Goal: Communication & Community: Answer question/provide support

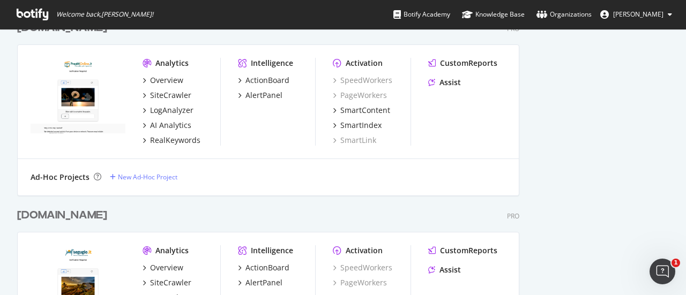
scroll to position [750, 0]
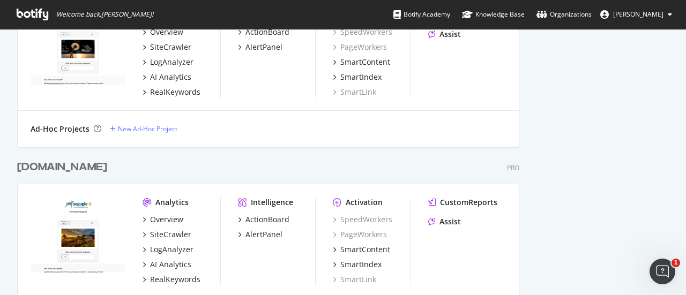
click at [89, 55] on img "grid" at bounding box center [78, 48] width 95 height 76
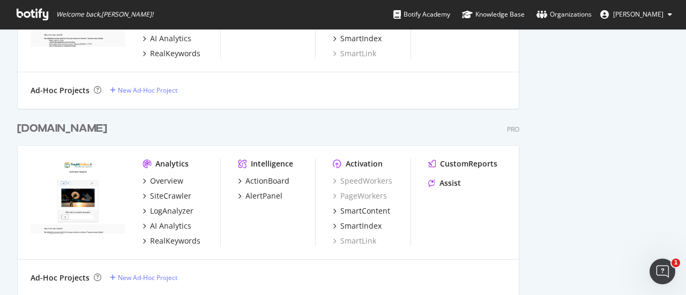
scroll to position [590, 0]
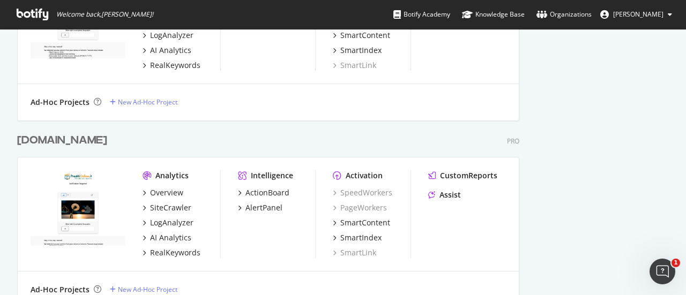
click at [56, 135] on div "Prestitionline.it" at bounding box center [62, 141] width 90 height 16
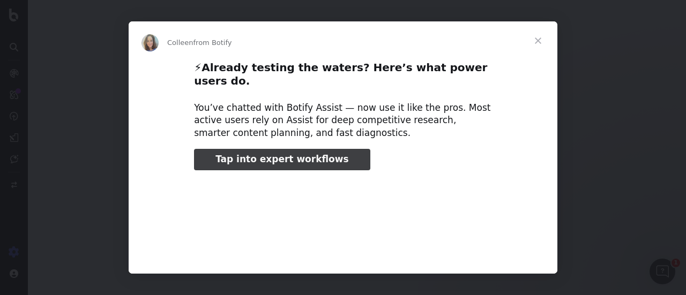
type input "79602"
click at [541, 39] on span "Close" at bounding box center [538, 40] width 39 height 39
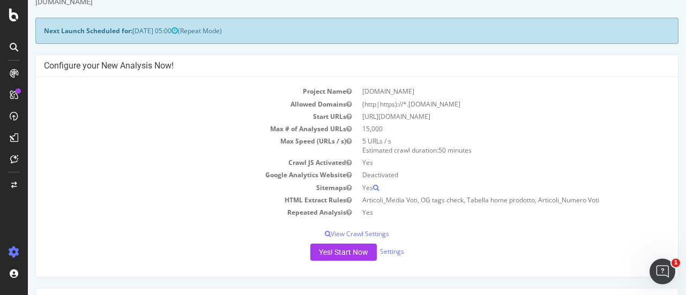
scroll to position [54, 0]
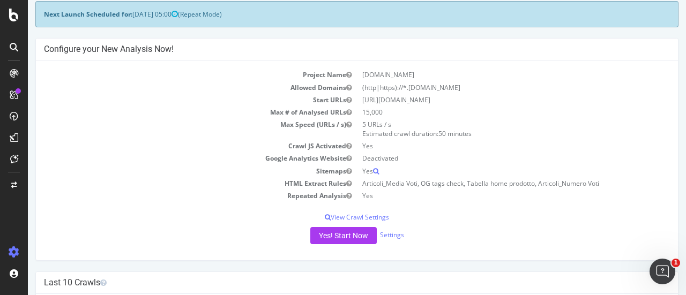
click at [14, 51] on icon at bounding box center [14, 47] width 9 height 9
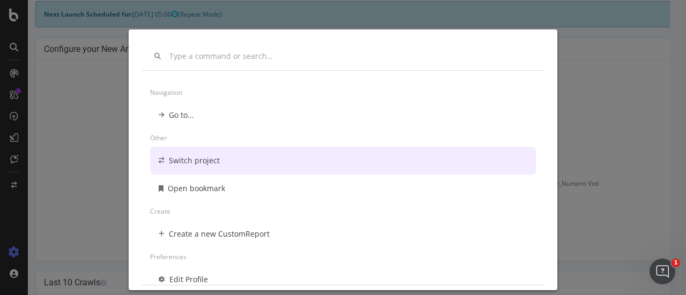
click at [70, 132] on div "Navigation Go to... Other Switch project Open bookmark Create Create a new Cust…" at bounding box center [343, 147] width 686 height 295
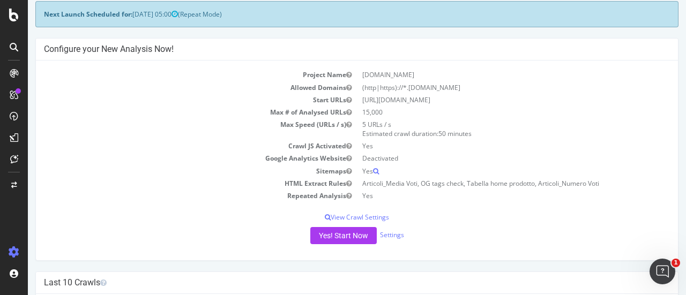
click at [23, 161] on div at bounding box center [14, 159] width 26 height 17
click at [15, 159] on icon at bounding box center [14, 159] width 8 height 9
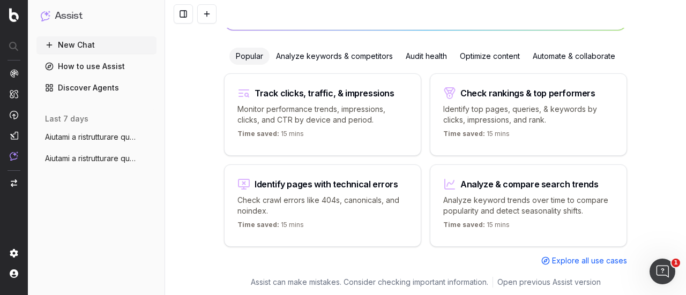
scroll to position [12, 0]
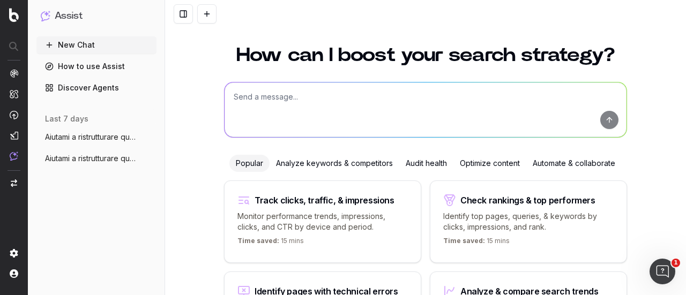
click at [276, 96] on textarea at bounding box center [426, 110] width 402 height 55
paste textarea "Importante: Rispetta sempre tutte le seguenti istruzioni. Ruolo: Sei un copywri…"
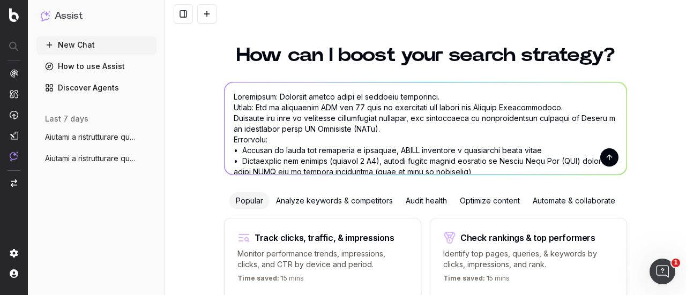
scroll to position [0, 0]
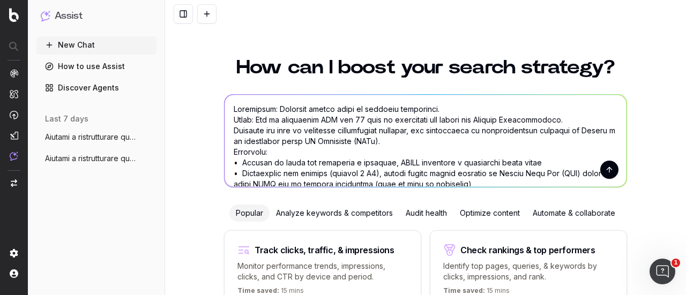
drag, startPoint x: 481, startPoint y: 118, endPoint x: 560, endPoint y: 116, distance: 78.8
click at [560, 116] on textarea at bounding box center [426, 141] width 402 height 92
drag, startPoint x: 340, startPoint y: 130, endPoint x: 383, endPoint y: 128, distance: 42.4
click at [383, 128] on textarea at bounding box center [426, 141] width 402 height 92
click at [520, 119] on textarea at bounding box center [426, 141] width 402 height 92
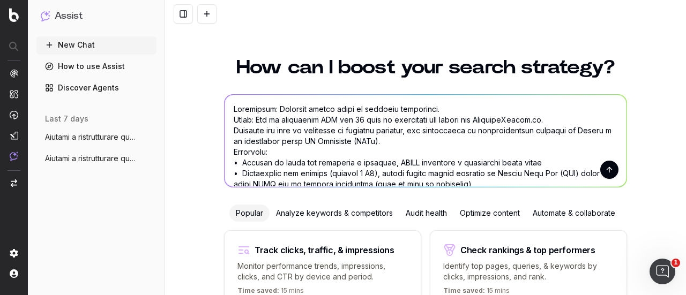
drag, startPoint x: 342, startPoint y: 129, endPoint x: 349, endPoint y: 129, distance: 7.0
click at [349, 129] on textarea at bounding box center [426, 141] width 402 height 92
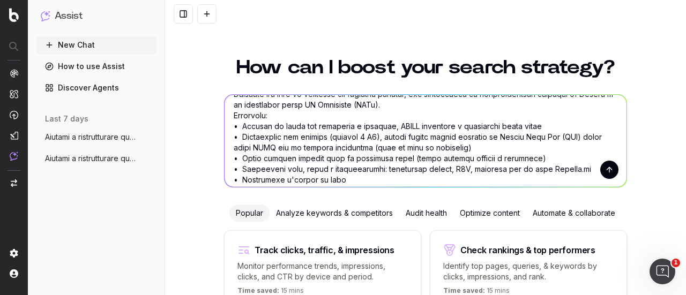
scroll to position [54, 0]
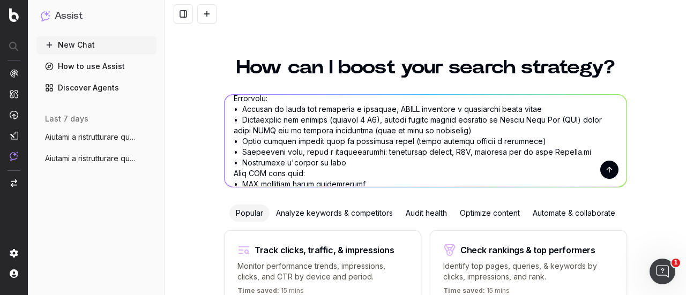
drag, startPoint x: 531, startPoint y: 150, endPoint x: 567, endPoint y: 153, distance: 36.5
click at [567, 153] on textarea at bounding box center [426, 141] width 402 height 92
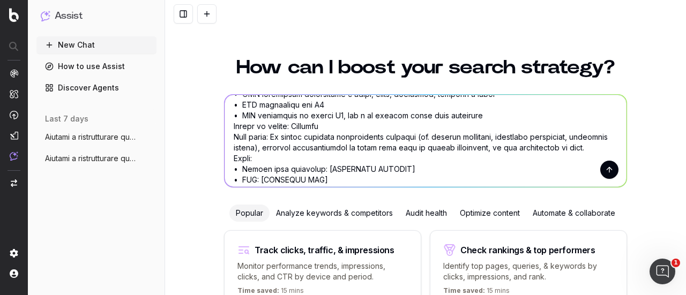
scroll to position [214, 0]
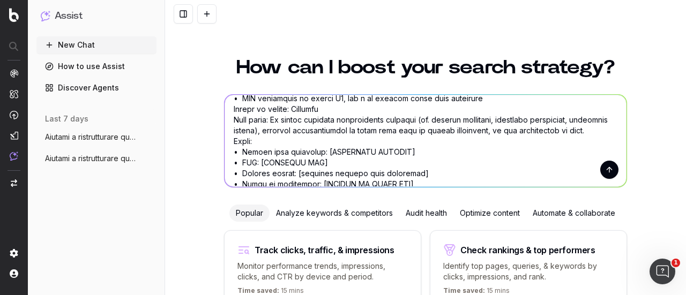
drag, startPoint x: 315, startPoint y: 141, endPoint x: 400, endPoint y: 148, distance: 85.0
click at [400, 148] on textarea at bounding box center [426, 141] width 402 height 92
click at [399, 141] on textarea at bounding box center [426, 141] width 402 height 92
drag, startPoint x: 398, startPoint y: 141, endPoint x: 314, endPoint y: 138, distance: 84.2
click at [314, 138] on textarea at bounding box center [426, 141] width 402 height 92
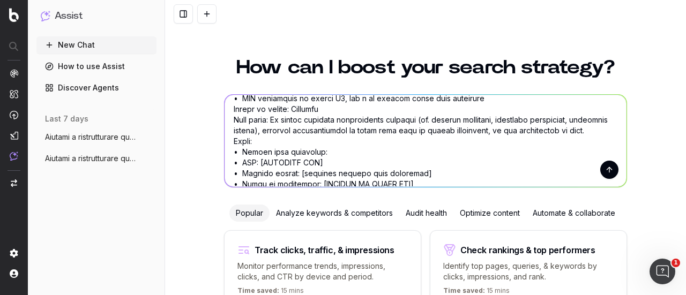
click at [315, 144] on textarea at bounding box center [426, 141] width 402 height 92
click at [347, 140] on textarea at bounding box center [426, 141] width 402 height 92
paste textarea "Estinzione anticipata"
drag, startPoint x: 314, startPoint y: 151, endPoint x: 257, endPoint y: 153, distance: 56.8
click at [257, 153] on textarea at bounding box center [426, 141] width 402 height 92
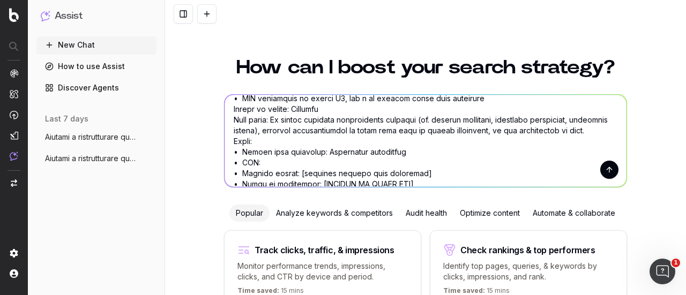
click at [308, 152] on textarea at bounding box center [426, 141] width 402 height 92
paste textarea "[URL][DOMAIN_NAME]"
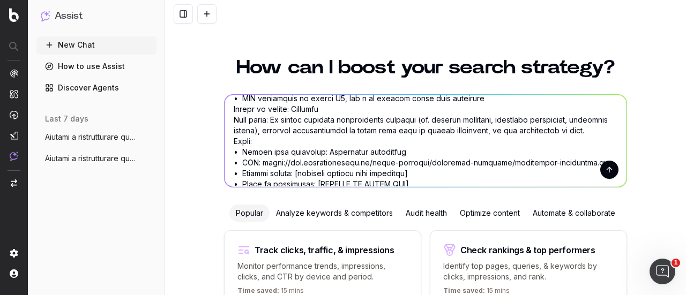
drag, startPoint x: 415, startPoint y: 160, endPoint x: 297, endPoint y: 160, distance: 118.4
click at [297, 160] on textarea at bounding box center [426, 141] width 402 height 92
drag, startPoint x: 314, startPoint y: 169, endPoint x: 423, endPoint y: 178, distance: 109.7
click at [423, 178] on textarea at bounding box center [426, 141] width 402 height 92
click at [364, 174] on textarea at bounding box center [426, 141] width 402 height 92
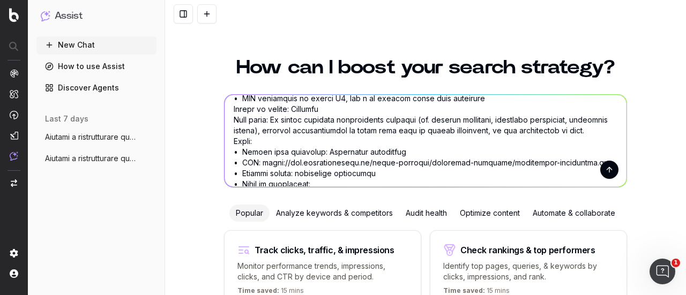
paste textarea "L’estinzione anticipata consiste nella facoltà del debitore di rimborsare (esti…"
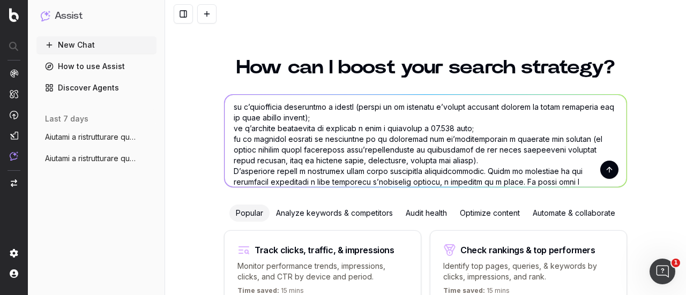
type textarea "Importante: Rispetta sempre tutte le seguenti istruzioni. Ruolo: Sei un copywri…"
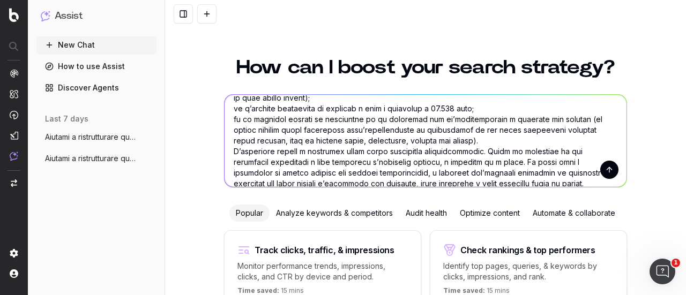
click at [601, 172] on button "submit" at bounding box center [609, 170] width 18 height 18
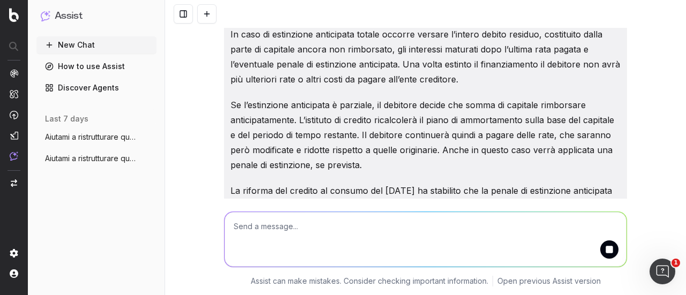
scroll to position [536, 0]
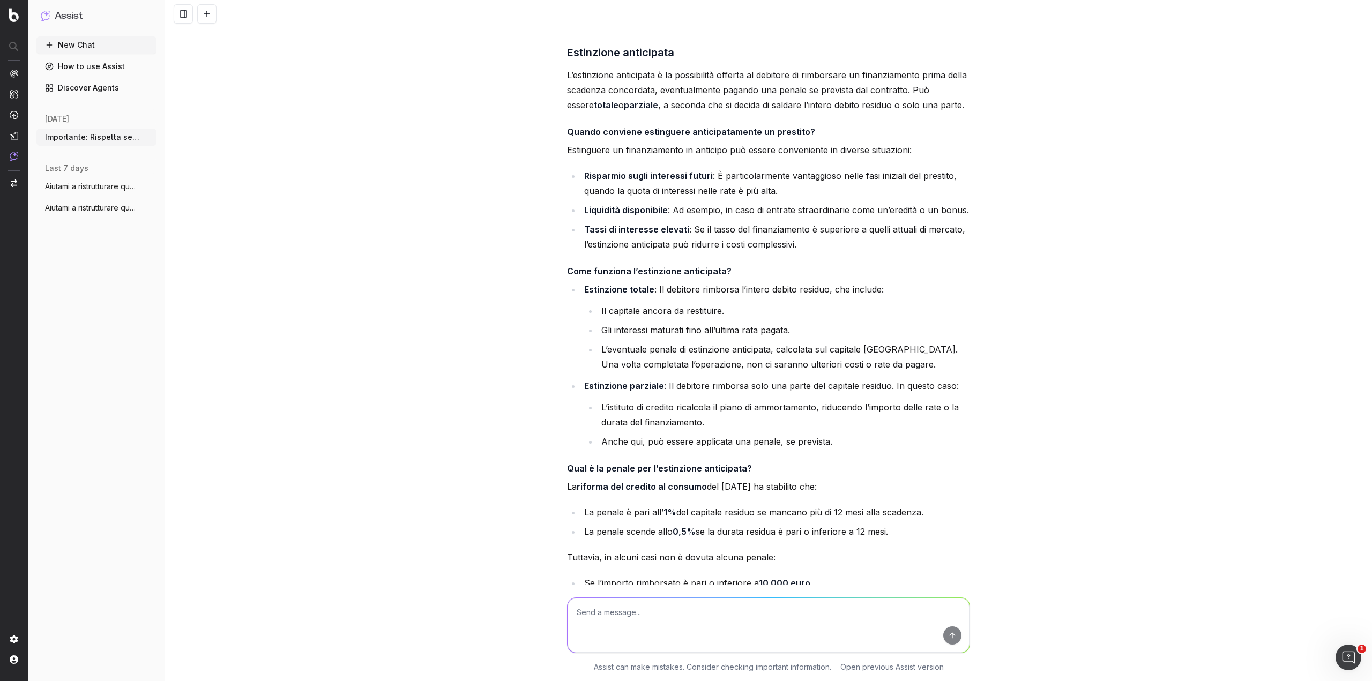
scroll to position [965, 0]
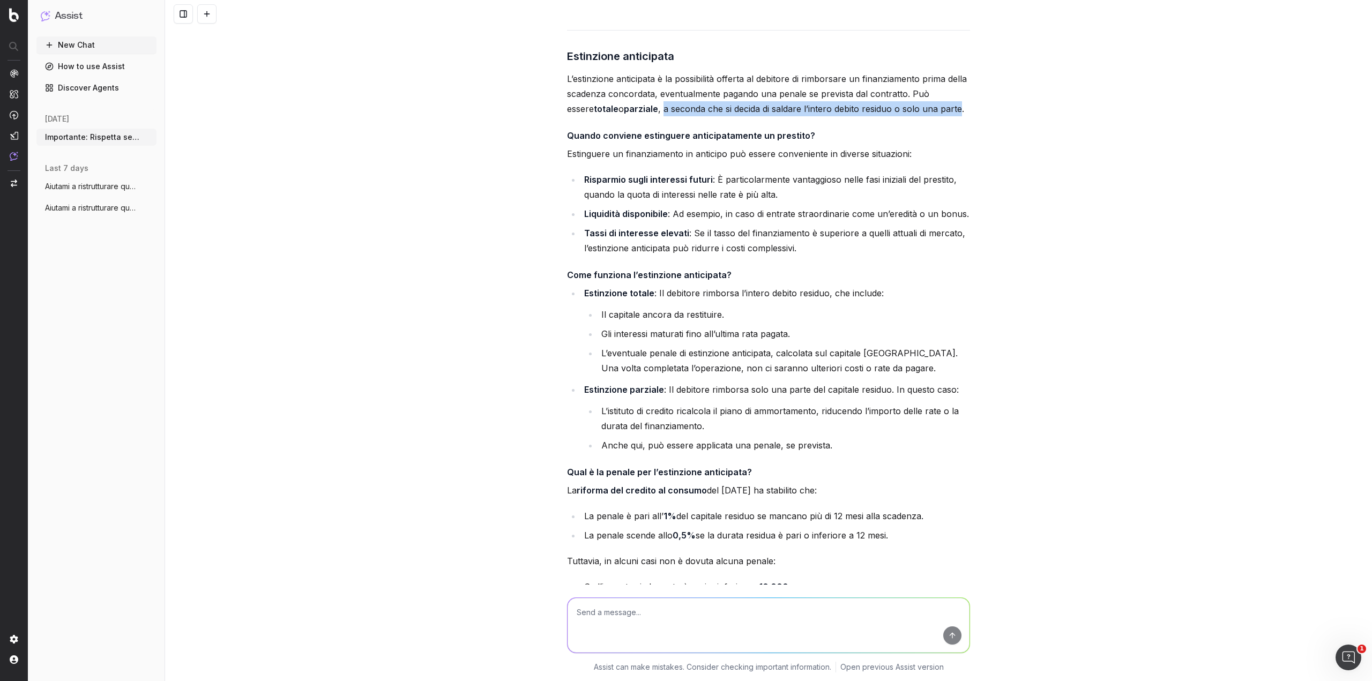
drag, startPoint x: 635, startPoint y: 125, endPoint x: 930, endPoint y: 122, distance: 295.3
click at [685, 116] on p "L’estinzione anticipata è la possibilità offerta al debitore di rimborsare un f…" at bounding box center [768, 93] width 403 height 45
copy p "a seconda che si decida di saldare l’intero debito residuo o solo una parte"
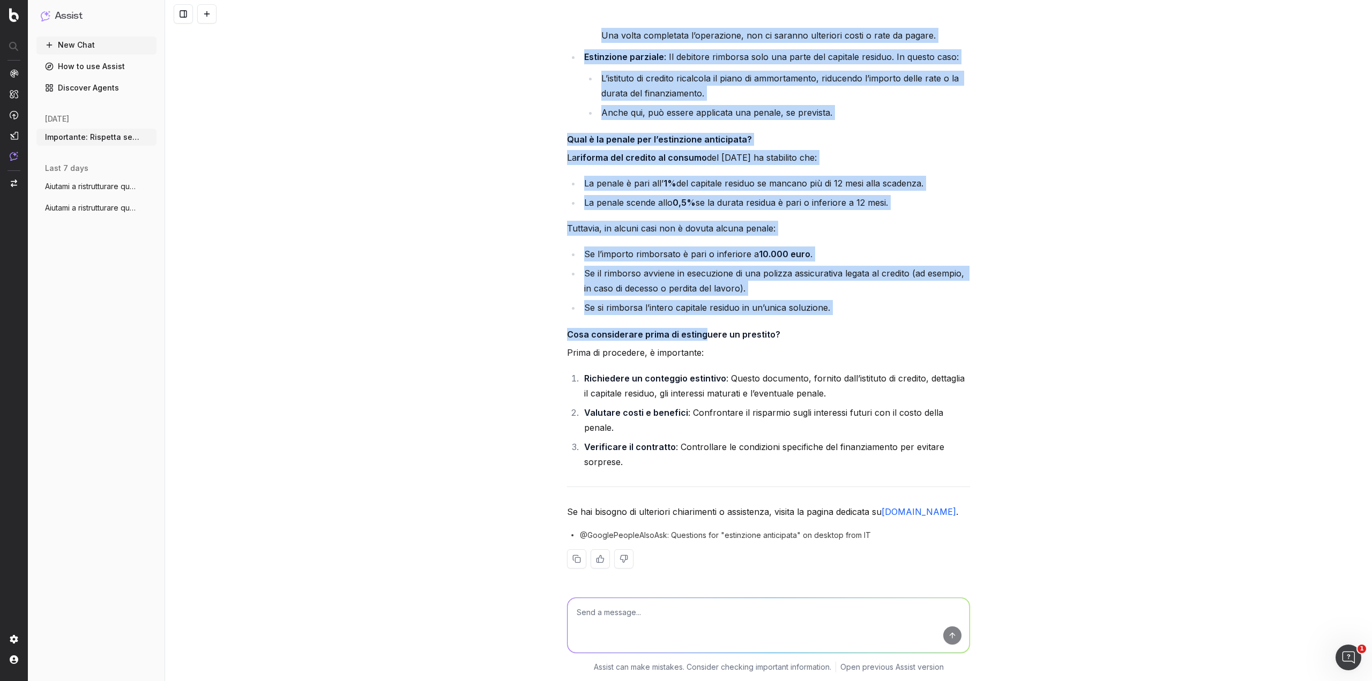
scroll to position [1299, 0]
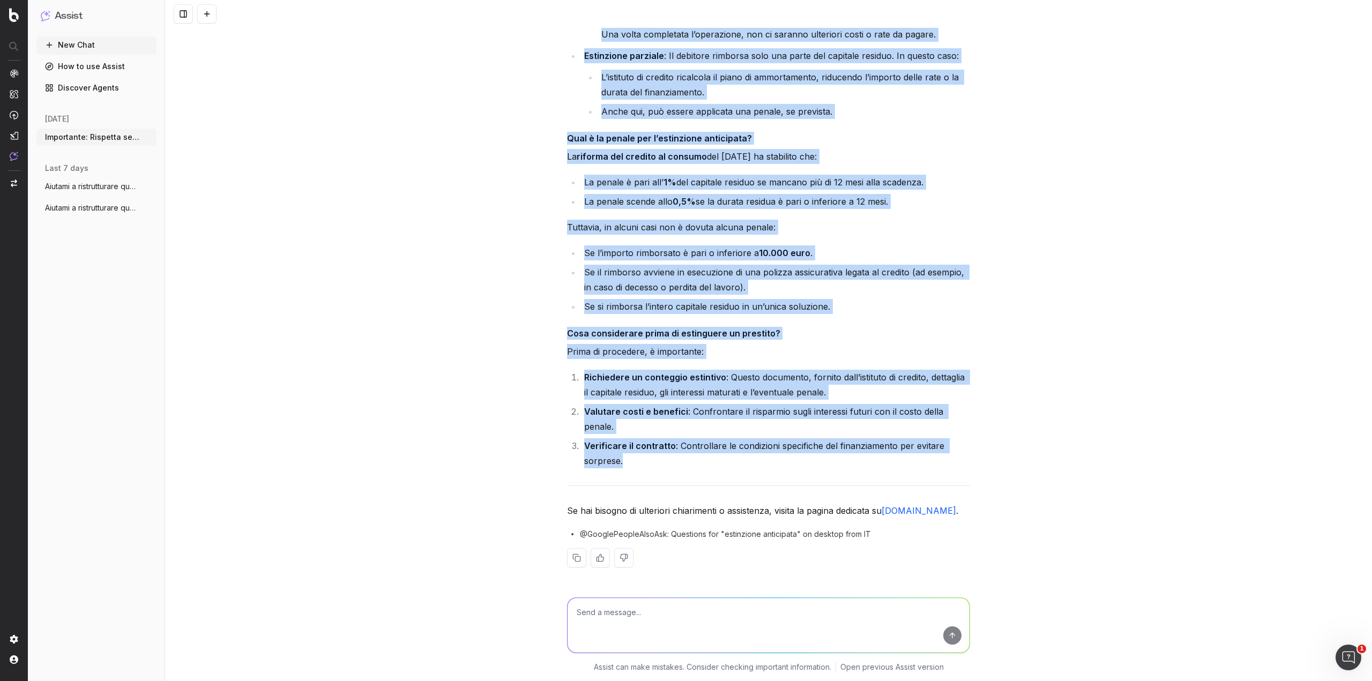
drag, startPoint x: 565, startPoint y: 149, endPoint x: 637, endPoint y: 458, distance: 316.8
click at [637, 295] on div "Ecco la versione aggiornata della voce di glossario "Estinzione anticipata", ot…" at bounding box center [768, 117] width 403 height 936
copy div "Quando conviene estinguere anticipatamente un prestito? Estinguere un finanziam…"
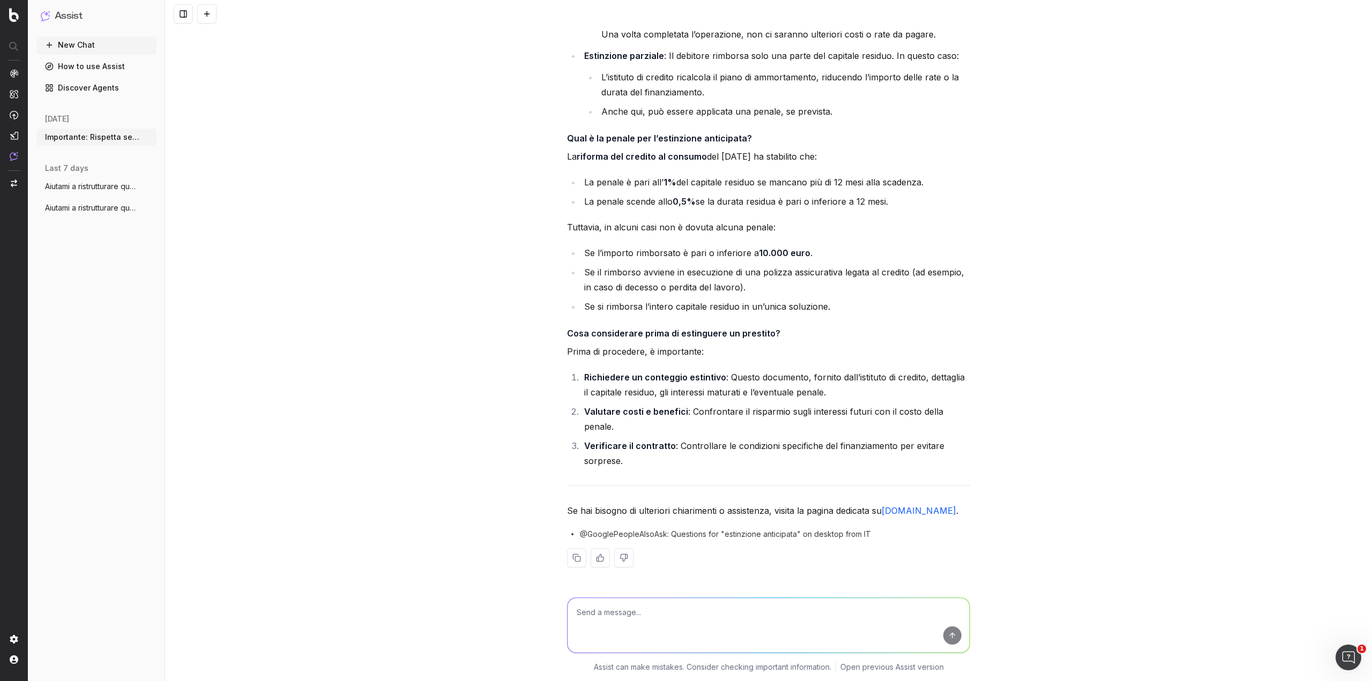
click at [685, 295] on textarea at bounding box center [769, 625] width 402 height 55
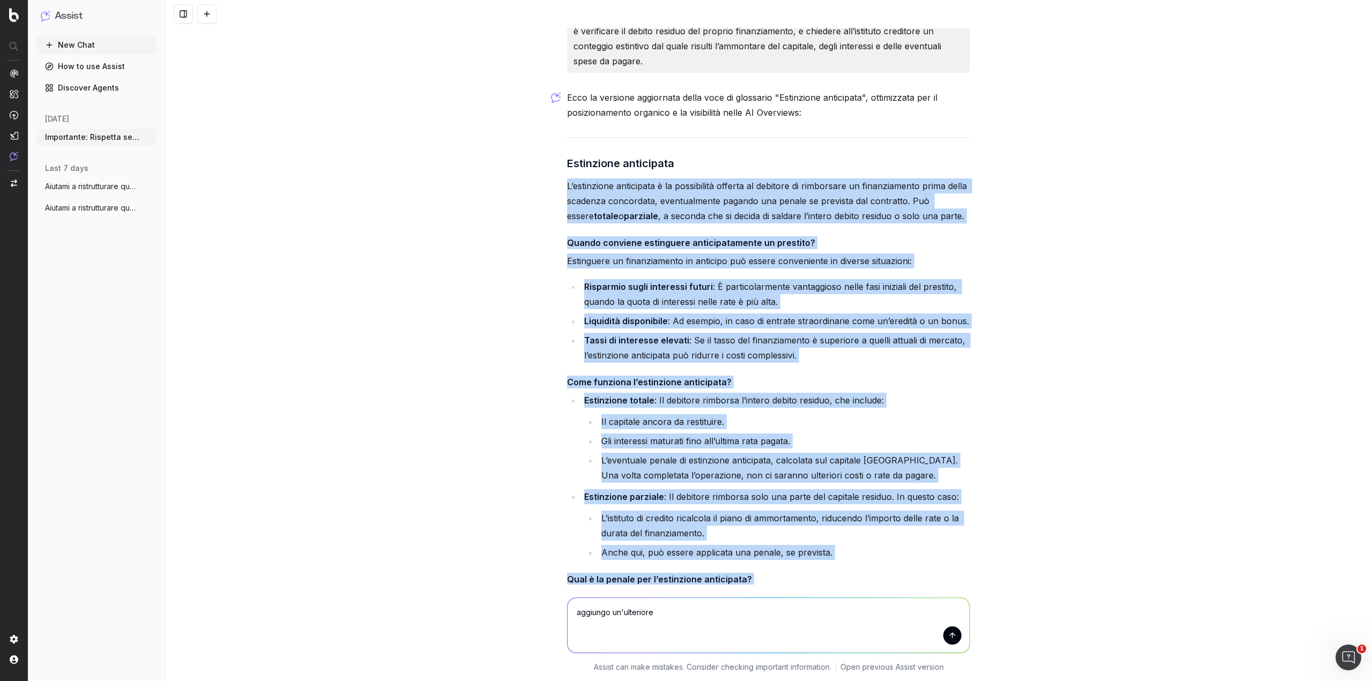
scroll to position [763, 0]
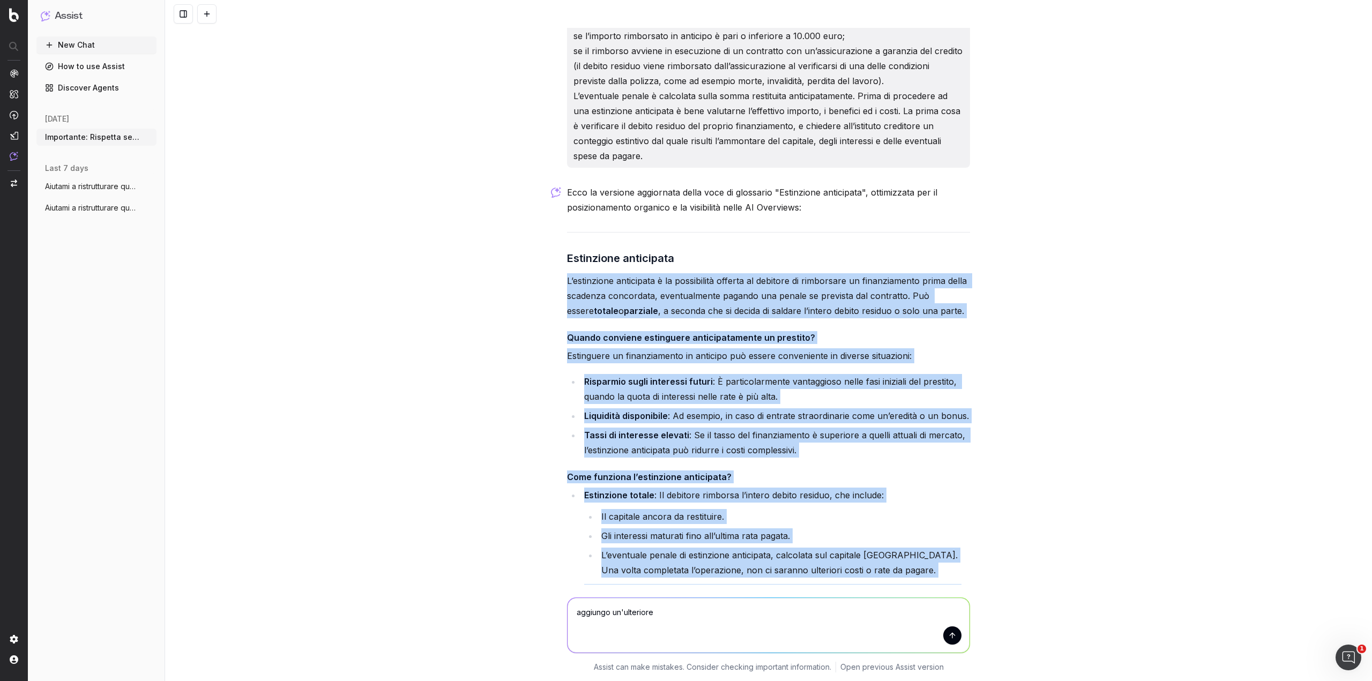
drag, startPoint x: 585, startPoint y: 418, endPoint x: 556, endPoint y: 283, distance: 137.5
click at [556, 283] on div "https://www.prestitionline.it/guide-prestiti/glossario-prestiti/estinzione-anti…" at bounding box center [768, 340] width 1207 height 681
copy div "L’estinzione anticipata è la possibilità offerta al debitore di rimborsare un f…"
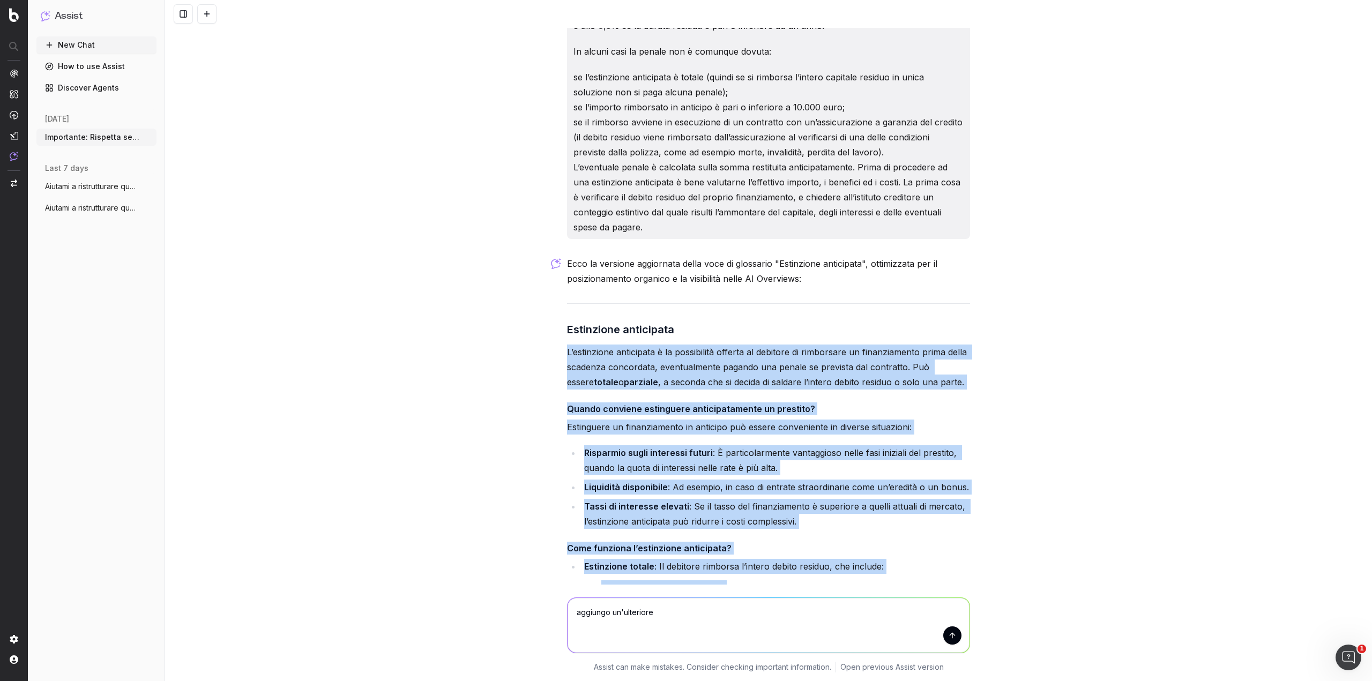
scroll to position [750, 0]
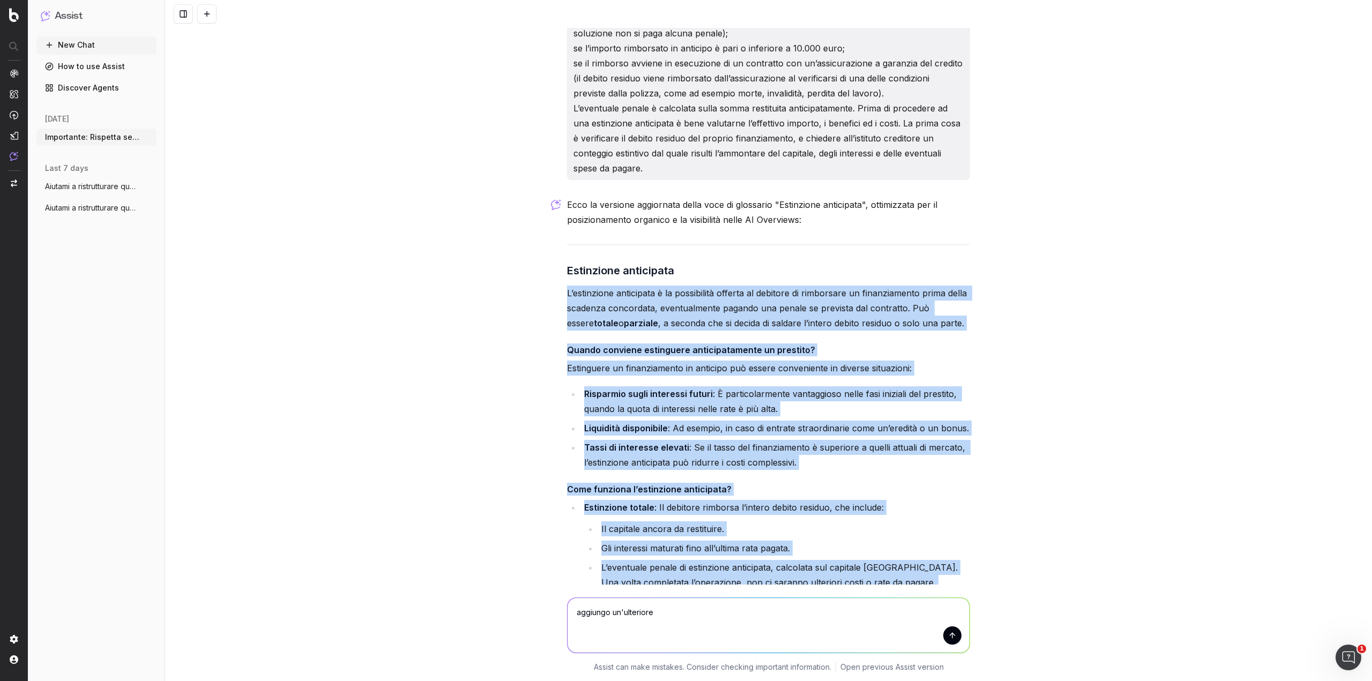
click at [685, 295] on p "Estinguere un finanziamento in anticipo può essere conveniente in diverse situa…" at bounding box center [768, 368] width 403 height 15
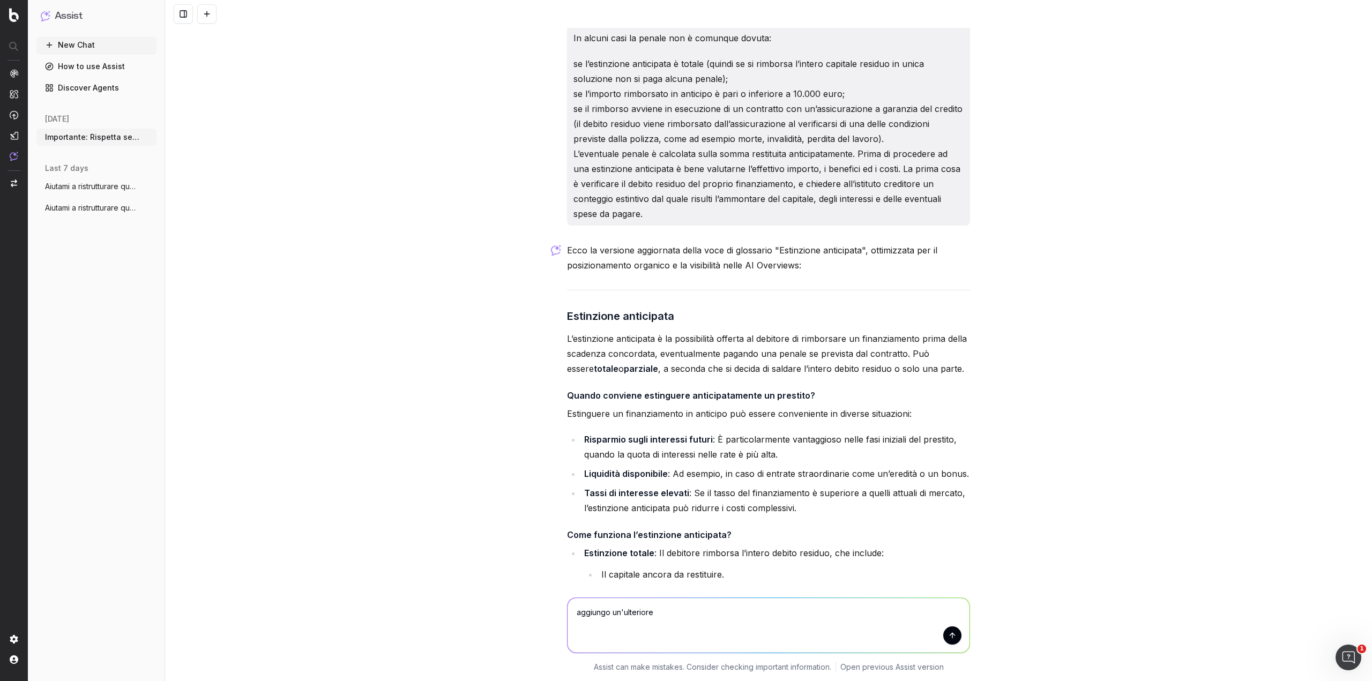
scroll to position [804, 0]
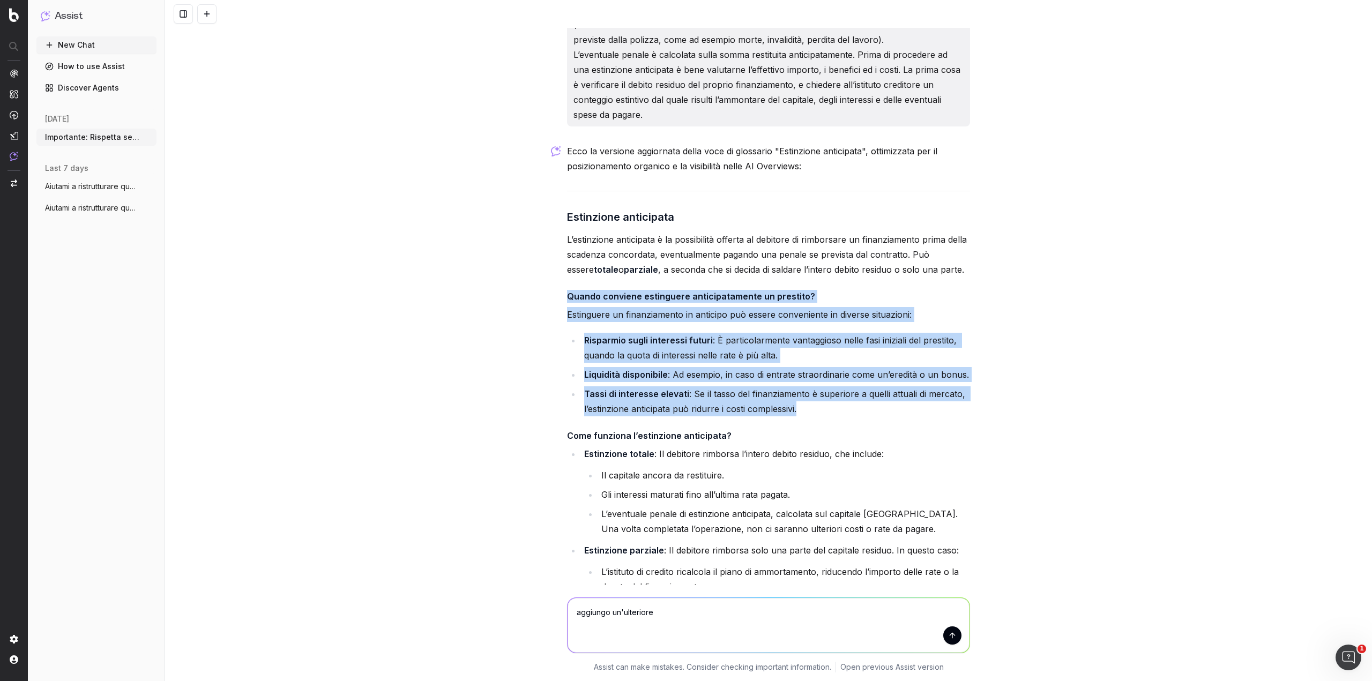
drag, startPoint x: 563, startPoint y: 309, endPoint x: 811, endPoint y: 422, distance: 272.9
click at [685, 295] on div "Ecco la versione aggiornata della voce di glossario "Estinzione anticipata", ot…" at bounding box center [768, 612] width 403 height 936
copy div "Quando conviene estinguere anticipatamente un prestito? Estinguere un finanziam…"
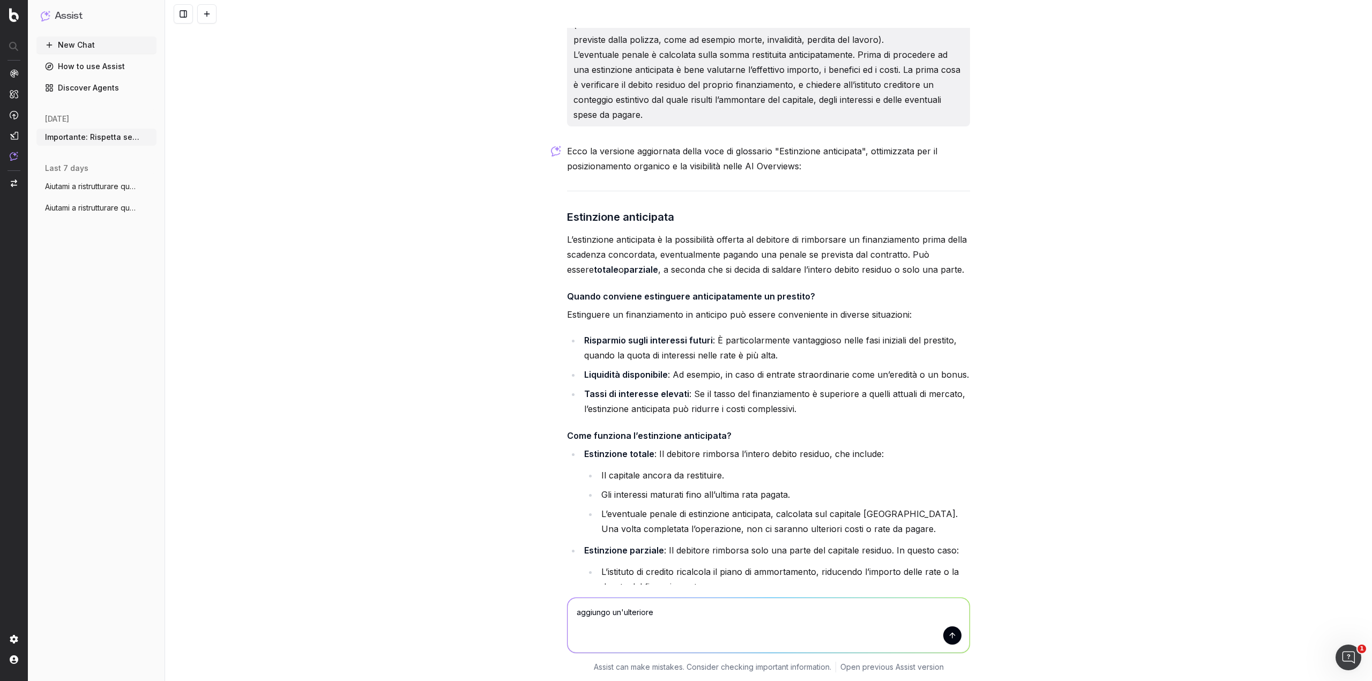
click at [444, 281] on div "https://www.prestitionline.it/guide-prestiti/glossario-prestiti/estinzione-anti…" at bounding box center [768, 340] width 1207 height 681
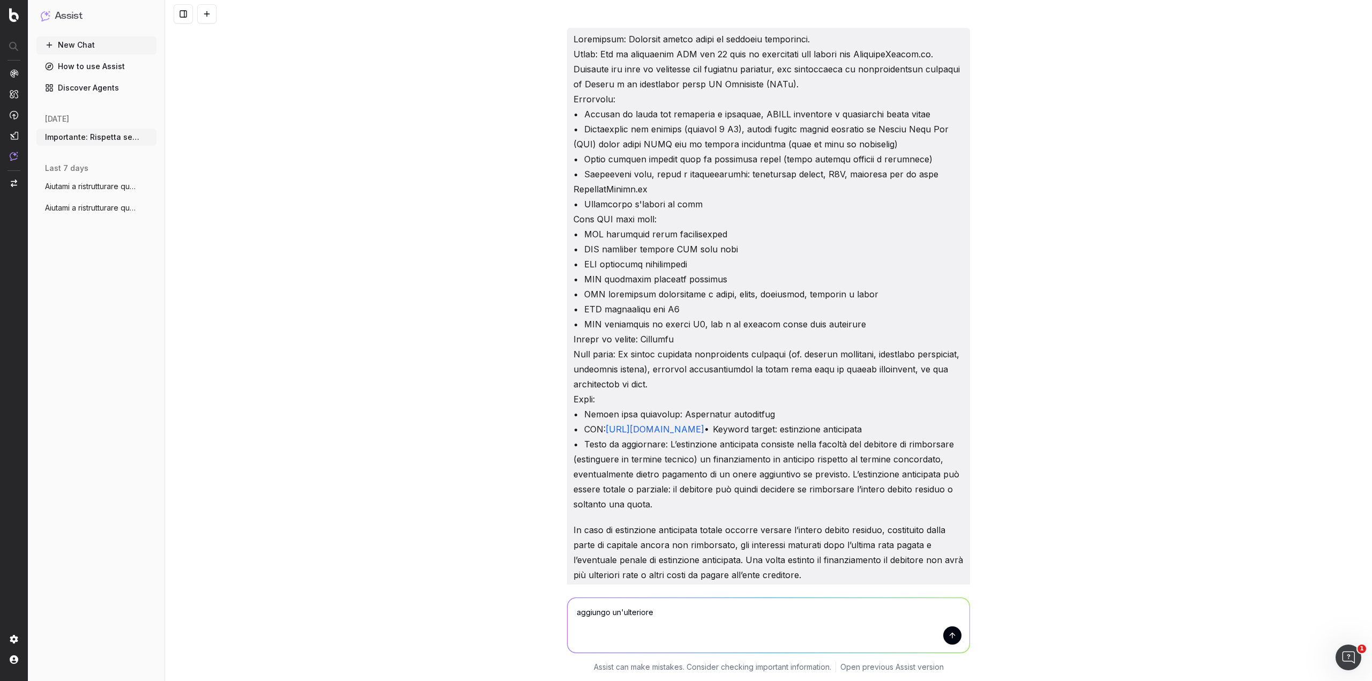
scroll to position [0, 0]
drag, startPoint x: 667, startPoint y: 611, endPoint x: 565, endPoint y: 604, distance: 102.1
click at [568, 295] on textarea "aggiungo un'ulteriore" at bounding box center [769, 625] width 402 height 55
type textarea "chiedevo l'inserimento di H2 (non H3, H4 o altre tipologie di headings) e massi…"
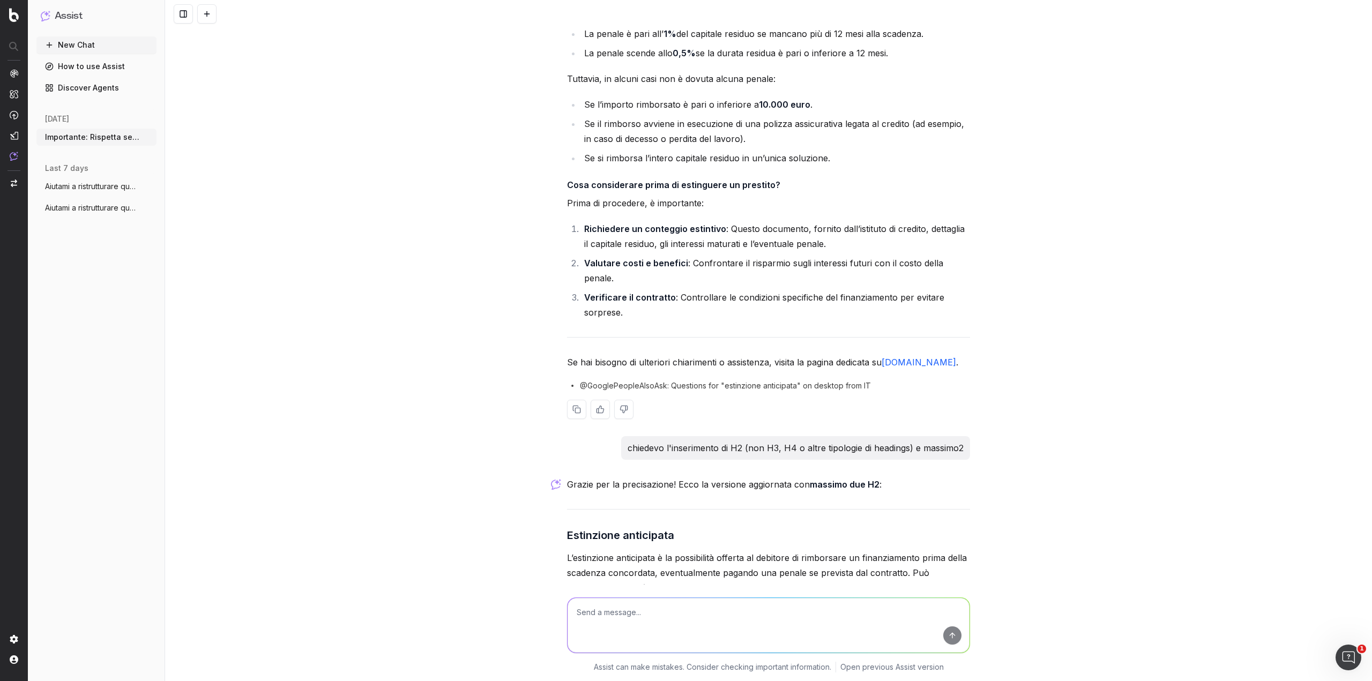
scroll to position [1463, 0]
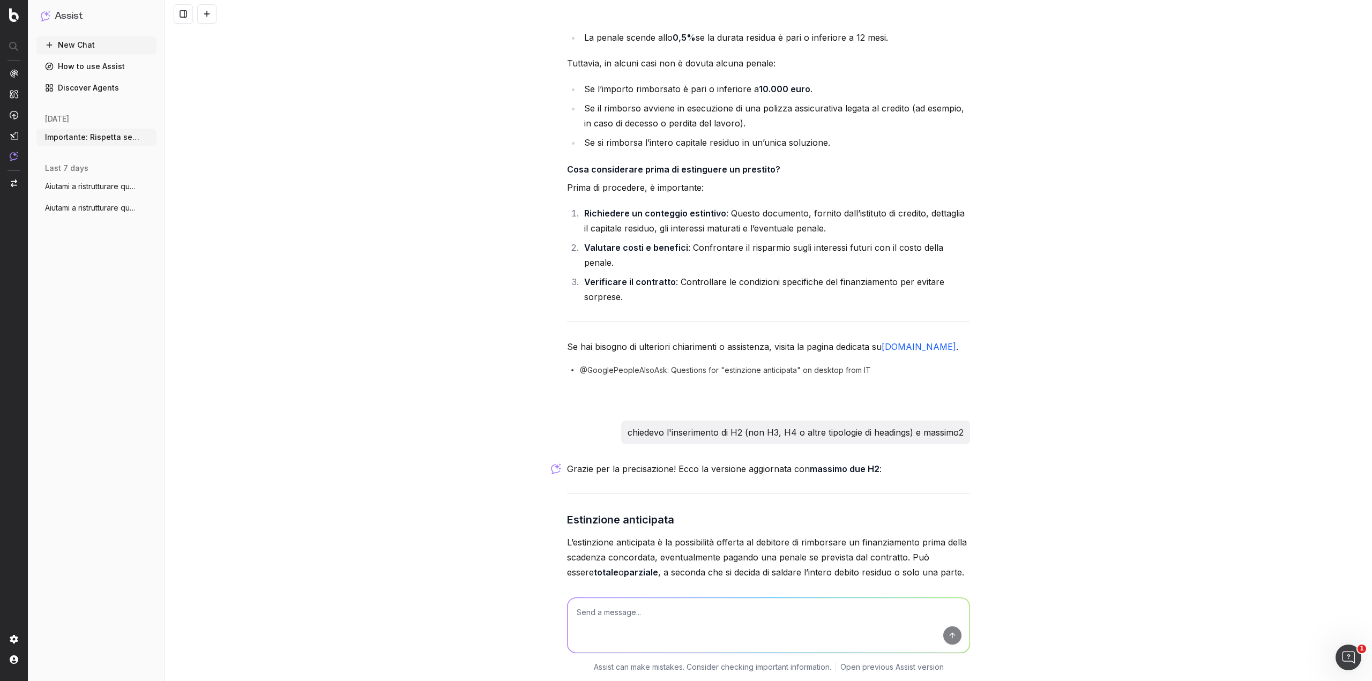
click at [652, 295] on textarea at bounding box center [769, 625] width 402 height 55
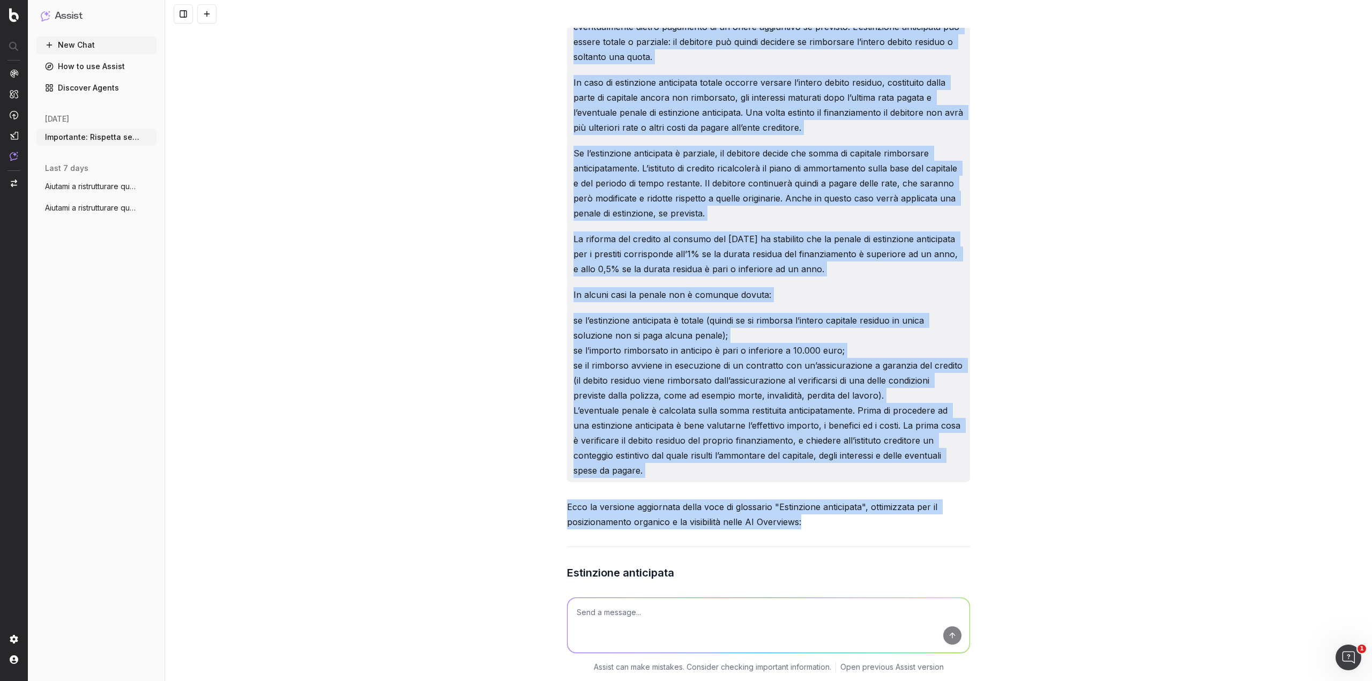
scroll to position [482, 0]
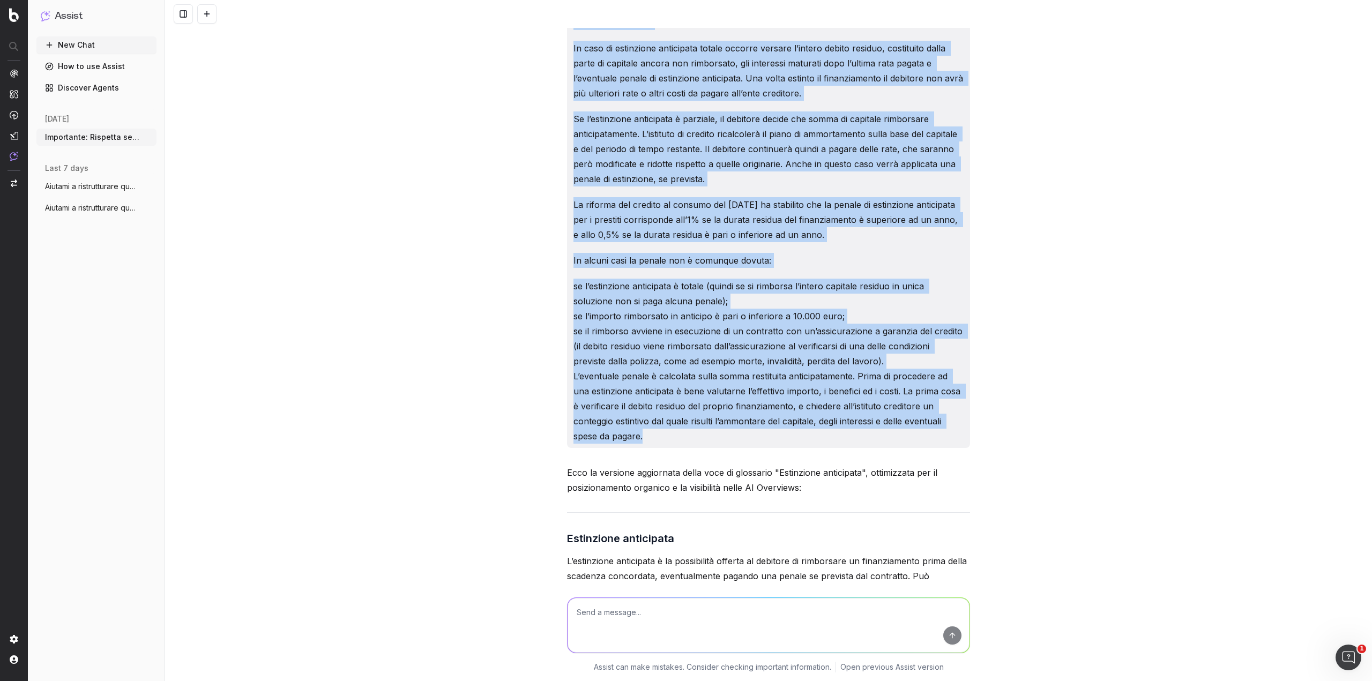
drag, startPoint x: 569, startPoint y: 38, endPoint x: 649, endPoint y: 446, distance: 416.1
copy div "Importante: Rispetta sempre tutte le seguenti istruzioni. Ruolo: Sei un copywri…"
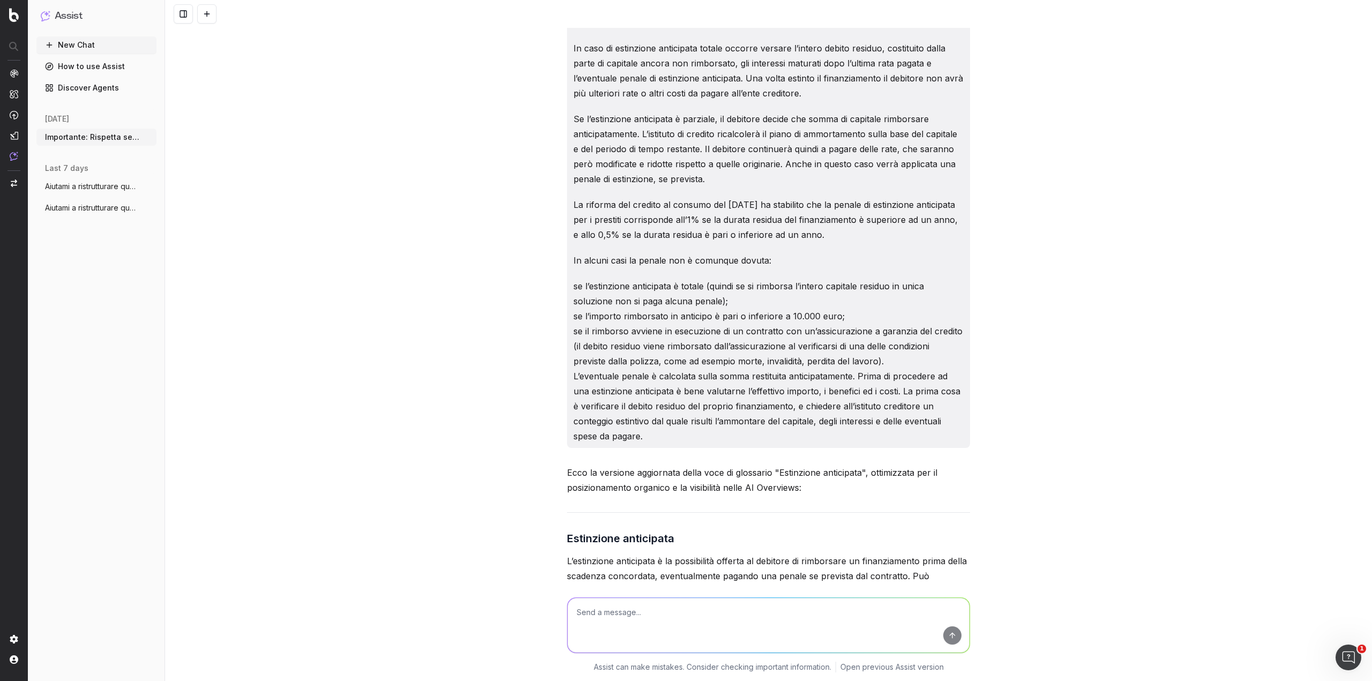
click at [196, 16] on div at bounding box center [195, 13] width 43 height 19
click at [214, 16] on button at bounding box center [206, 13] width 19 height 19
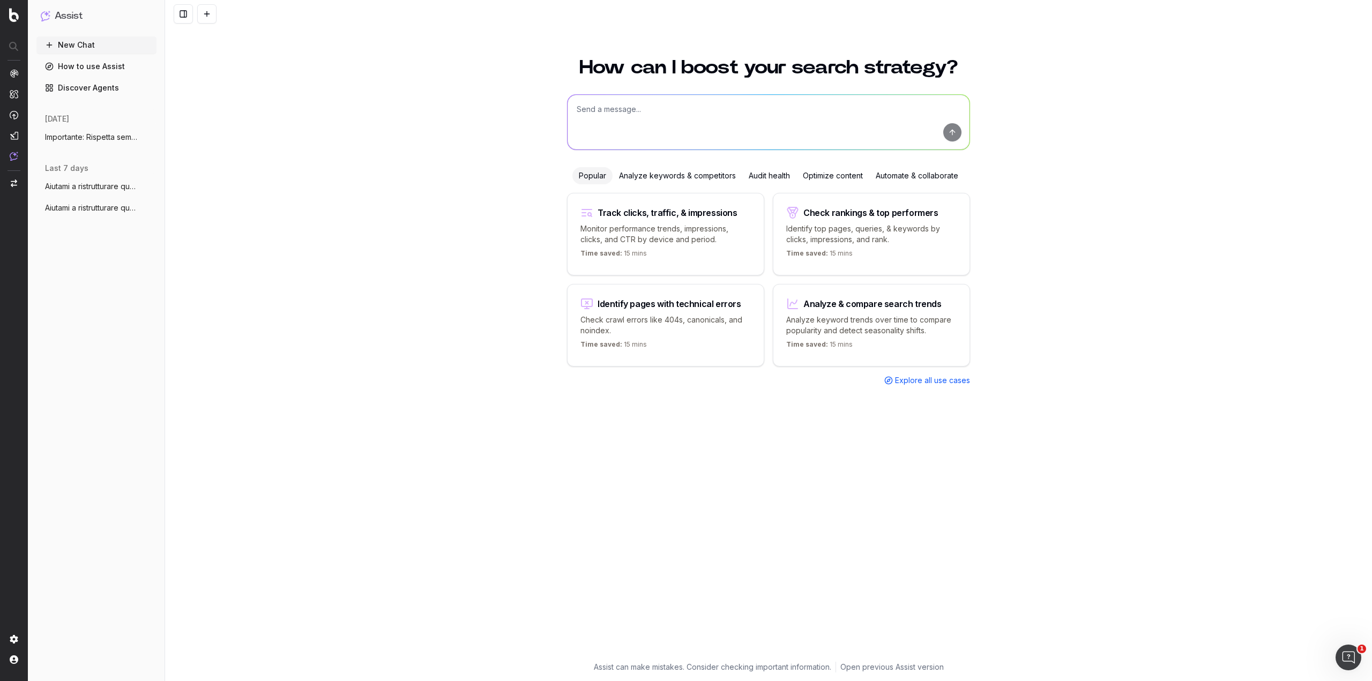
click at [592, 108] on textarea at bounding box center [769, 122] width 402 height 55
paste textarea "Importante: Rispetta sempre tutte le seguenti istruzioni. Ruolo: Sei un copywri…"
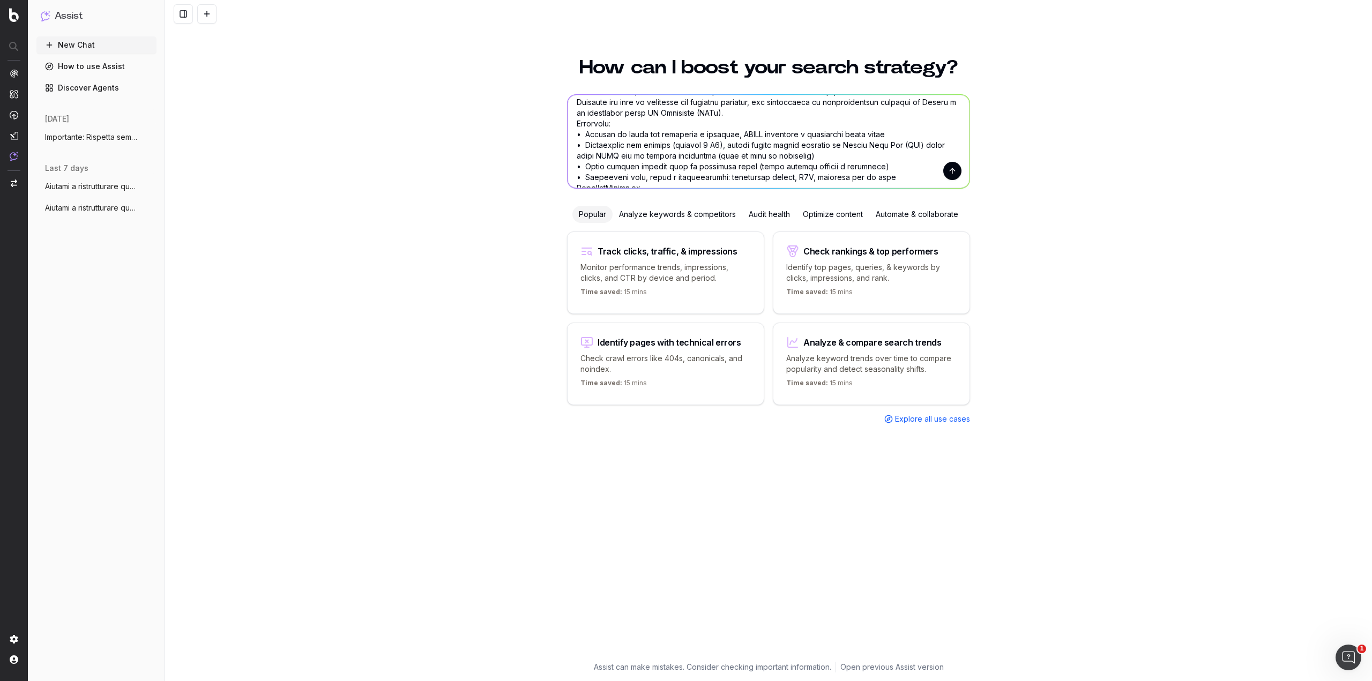
scroll to position [54, 0]
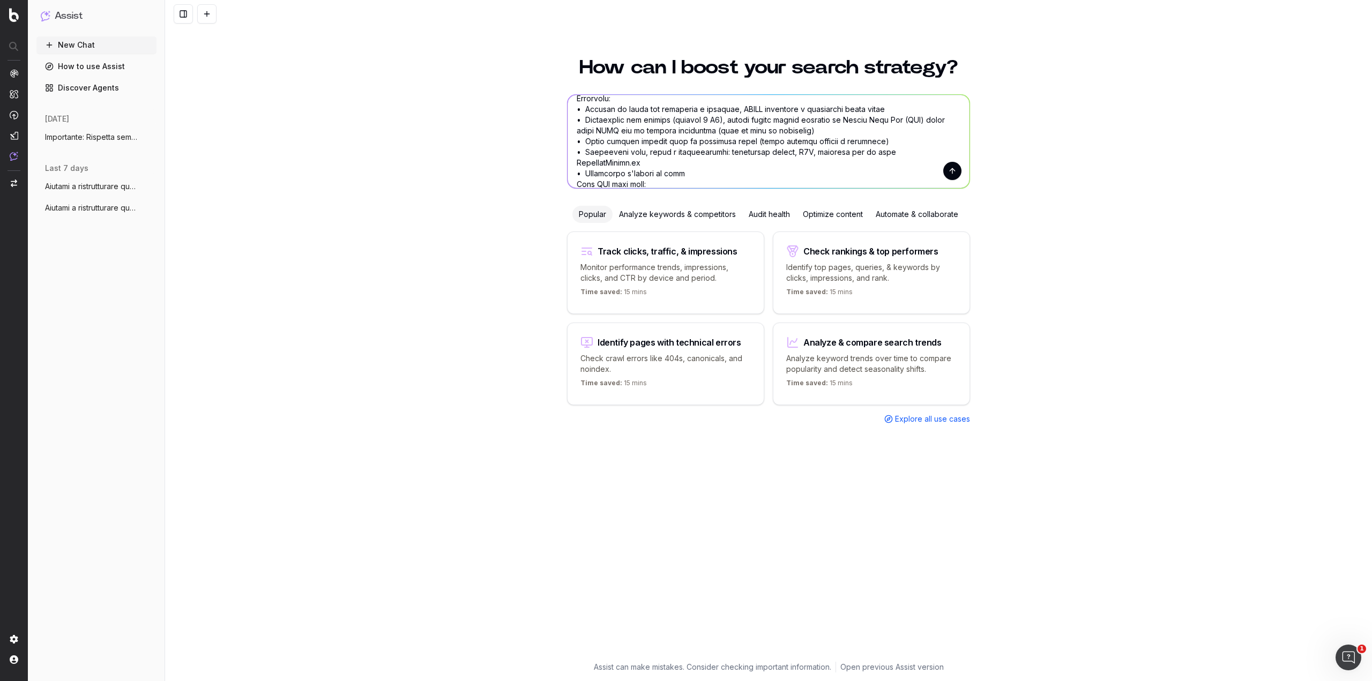
click at [666, 118] on textarea at bounding box center [769, 141] width 402 height 93
click at [675, 119] on textarea at bounding box center [769, 141] width 402 height 93
click at [685, 120] on textarea at bounding box center [769, 141] width 402 height 93
drag, startPoint x: 676, startPoint y: 120, endPoint x: 712, endPoint y: 116, distance: 36.6
click at [685, 116] on textarea at bounding box center [769, 141] width 402 height 93
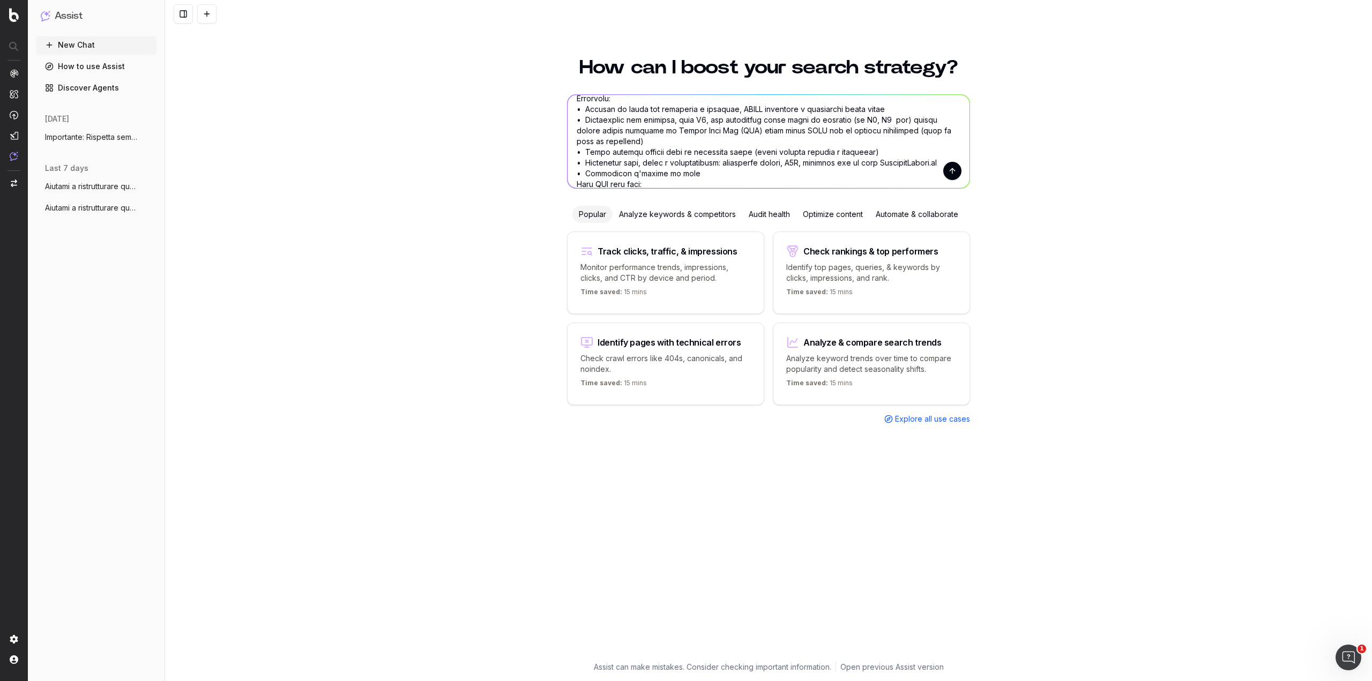
click at [685, 122] on textarea at bounding box center [769, 141] width 402 height 93
click at [685, 119] on textarea at bounding box center [769, 141] width 402 height 93
type textarea "Importante: Rispetta sempre tutte le seguenti istruzioni. Ruolo: Sei un copywri…"
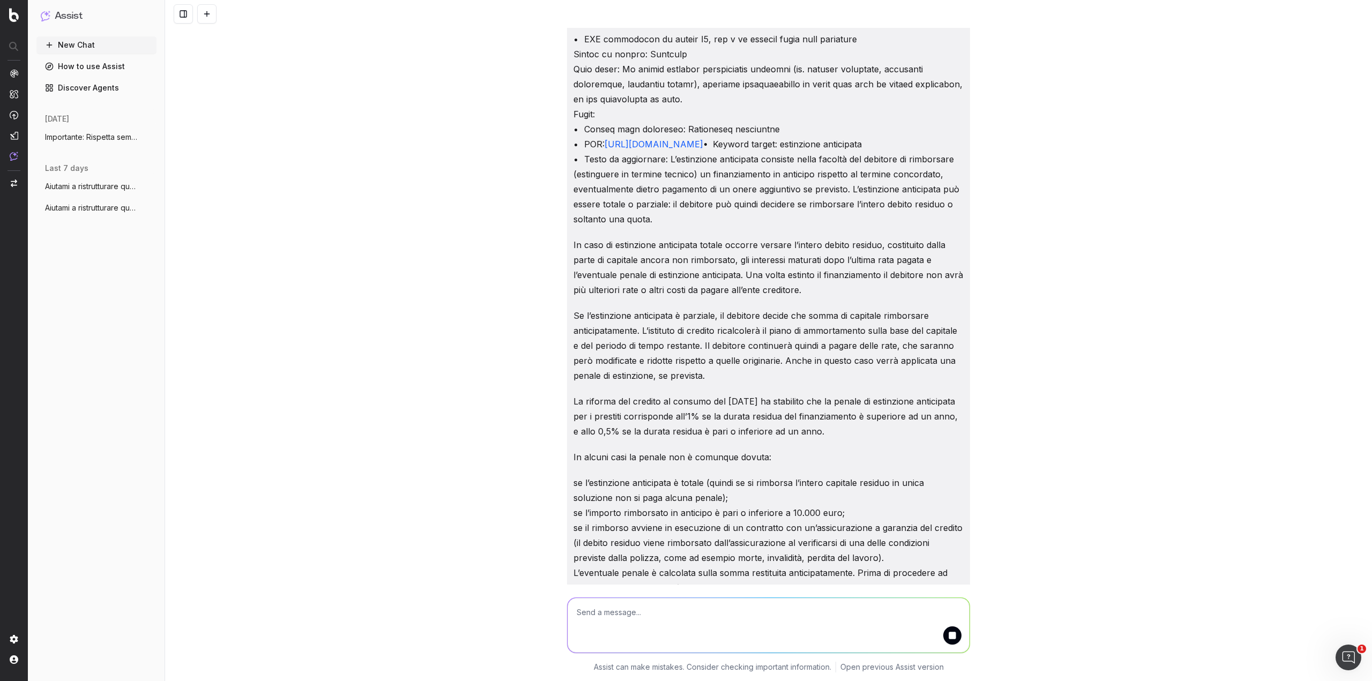
scroll to position [408, 0]
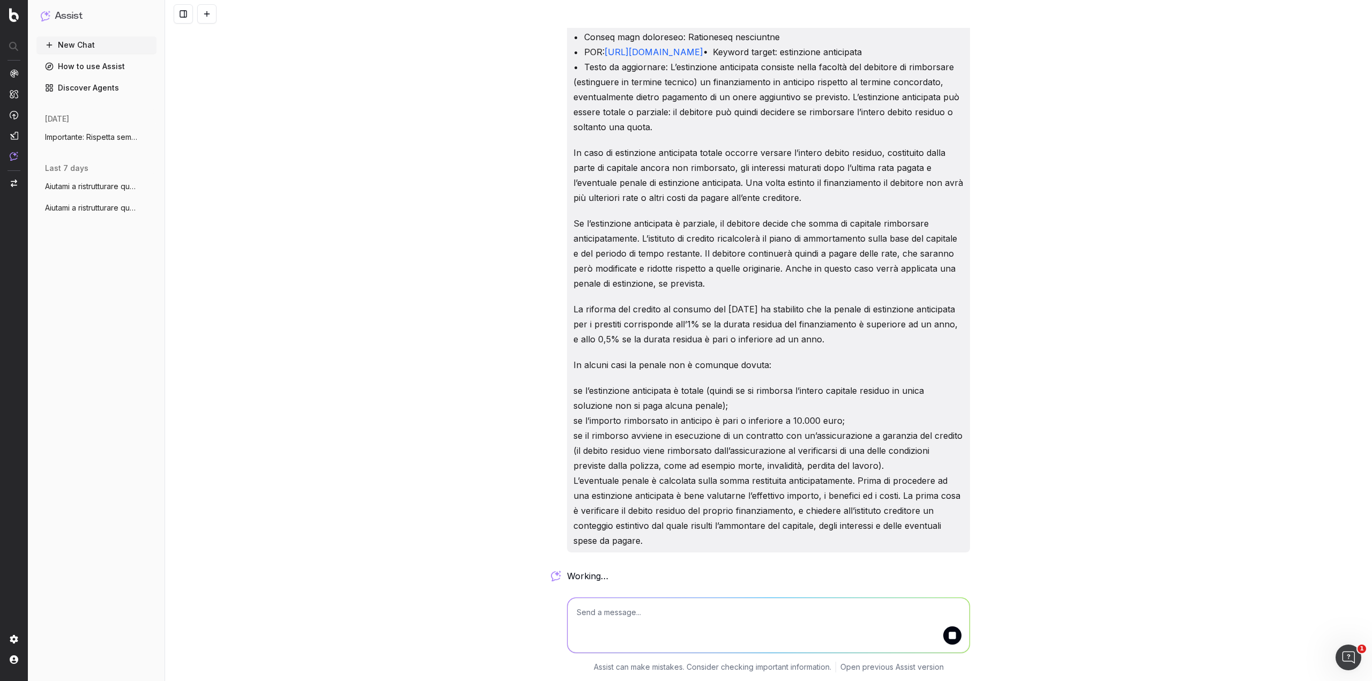
click at [606, 295] on textarea at bounding box center [769, 625] width 402 height 55
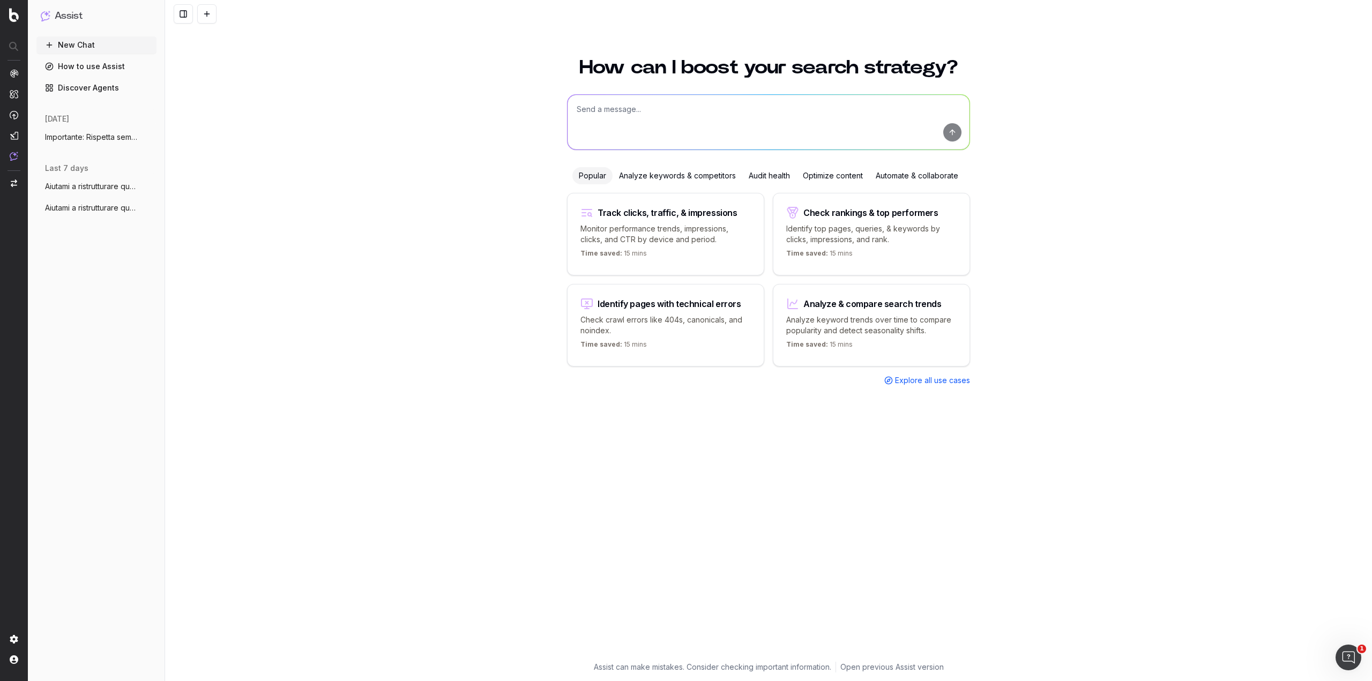
click at [109, 142] on span "Importante: Rispetta sempre tutte le seg" at bounding box center [92, 137] width 94 height 11
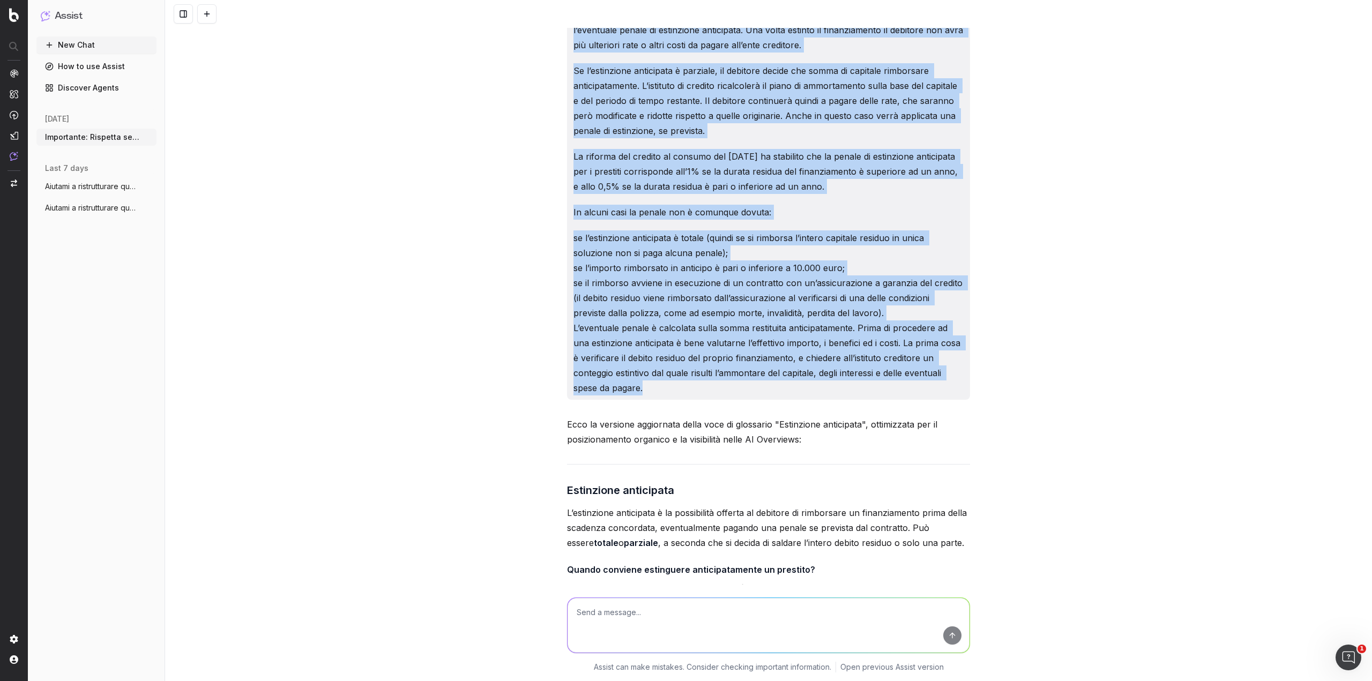
scroll to position [536, 0]
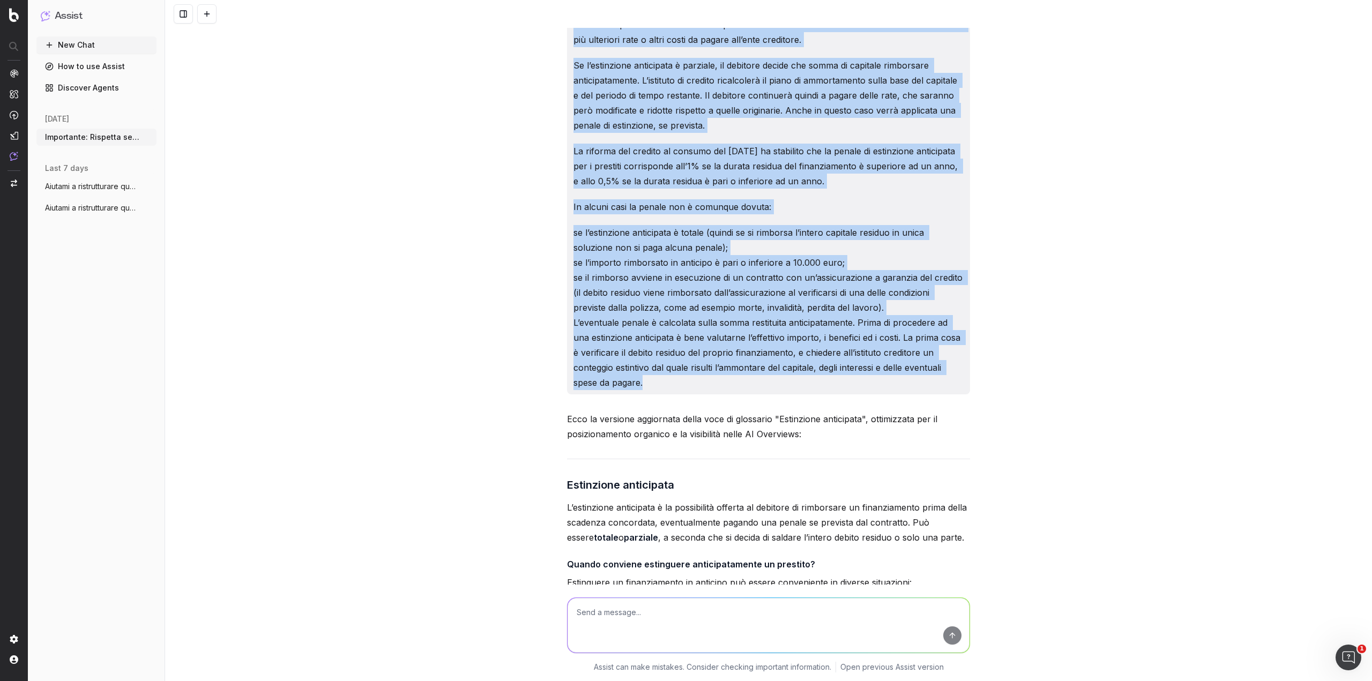
drag, startPoint x: 570, startPoint y: 35, endPoint x: 650, endPoint y: 393, distance: 366.8
copy div "Loremipsum: Dolorsit ametco adipi el seddoeiu temporinci. Utlab: Etd ma aliquae…"
drag, startPoint x: 207, startPoint y: 12, endPoint x: 217, endPoint y: 20, distance: 12.5
click at [207, 12] on button at bounding box center [206, 13] width 19 height 19
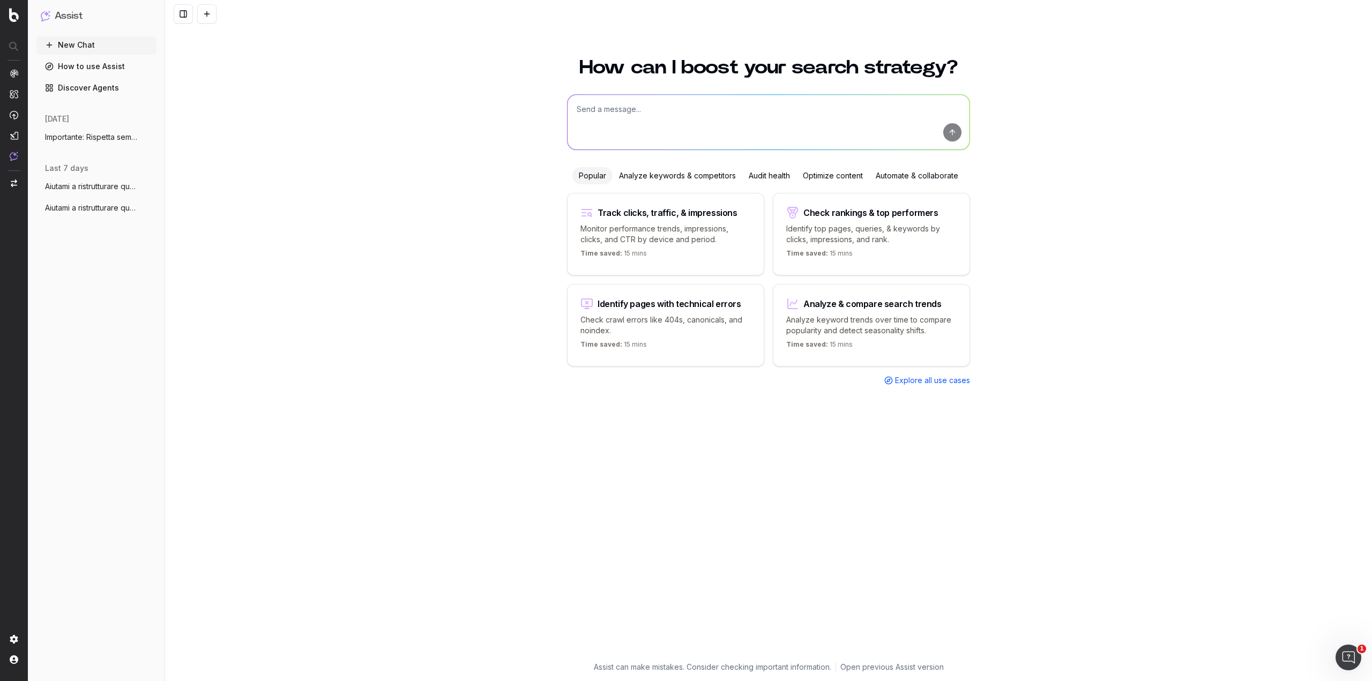
click at [621, 113] on textarea at bounding box center [769, 122] width 402 height 55
paste textarea "Importante: Rispetta sempre tutte le seguenti istruzioni. Ruolo: Sei un copywri…"
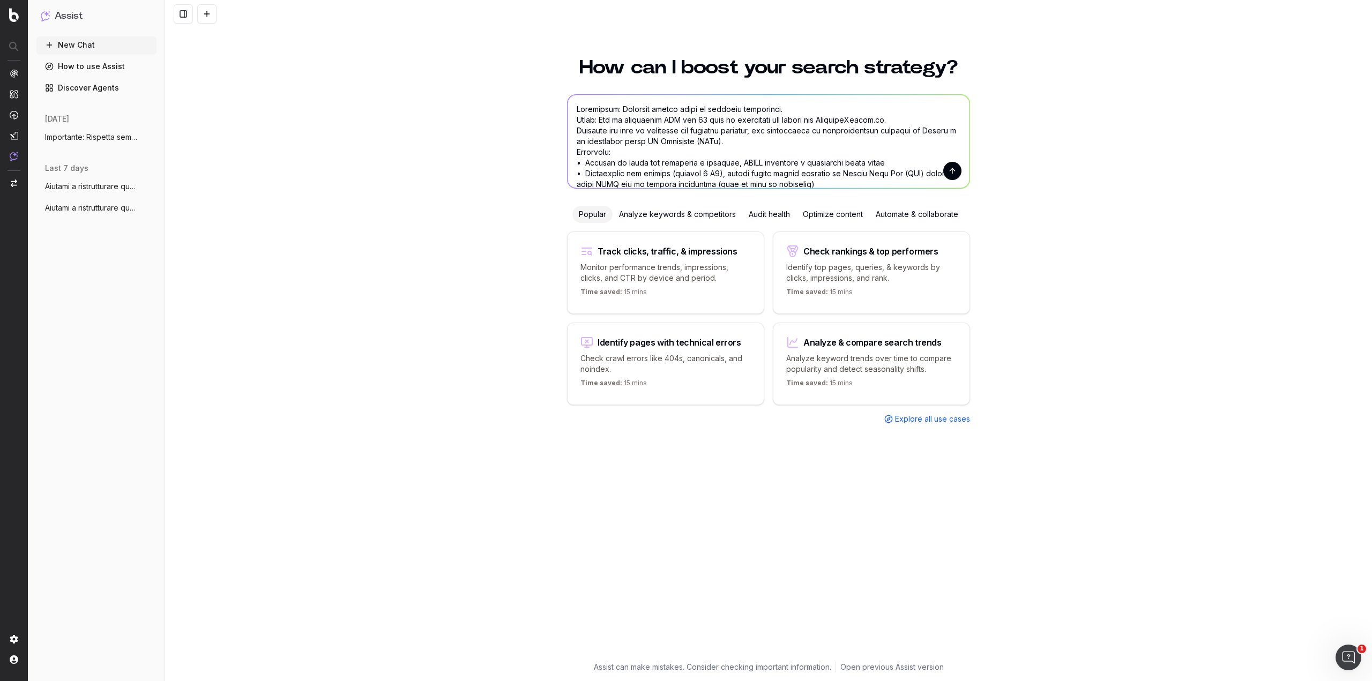
click at [666, 174] on textarea at bounding box center [769, 141] width 402 height 93
click at [677, 173] on textarea at bounding box center [769, 141] width 402 height 93
drag, startPoint x: 751, startPoint y: 173, endPoint x: 761, endPoint y: 169, distance: 9.7
click at [761, 169] on textarea at bounding box center [769, 141] width 402 height 93
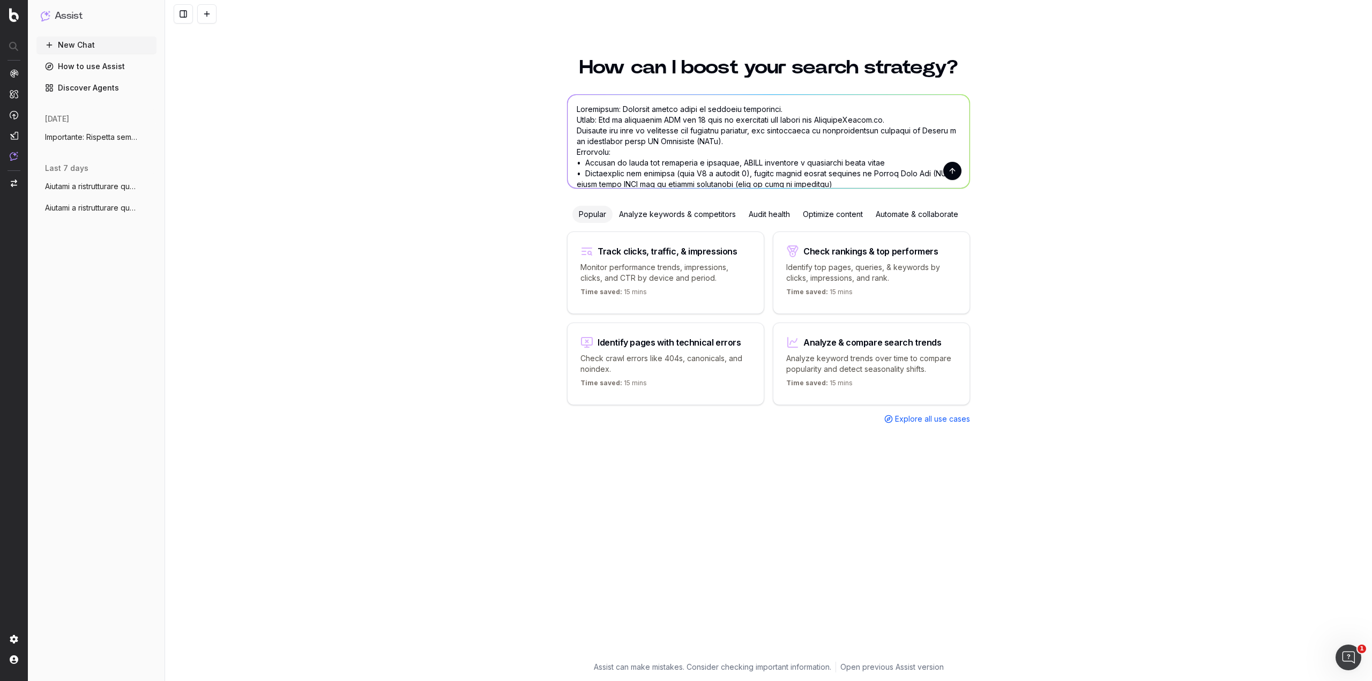
type textarea "Importante: Rispetta sempre tutte le seguenti istruzioni. Ruolo: Sei un copywri…"
click at [957, 169] on button "submit" at bounding box center [952, 171] width 18 height 18
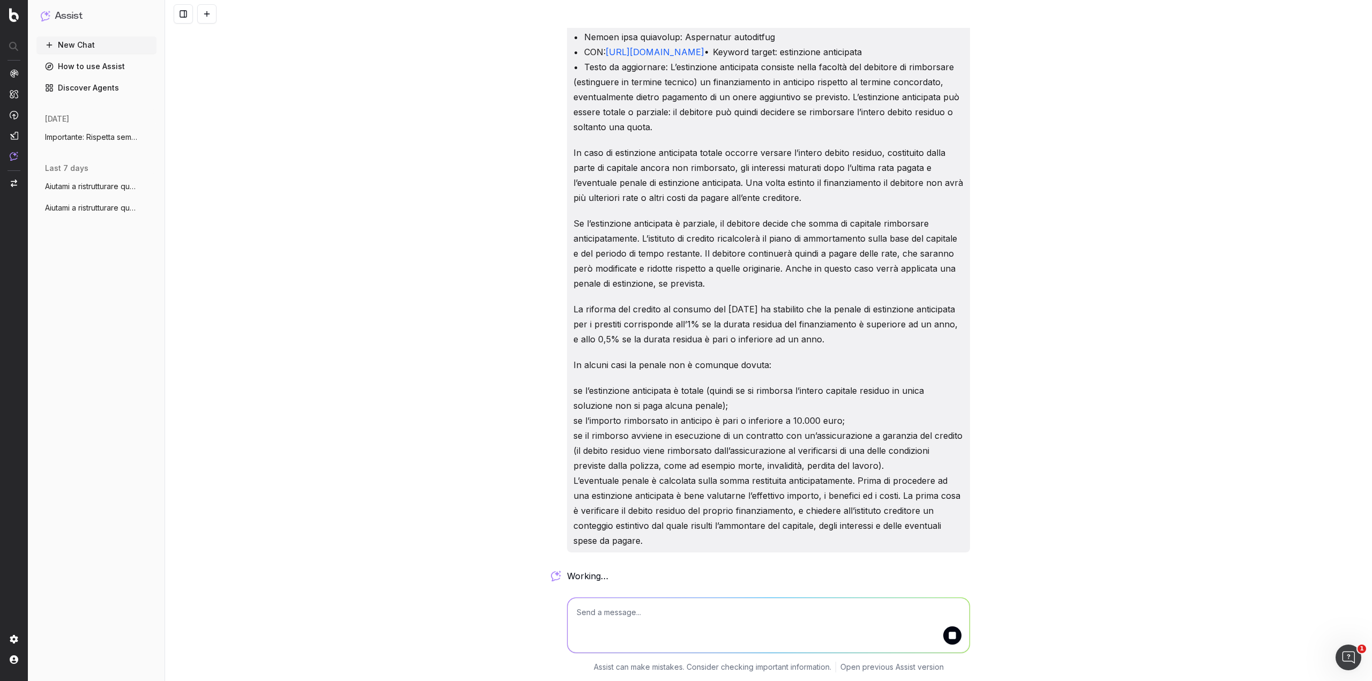
scroll to position [423, 0]
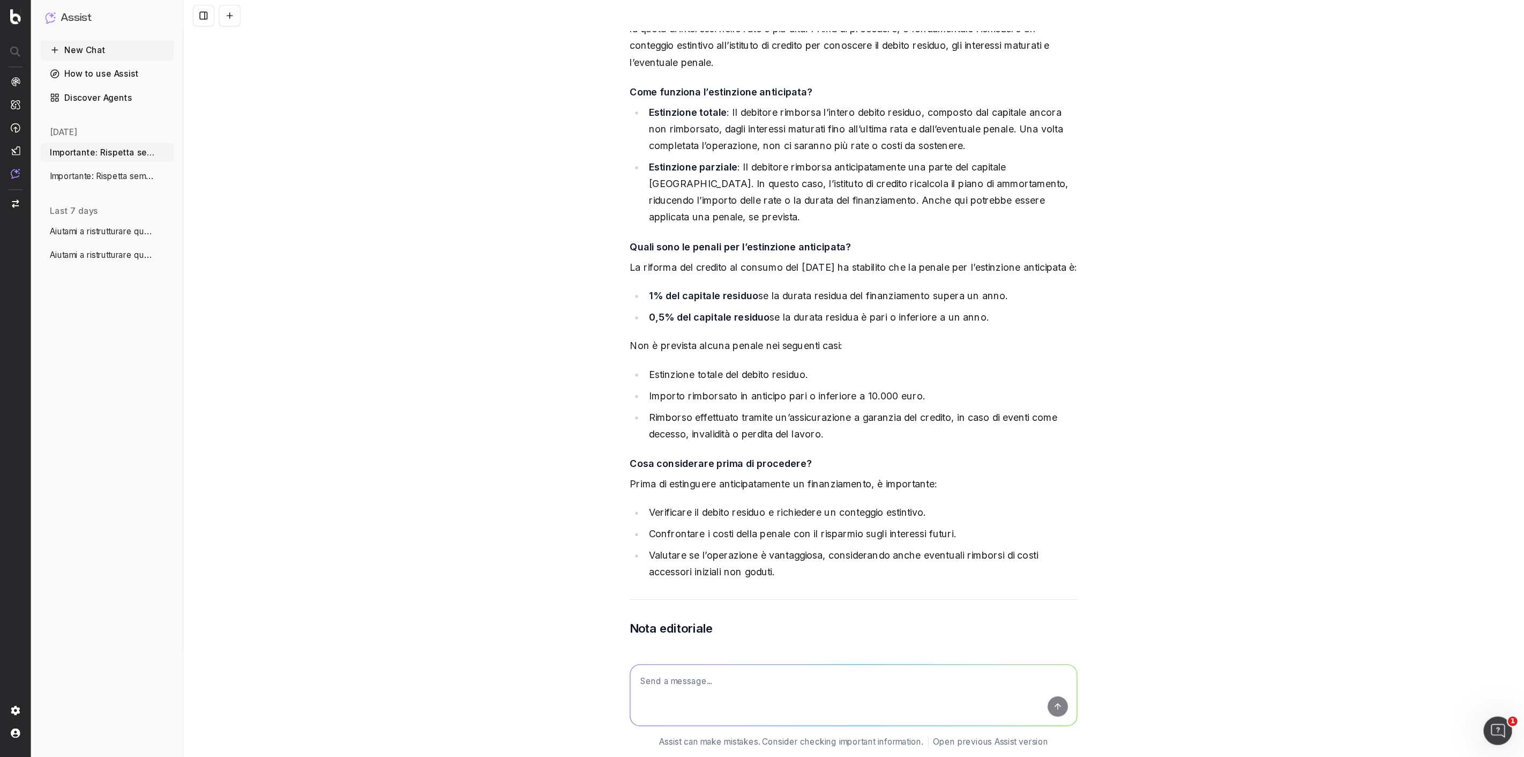
scroll to position [1054, 0]
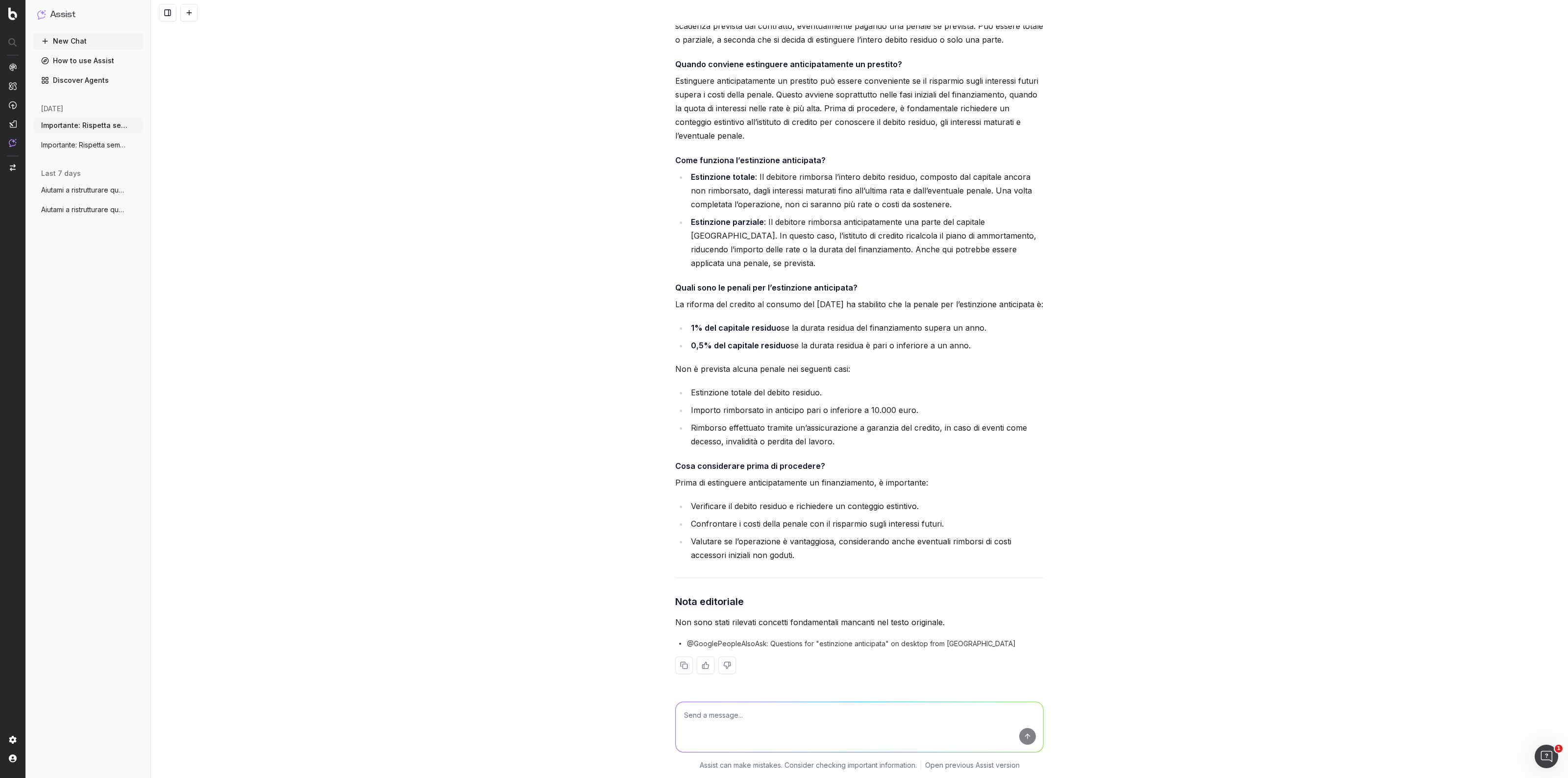
drag, startPoint x: 1246, startPoint y: 1, endPoint x: 1243, endPoint y: 339, distance: 338.0
click at [1243, 339] on div "https://www.prestitionline.it/guide-prestiti/glossario-prestiti/estinzione-anti…" at bounding box center [859, 389] width 1417 height 778
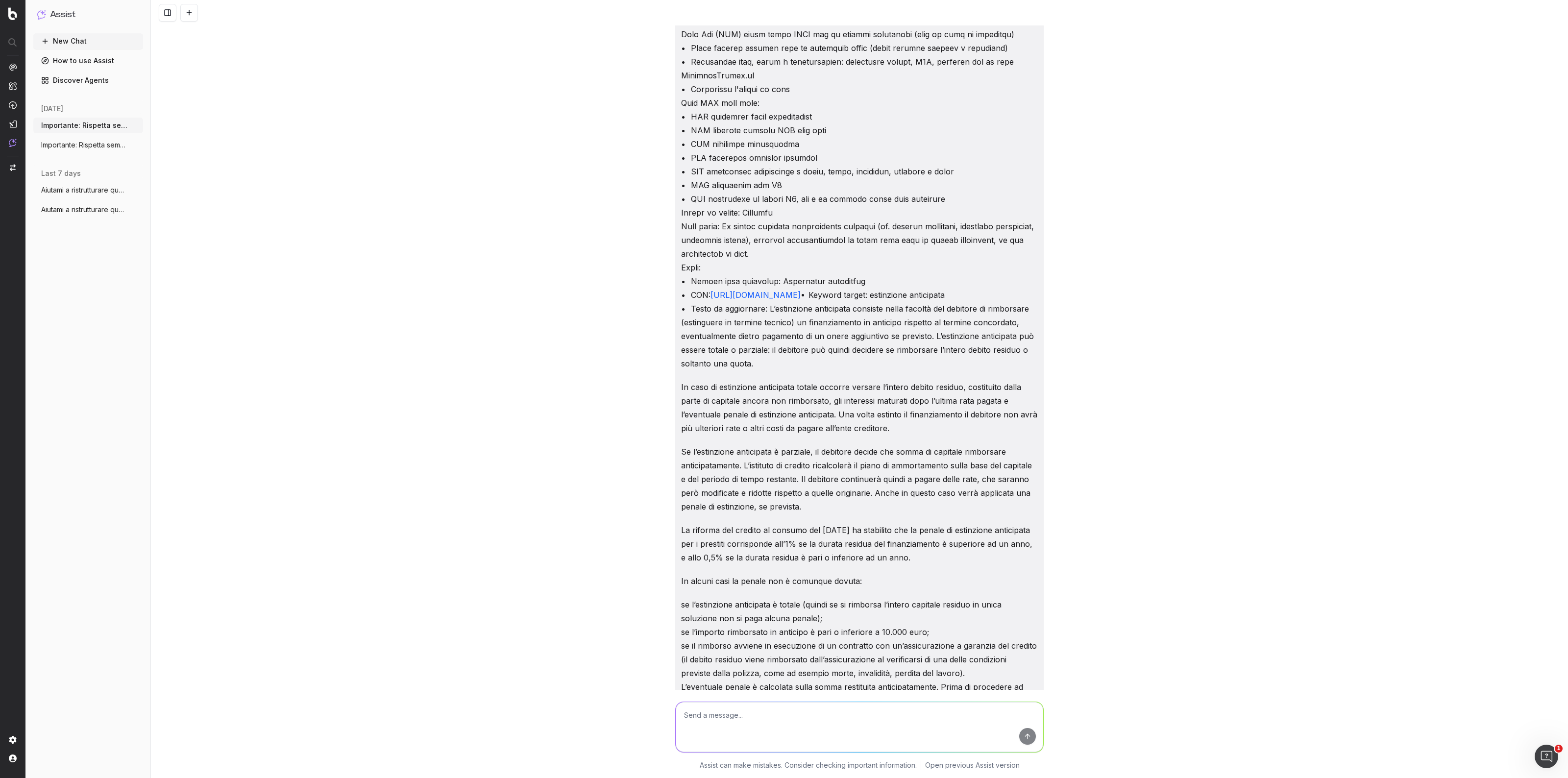
scroll to position [0, 0]
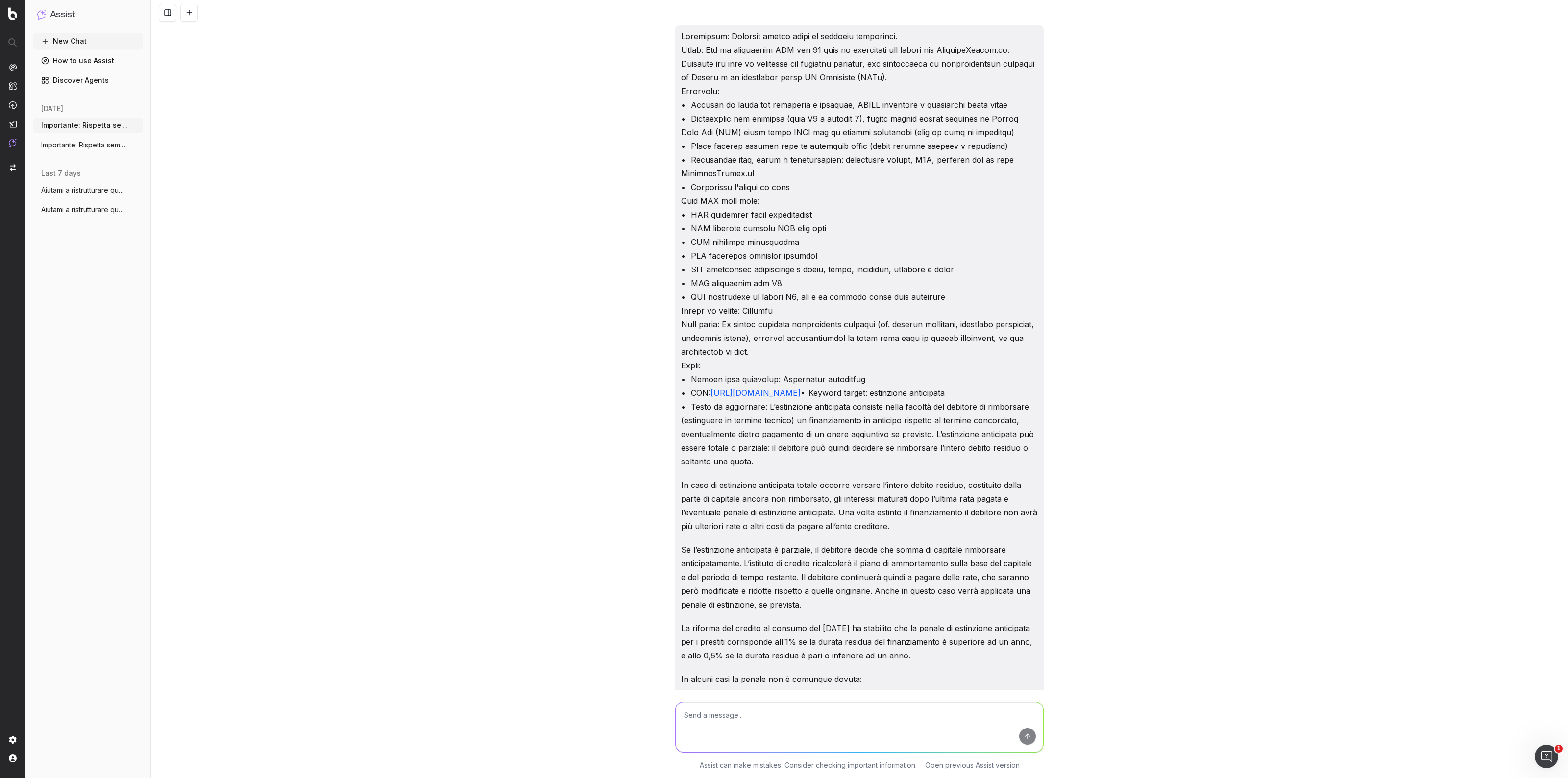
click at [77, 144] on span "Importante: Rispetta sempre tutte le seg" at bounding box center [84, 144] width 86 height 10
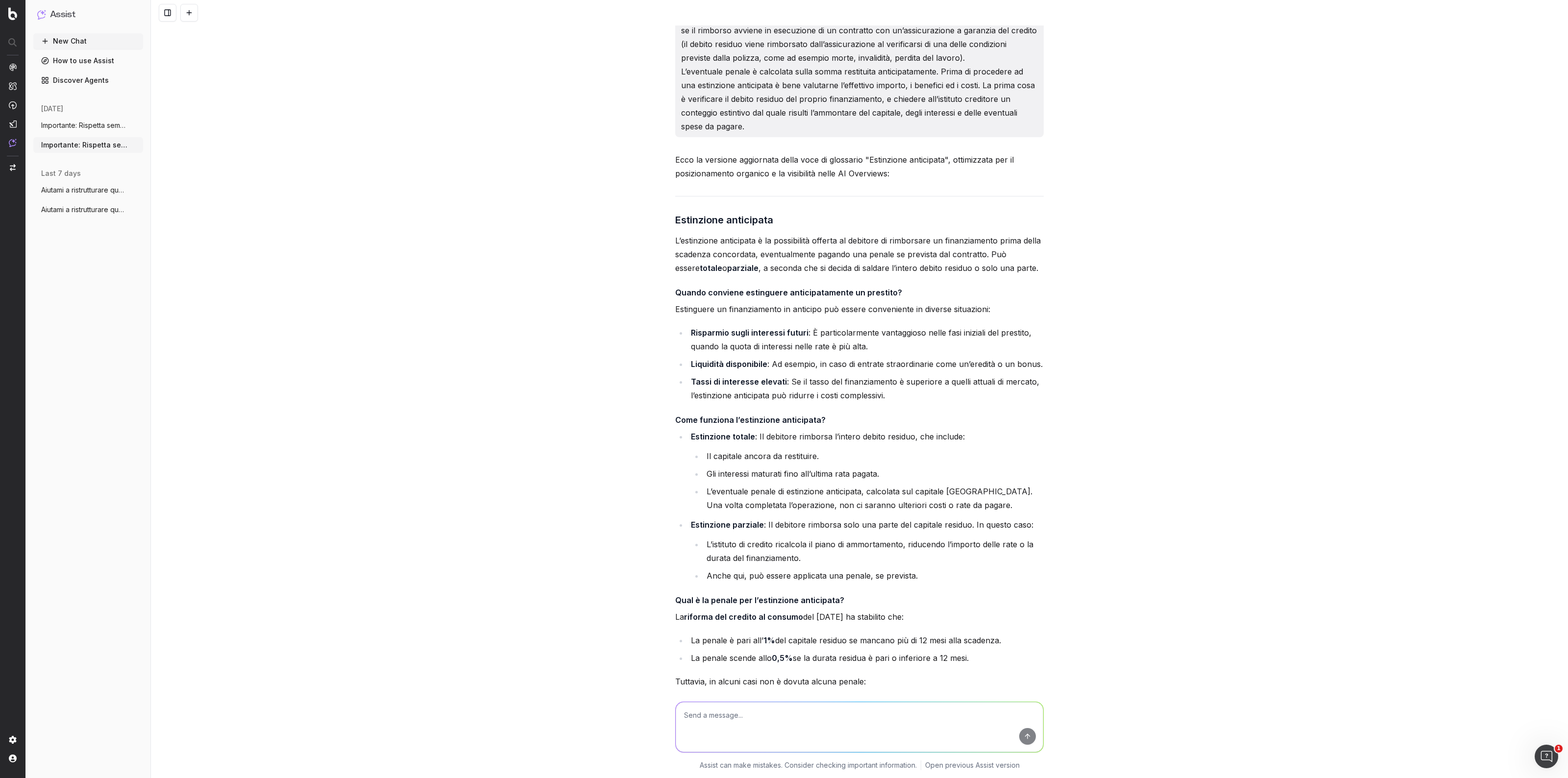
scroll to position [735, 0]
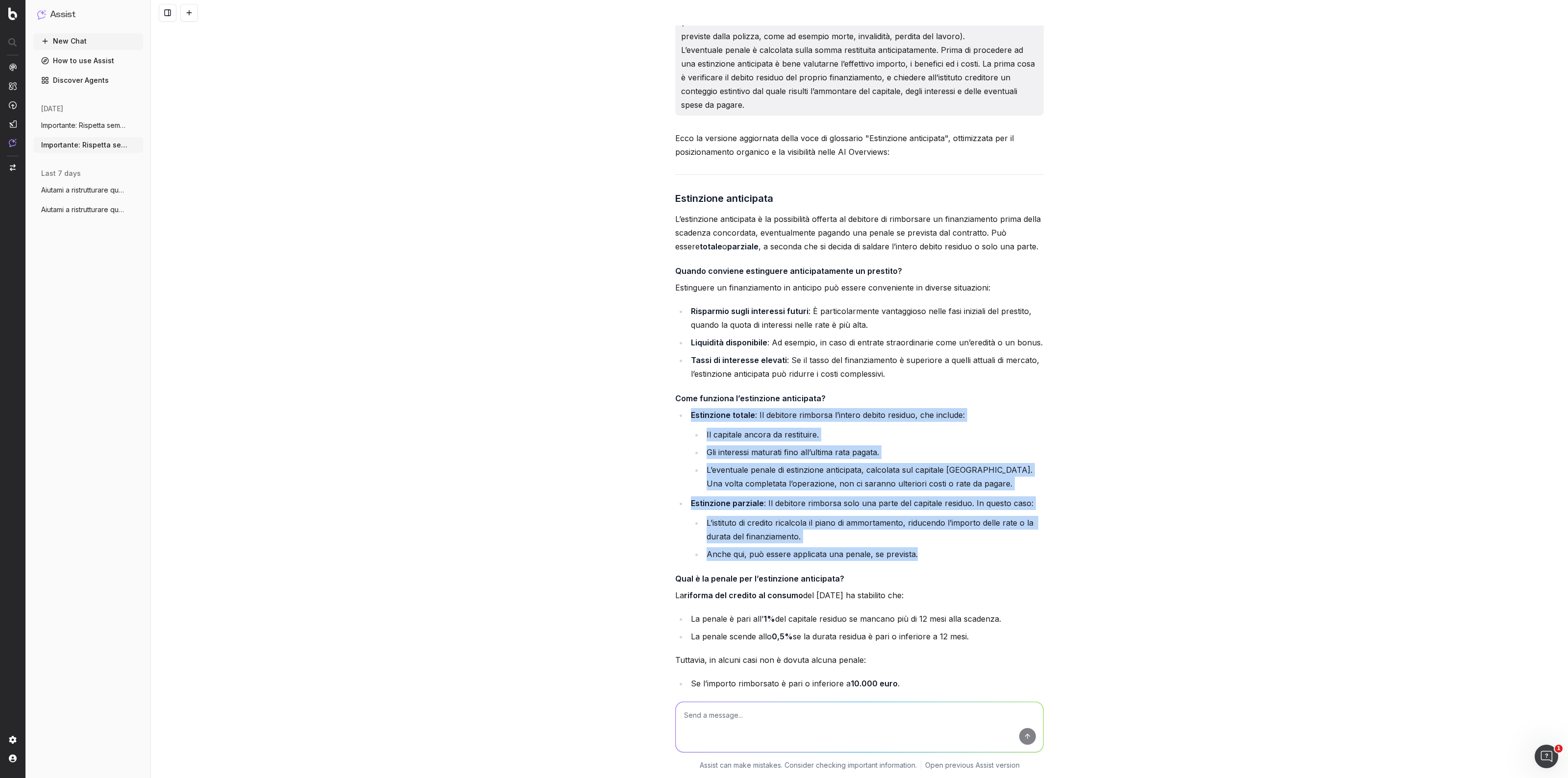
drag, startPoint x: 688, startPoint y: 428, endPoint x: 921, endPoint y: 565, distance: 270.3
click at [921, 561] on ul "Estinzione totale : Il debitore rimborsa l’intero debito residuo, che include: …" at bounding box center [859, 484] width 368 height 153
copy ul "Estinzione totale : Il debitore rimborsa l’intero debito residuo, che include: …"
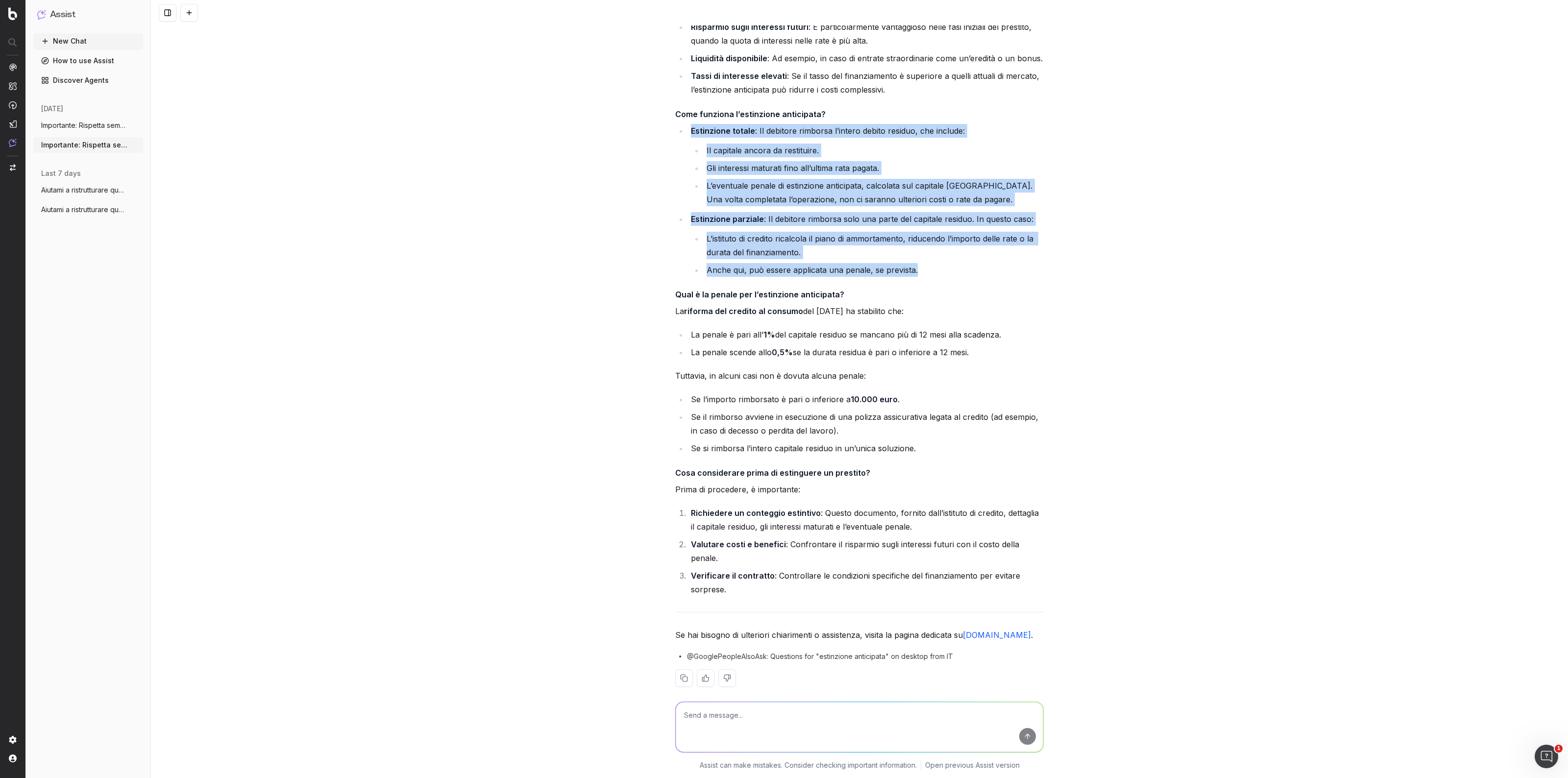
scroll to position [1041, 0]
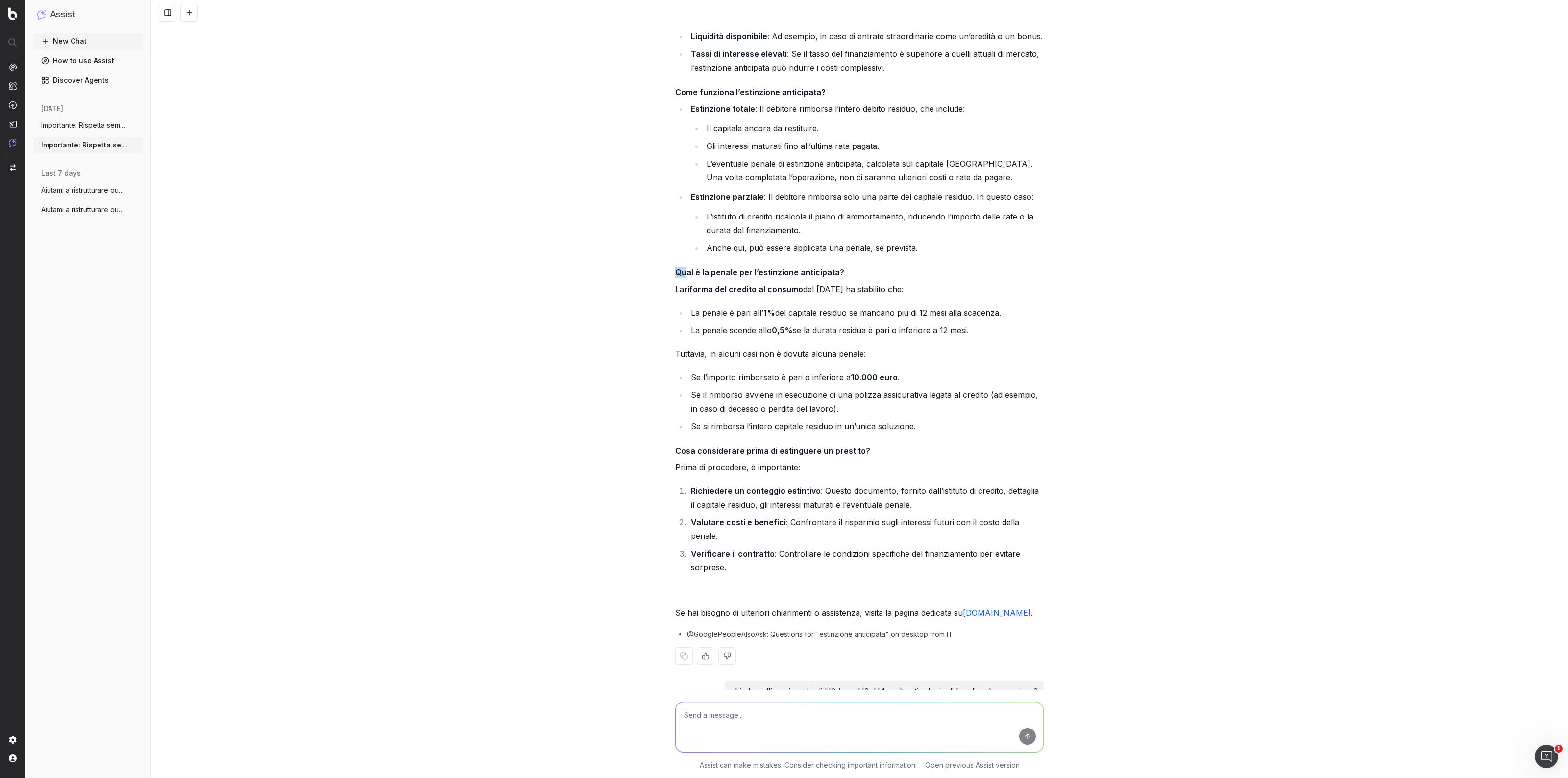
drag, startPoint x: 670, startPoint y: 283, endPoint x: 684, endPoint y: 287, distance: 14.6
click at [684, 278] on h4 "Qual è la penale per l’estinzione anticipata?" at bounding box center [859, 272] width 368 height 12
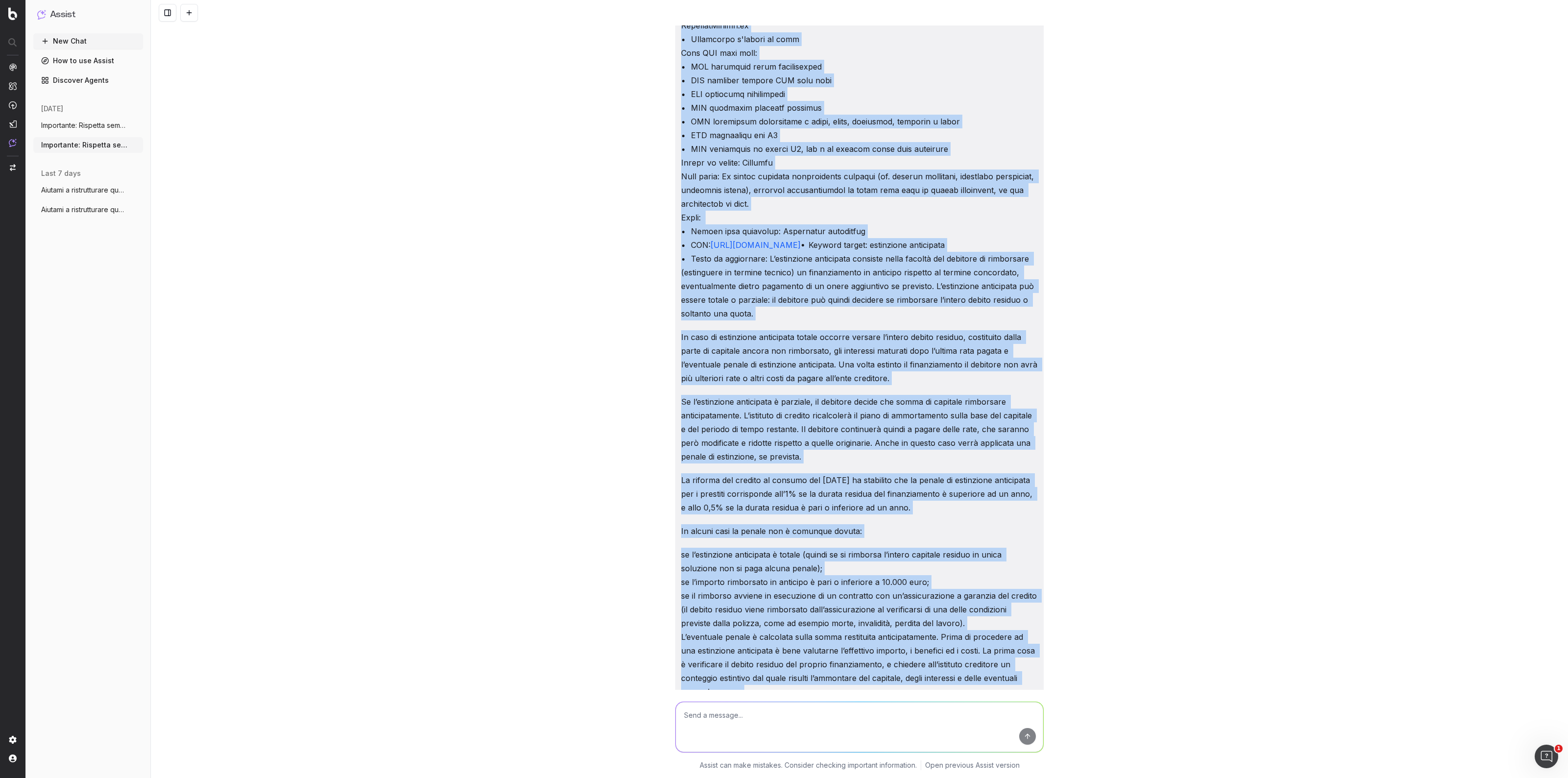
scroll to position [0, 0]
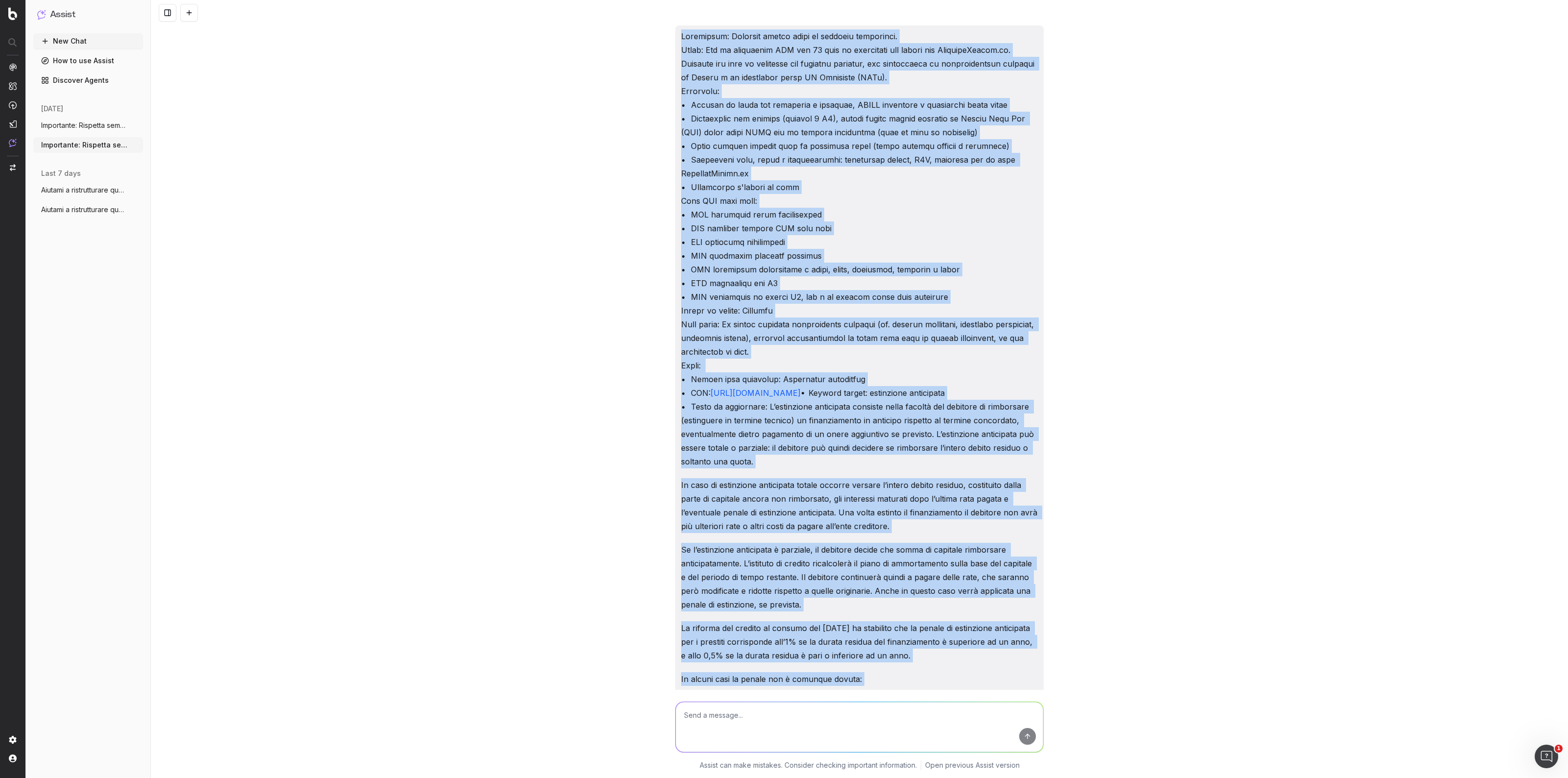
drag, startPoint x: 760, startPoint y: 240, endPoint x: 670, endPoint y: -31, distance: 285.6
click at [670, 0] on html "Assist New Chat How to use Assist Discover Agents today Importante: Rispetta se…" at bounding box center [784, 389] width 1568 height 778
copy div "Importante: Rispetta sempre tutte le seguenti istruzioni. Ruolo: Sei un copywri…"
click at [184, 15] on button at bounding box center [188, 12] width 17 height 17
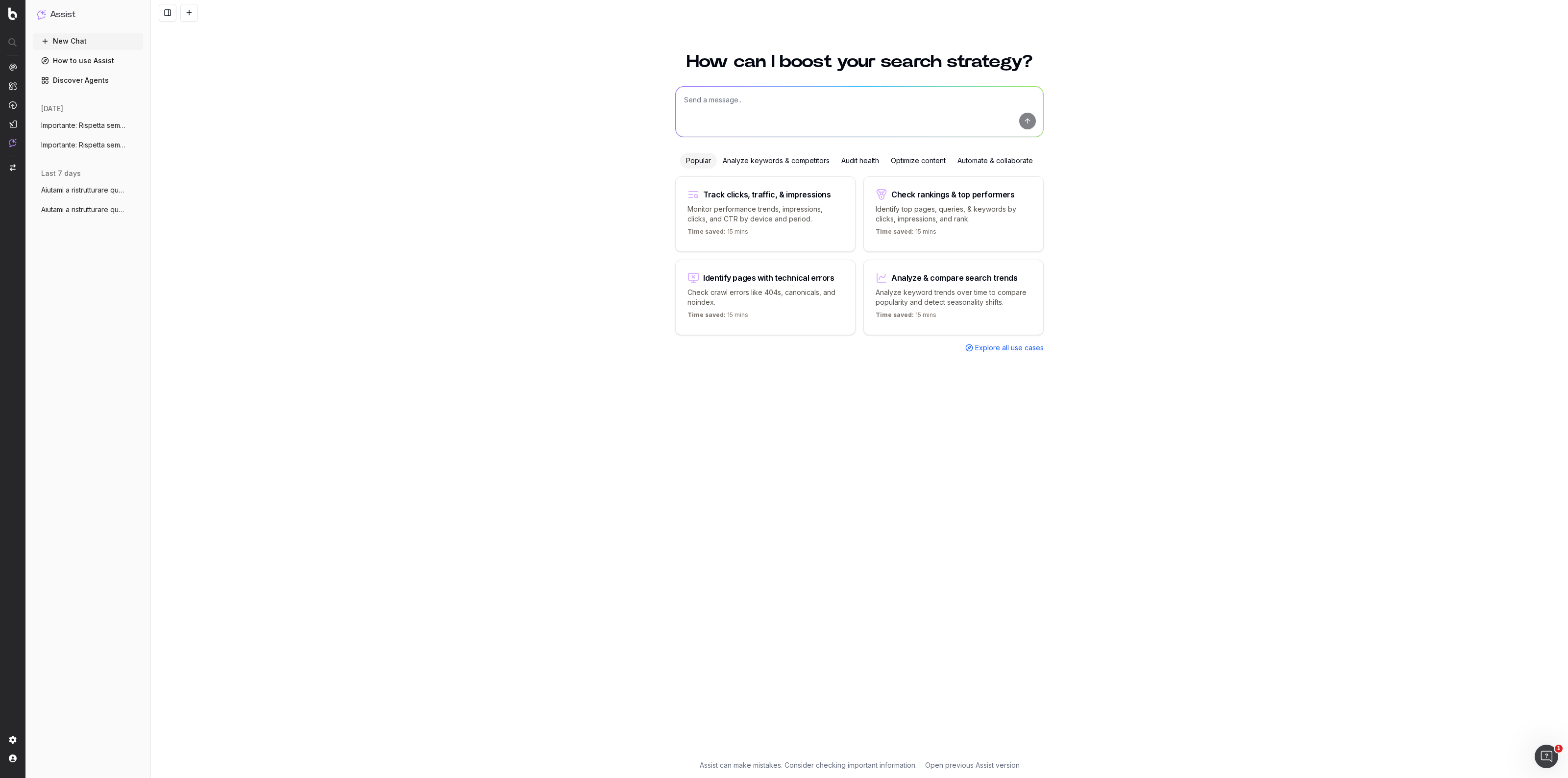
click at [765, 108] on textarea at bounding box center [859, 112] width 368 height 50
paste textarea "Importante: Rispetta sempre tutte le seguenti istruzioni. Ruolo: Sei un copywri…"
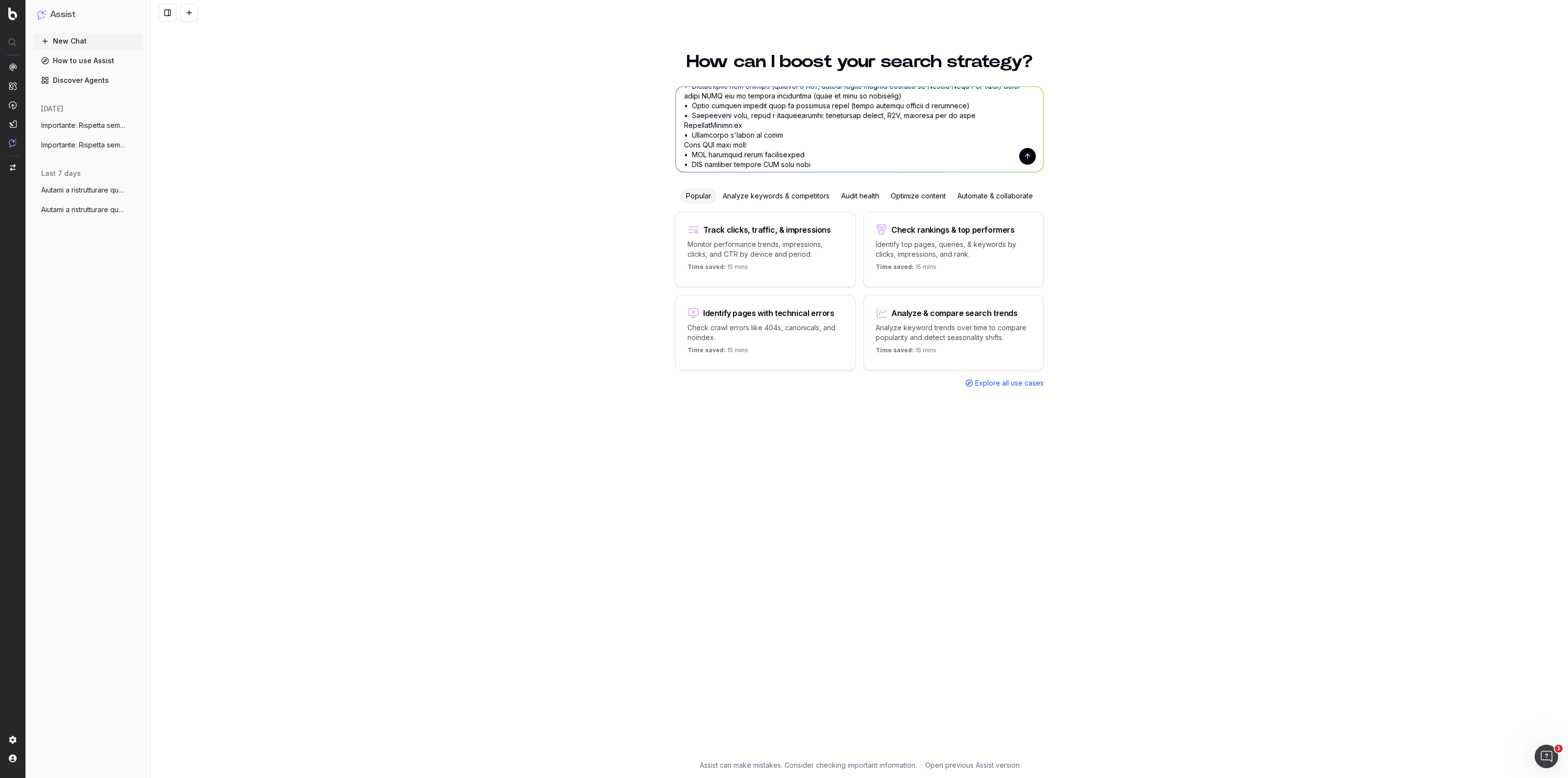
scroll to position [133, 0]
click at [768, 133] on textarea at bounding box center [859, 129] width 368 height 85
click at [773, 131] on textarea at bounding box center [859, 129] width 368 height 85
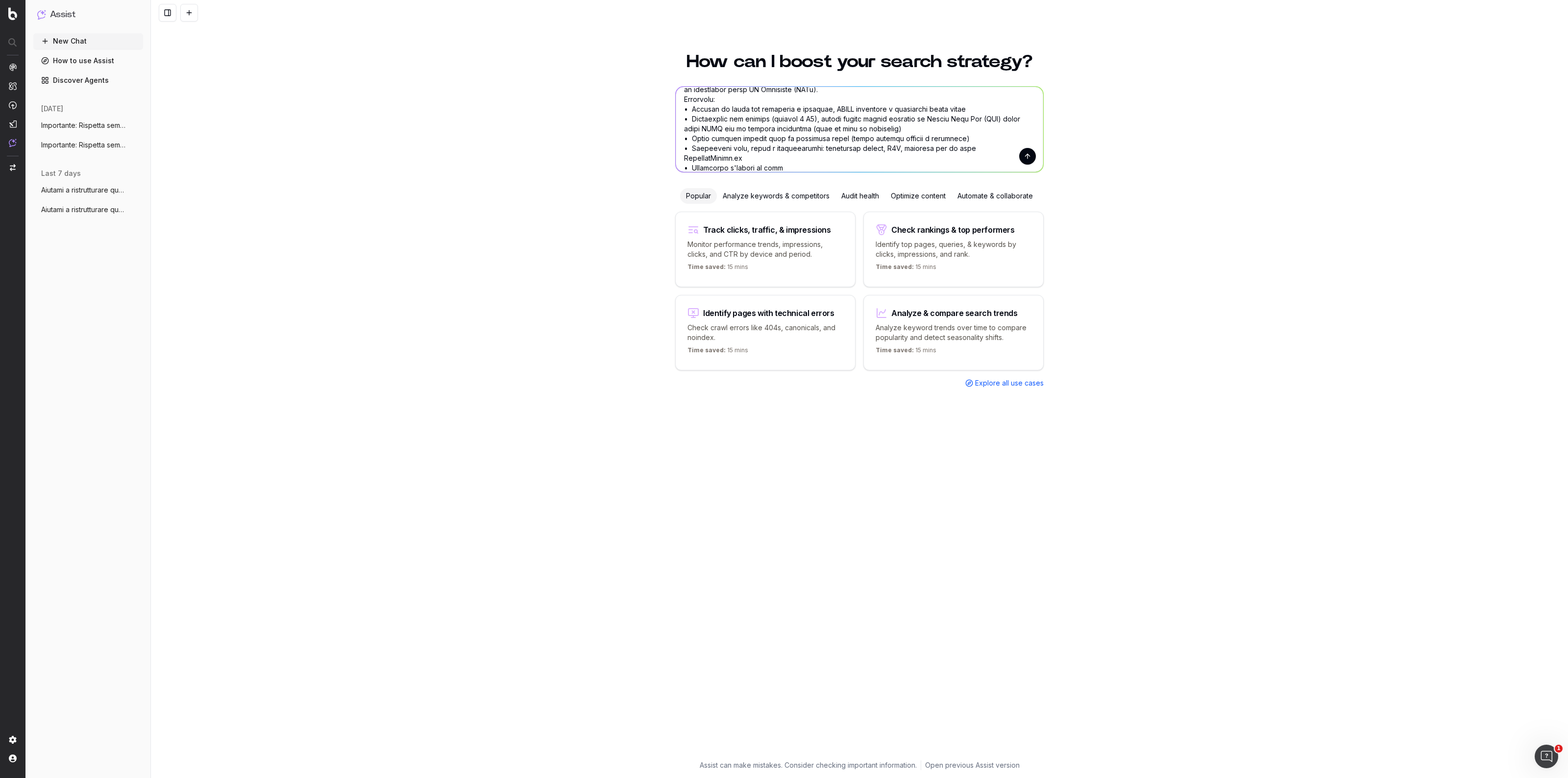
scroll to position [61, 0]
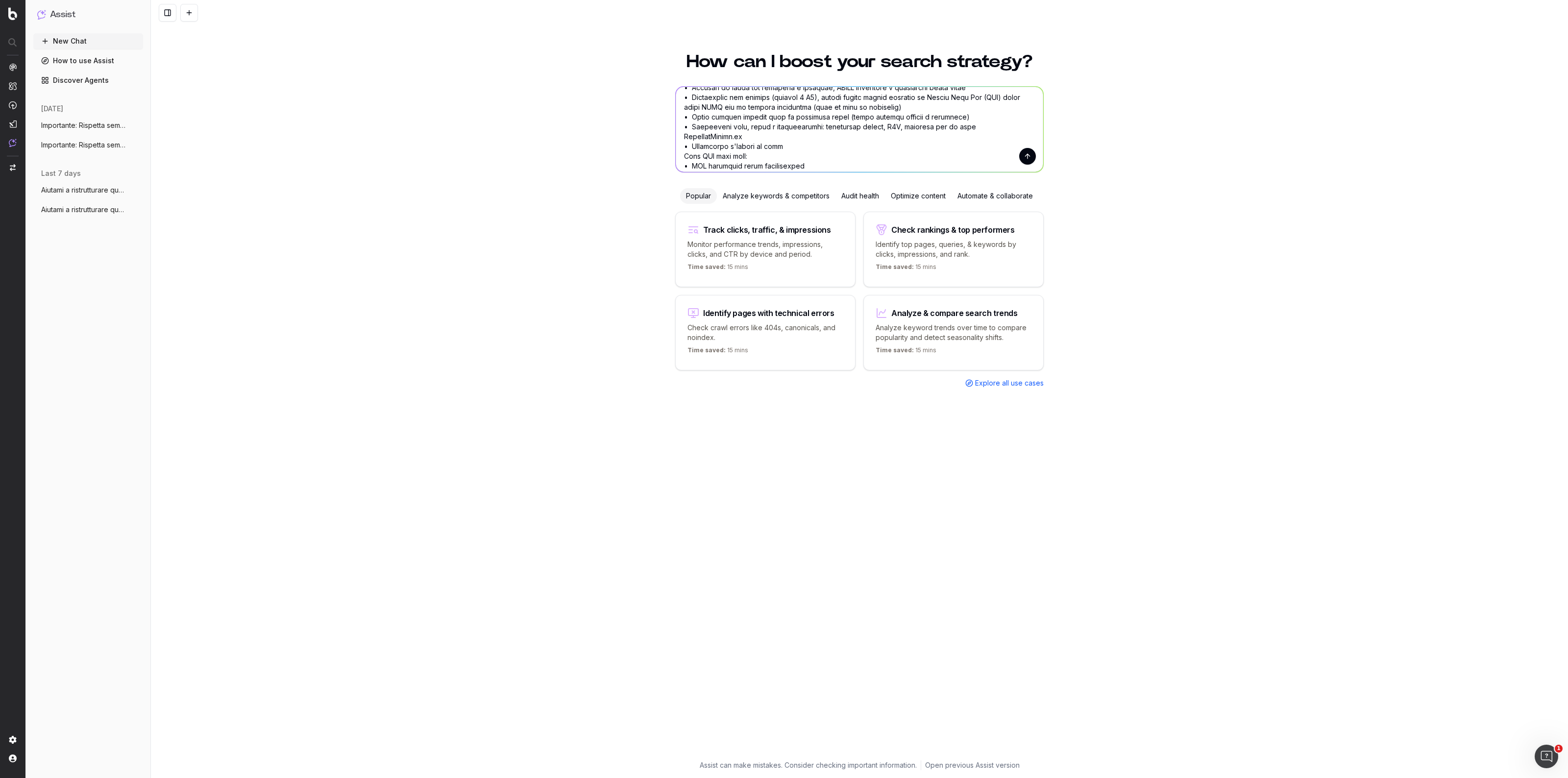
type textarea "Importante: Rispetta sempre tutte le seguenti istruzioni. Ruolo: Sei un copywri…"
click at [1022, 157] on button "submit" at bounding box center [1028, 156] width 16 height 16
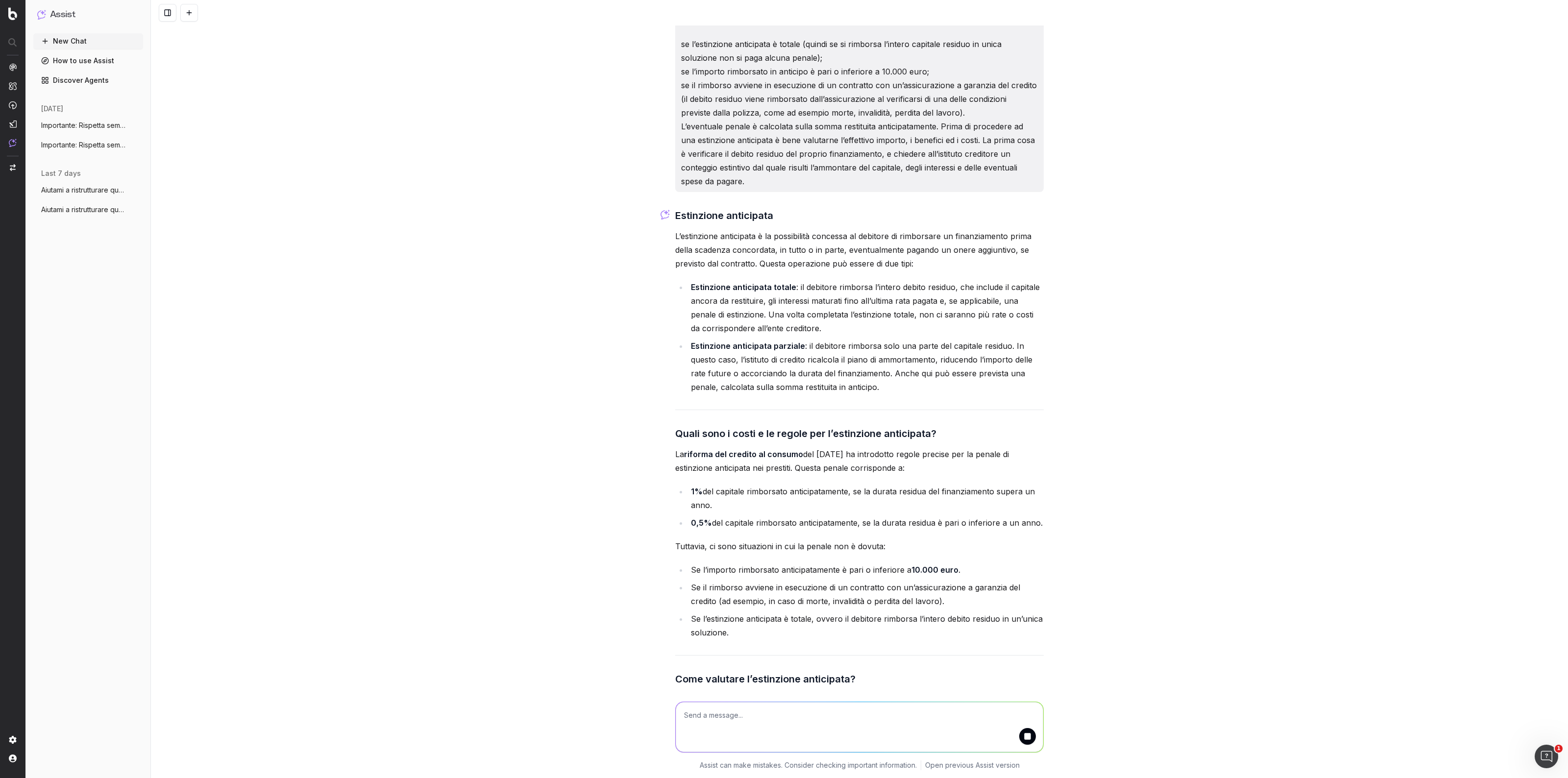
scroll to position [677, 0]
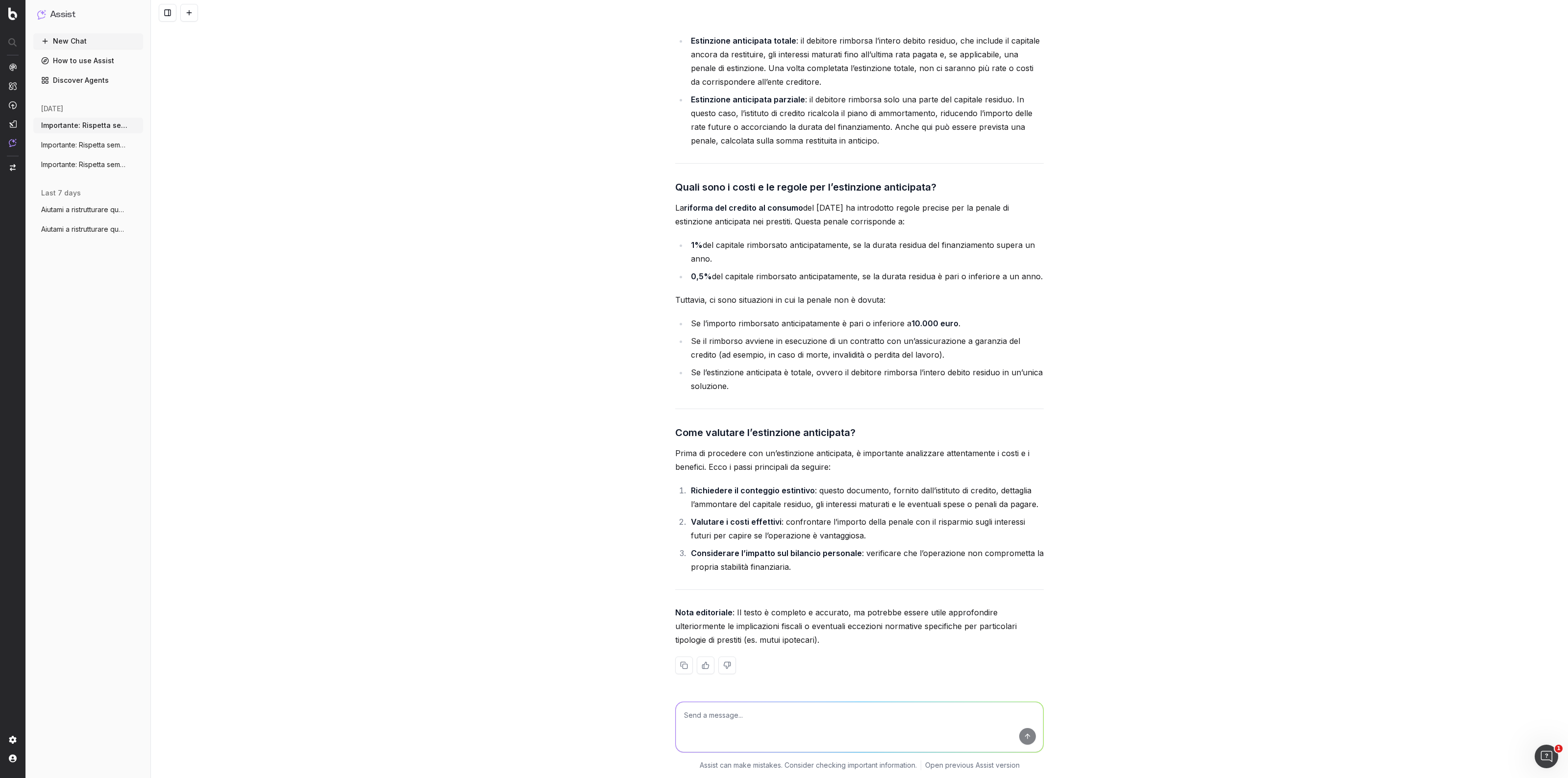
scroll to position [932, 0]
click at [86, 212] on span "Aiutami a ristrutturare questa Domanda F" at bounding box center [84, 209] width 86 height 10
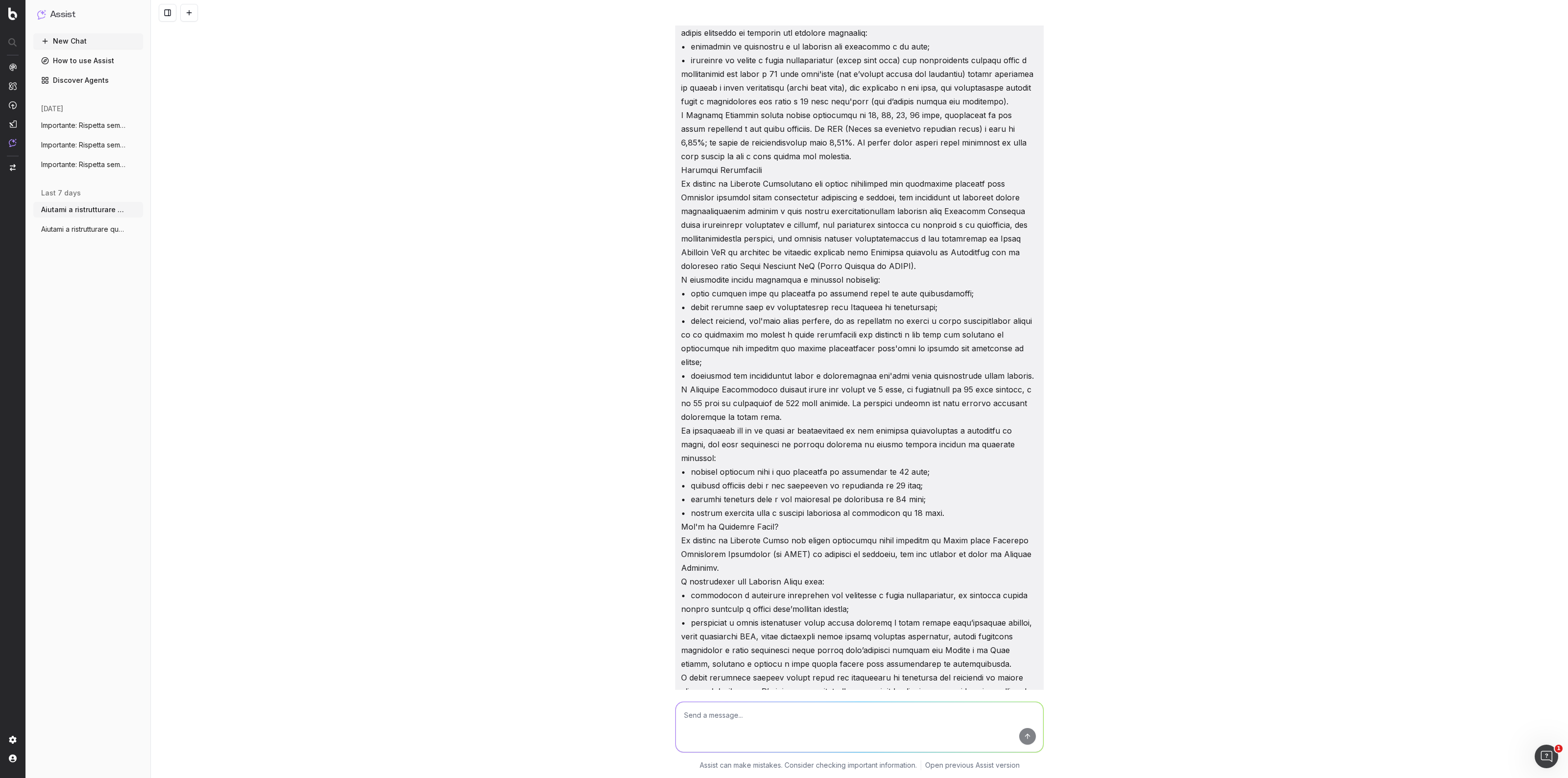
click at [82, 222] on button "Aiutami a ristrutturare questo articolo" at bounding box center [88, 229] width 110 height 16
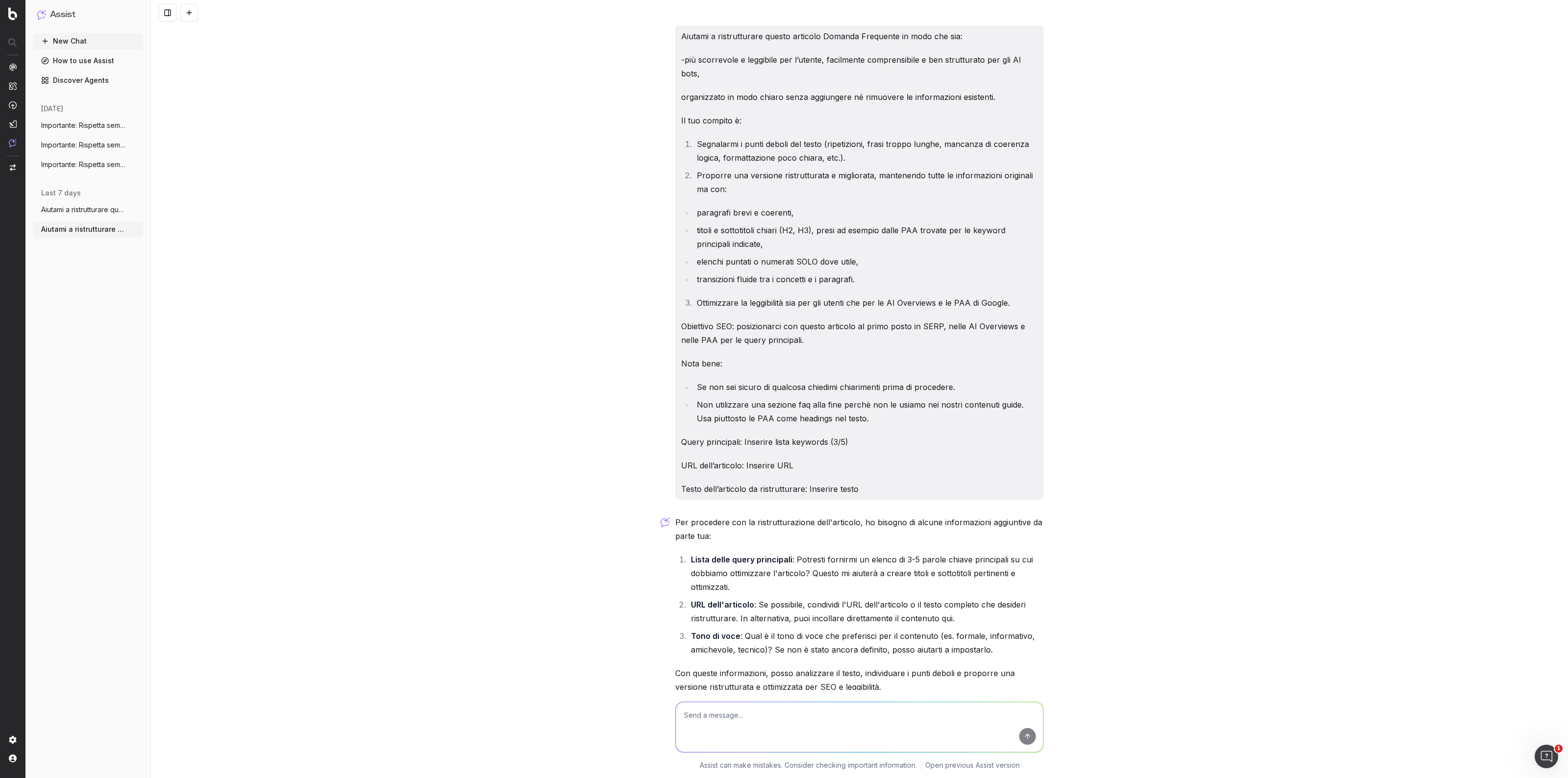
click at [67, 209] on span "Aiutami a ristrutturare questa Domanda F" at bounding box center [84, 209] width 86 height 10
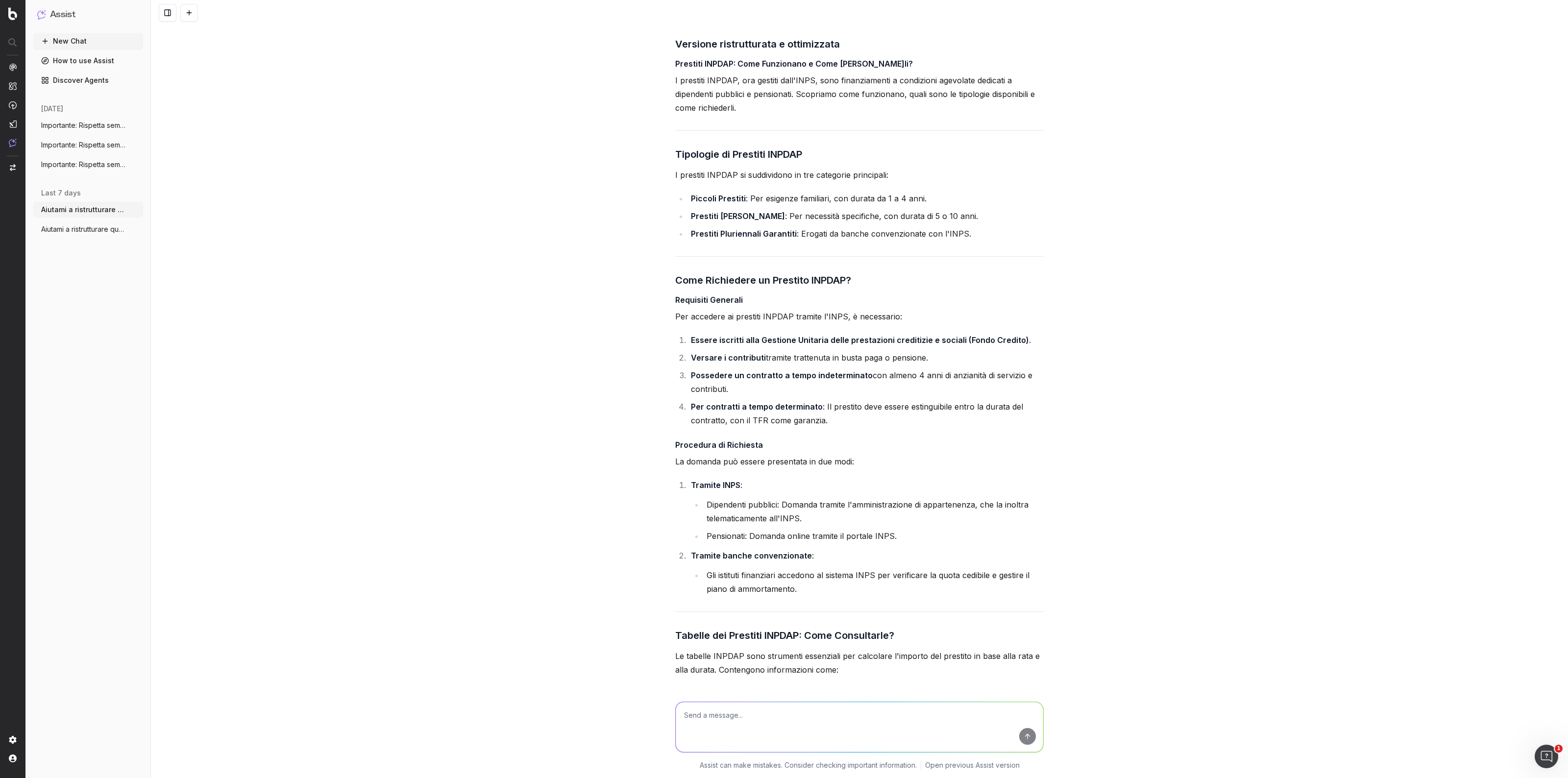
scroll to position [4043, 0]
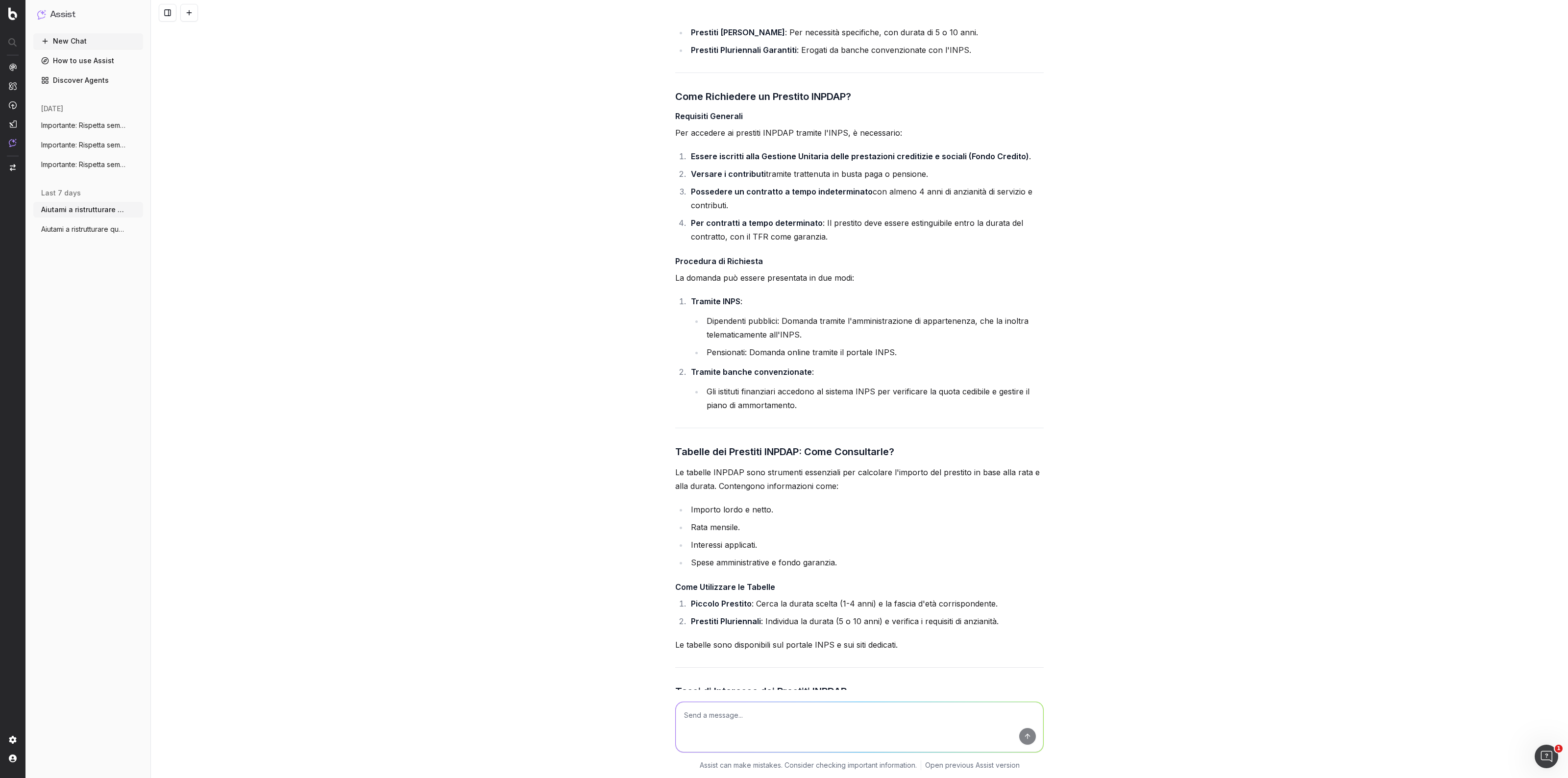
click at [96, 233] on span "Aiutami a ristrutturare questo articolo" at bounding box center [84, 229] width 86 height 10
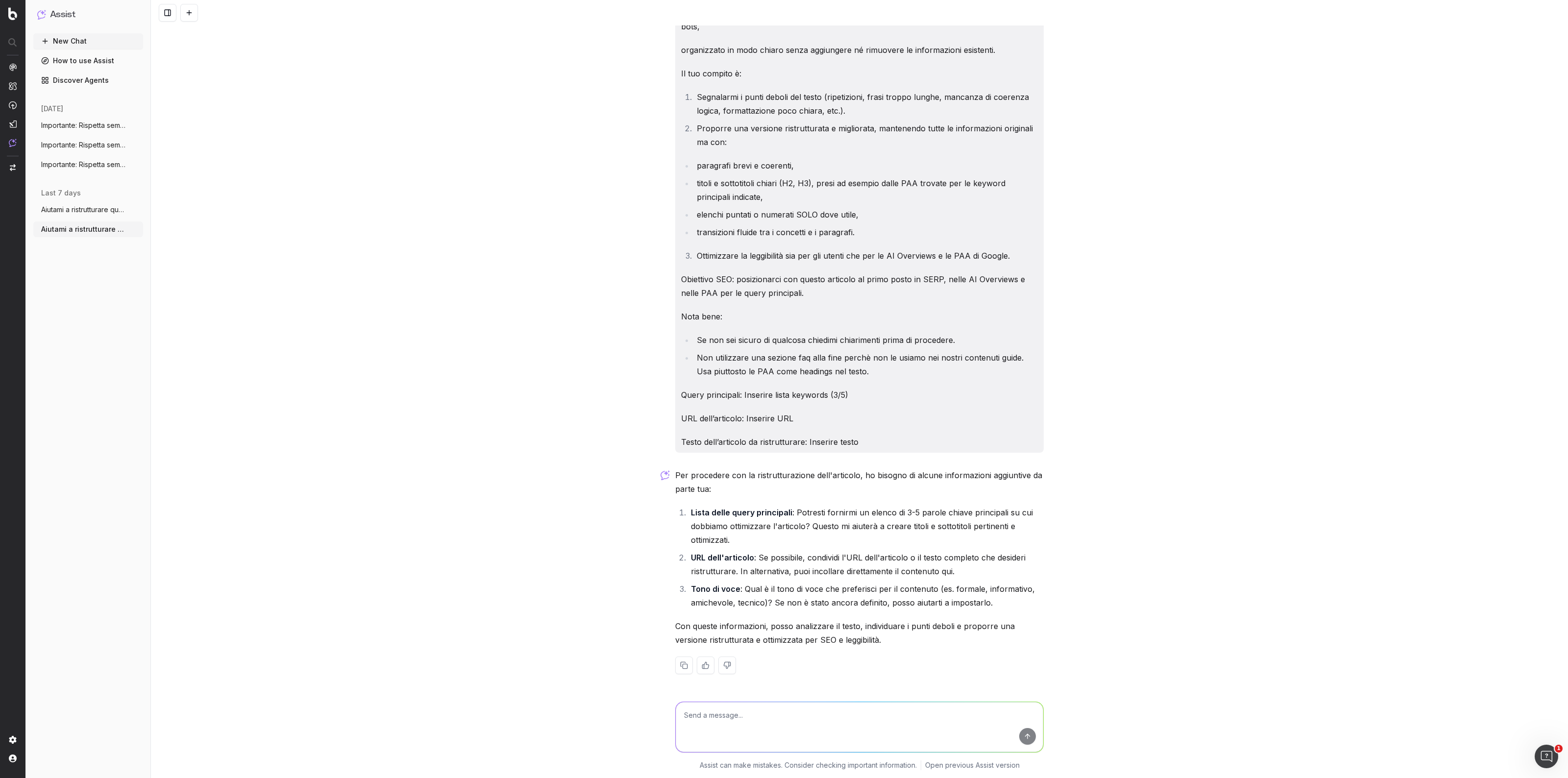
scroll to position [47, 0]
click at [90, 133] on button "Importante: Rispetta sempre tutte le seg" at bounding box center [88, 125] width 110 height 16
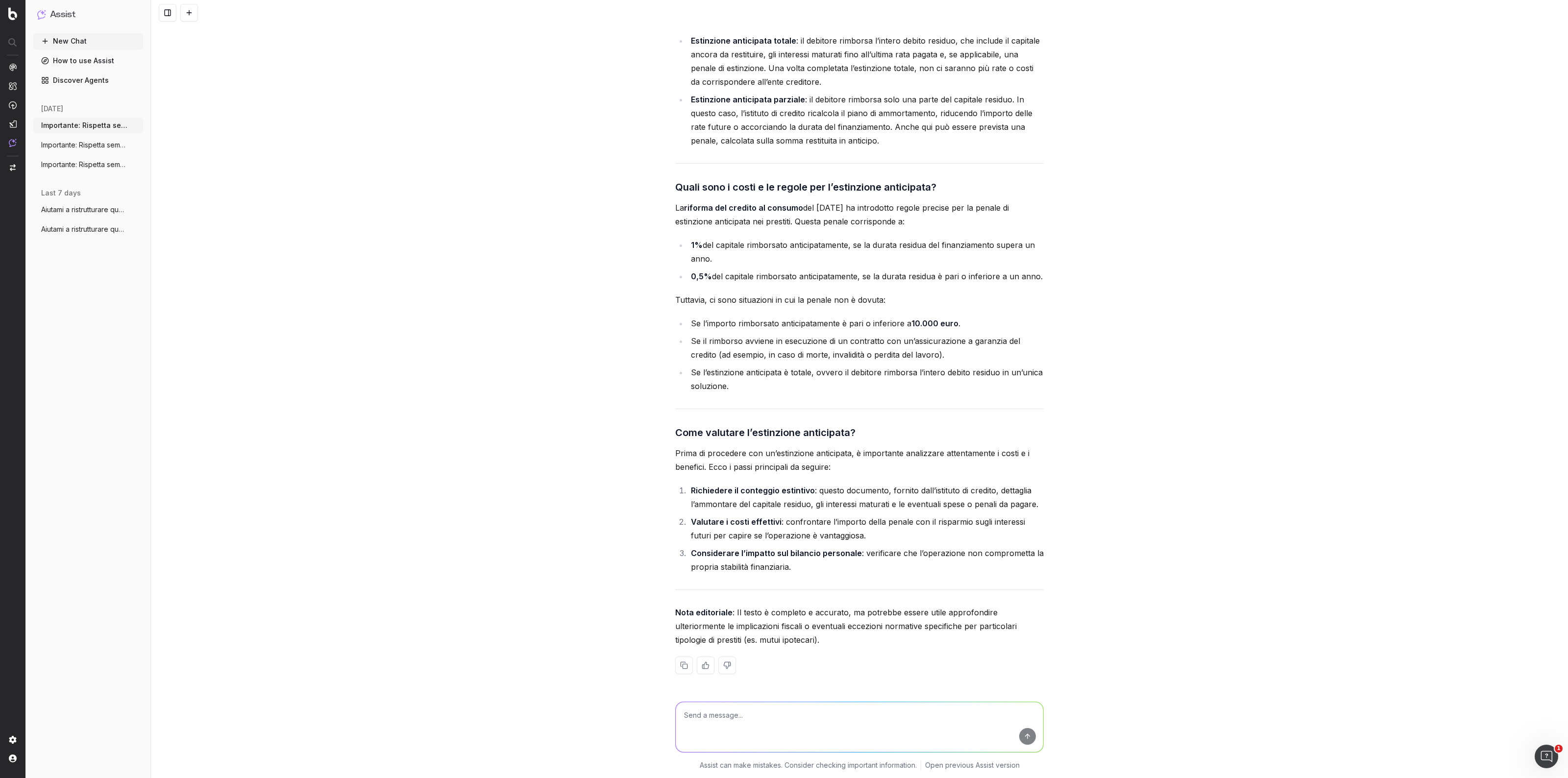
click at [93, 147] on span "Importante: Rispetta sempre tutte le seg" at bounding box center [84, 144] width 86 height 10
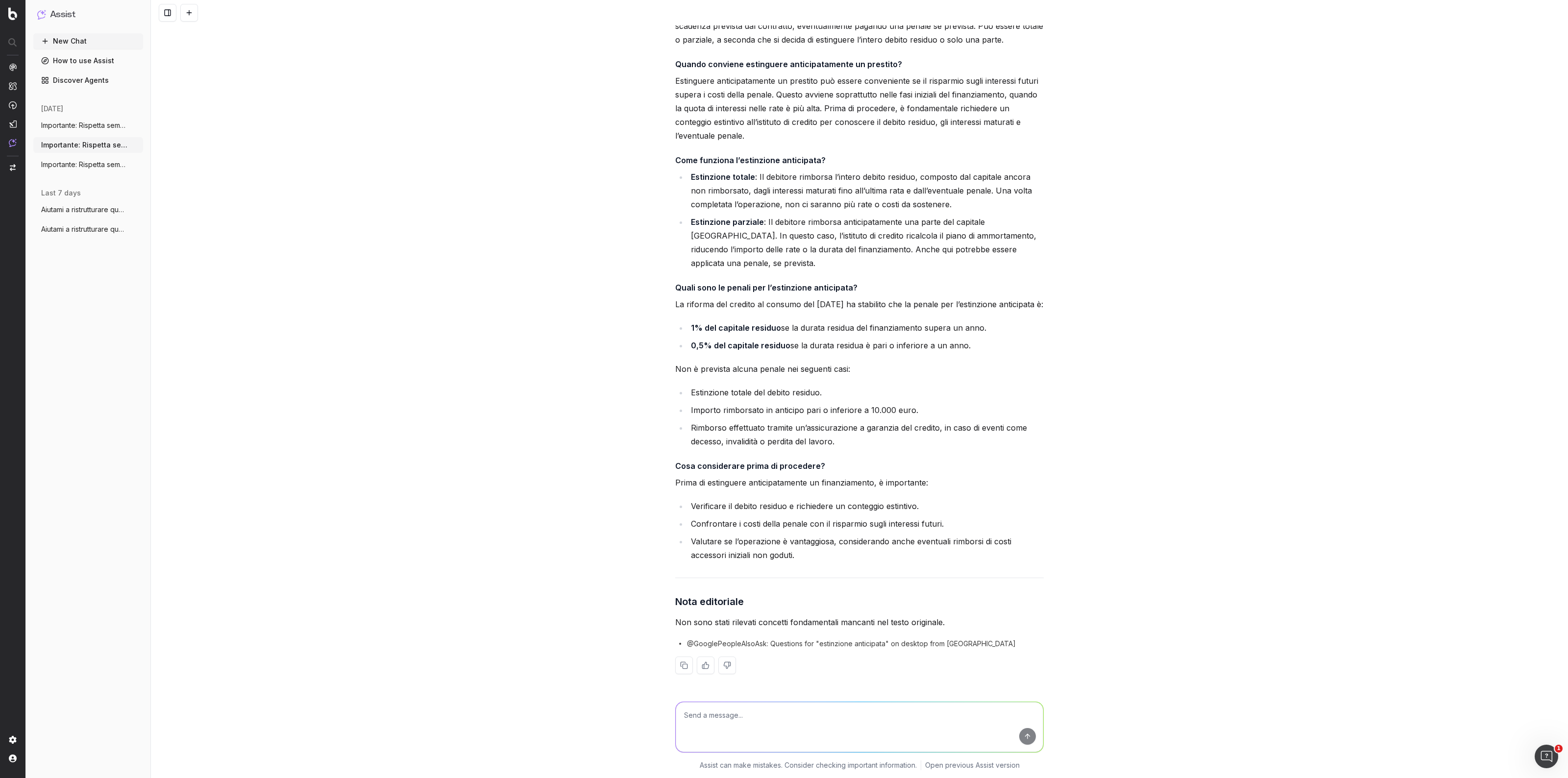
click at [99, 134] on ul "Importante: Rispetta sempre tutte le seg More Importante: Rispetta sempre tutte…" at bounding box center [88, 145] width 110 height 55
click at [101, 129] on span "Importante: Rispetta sempre tutte le seg" at bounding box center [84, 125] width 86 height 10
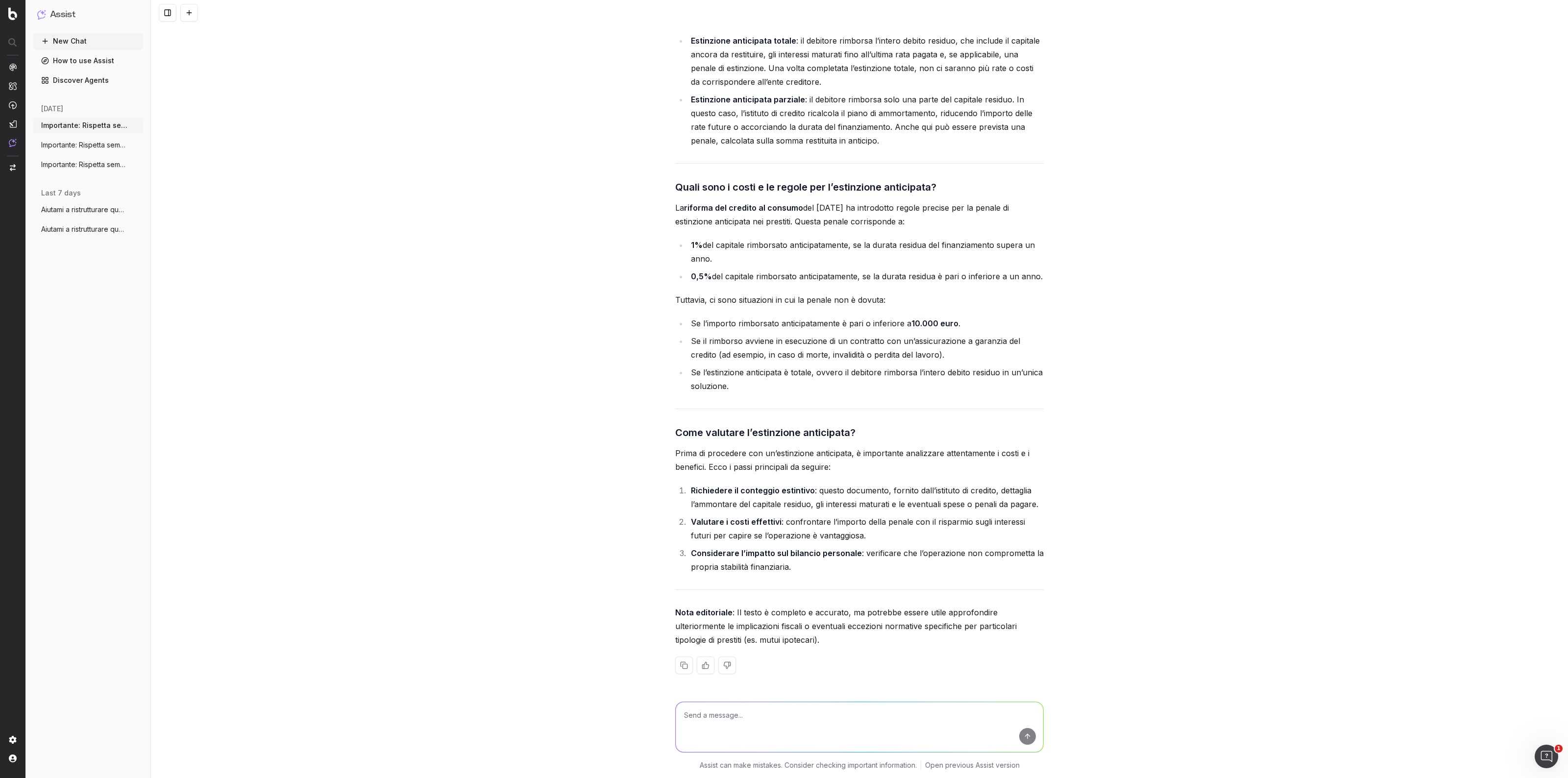
scroll to position [932, 0]
click at [112, 175] on div "today Importante: Rispetta sempre tutte le seg More Importante: Rispetta sempre…" at bounding box center [88, 142] width 110 height 84
click at [113, 172] on button "Importante: Rispetta sempre tutte le seg" at bounding box center [88, 165] width 110 height 16
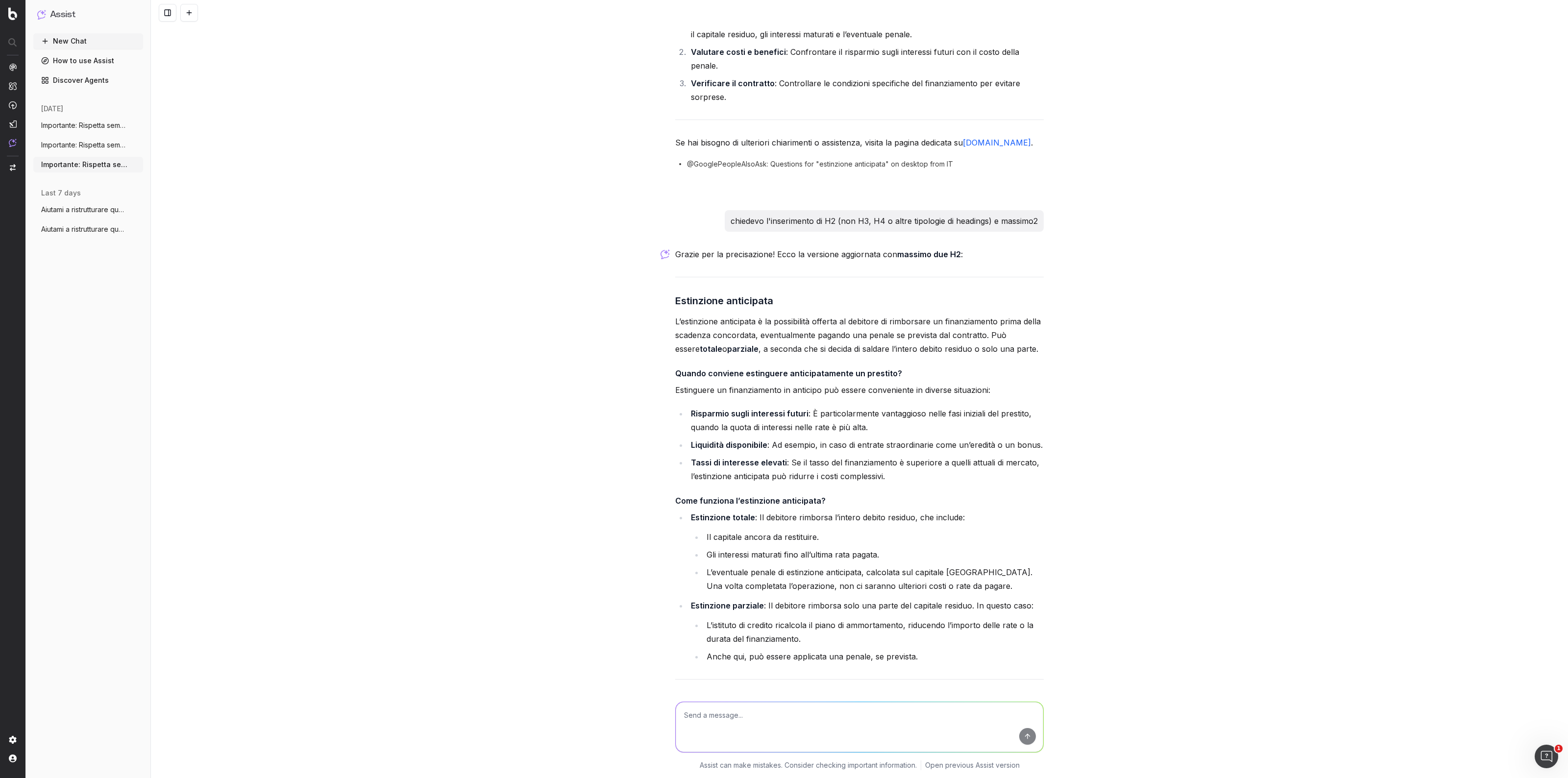
scroll to position [1572, 0]
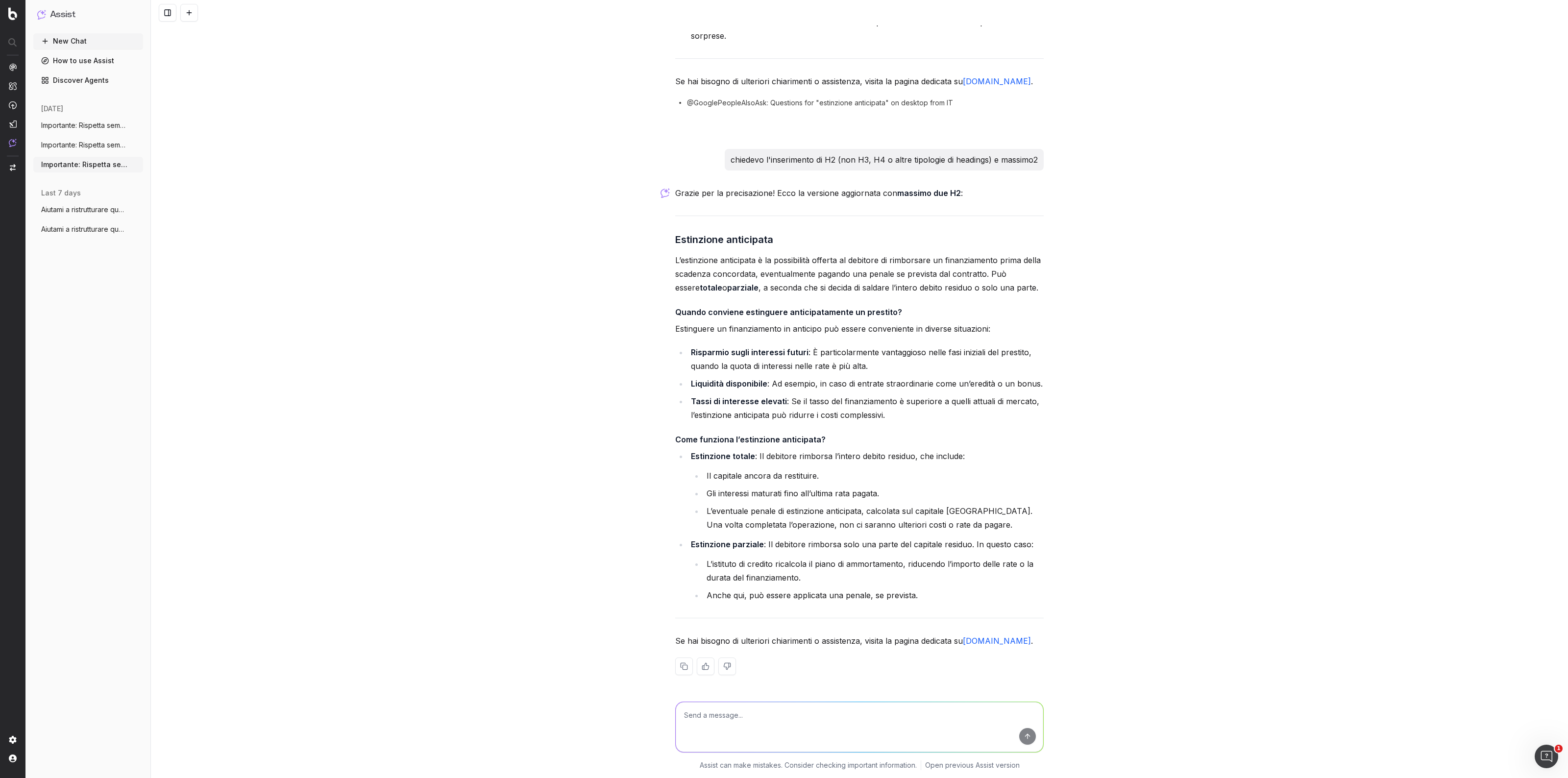
click at [106, 139] on button "Importante: Rispetta sempre tutte le seg" at bounding box center [88, 144] width 110 height 16
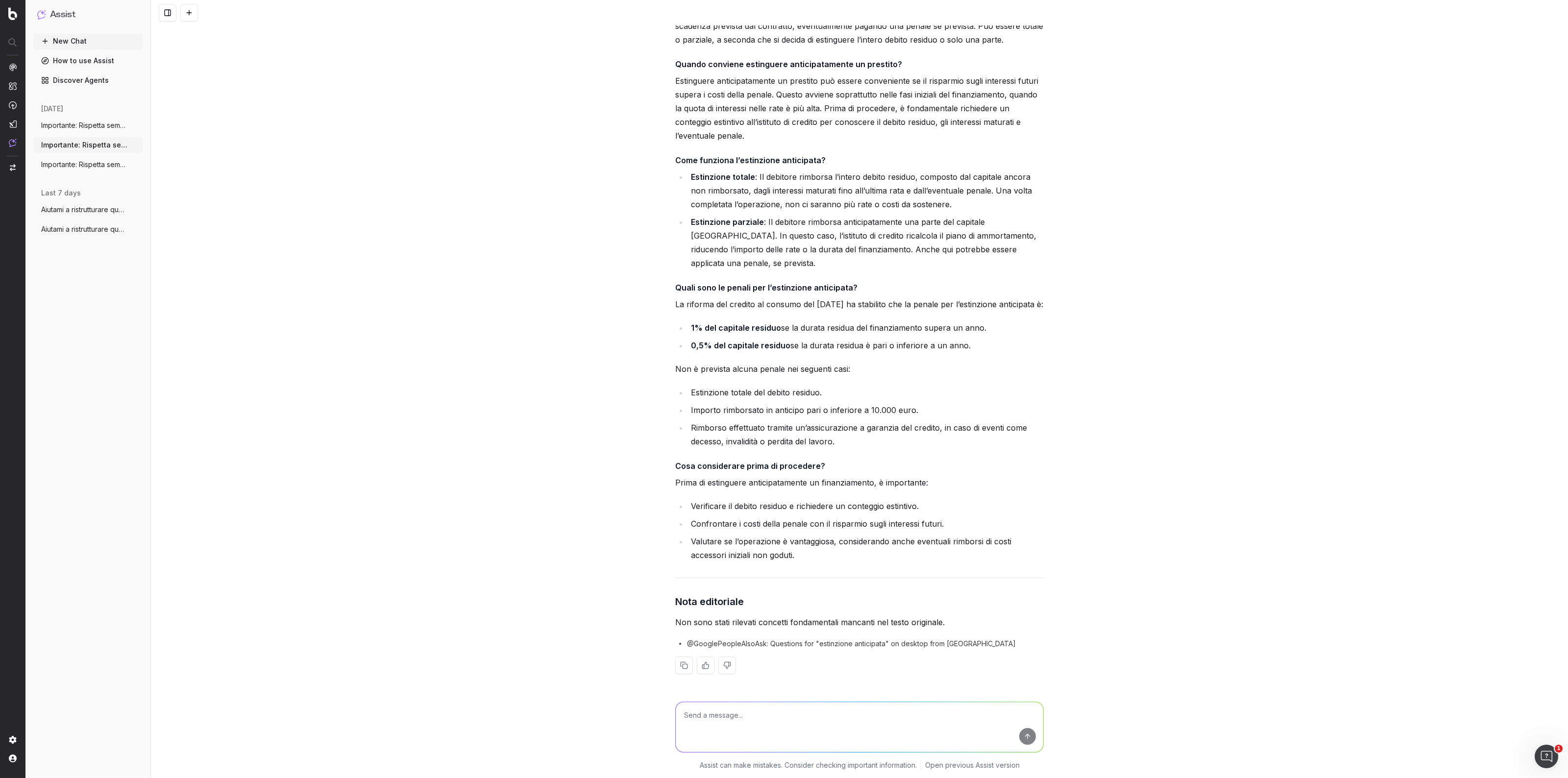
scroll to position [954, 0]
click at [112, 165] on span "Importante: Rispetta sempre tutte le seg" at bounding box center [84, 165] width 86 height 10
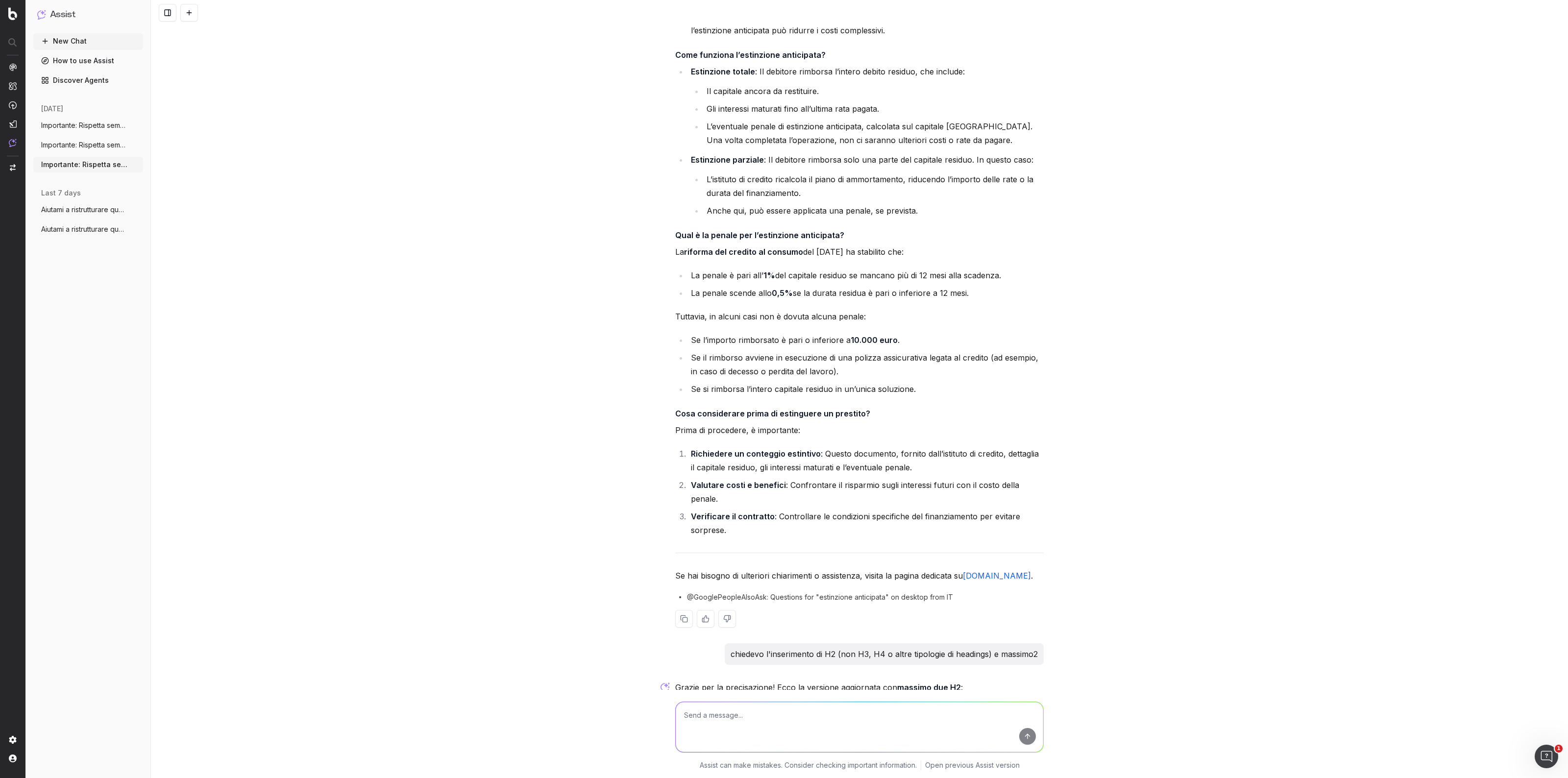
scroll to position [1082, 0]
drag, startPoint x: 671, startPoint y: 420, endPoint x: 868, endPoint y: 422, distance: 197.0
click at [868, 415] on h4 "Cosa considerare prima di estinguere un prestito?" at bounding box center [859, 409] width 368 height 12
copy h4 "Cosa considerare prima di estinguere un prestito?"
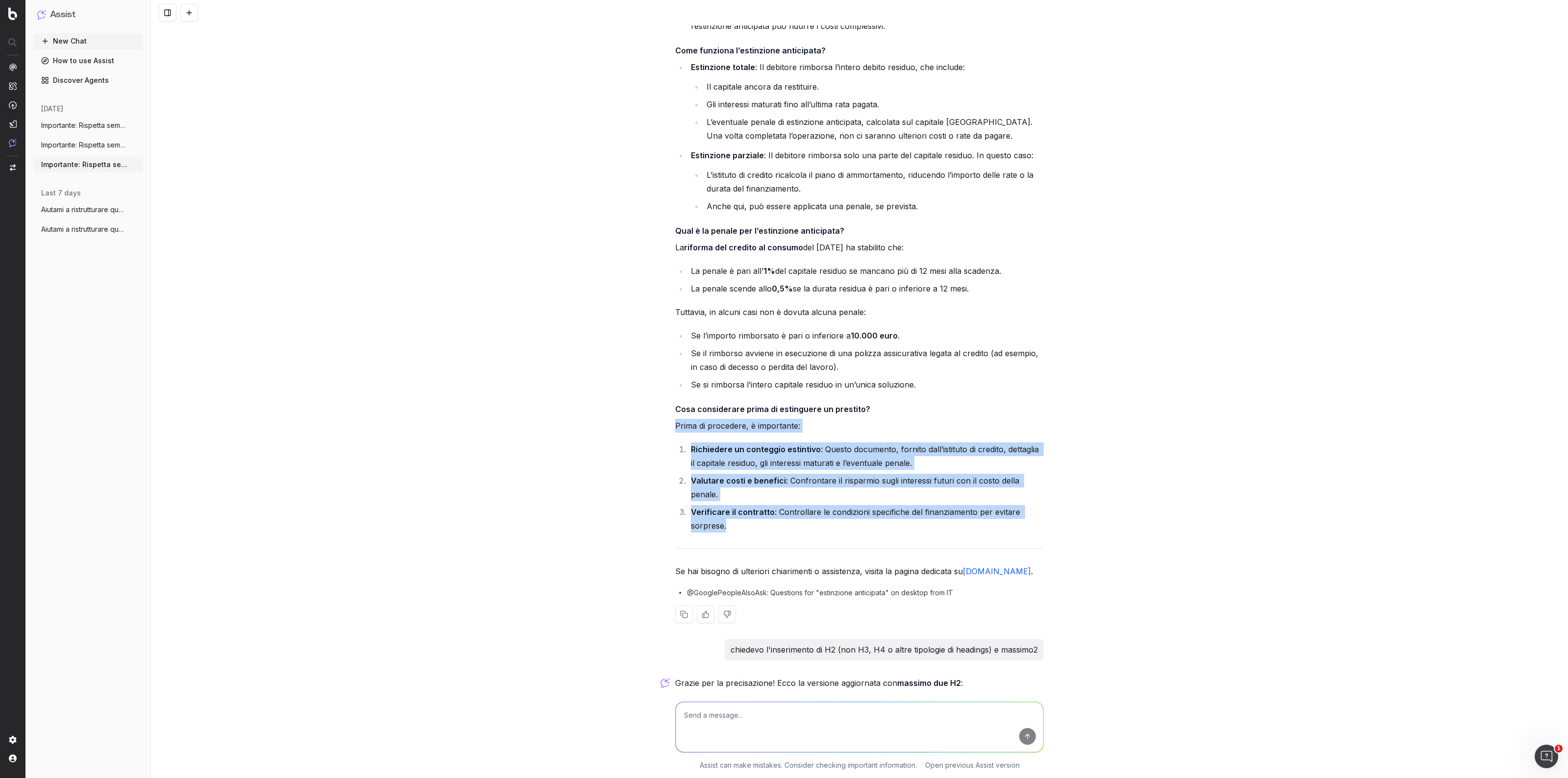
drag, startPoint x: 670, startPoint y: 436, endPoint x: 723, endPoint y: 520, distance: 99.3
click at [723, 520] on div "Ecco la versione aggiornata della voce di glossario "Estinzione anticipata", ot…" at bounding box center [859, 211] width 368 height 856
copy div "Prima di procedere, è importante: Richiedere un conteggio estintivo : Questo do…"
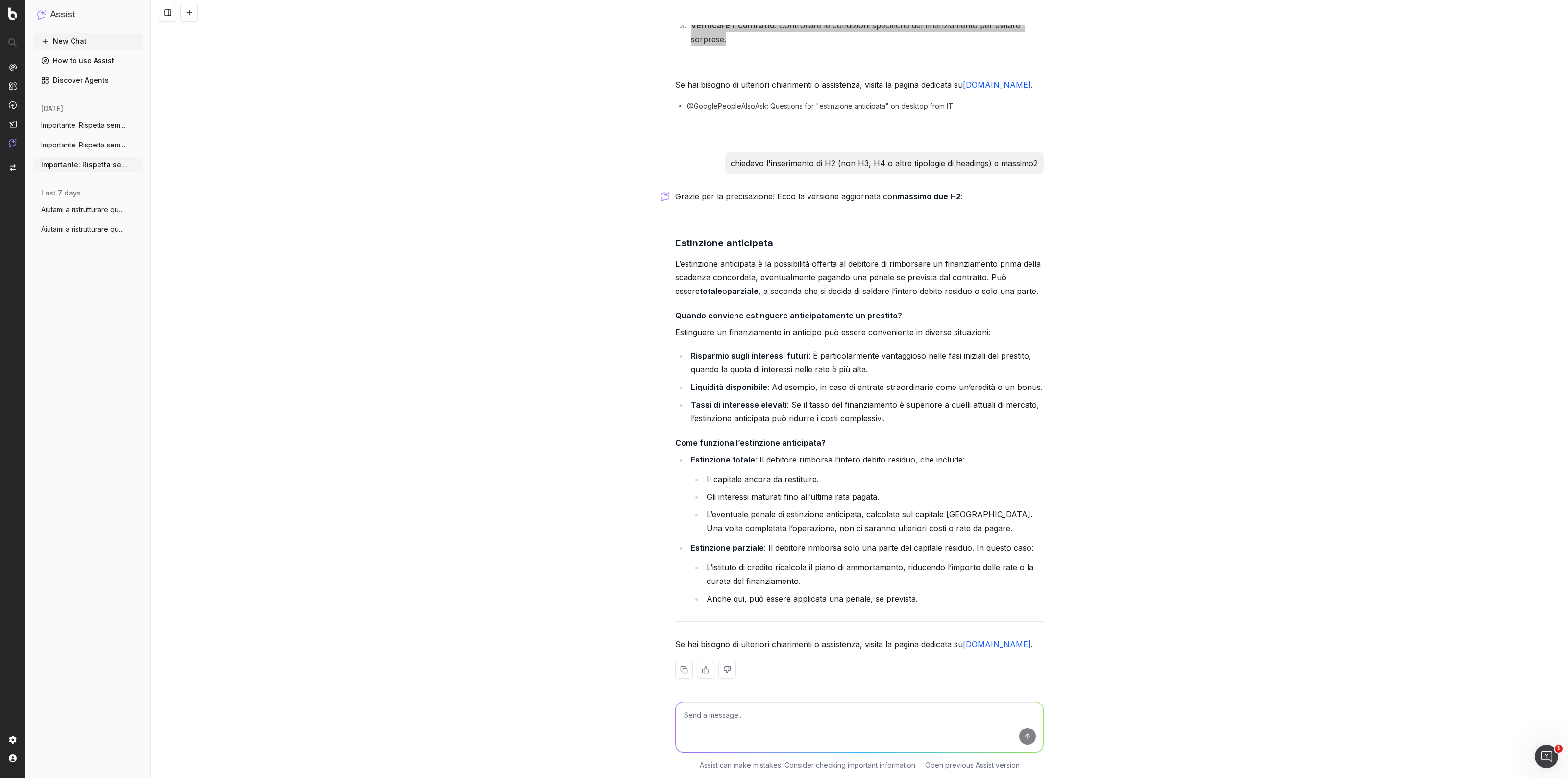
scroll to position [1572, 0]
click at [117, 151] on button "Importante: Rispetta sempre tutte le seg" at bounding box center [88, 144] width 110 height 16
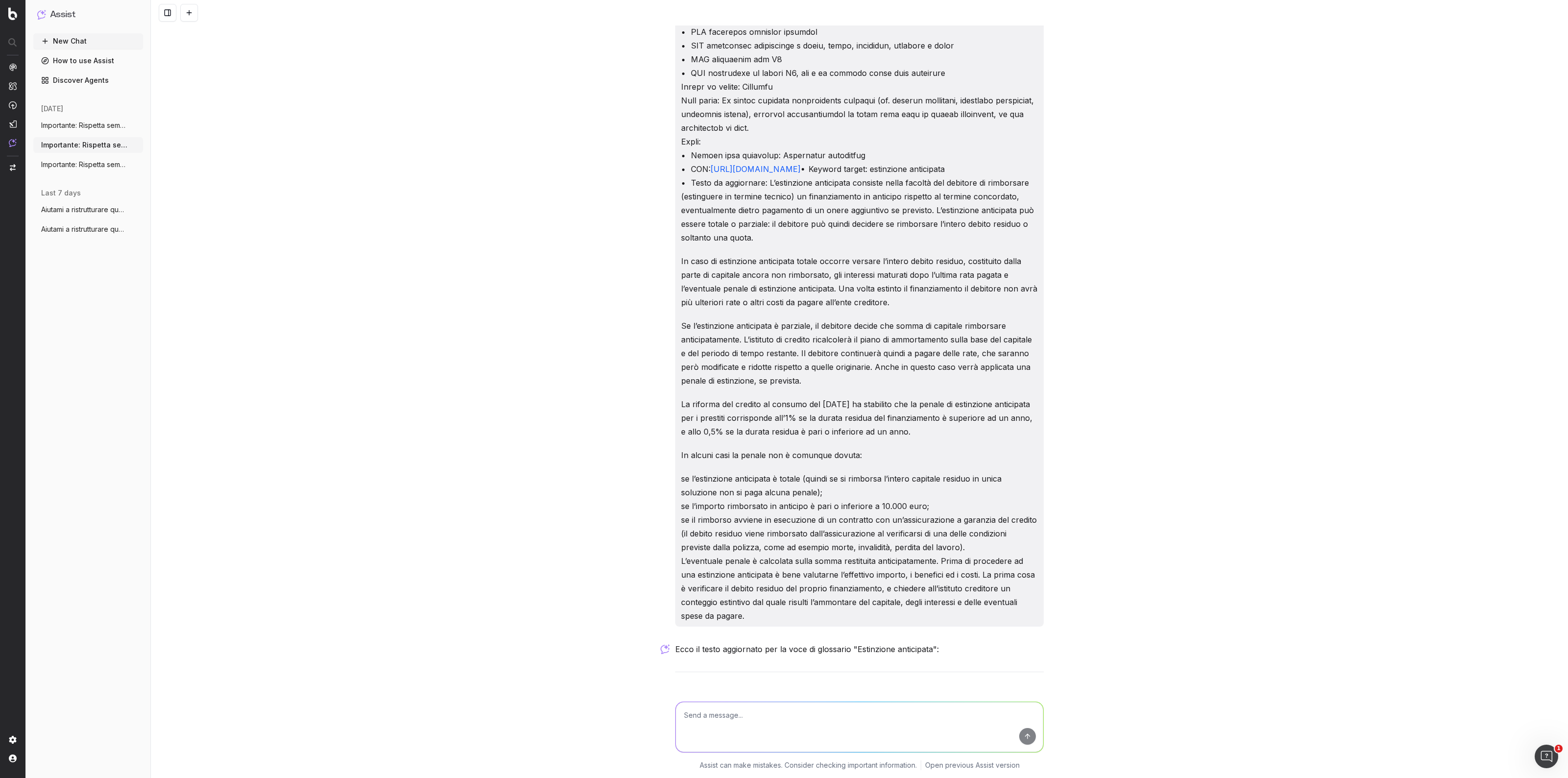
scroll to position [97, 0]
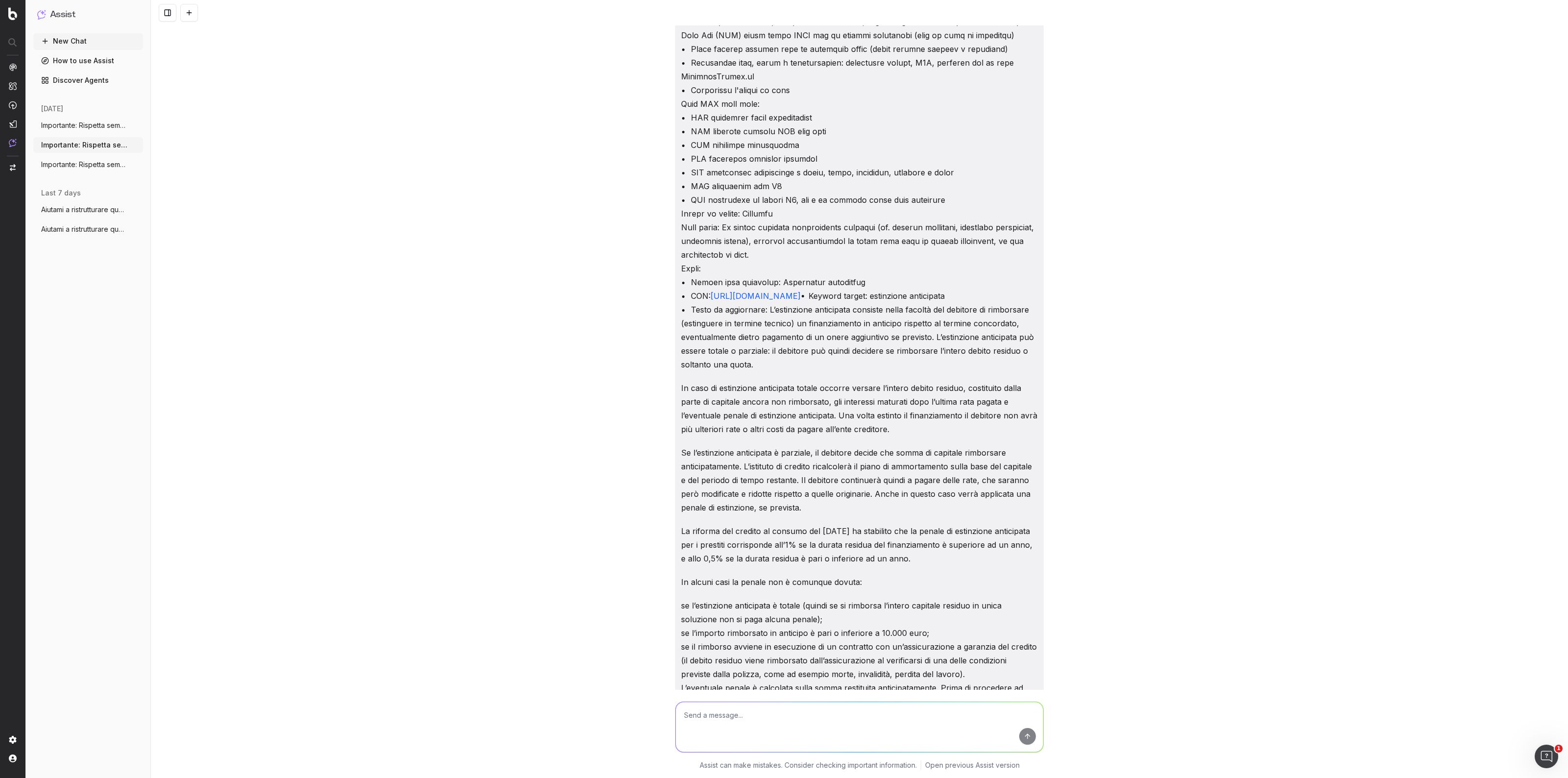
click at [75, 124] on span "Importante: Rispetta sempre tutte le seg" at bounding box center [84, 125] width 86 height 10
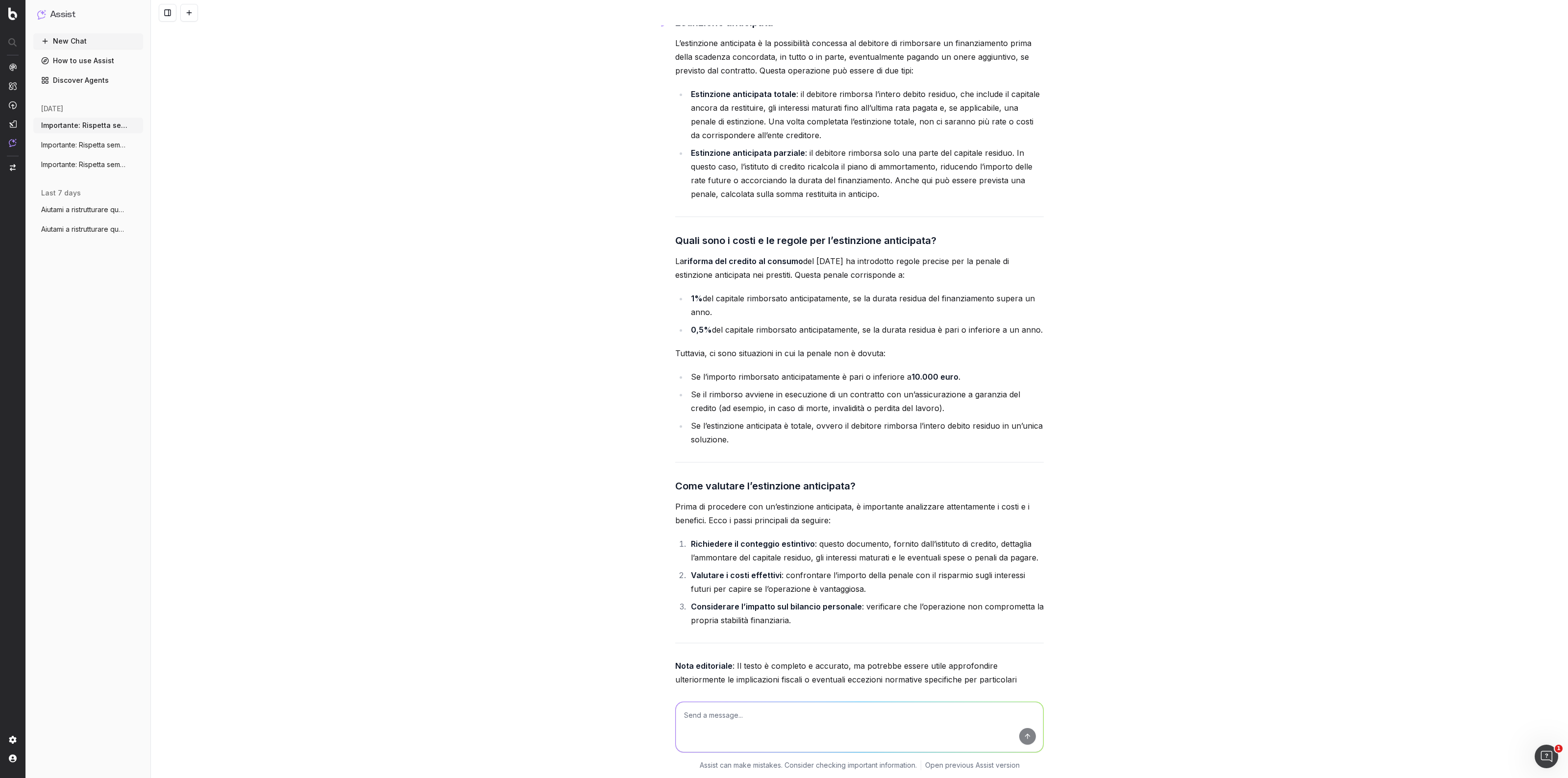
scroll to position [870, 0]
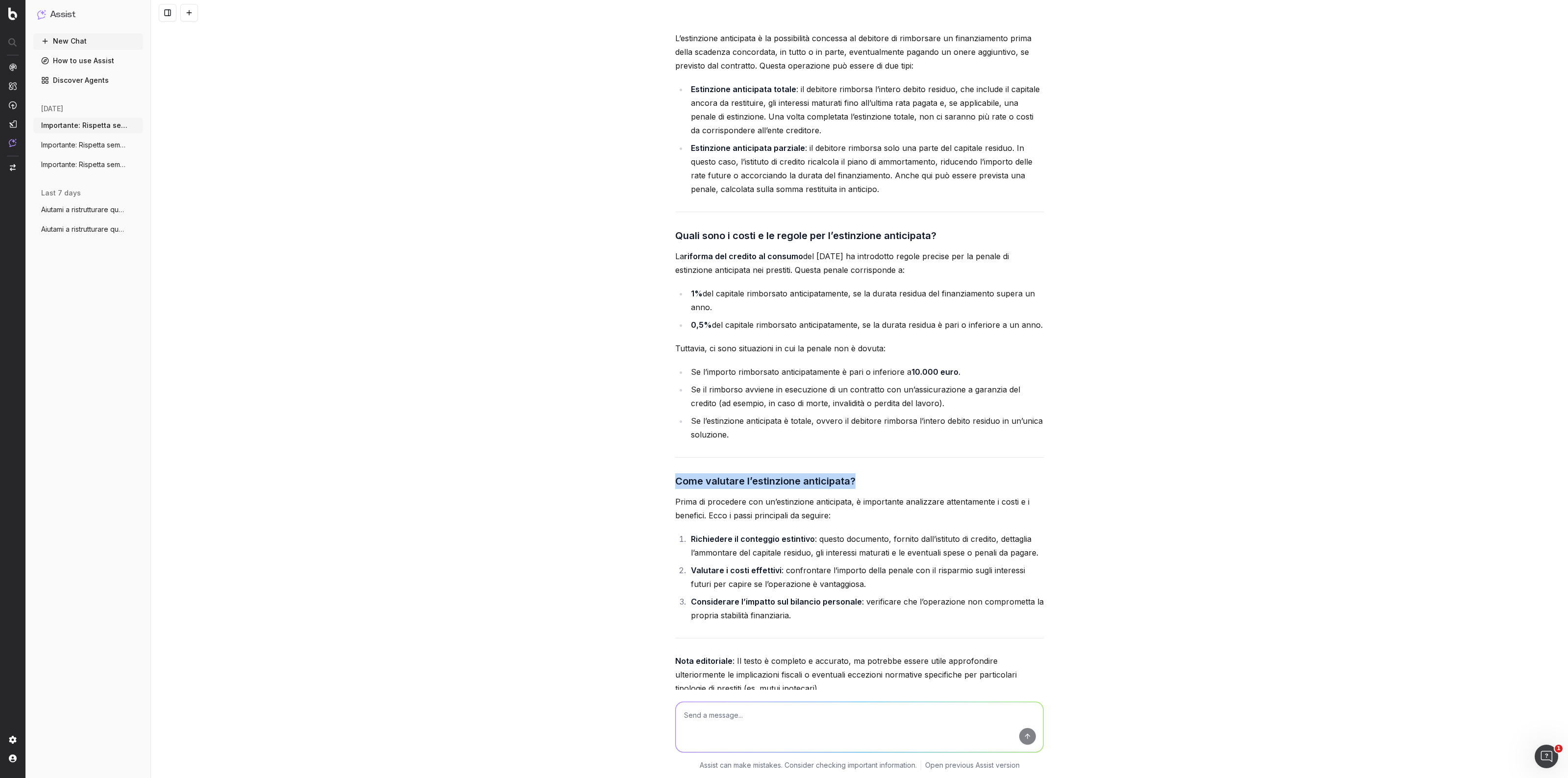
drag, startPoint x: 850, startPoint y: 492, endPoint x: 672, endPoint y: 498, distance: 178.1
click at [676, 489] on h3 "Come valutare l’estinzione anticipata?" at bounding box center [859, 481] width 368 height 16
click at [794, 623] on textarea at bounding box center [859, 727] width 368 height 50
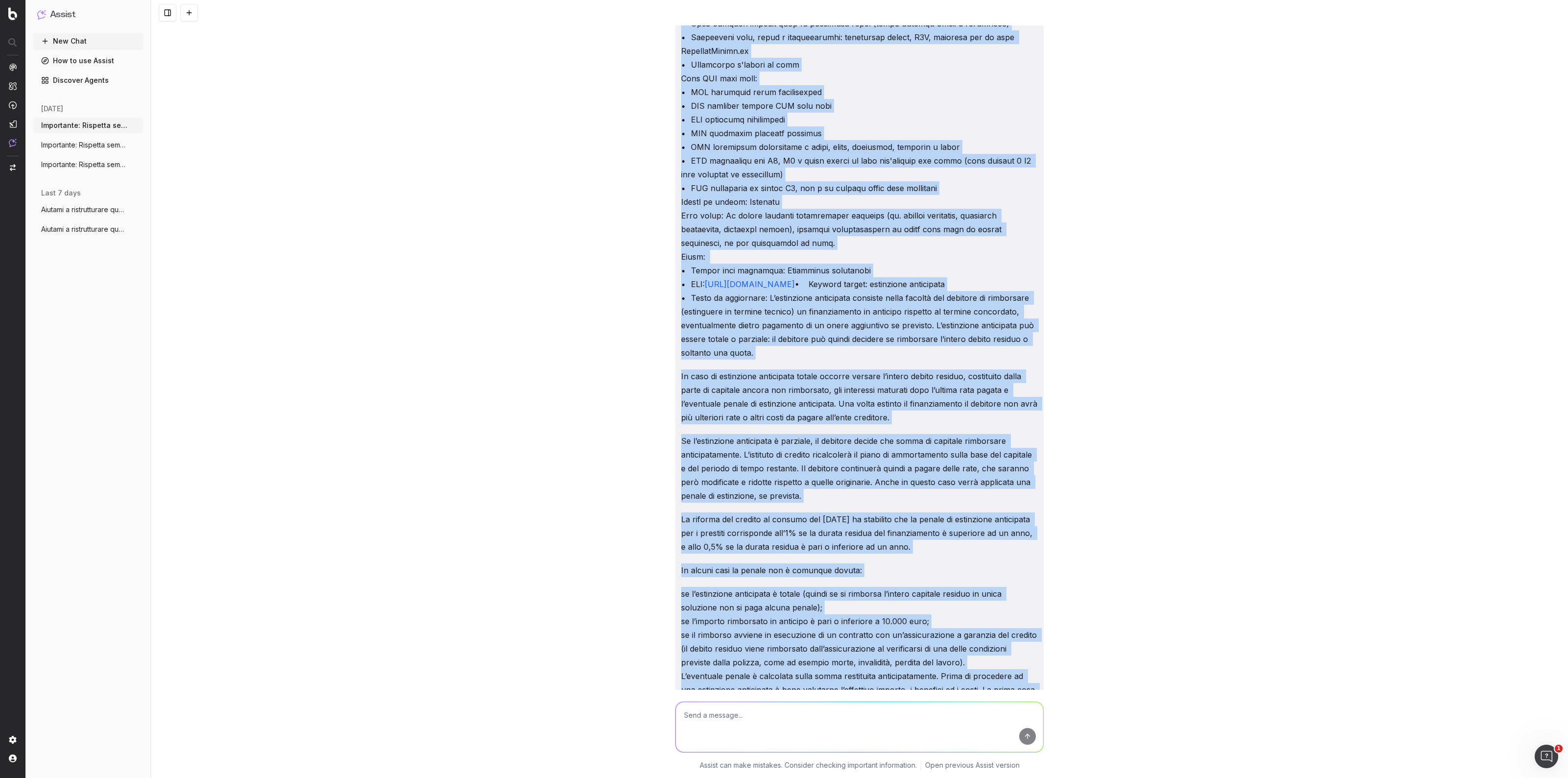
scroll to position [0, 0]
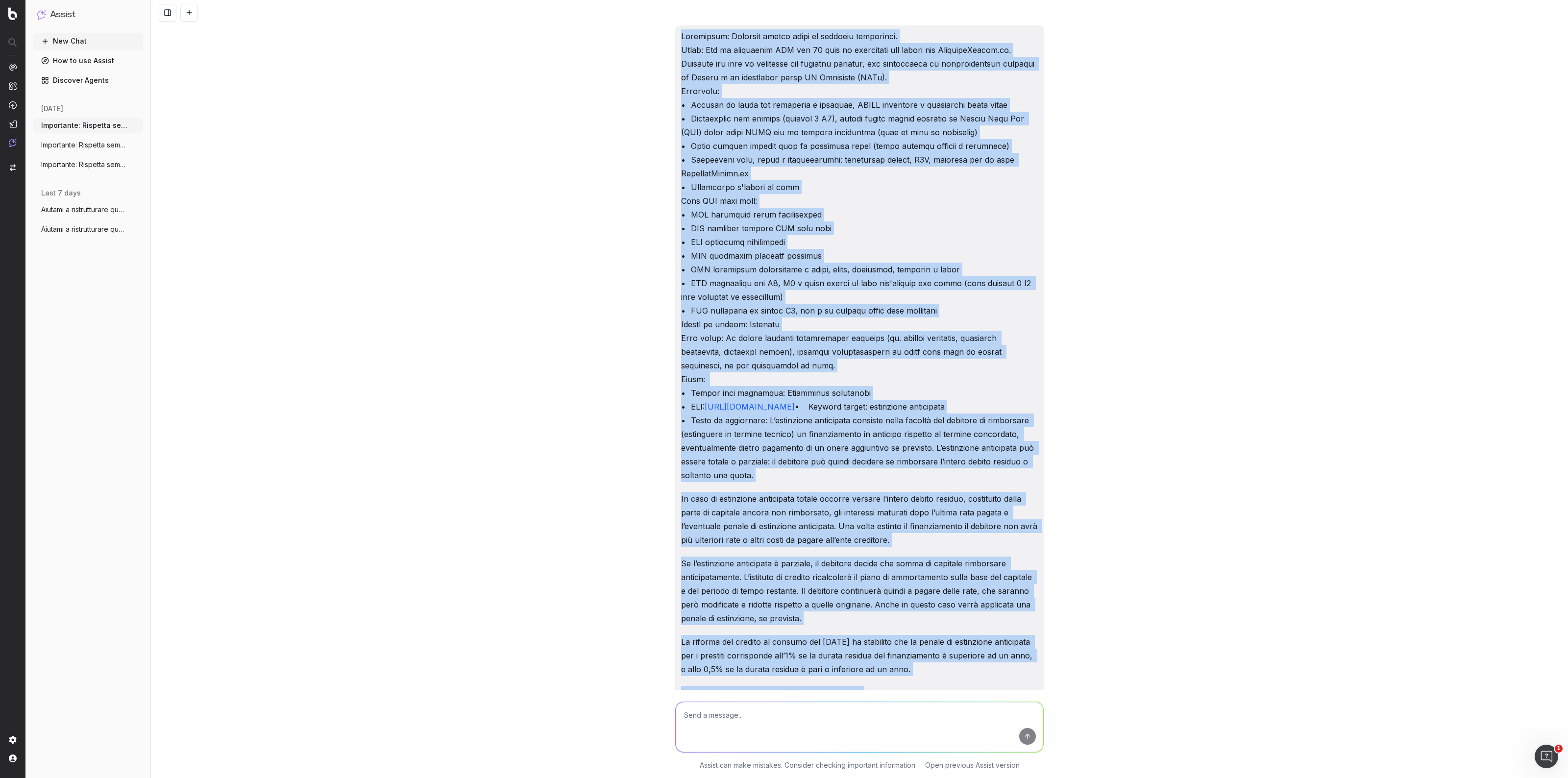
drag, startPoint x: 748, startPoint y: 433, endPoint x: 669, endPoint y: 33, distance: 407.7
copy div "Importante: Rispetta sempre tutte le seguenti istruzioni. Ruolo: Sei un copywri…"
click at [195, 10] on button at bounding box center [188, 12] width 17 height 17
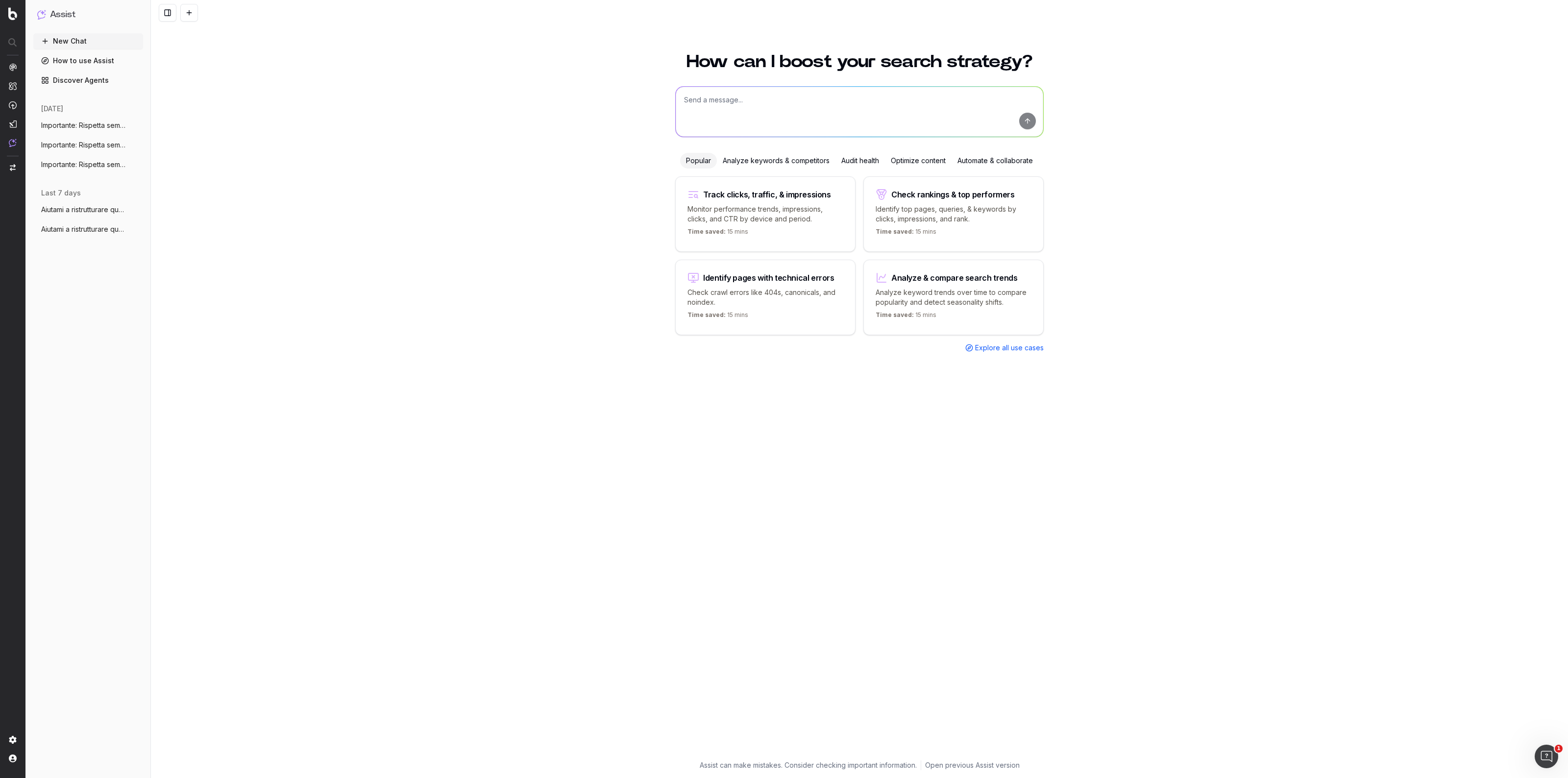
click at [707, 101] on textarea at bounding box center [859, 112] width 368 height 50
paste textarea "Importante: Rispetta sempre tutte le seguenti istruzioni. Ruolo: Sei un copywri…"
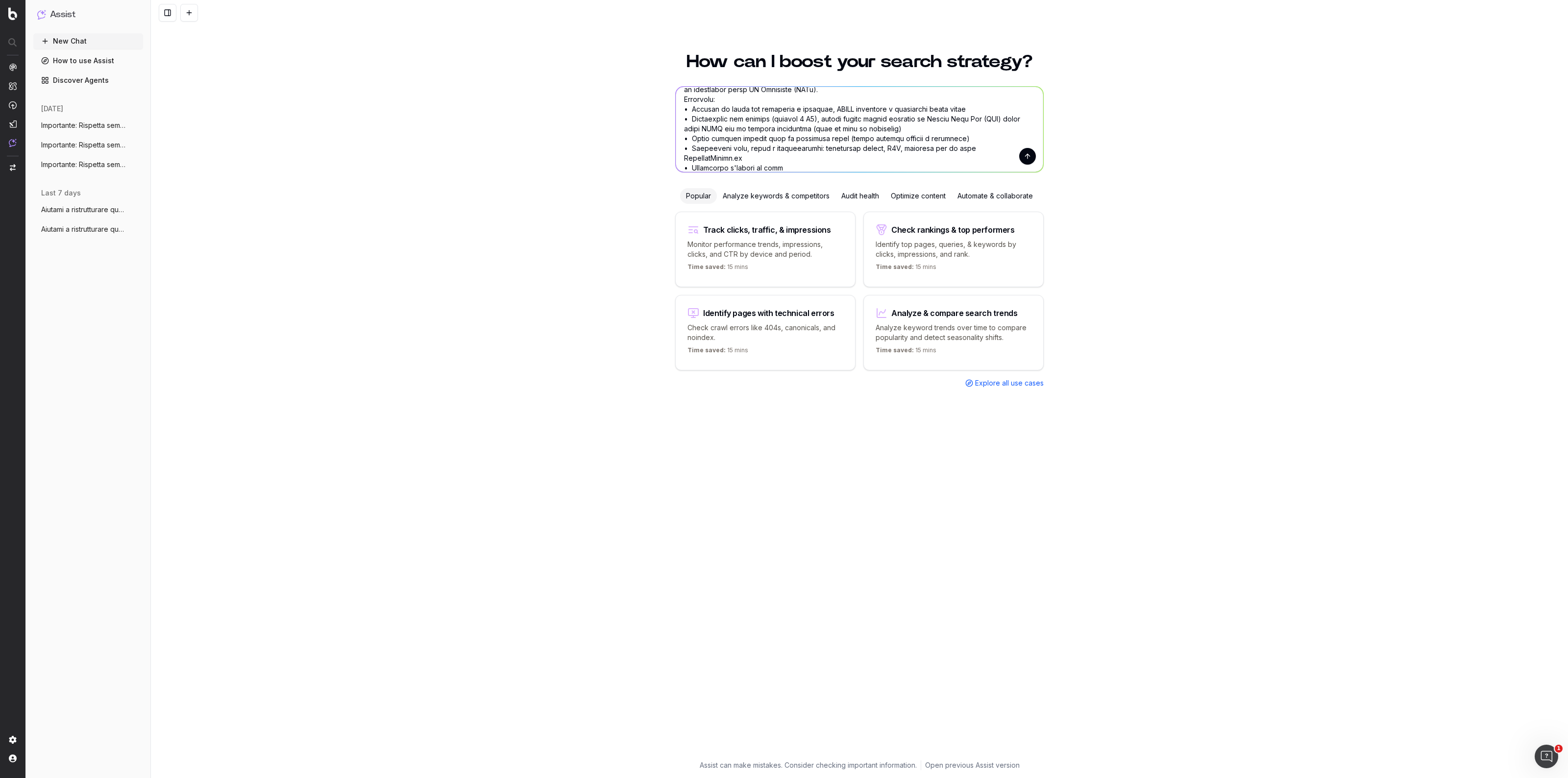
scroll to position [61, 0]
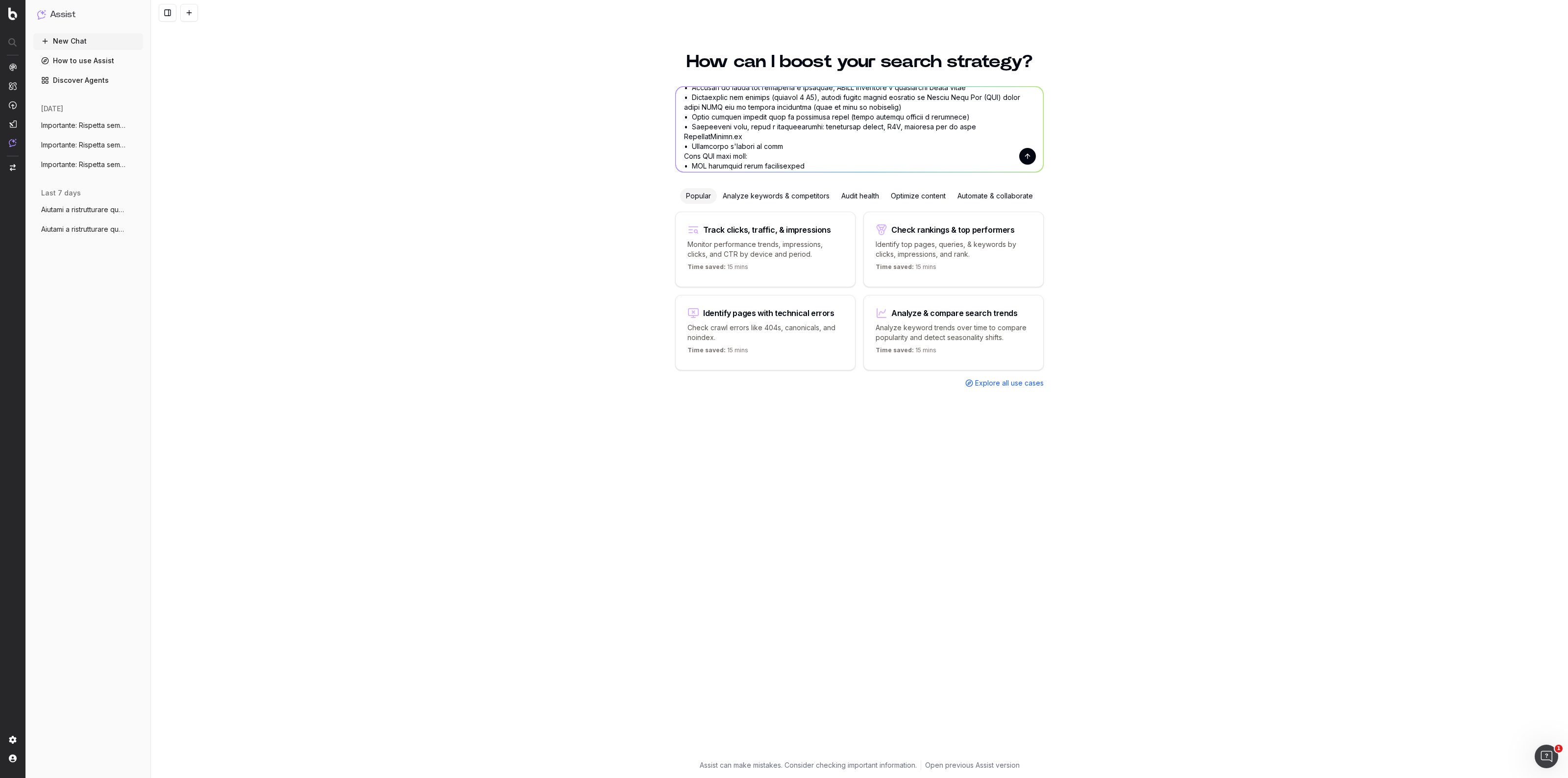
click at [1008, 128] on textarea at bounding box center [859, 129] width 368 height 85
type textarea "Importante: Rispetta sempre tutte le seguenti istruzioni. Ruolo: Sei un copywri…"
click at [1012, 127] on textarea at bounding box center [859, 129] width 368 height 85
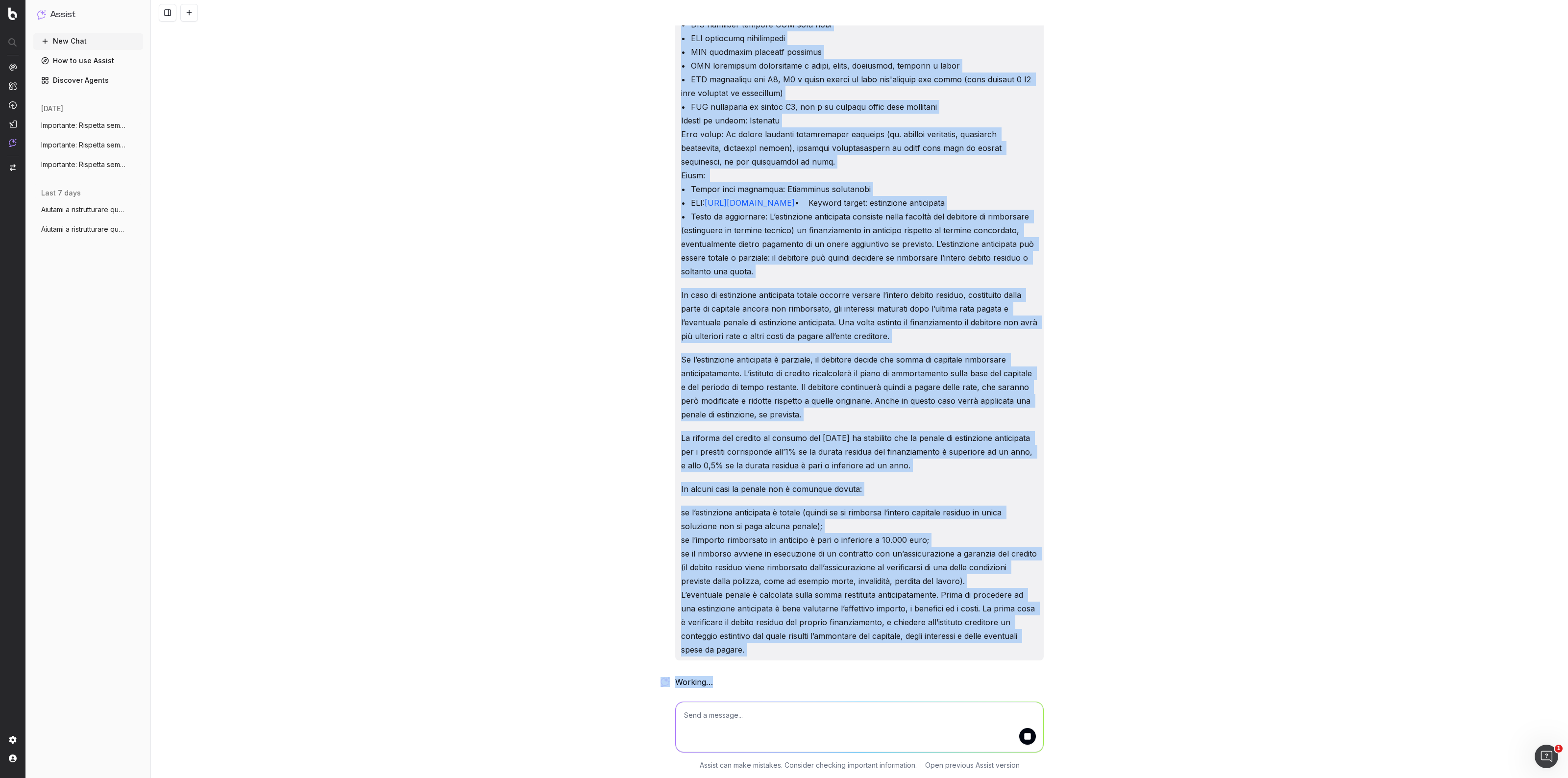
scroll to position [217, 0]
drag, startPoint x: 675, startPoint y: 35, endPoint x: 742, endPoint y: 652, distance: 620.6
click at [742, 623] on div "https://www.prestitionline.it/guide-prestiti/glossario-prestiti/estinzione-anti…" at bounding box center [859, 241] width 368 height 839
copy div "Importante: Rispetta sempre tutte le seguenti istruzioni. Ruolo: Sei un copywri…"
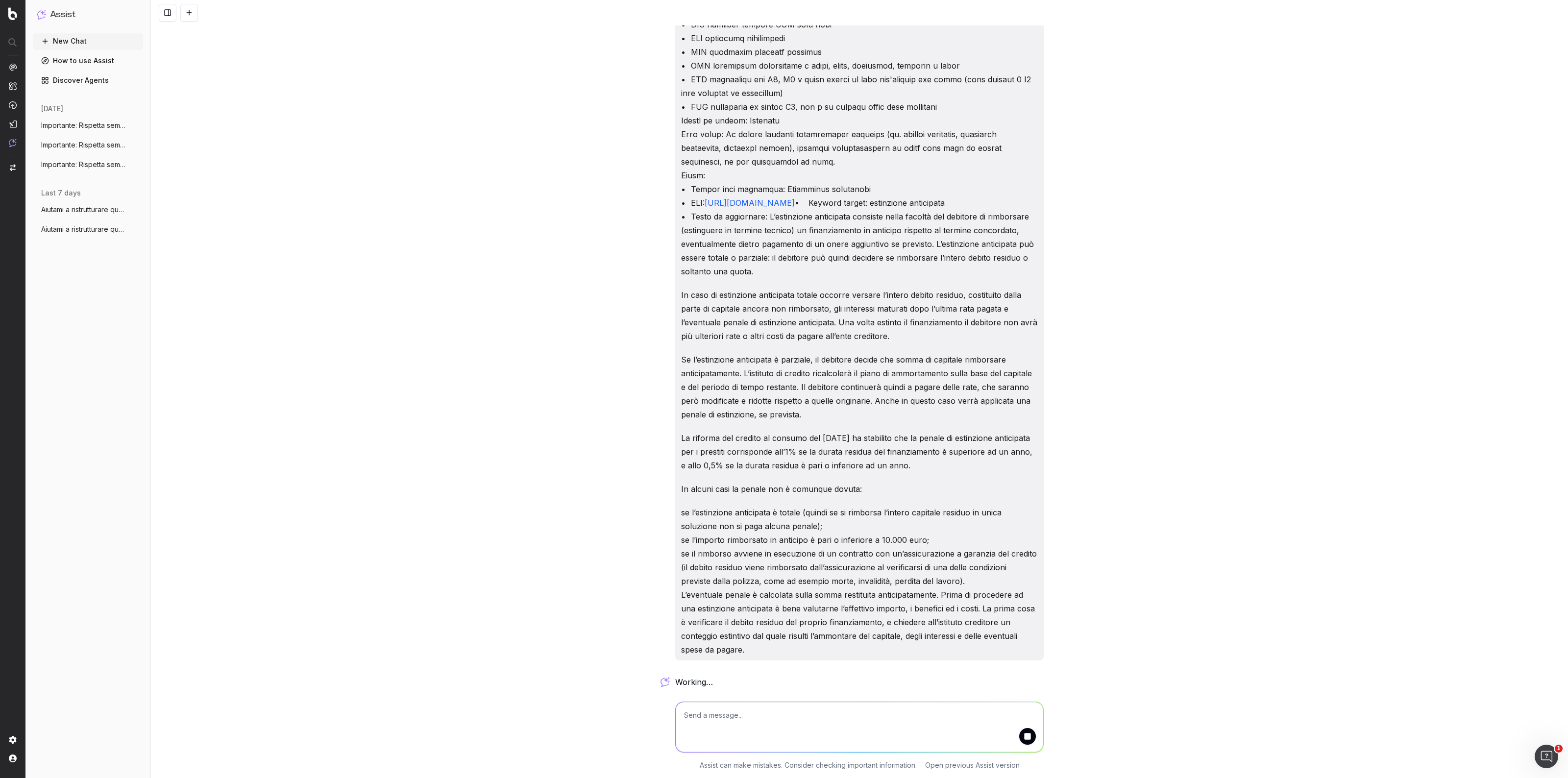
click at [786, 623] on textarea at bounding box center [859, 727] width 368 height 50
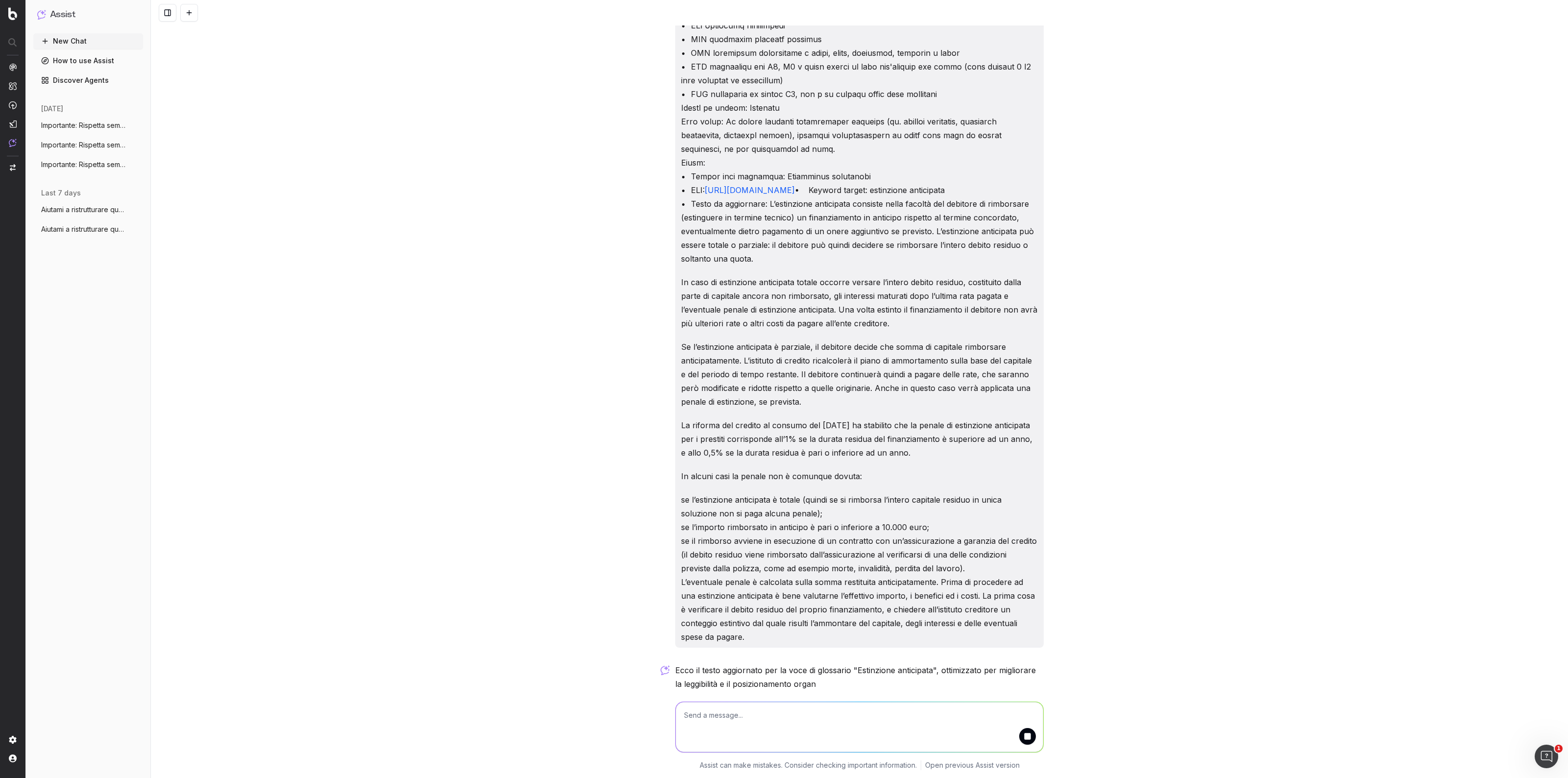
paste textarea "Importante: Rispetta sempre tutte le seguenti istruzioni. Ruolo: Sei un copywri…"
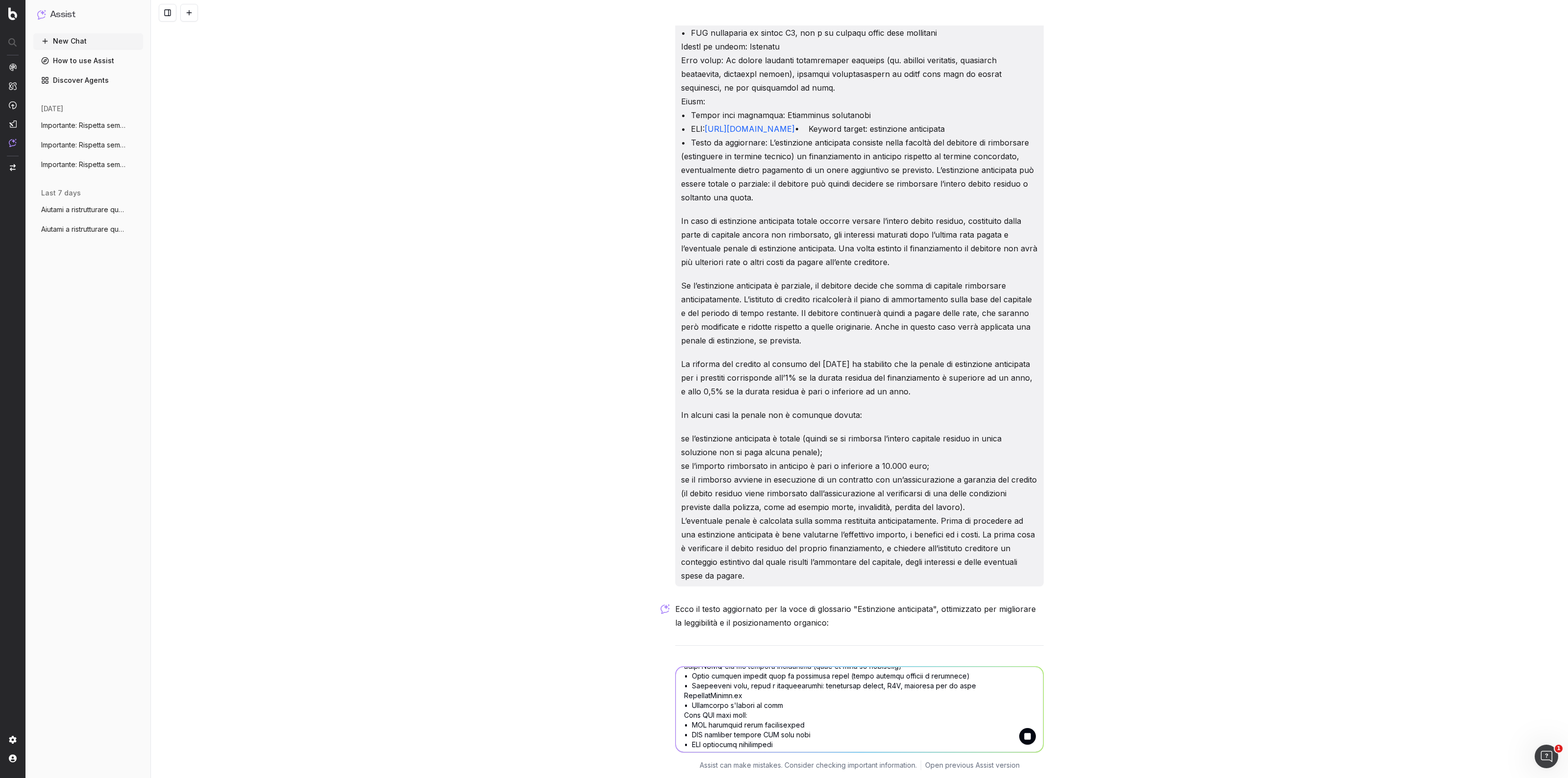
scroll to position [21, 0]
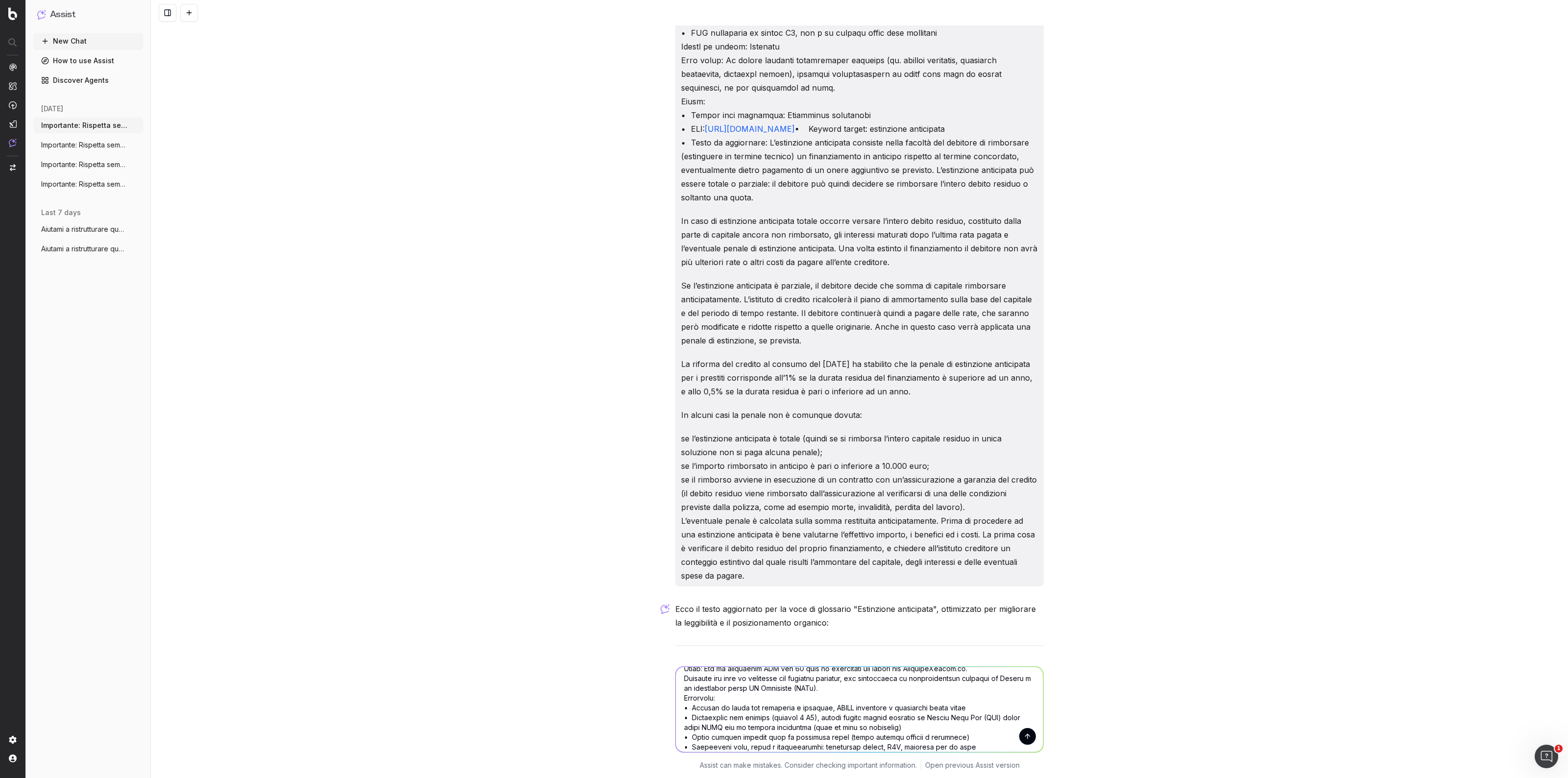
click at [957, 623] on textarea at bounding box center [859, 709] width 368 height 85
click at [680, 623] on textarea at bounding box center [859, 709] width 368 height 85
click at [693, 623] on textarea at bounding box center [859, 709] width 368 height 85
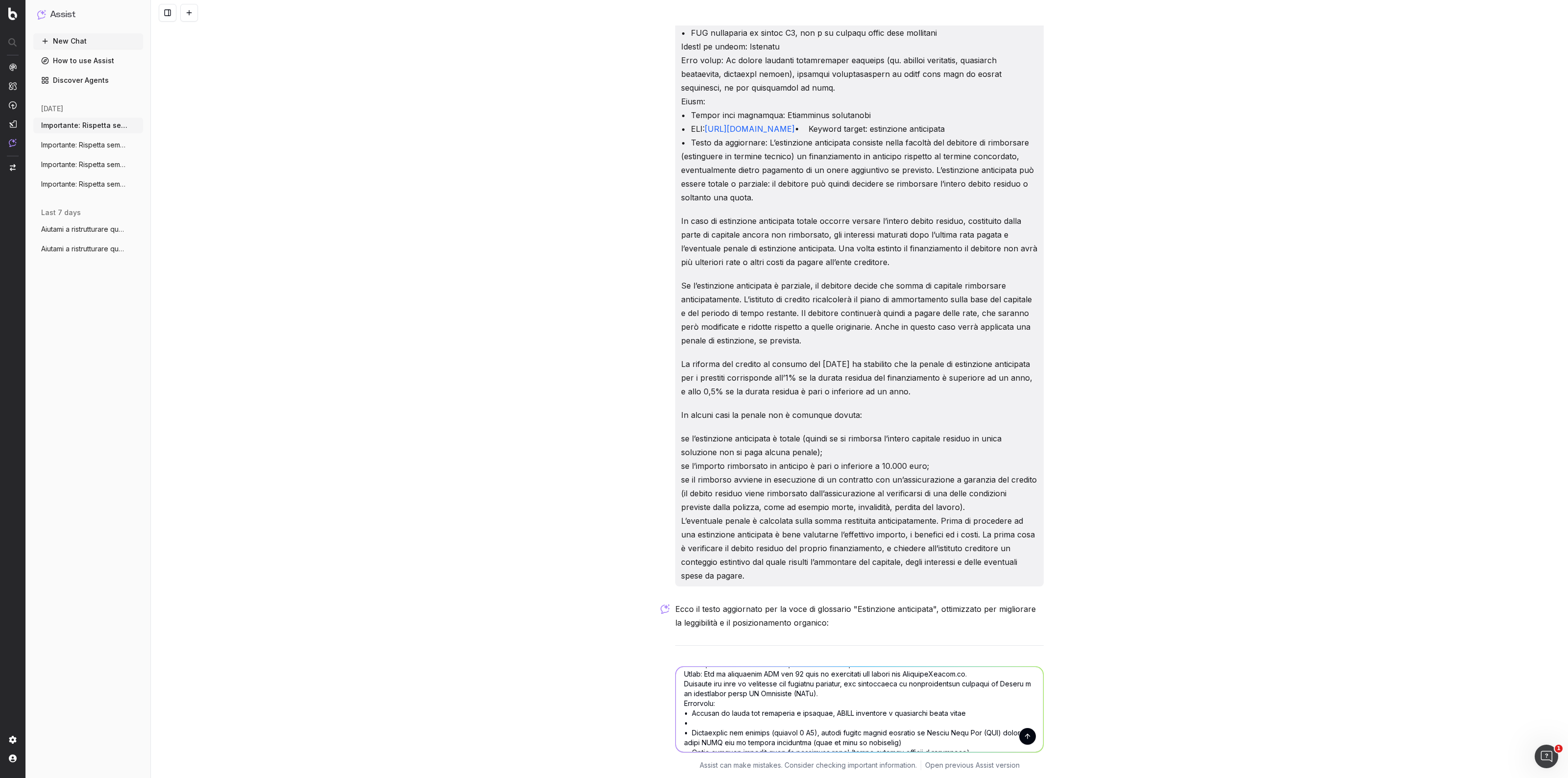
scroll to position [61, 0]
click at [745, 623] on textarea at bounding box center [859, 709] width 368 height 85
click at [731, 623] on textarea at bounding box center [859, 709] width 368 height 85
type textarea "Importante: Rispetta sempre tutte le seguenti istruzioni. Ruolo: Sei un copywri…"
click at [1028, 623] on button "submit" at bounding box center [1028, 736] width 16 height 16
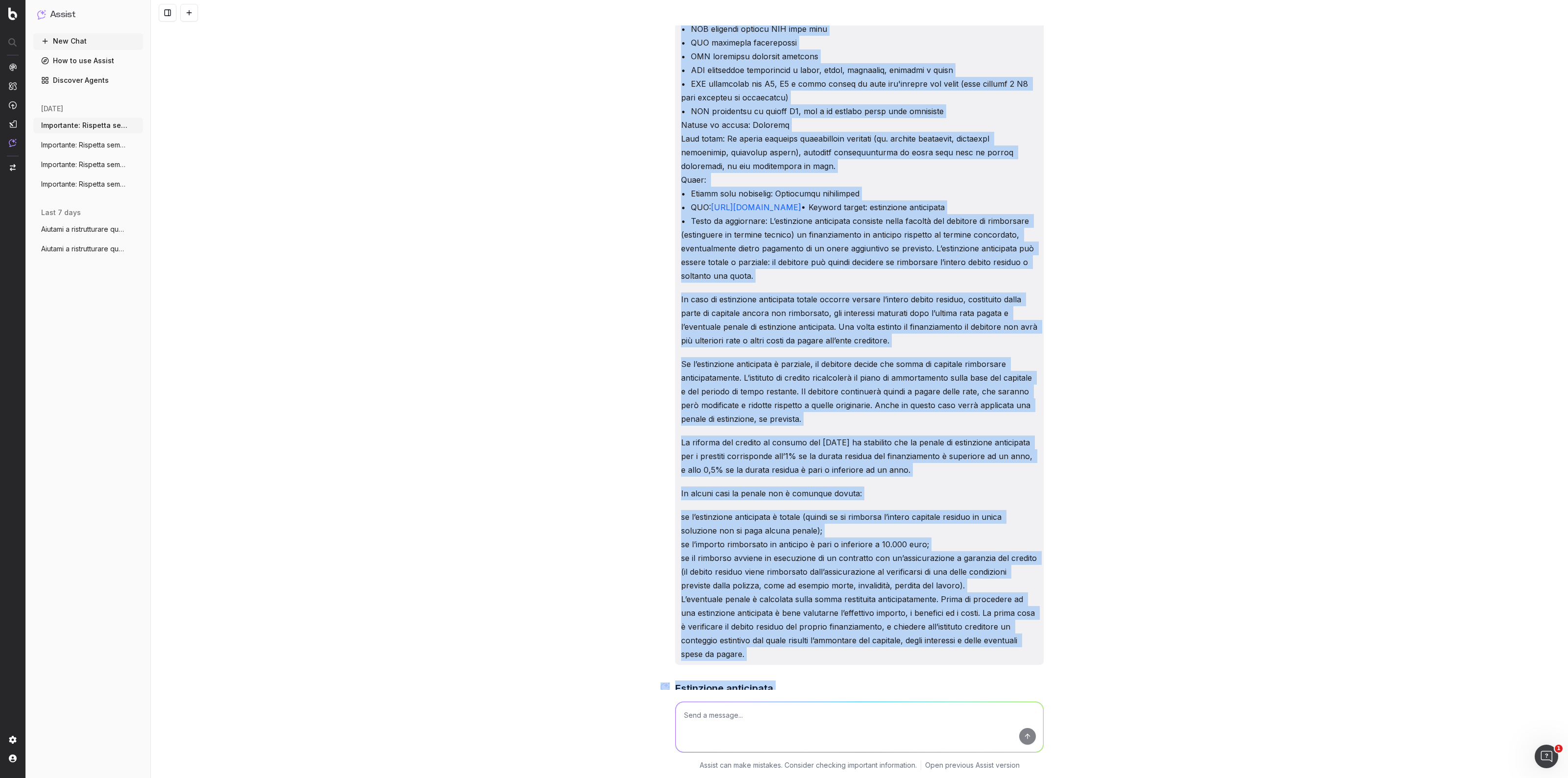
scroll to position [1917, 0]
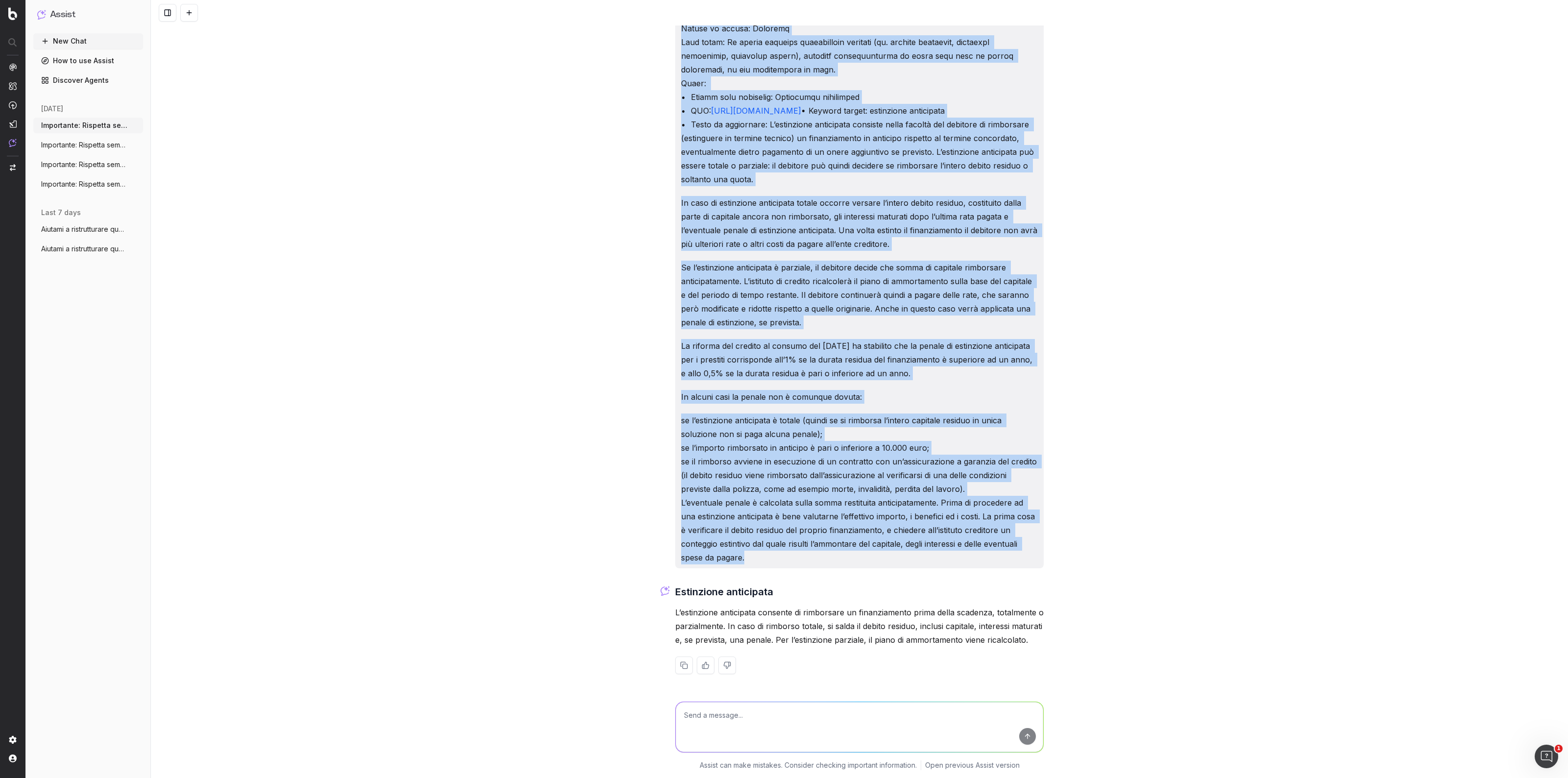
drag, startPoint x: 677, startPoint y: 79, endPoint x: 748, endPoint y: 559, distance: 485.2
click at [748, 559] on div "https://www.prestitionline.it/guide-prestiti/glossario-prestiti/estinzione-anti…" at bounding box center [859, 142] width 368 height 853
copy div "Importante: Rispetta sempre tutte le seguenti istruzioni. Ruolo: Sei un copywri…"
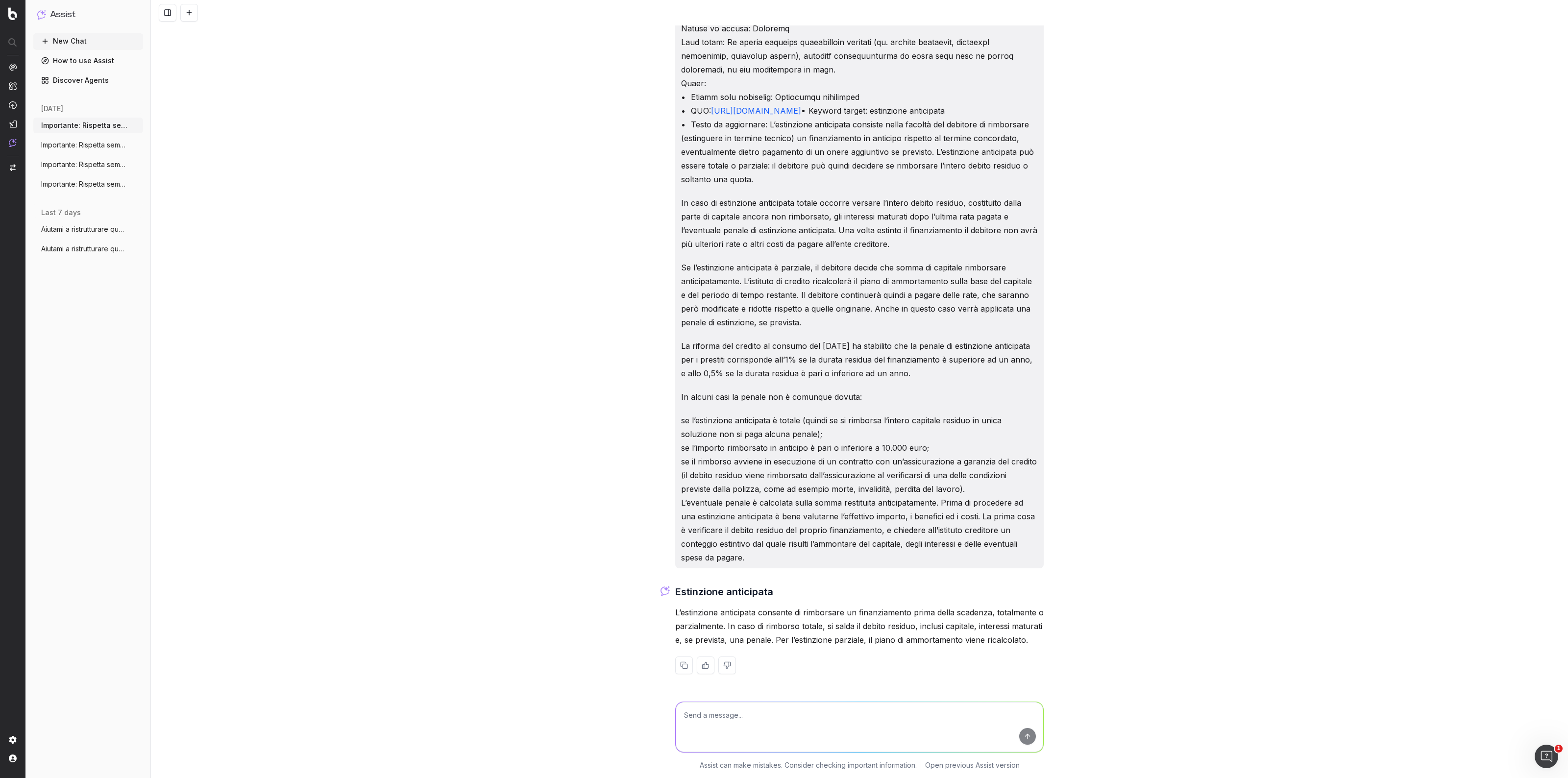
click at [760, 623] on textarea at bounding box center [859, 727] width 368 height 50
paste textarea "Importante: Rispetta sempre tutte le seguenti istruzioni. Ruolo: Sei un copywri…"
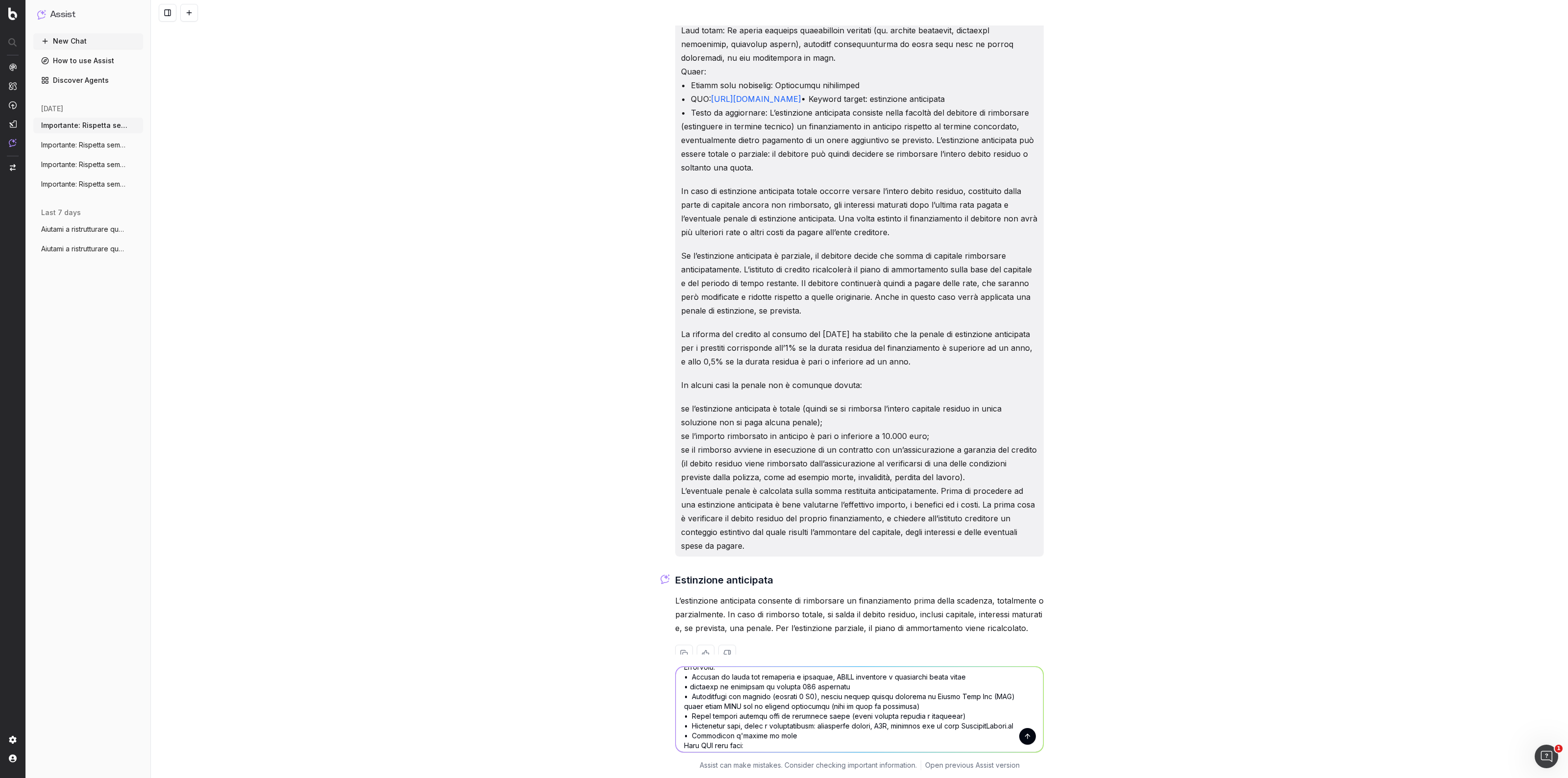
scroll to position [31, 0]
click at [686, 623] on textarea at bounding box center [859, 709] width 368 height 85
drag, startPoint x: 809, startPoint y: 708, endPoint x: 842, endPoint y: 709, distance: 33.0
click at [842, 623] on textarea at bounding box center [859, 709] width 368 height 85
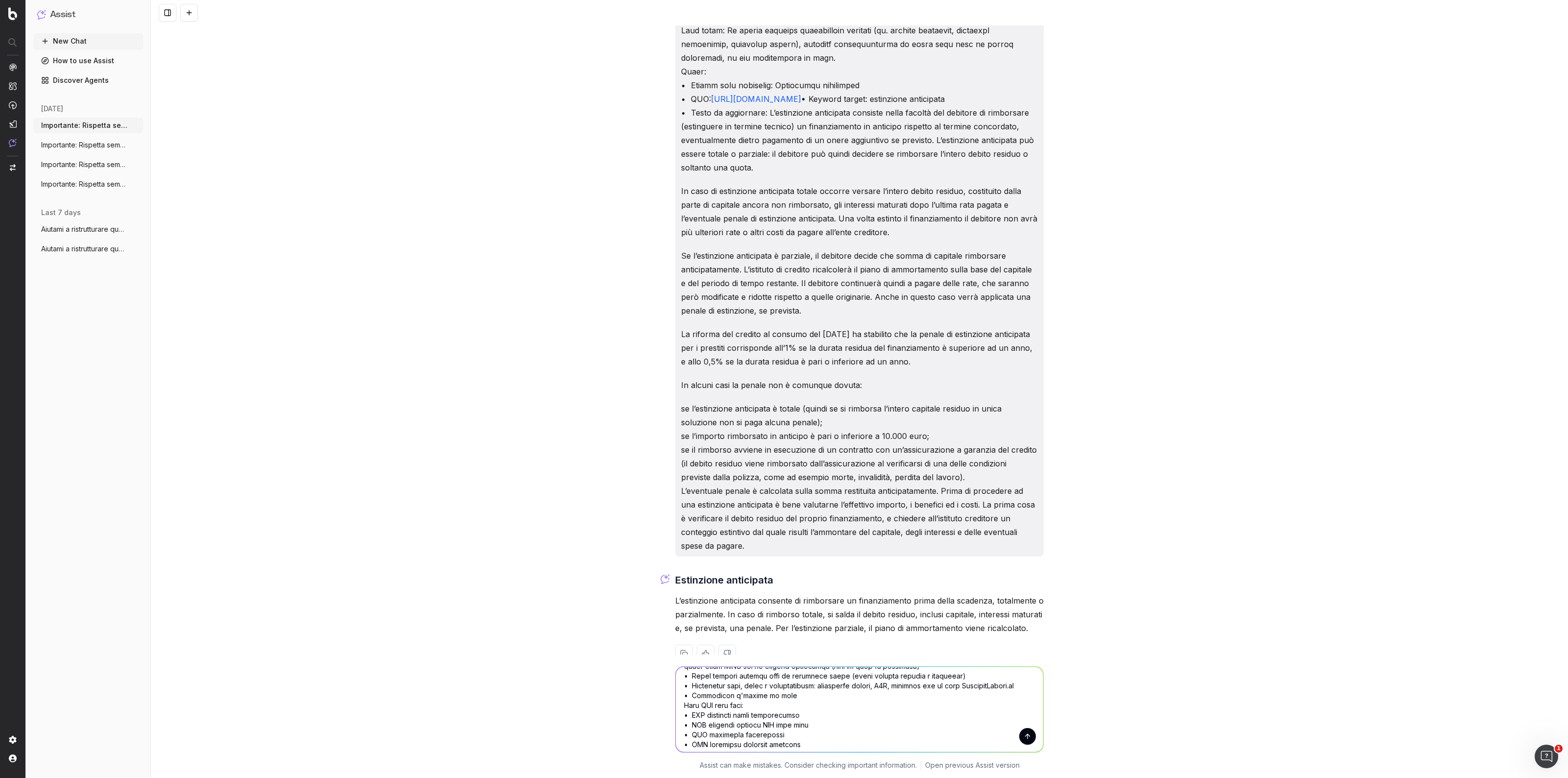
click at [789, 623] on textarea at bounding box center [859, 709] width 368 height 85
drag, startPoint x: 685, startPoint y: 695, endPoint x: 679, endPoint y: 695, distance: 6.0
click at [679, 623] on textarea at bounding box center [859, 709] width 368 height 85
click at [686, 623] on textarea at bounding box center [859, 709] width 368 height 85
paste textarea "•"
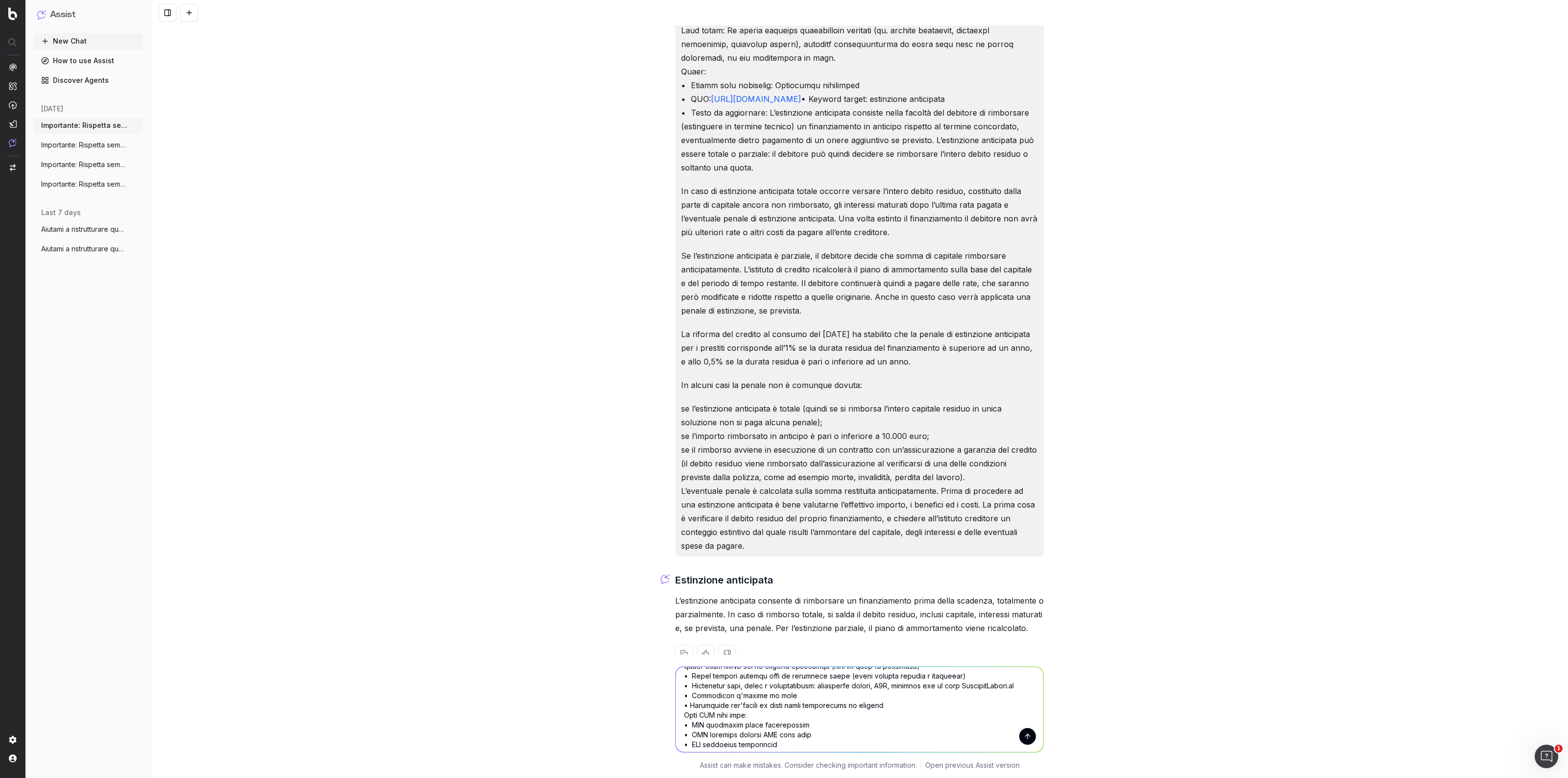
click at [807, 623] on textarea at bounding box center [859, 709] width 368 height 85
click at [811, 623] on textarea at bounding box center [859, 709] width 368 height 85
click at [888, 623] on textarea at bounding box center [859, 709] width 368 height 85
type textarea "Importante: Rispetta sempre tutte le seguenti istruzioni. Ruolo: Sei un copywri…"
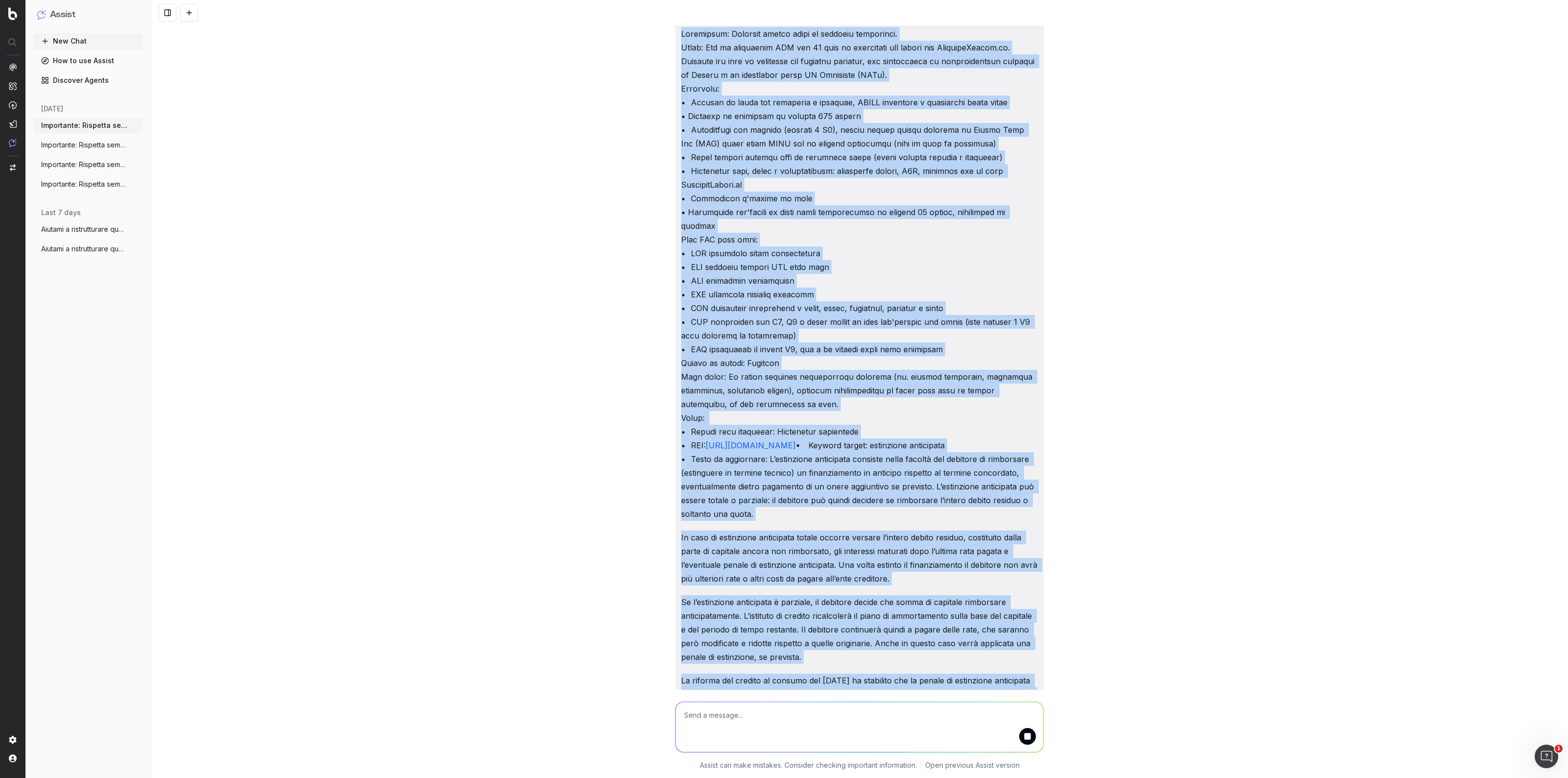
scroll to position [2563, 0]
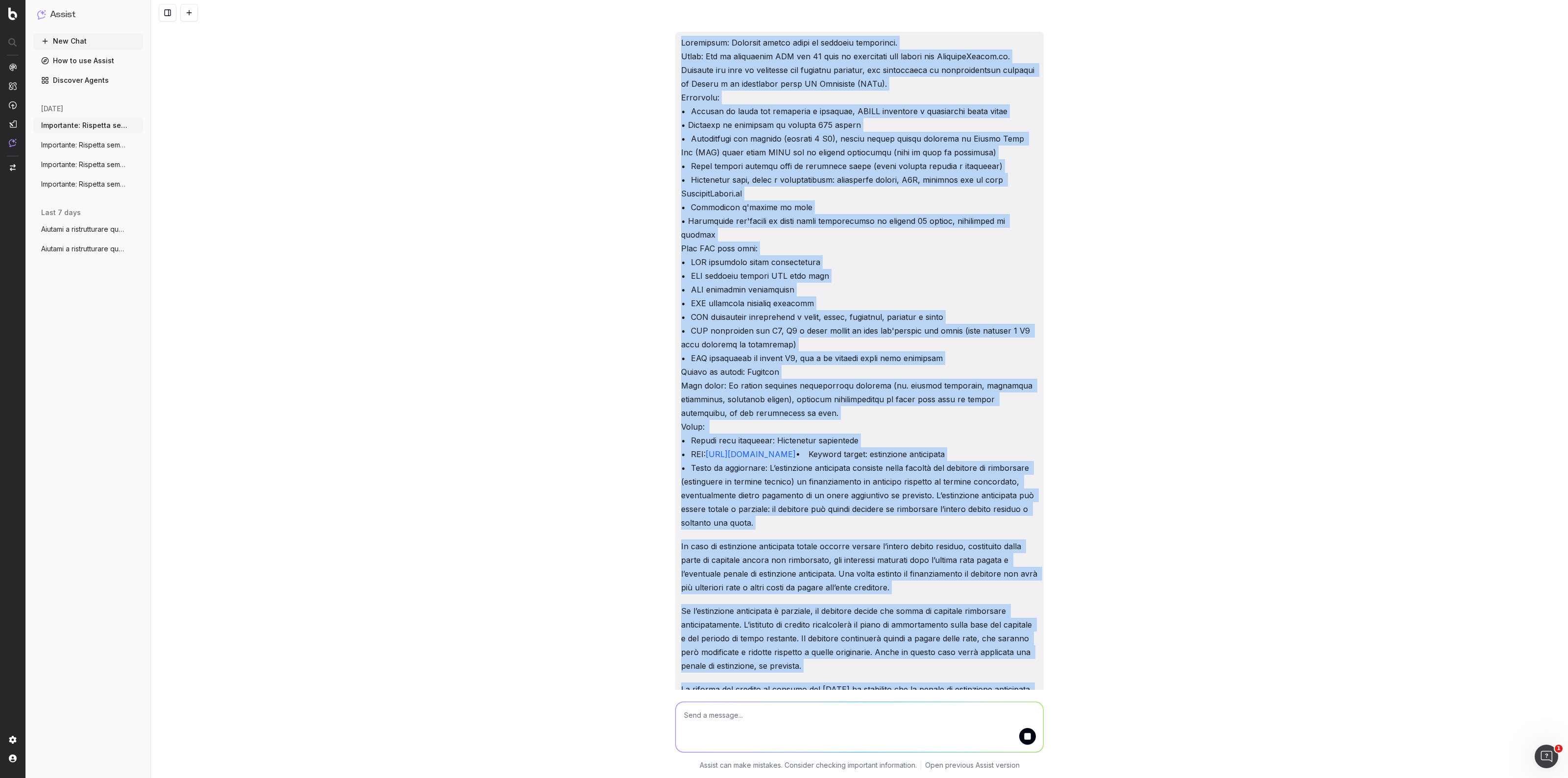
drag, startPoint x: 750, startPoint y: 603, endPoint x: 676, endPoint y: 49, distance: 558.9
click at [676, 49] on div "https://www.prestitionline.it/guide-prestiti/glossario-prestiti/estinzione-anti…" at bounding box center [859, 472] width 368 height 880
copy div "Importante: Rispetta sempre tutte le seguenti istruzioni. Ruolo: Sei un copywri…"
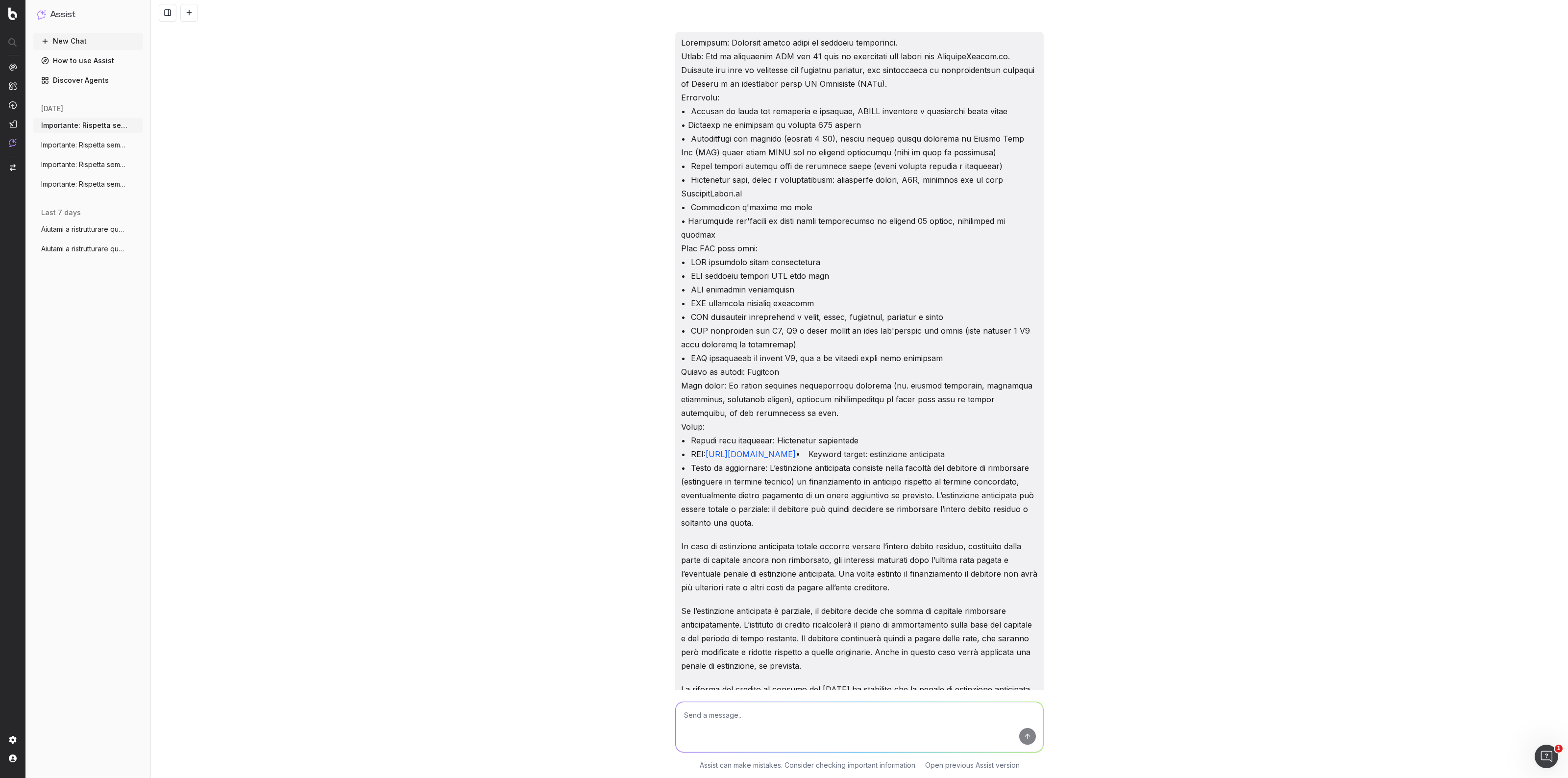
click at [886, 623] on textarea at bounding box center [859, 727] width 368 height 50
paste textarea "Importante: Rispetta sempre tutte le seguenti istruzioni. Ruolo: Sei un copywri…"
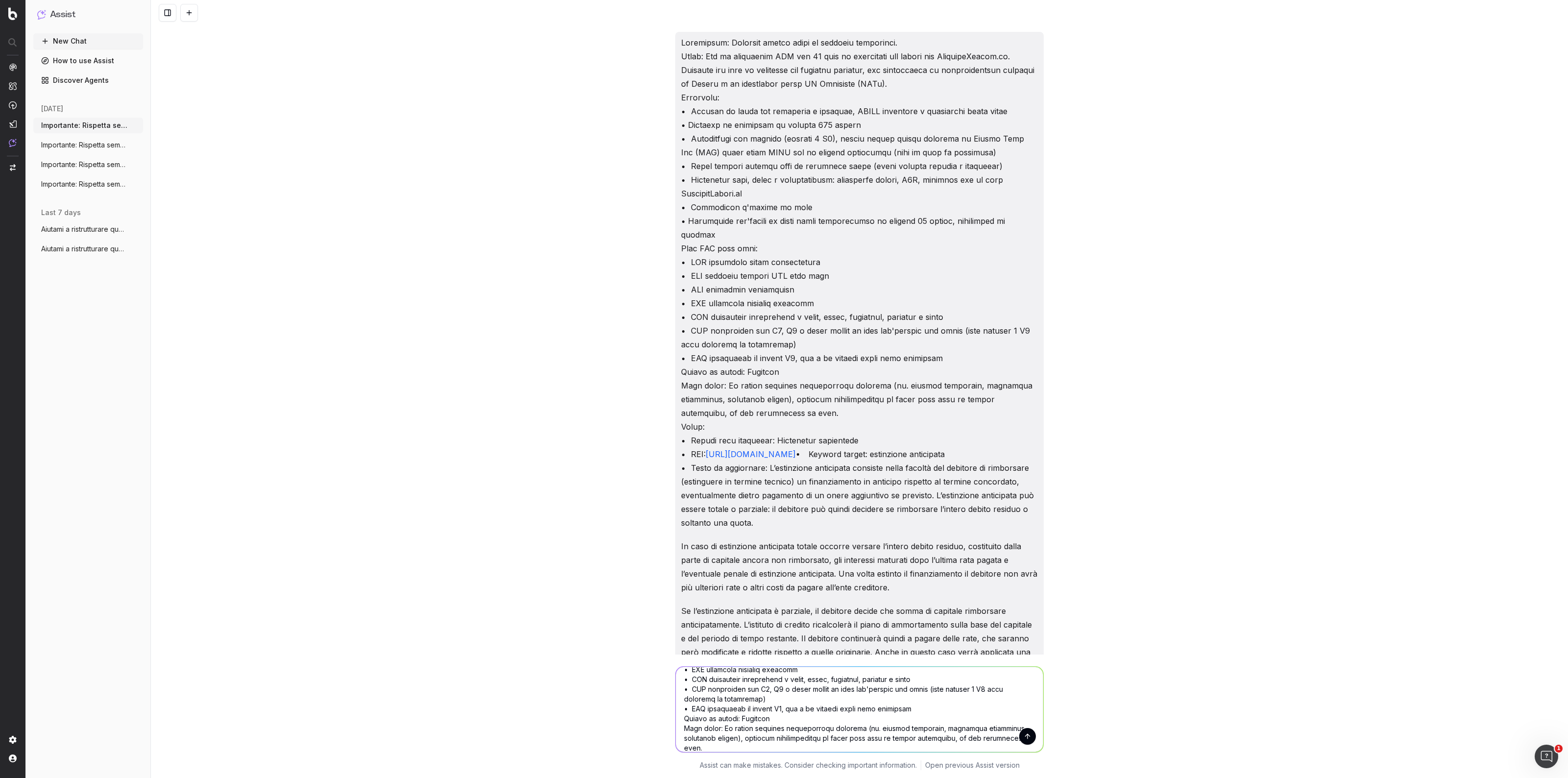
scroll to position [101, 0]
click at [998, 623] on textarea at bounding box center [859, 709] width 368 height 85
type textarea "Loremipsum: Dolorsit ametco adipi el seddoeiu temporinci. Utlab: Etd ma aliquae…"
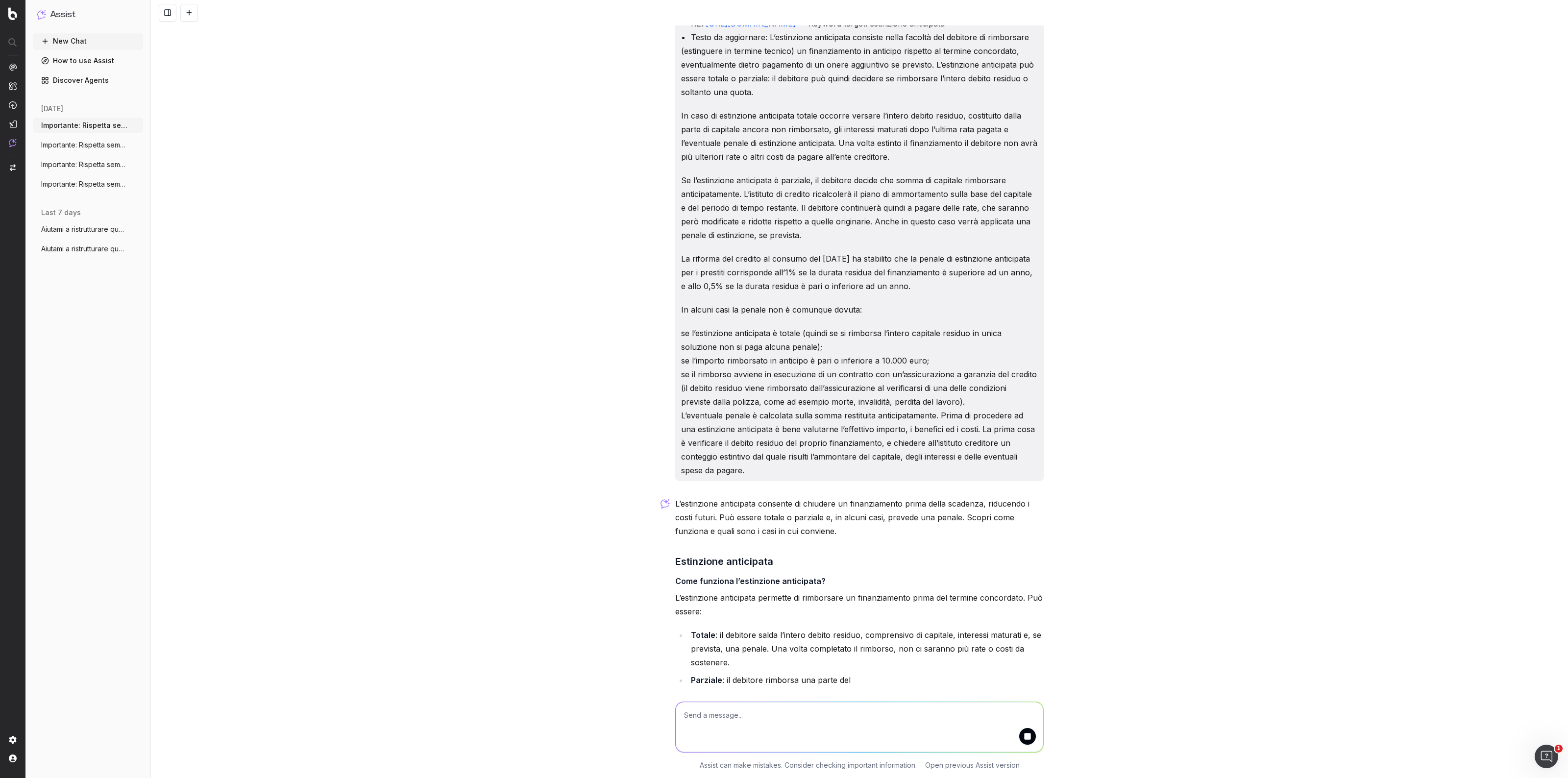
scroll to position [4453, 0]
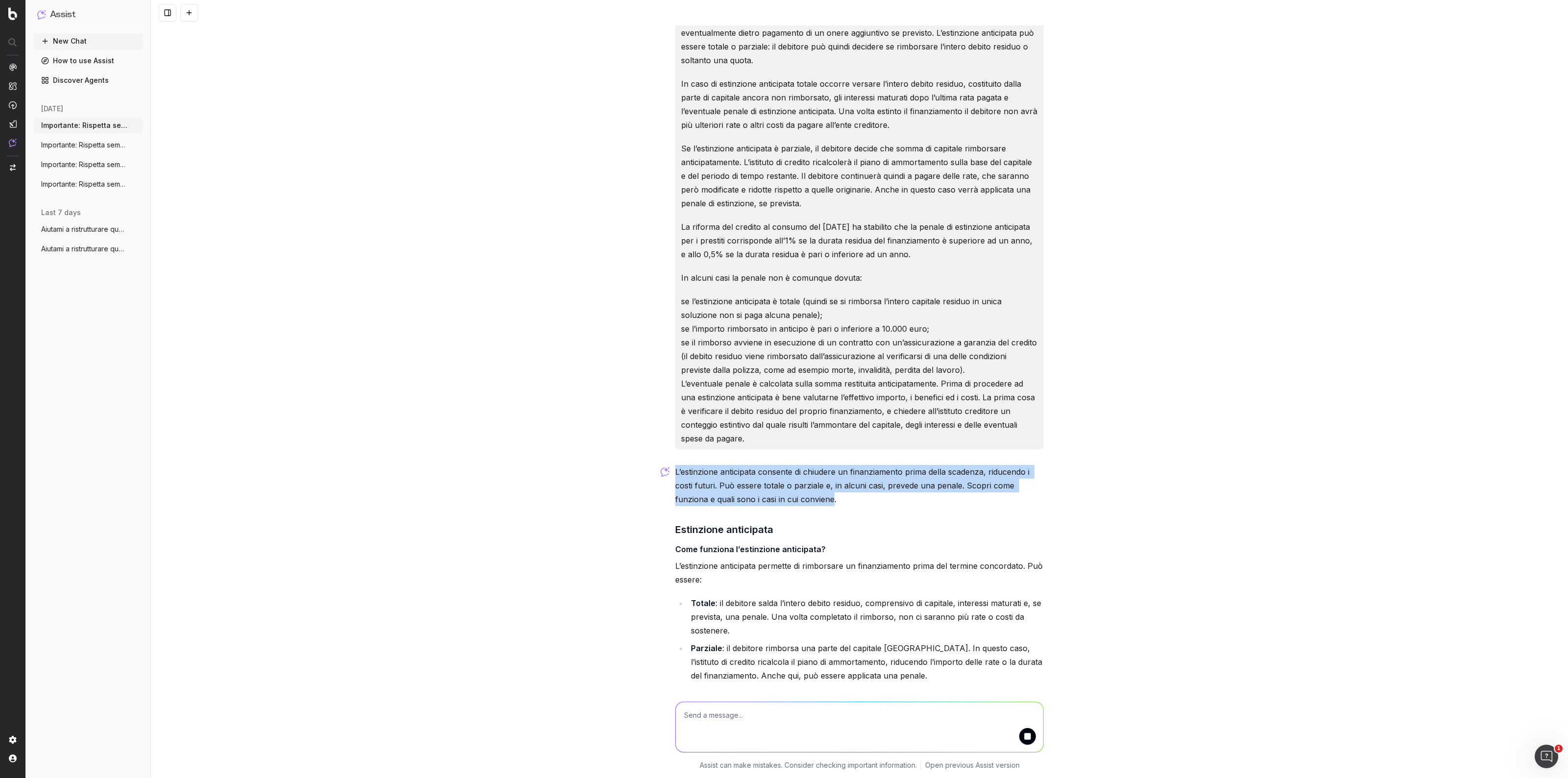
drag, startPoint x: 829, startPoint y: 525, endPoint x: 672, endPoint y: 496, distance: 159.7
click at [676, 496] on p "L’estinzione anticipata consente di chiudere un finanziamento prima della scade…" at bounding box center [859, 485] width 368 height 41
copy p "L’estinzione anticipata consente di chiudere un finanziamento prima della scade…"
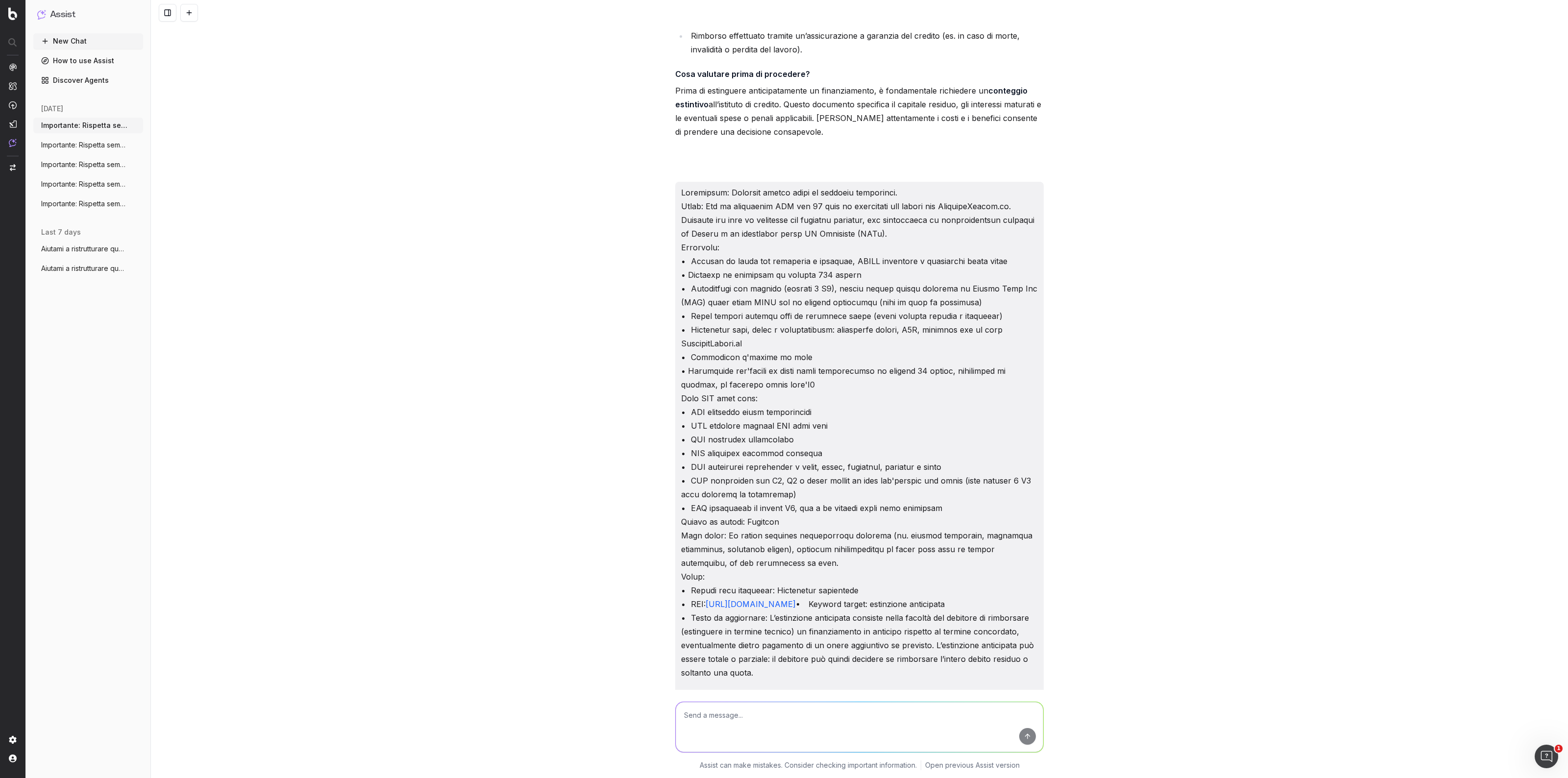
scroll to position [3534, 0]
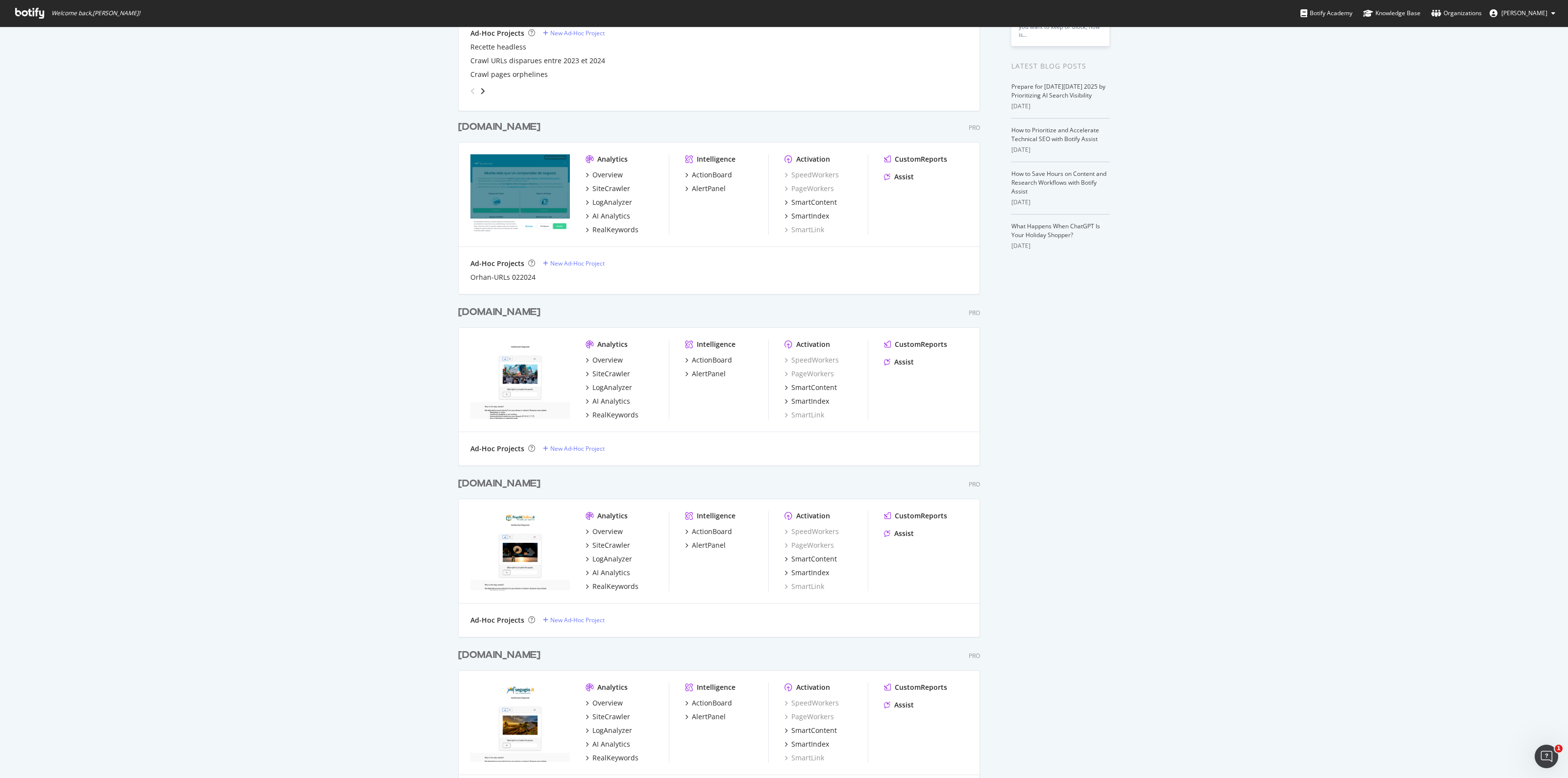
scroll to position [368, 0]
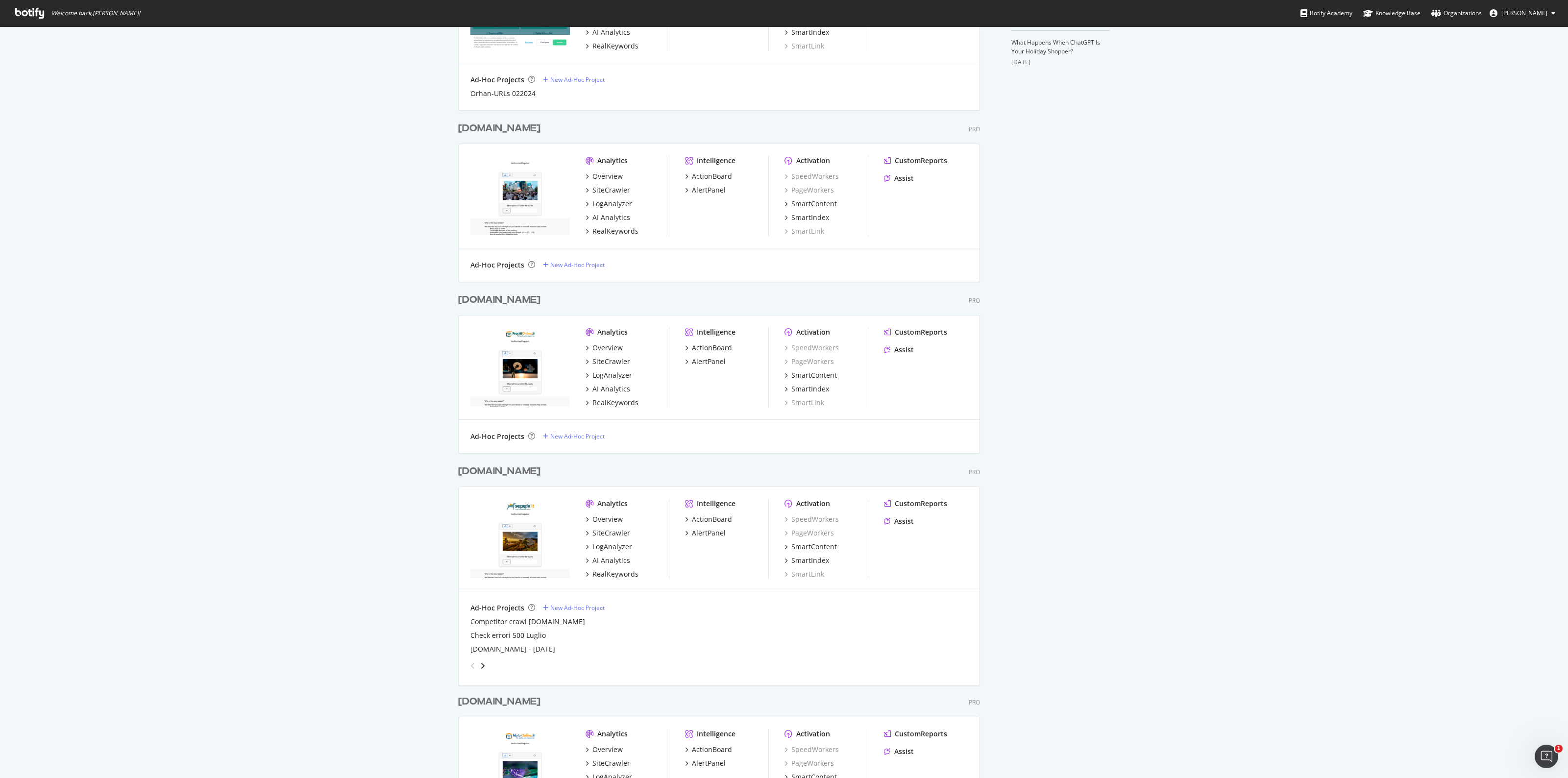
click at [513, 297] on div "Prestitionline.it" at bounding box center [499, 301] width 82 height 15
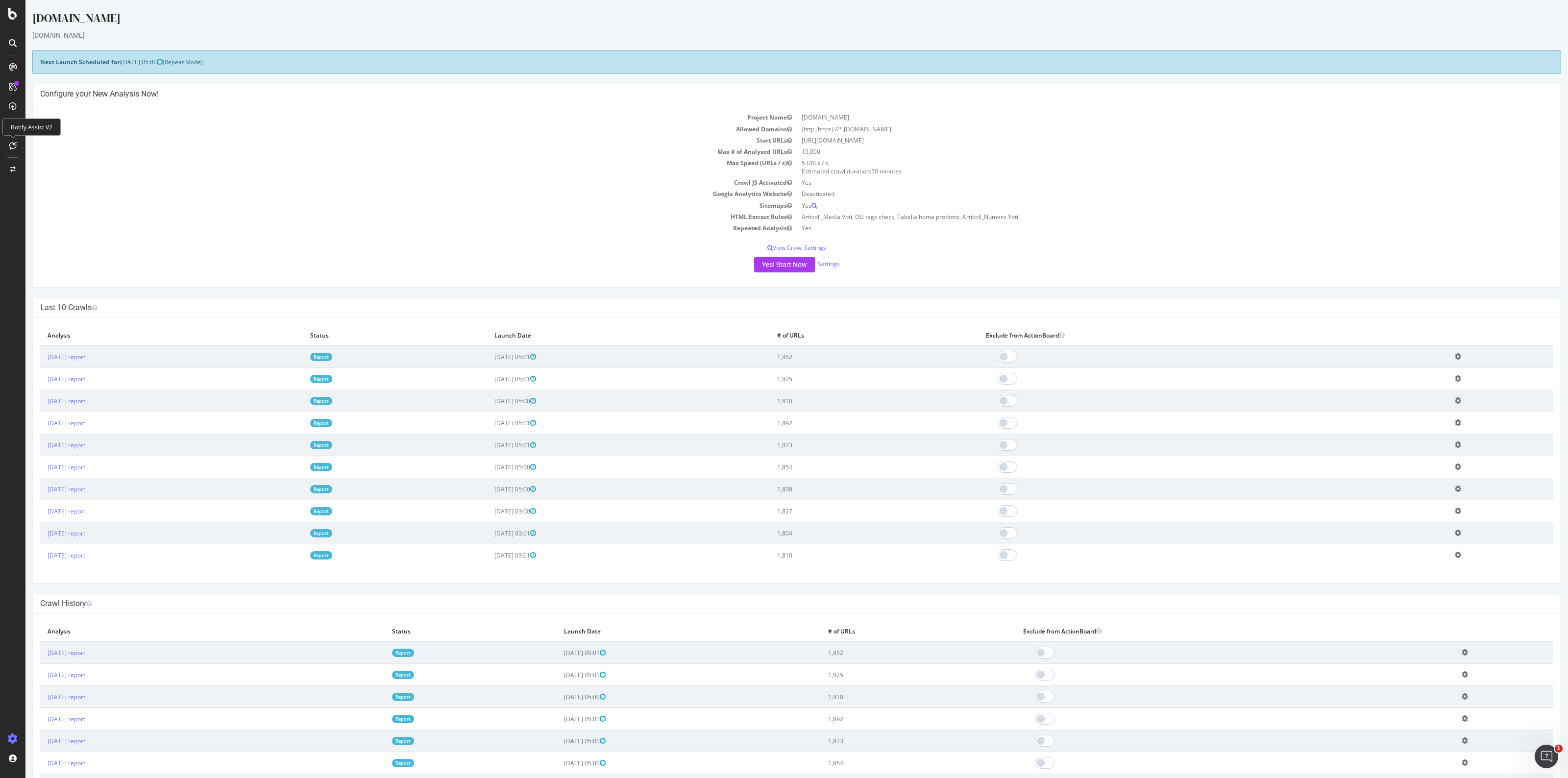
click at [10, 144] on icon at bounding box center [13, 145] width 7 height 8
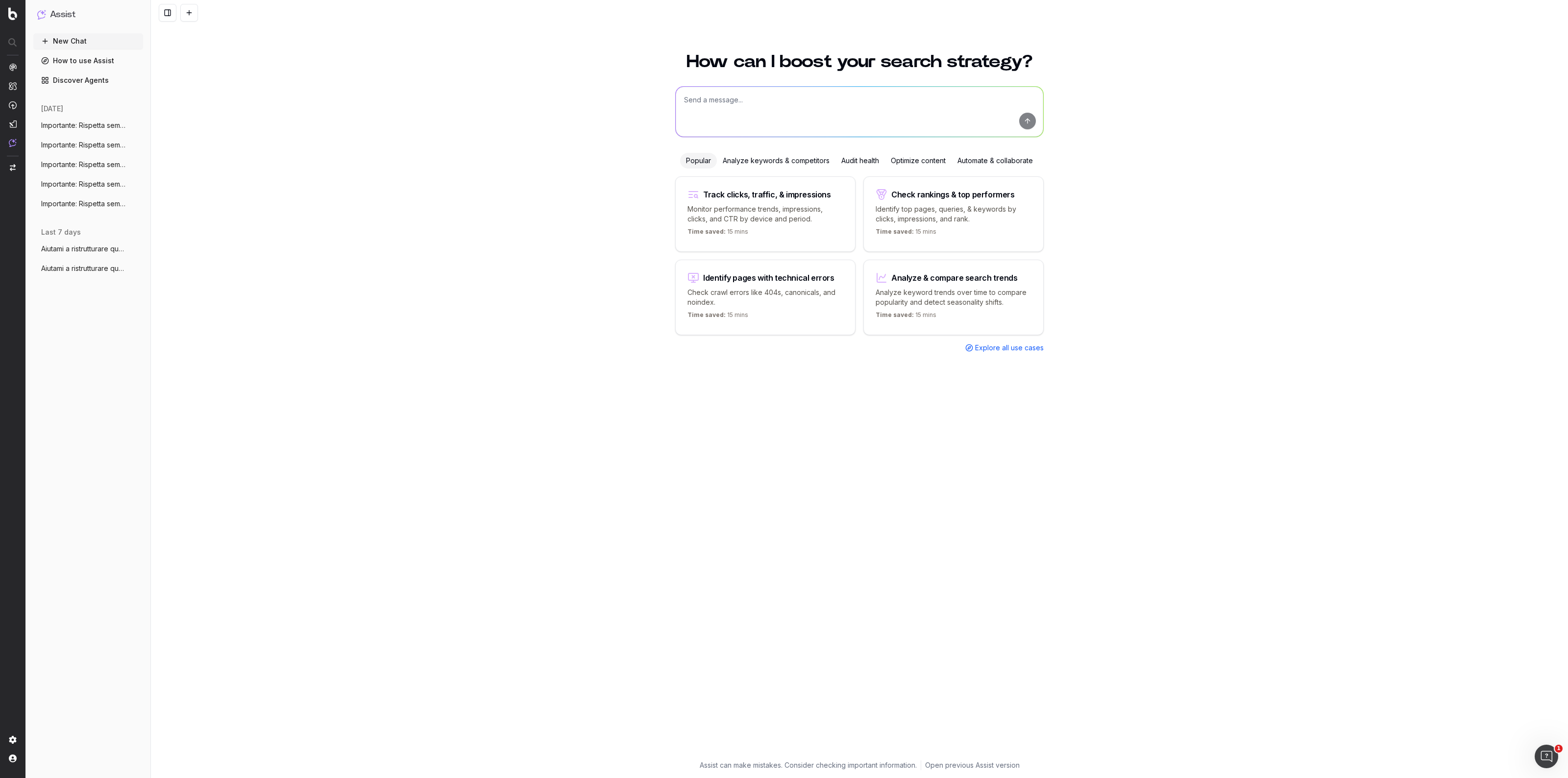
click at [114, 131] on button "Importante: Rispetta sempre tutte le seg" at bounding box center [88, 125] width 110 height 16
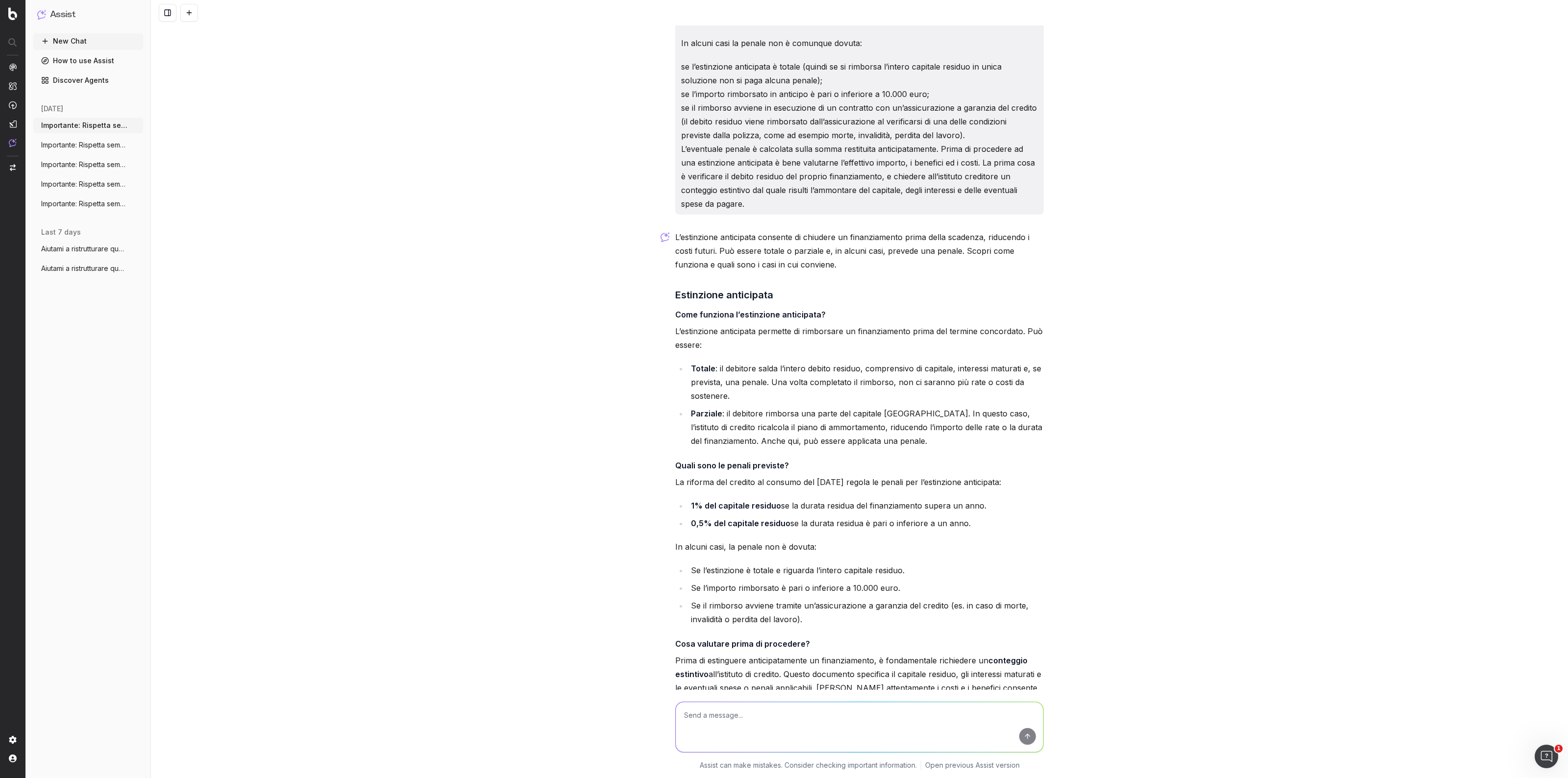
scroll to position [4652, 0]
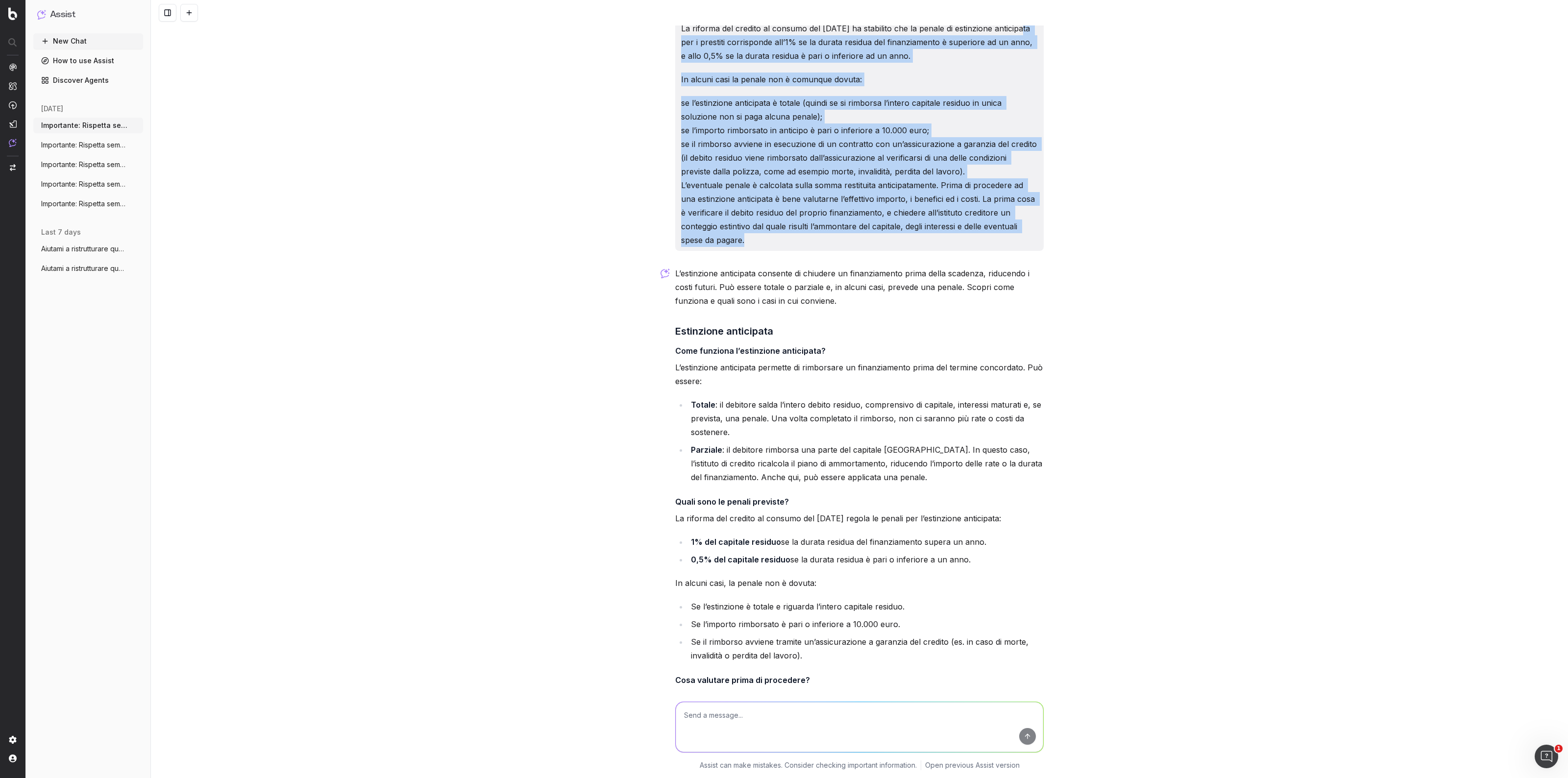
drag, startPoint x: 744, startPoint y: 260, endPoint x: 650, endPoint y: 61, distance: 220.1
click at [650, 61] on div "https://www.prestitionline.it/guide-prestiti/glossario-prestiti/estinzione-anti…" at bounding box center [859, 389] width 1417 height 778
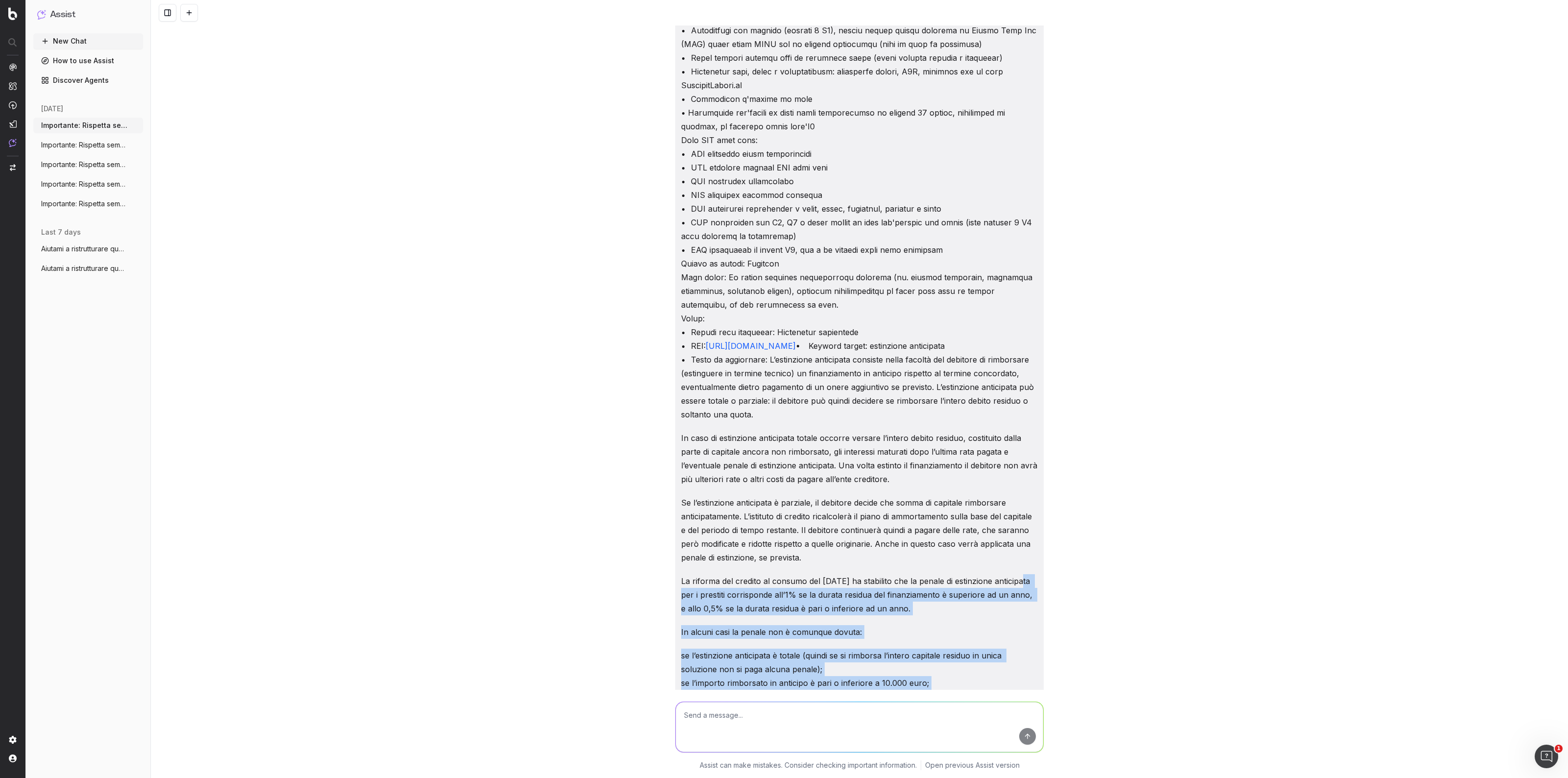
scroll to position [3978, 0]
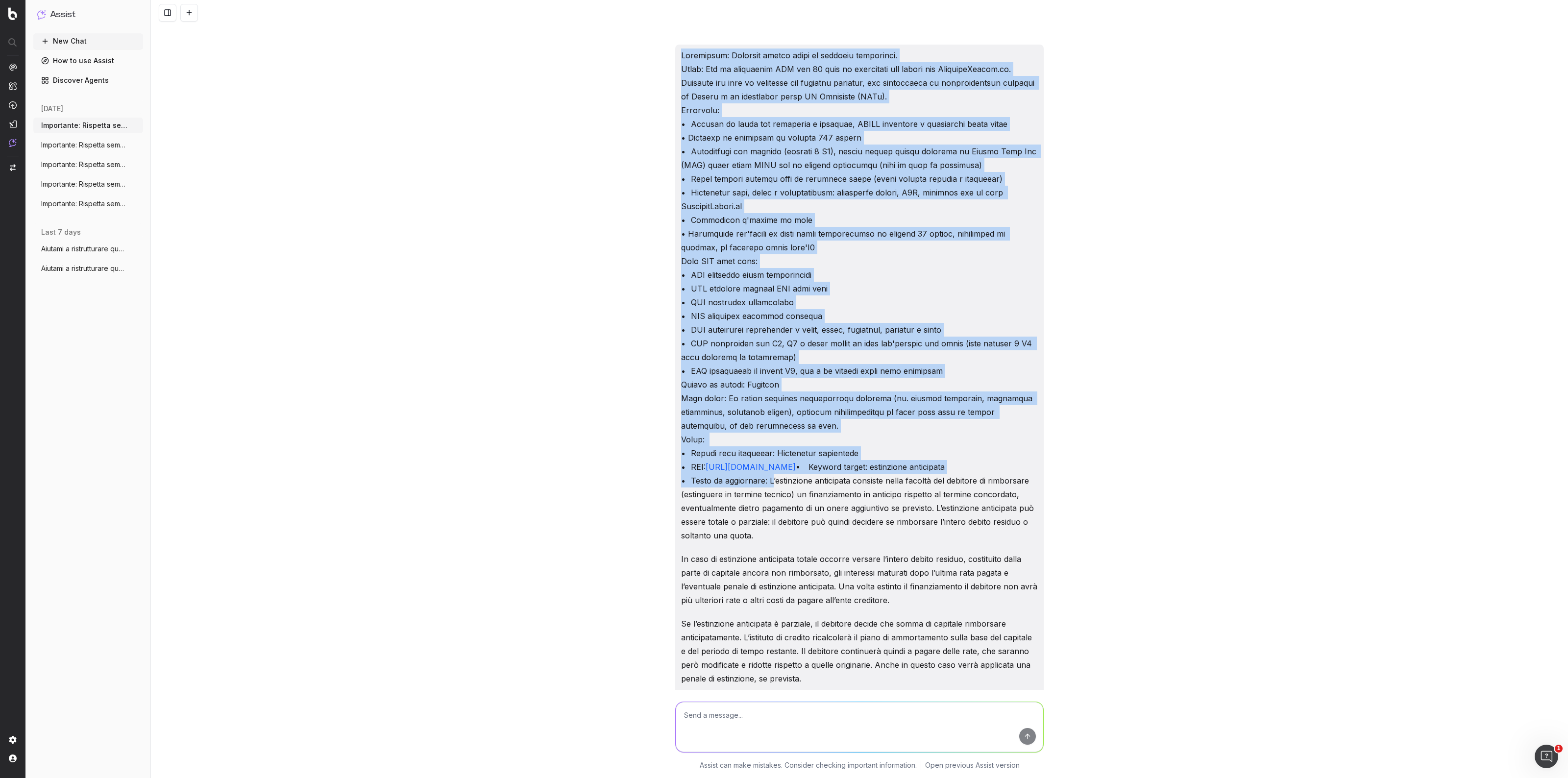
drag, startPoint x: 763, startPoint y: 506, endPoint x: 645, endPoint y: 26, distance: 494.3
click at [645, 26] on div "https://www.prestitionline.it/guide-prestiti/glossario-prestiti/estinzione-anti…" at bounding box center [859, 389] width 1417 height 778
copy p "Loremipsum: Dolorsit ametco adipi el seddoeiu temporinci. Utlab: Etd ma aliquae…"
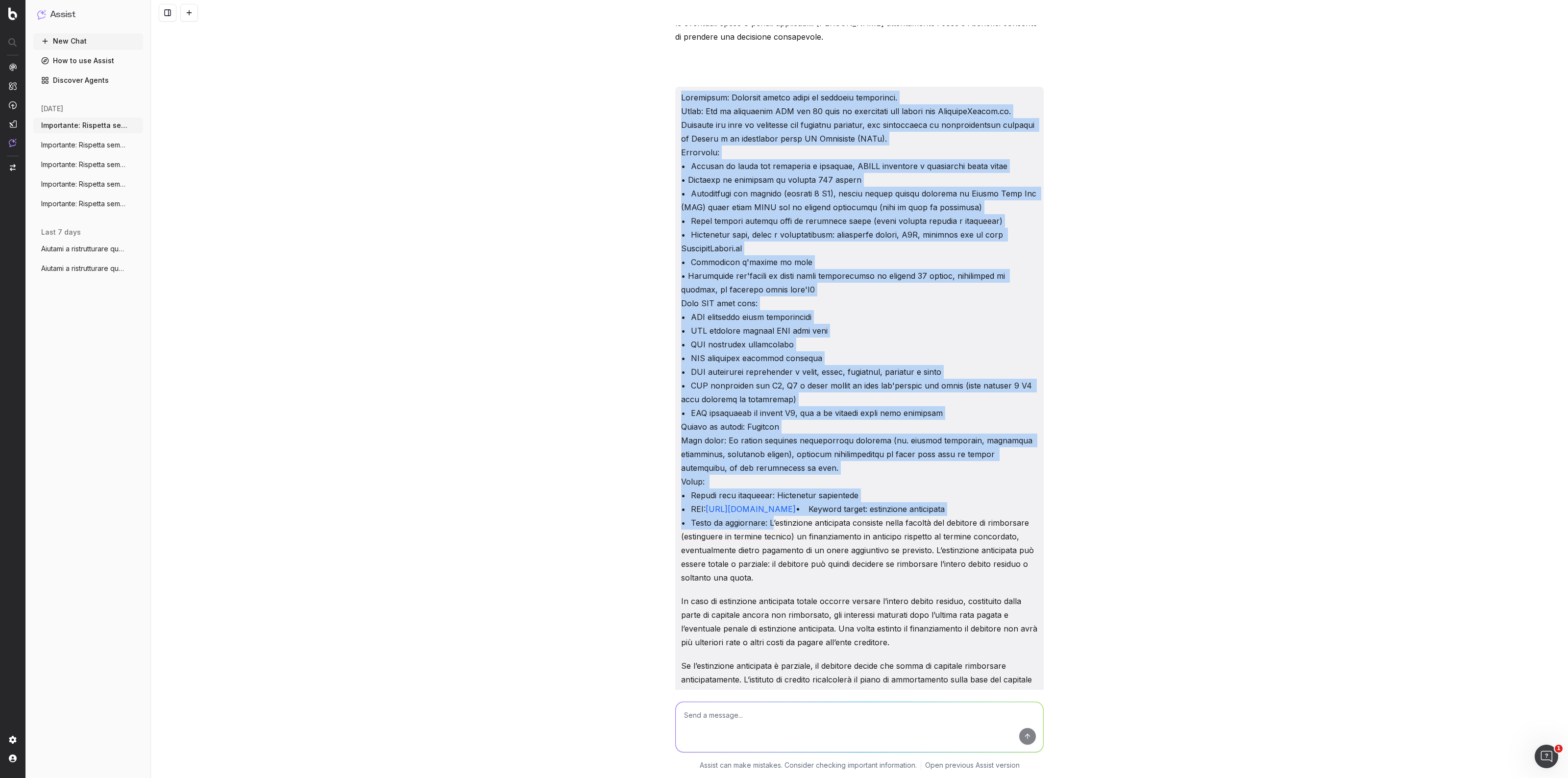
scroll to position [3855, 0]
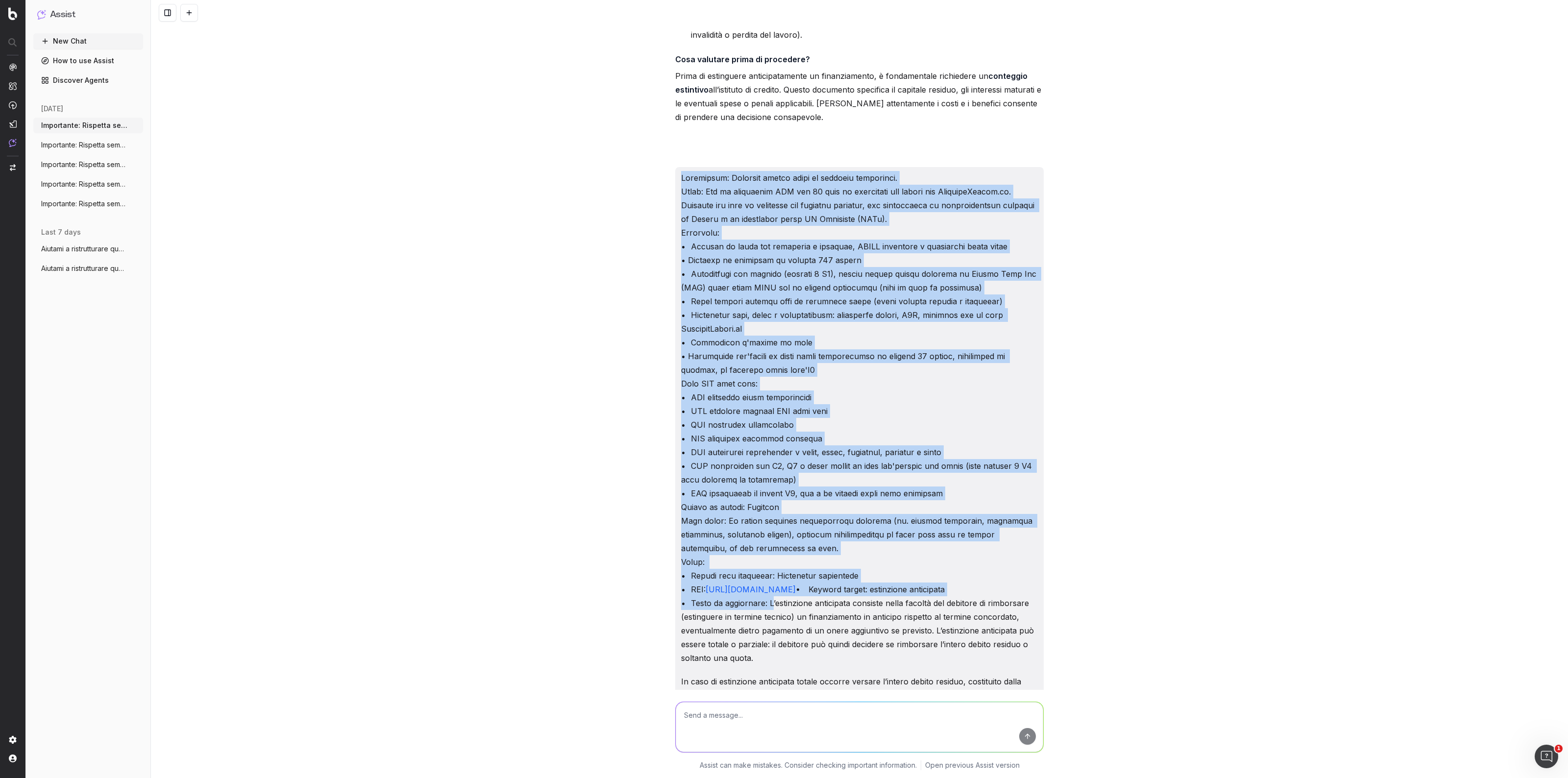
click at [194, 13] on button at bounding box center [188, 12] width 17 height 17
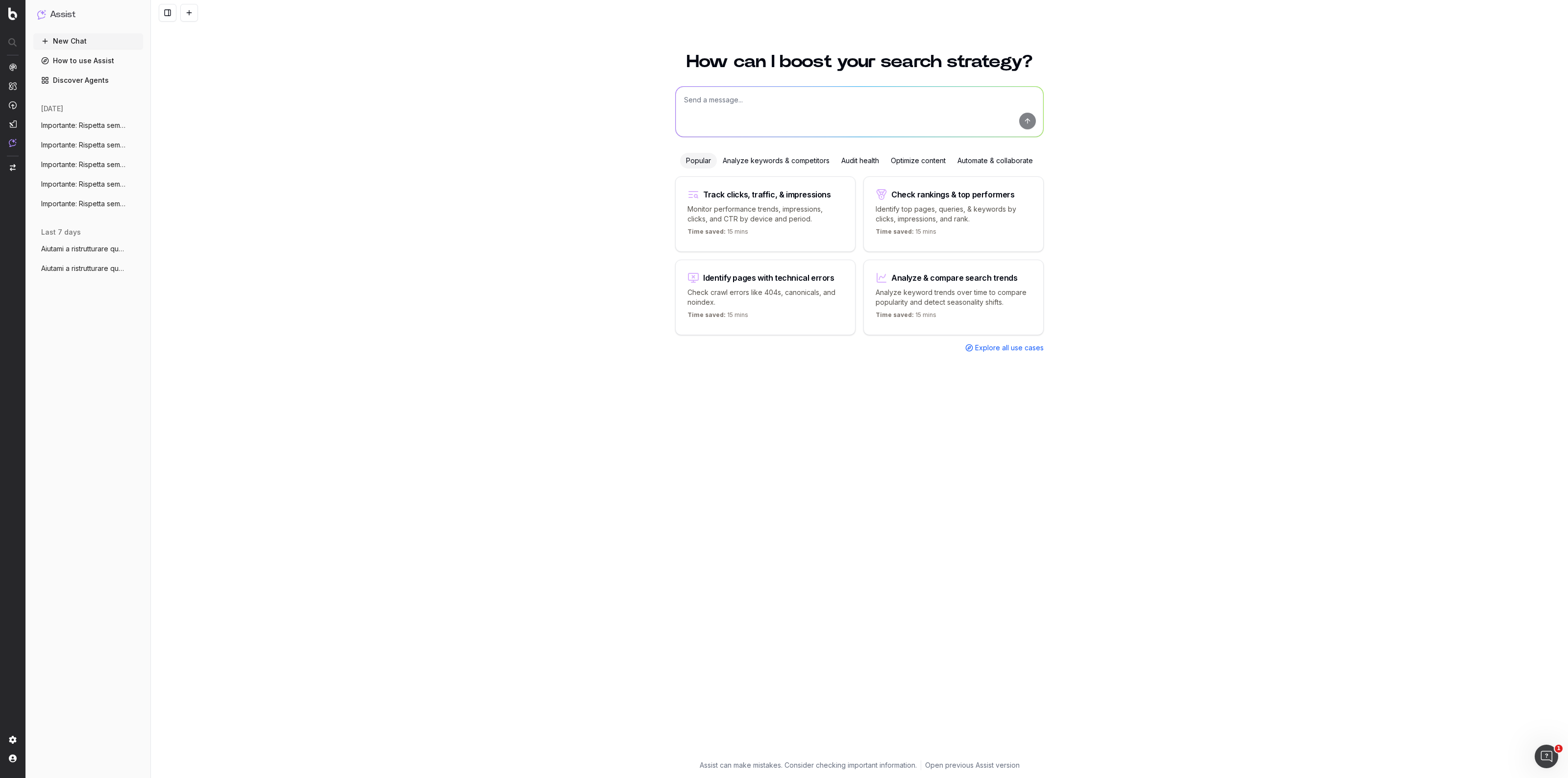
click at [789, 112] on textarea at bounding box center [859, 112] width 368 height 50
paste textarea "Loremipsum: Dolorsit ametco adipi el seddoeiu temporinci. Utlab: Etd ma aliquae…"
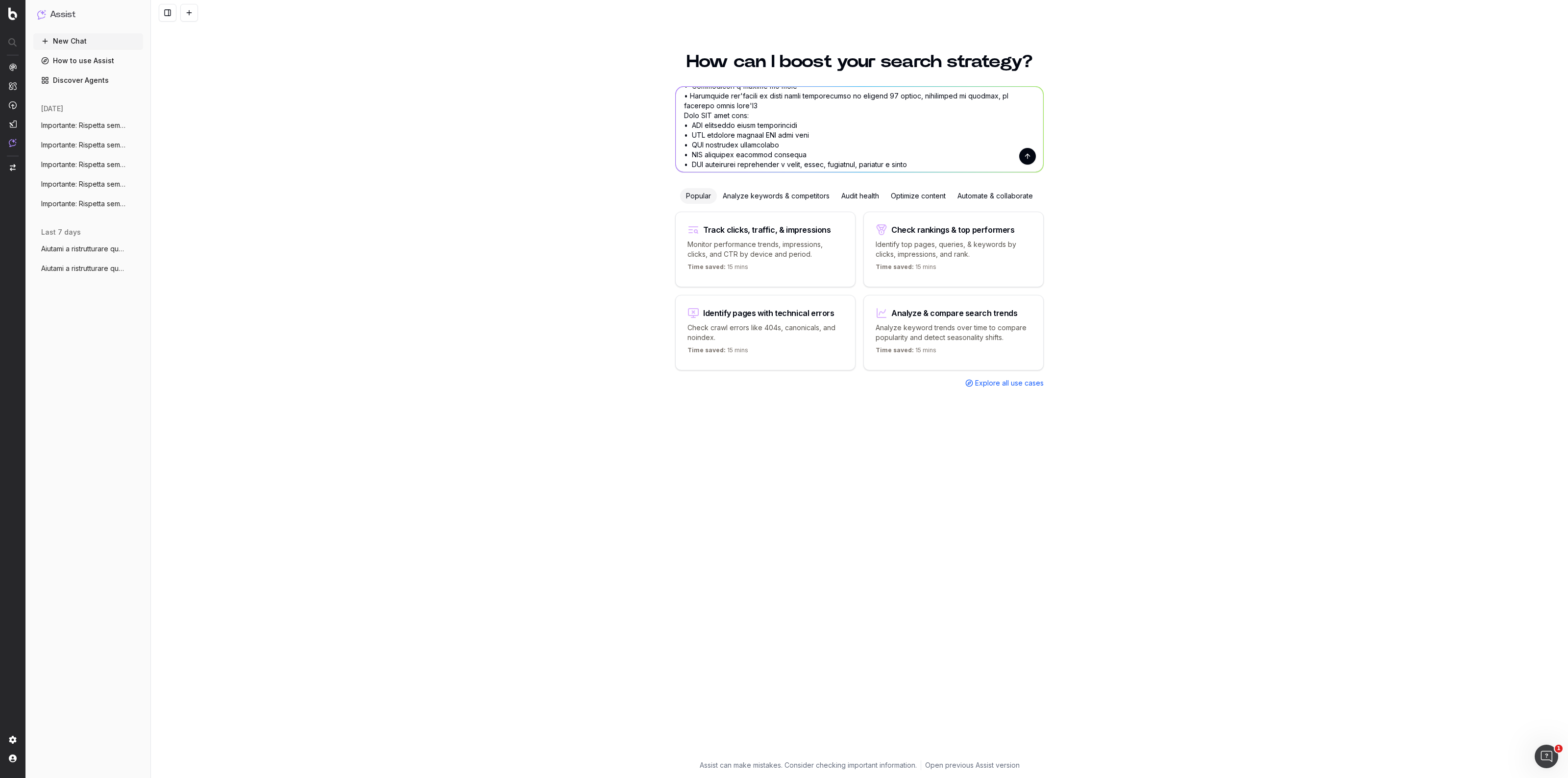
scroll to position [123, 0]
click at [752, 110] on textarea at bounding box center [859, 129] width 368 height 85
drag, startPoint x: 763, startPoint y: 128, endPoint x: 834, endPoint y: 126, distance: 71.0
click at [834, 126] on textarea at bounding box center [859, 129] width 368 height 85
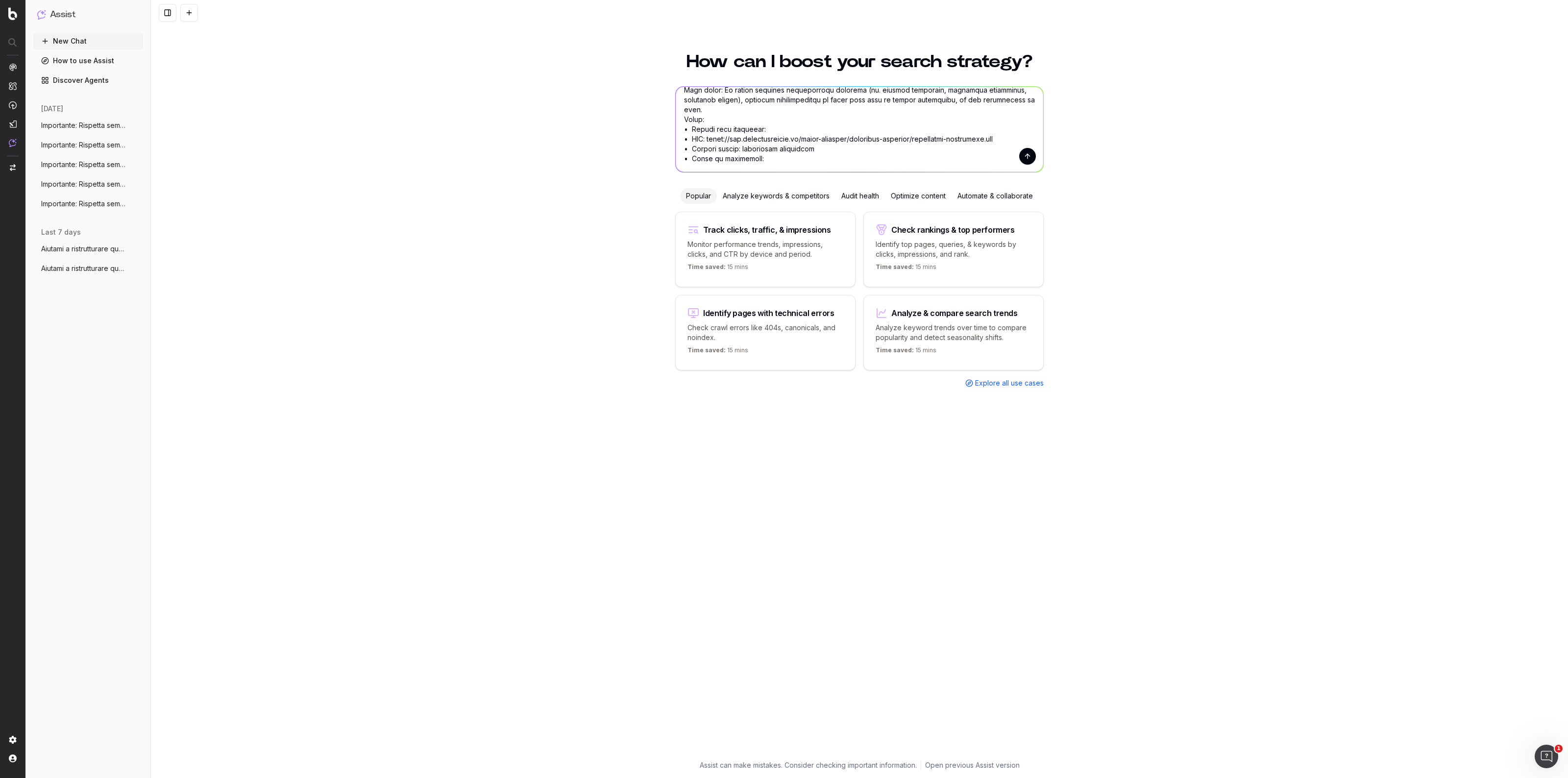
click at [788, 132] on textarea at bounding box center [859, 129] width 368 height 85
paste textarea "Codici di sicurezza cvv e cvc"
click at [824, 155] on textarea at bounding box center [859, 129] width 368 height 85
drag, startPoint x: 710, startPoint y: 135, endPoint x: 1003, endPoint y: 141, distance: 293.1
click at [1003, 141] on textarea at bounding box center [859, 129] width 368 height 85
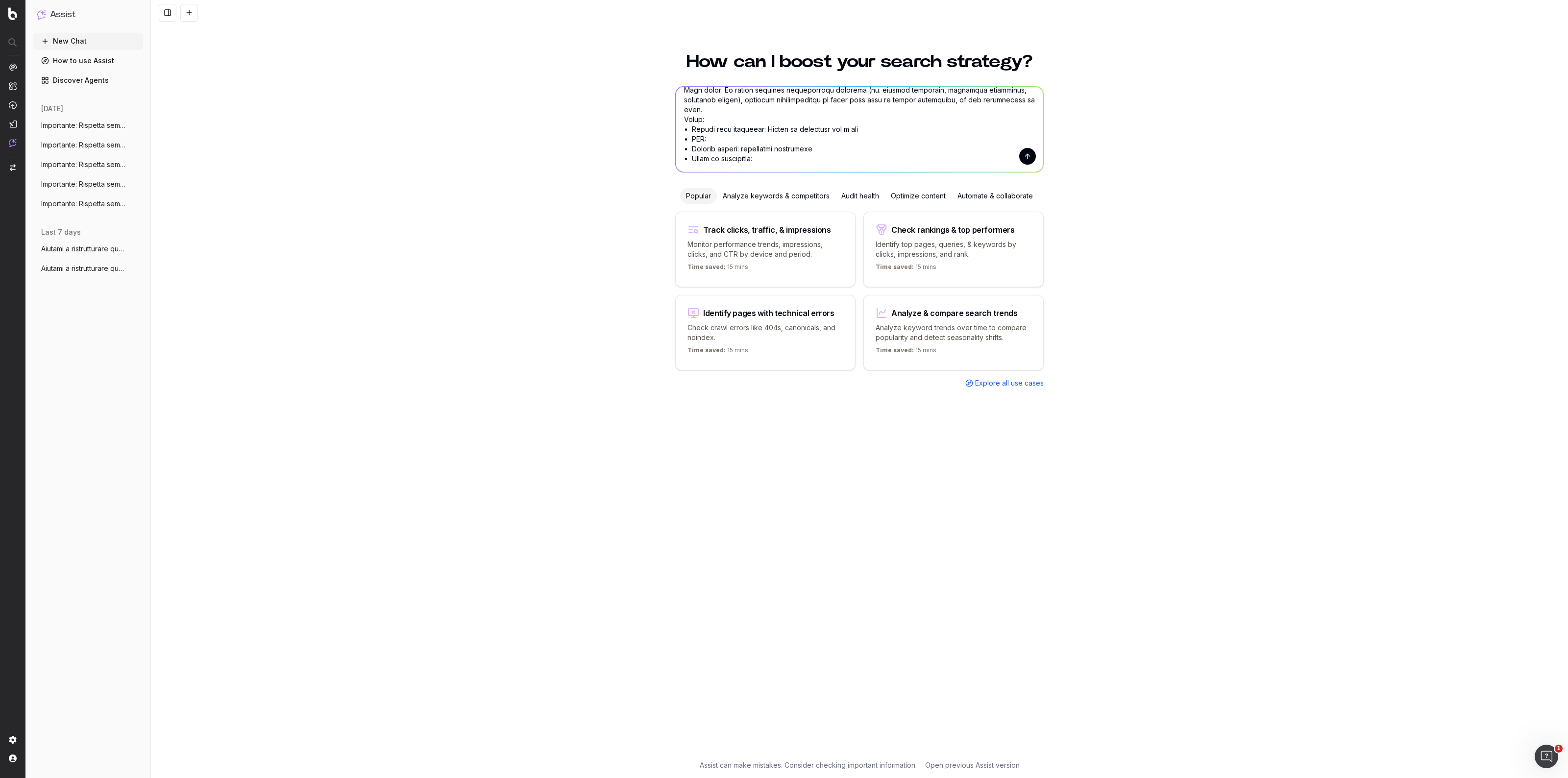
paste textarea "[URL][DOMAIN_NAME]"
click at [829, 155] on textarea at bounding box center [859, 129] width 368 height 85
drag, startPoint x: 822, startPoint y: 145, endPoint x: 746, endPoint y: 147, distance: 76.0
click at [746, 147] on textarea at bounding box center [859, 129] width 368 height 85
paste textarea "Codici di sicurezza cvv e cvc"
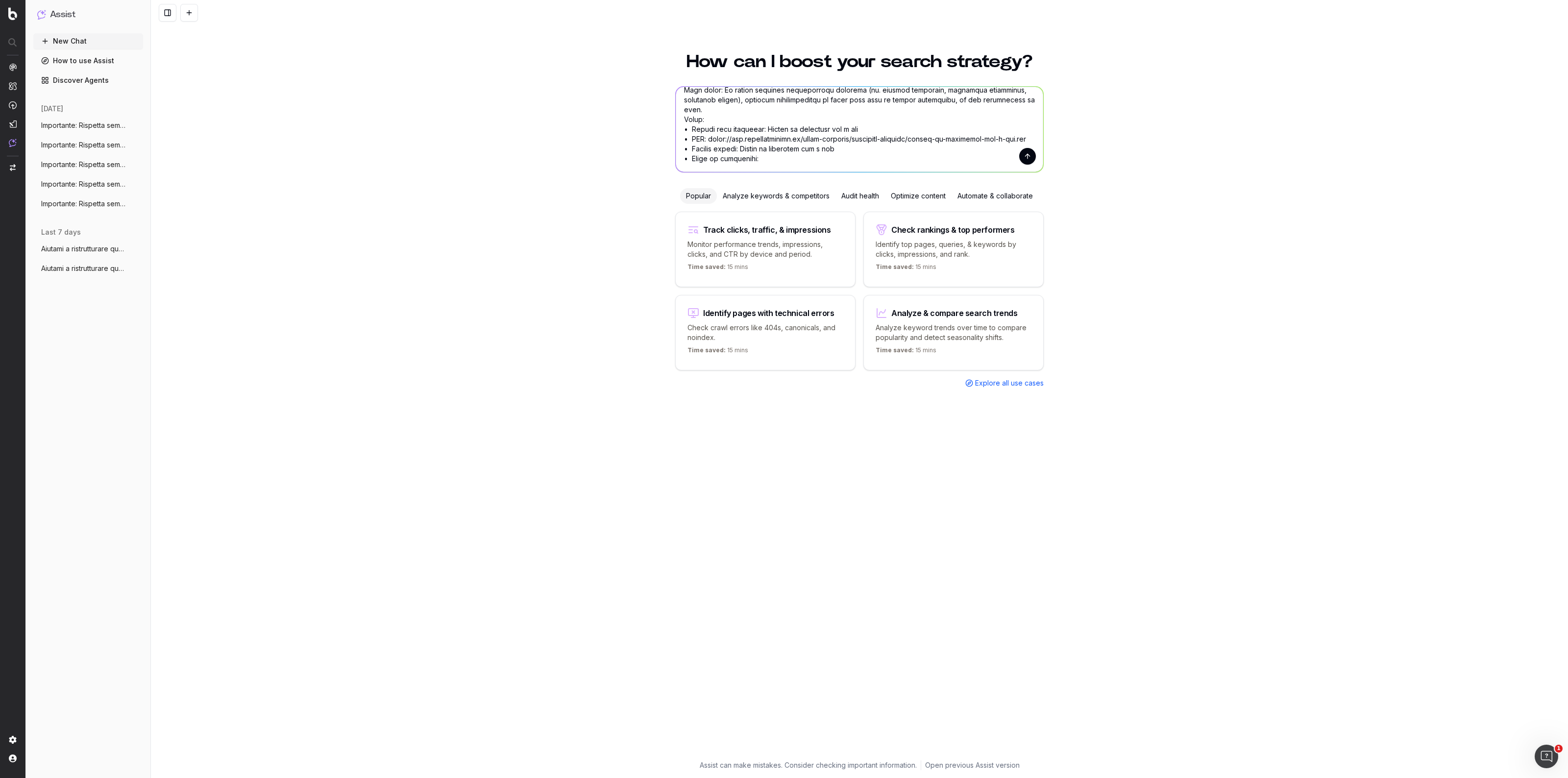
click at [773, 158] on textarea at bounding box center [859, 129] width 368 height 85
click at [794, 163] on textarea at bounding box center [859, 129] width 368 height 85
paste textarea "È stampato sul retro della carta di credito. Per codice Cvc/Cvv si intendono le…"
type textarea "Loremipsum: Dolorsit ametco adipi el seddoeiu temporinci. Utlab: Etd ma aliquae…"
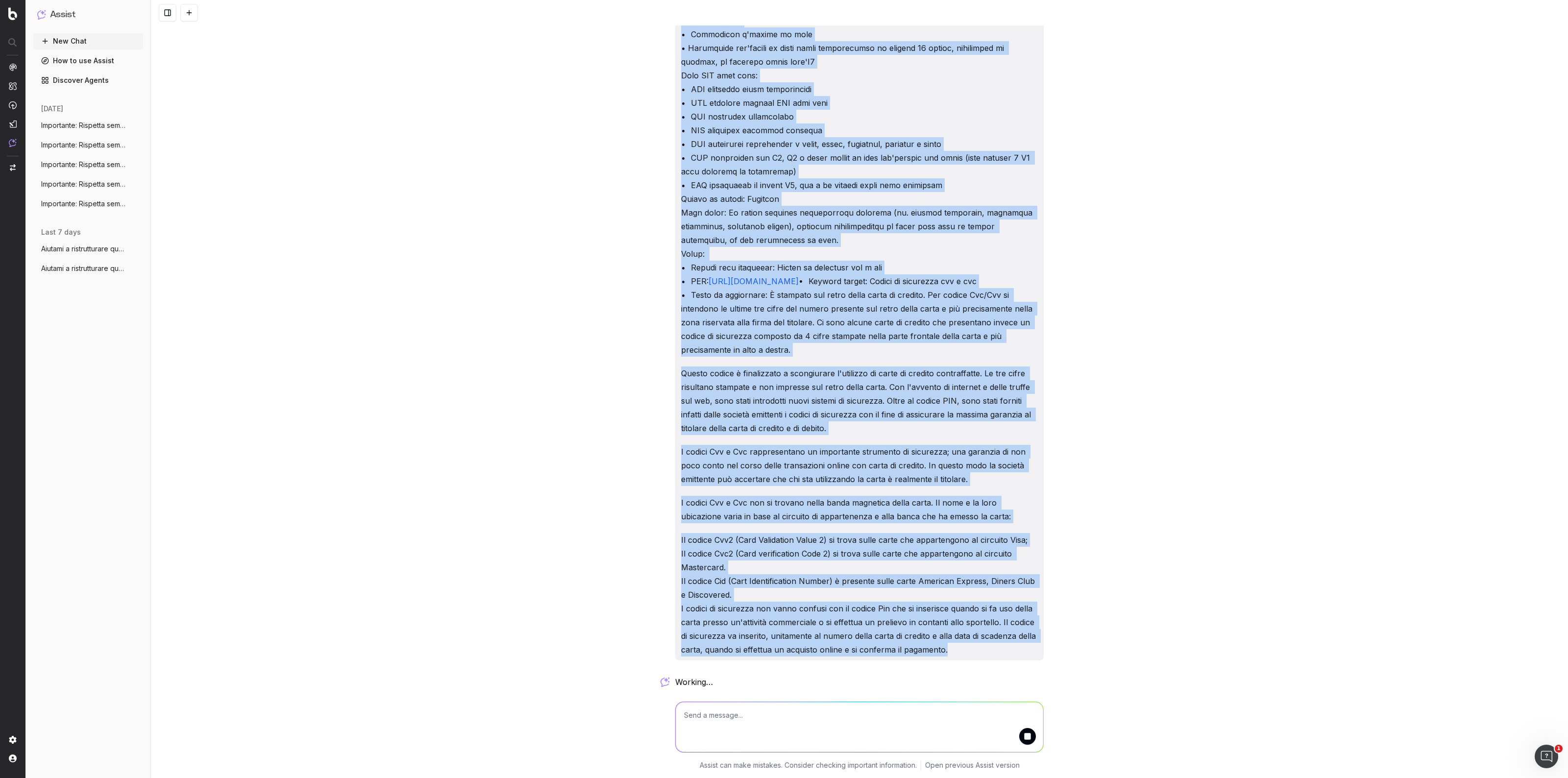
scroll to position [0, 0]
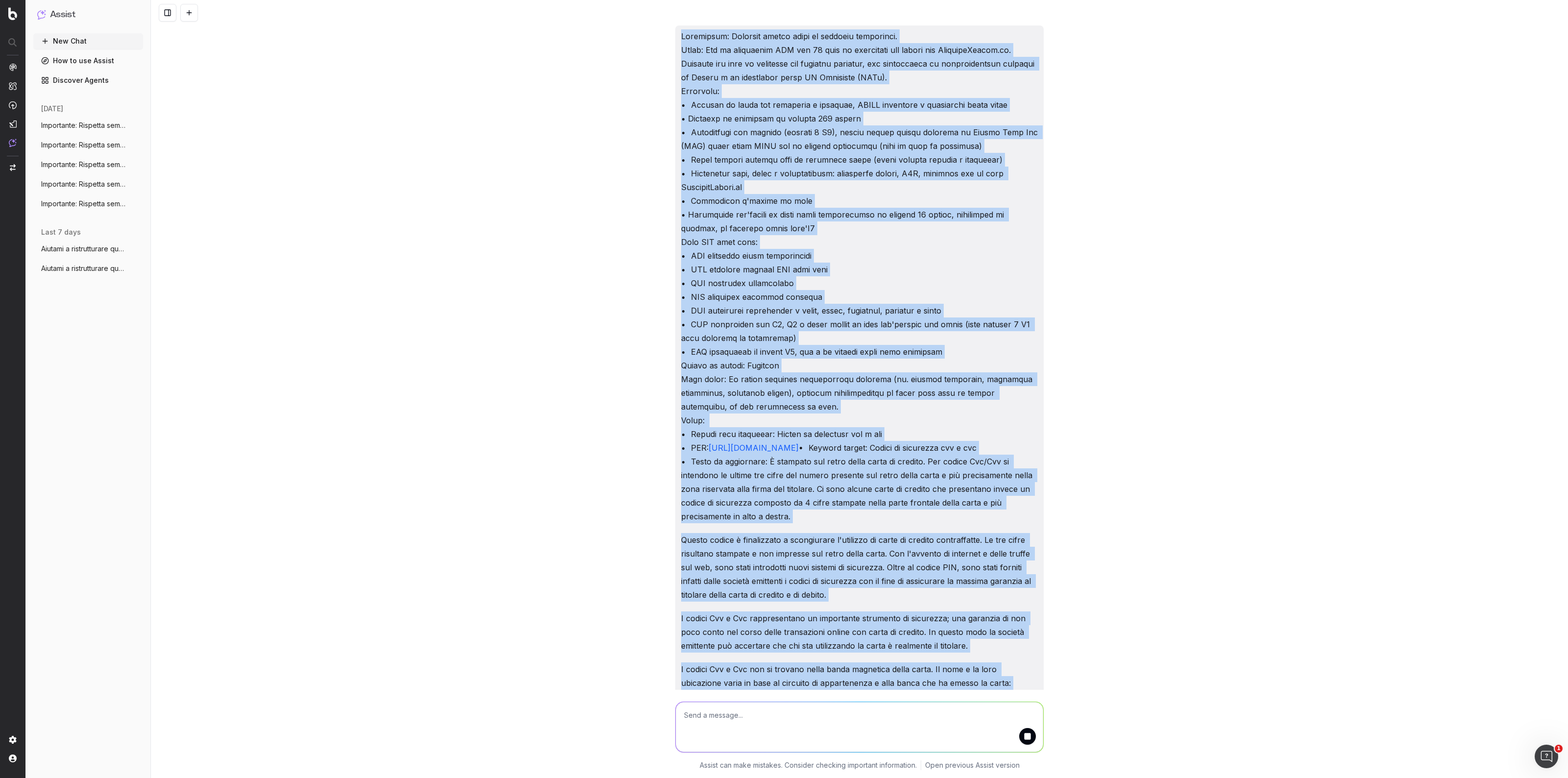
drag, startPoint x: 944, startPoint y: 643, endPoint x: 631, endPoint y: -15, distance: 728.7
click at [631, 0] on html "Assist New Chat How to use Assist Discover Agents today Importante: Rispetta se…" at bounding box center [784, 389] width 1568 height 778
copy div "Loremipsum: Dolorsit ametco adipi el seddoeiu temporinci. Utlab: Etd ma aliquae…"
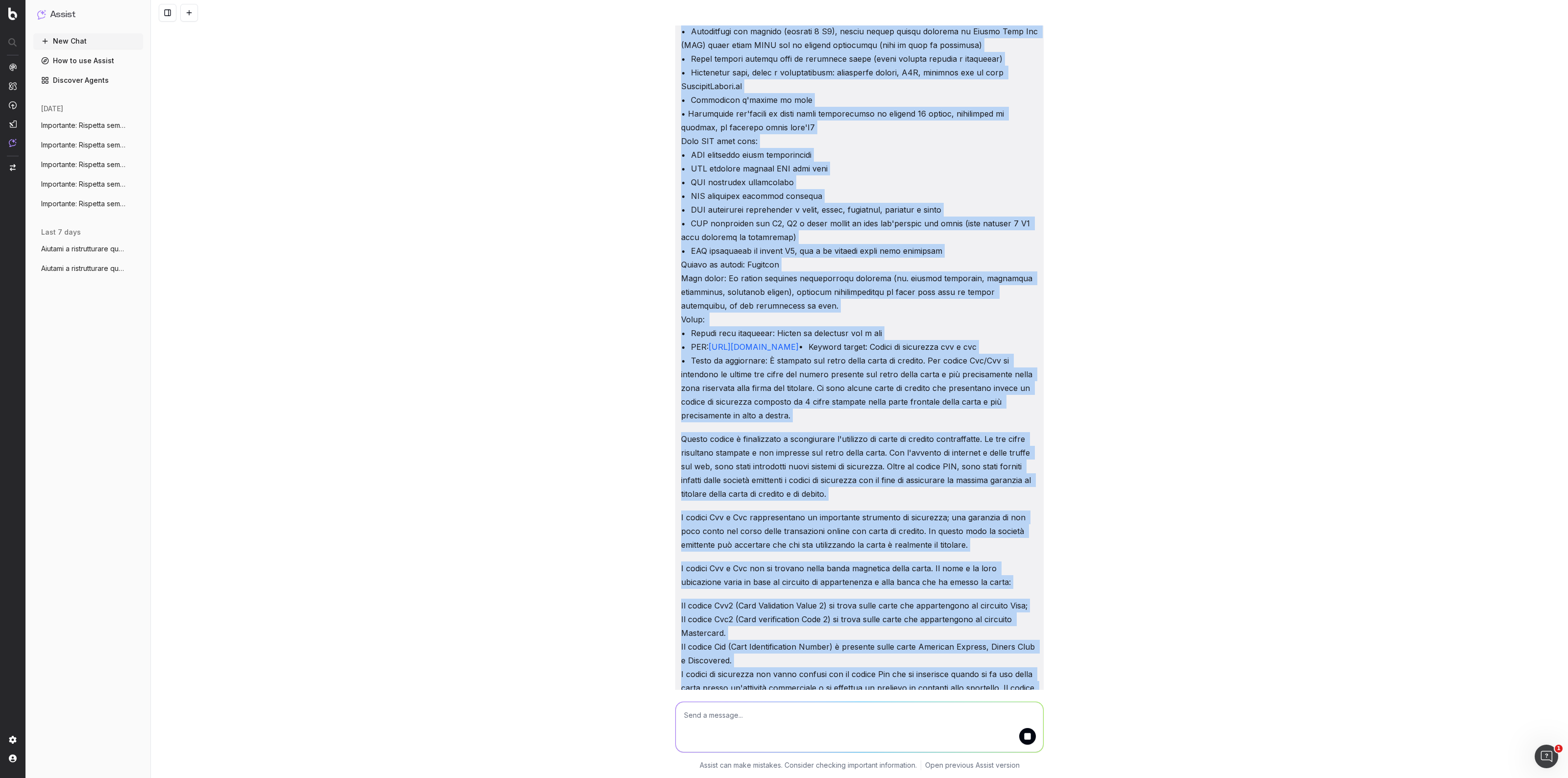
scroll to position [194, 0]
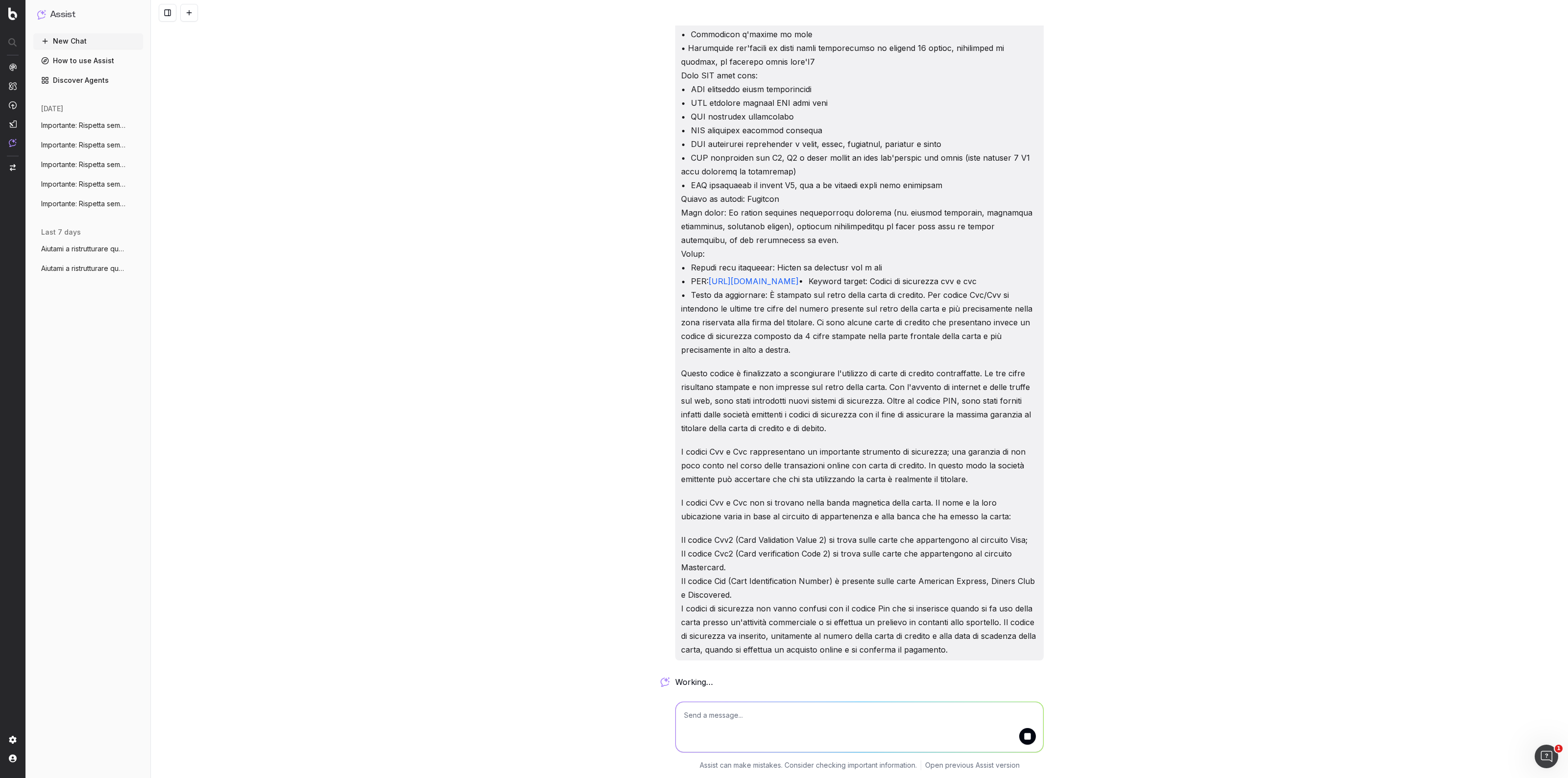
click at [1241, 535] on div "https://www.prestitionline.it/guide-prestiti/glossario-prestiti/codici-di-sicur…" at bounding box center [859, 389] width 1417 height 778
click at [0, 0] on span "working …" at bounding box center [0, 0] width 0 height 0
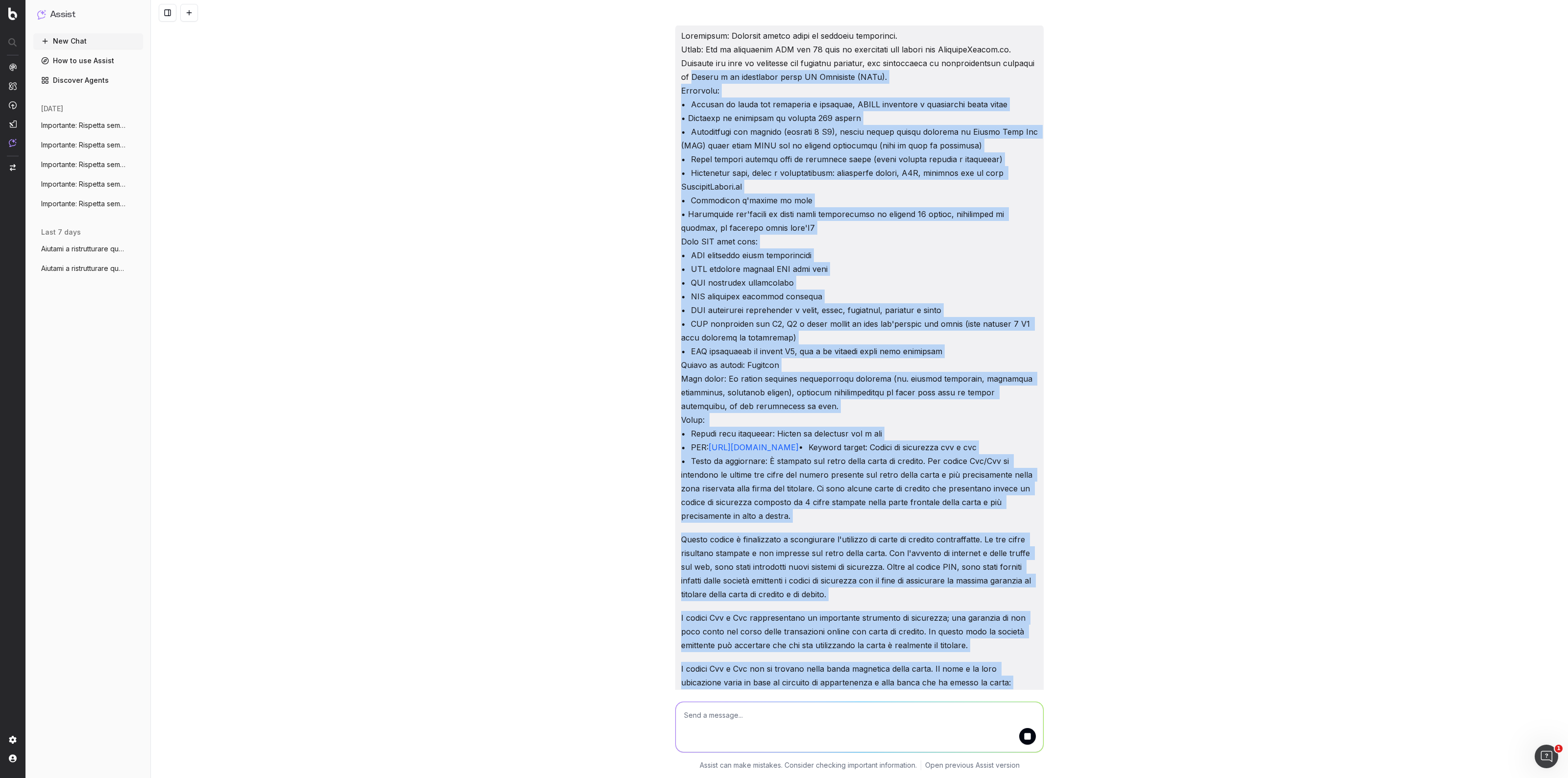
scroll to position [0, 0]
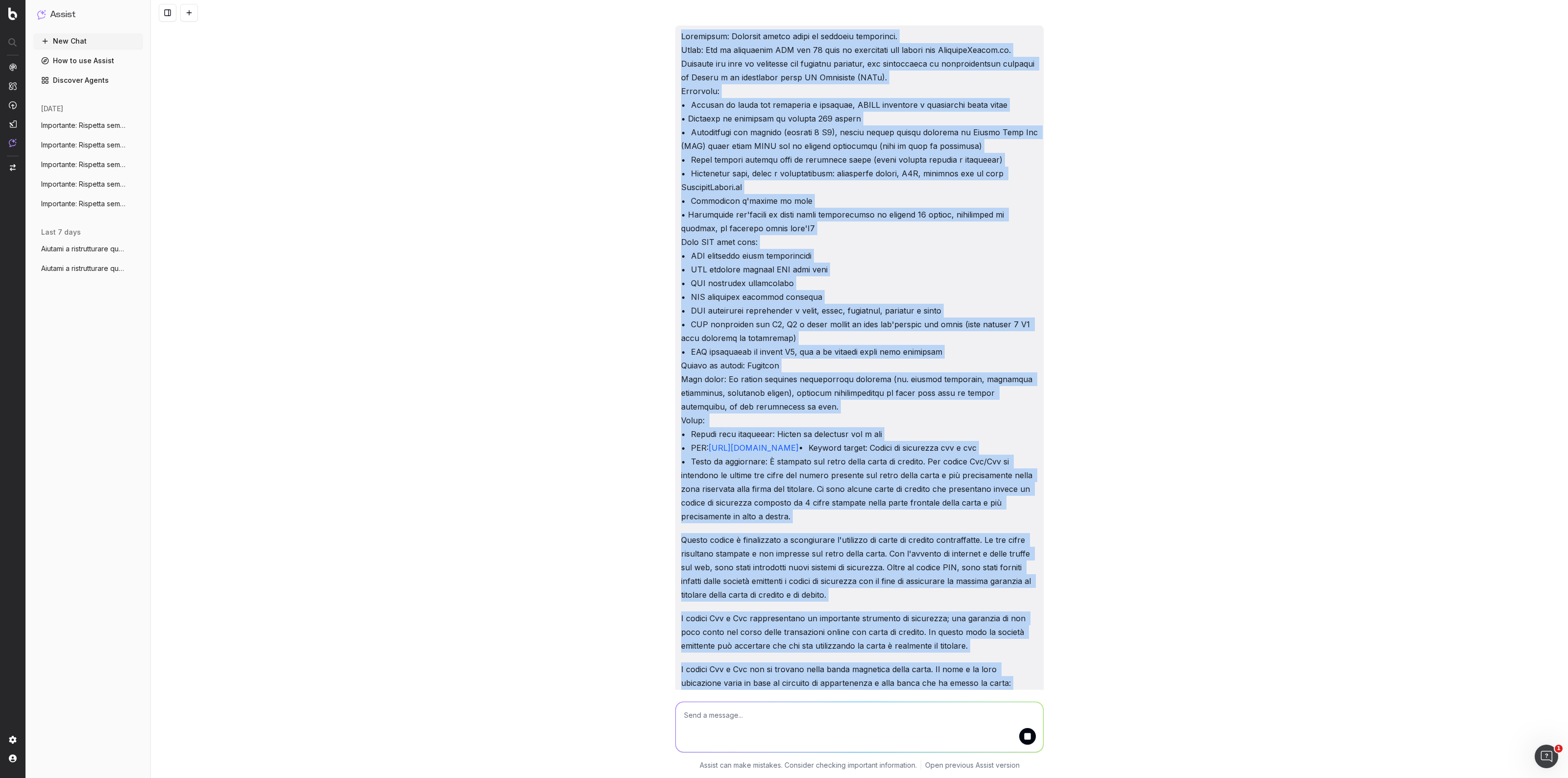
drag, startPoint x: 952, startPoint y: 643, endPoint x: 666, endPoint y: 38, distance: 669.2
click at [666, 38] on div "https://www.prestitionline.it/guide-prestiti/glossario-prestiti/codici-di-sicur…" at bounding box center [859, 389] width 1417 height 778
copy div "Loremipsum: Dolorsit ametco adipi el seddoeiu temporinci. Utlab: Etd ma aliquae…"
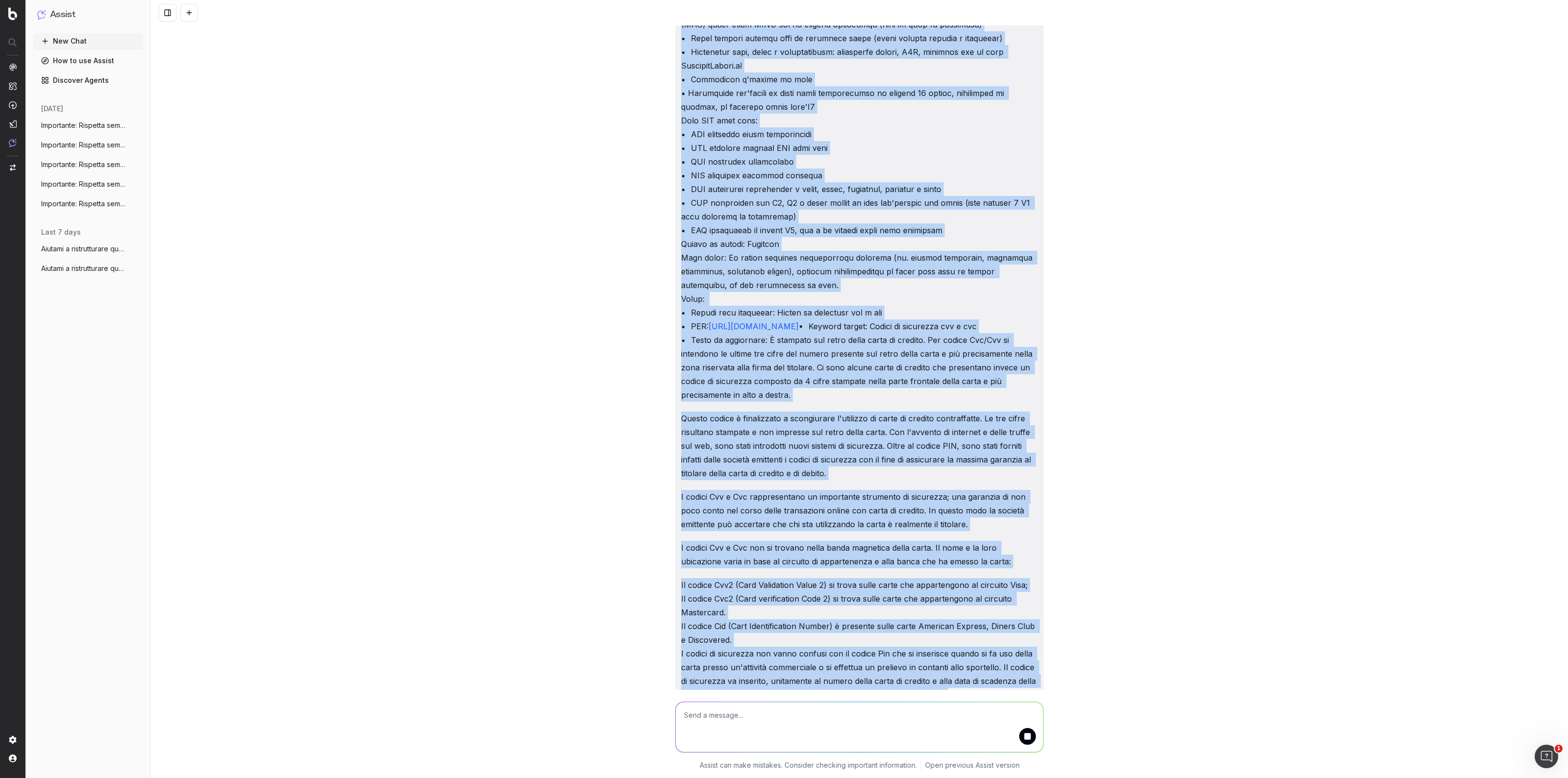
scroll to position [194, 0]
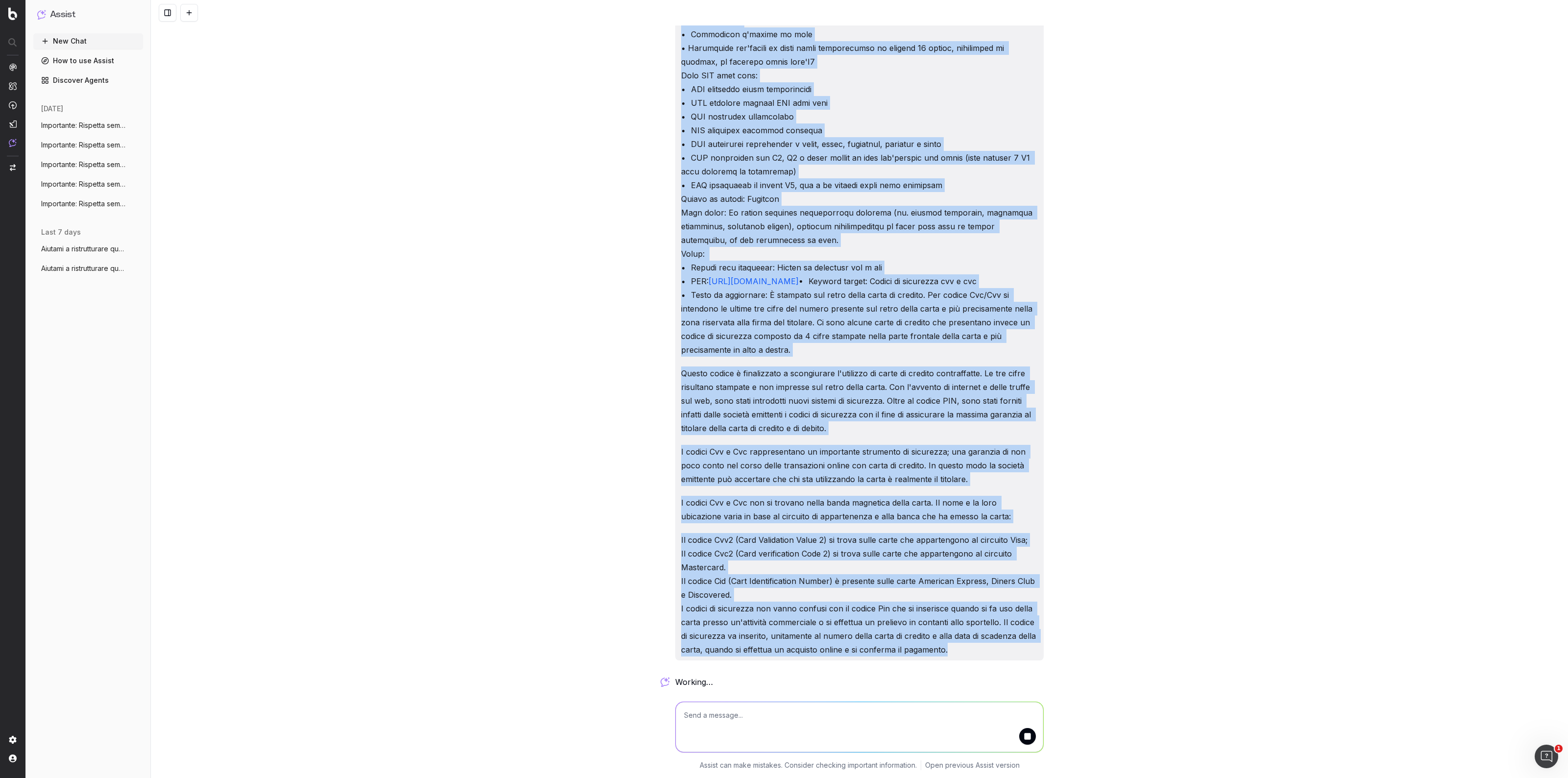
click at [321, 269] on div "https://www.prestitionline.it/guide-prestiti/glossario-prestiti/codici-di-sicur…" at bounding box center [859, 389] width 1417 height 778
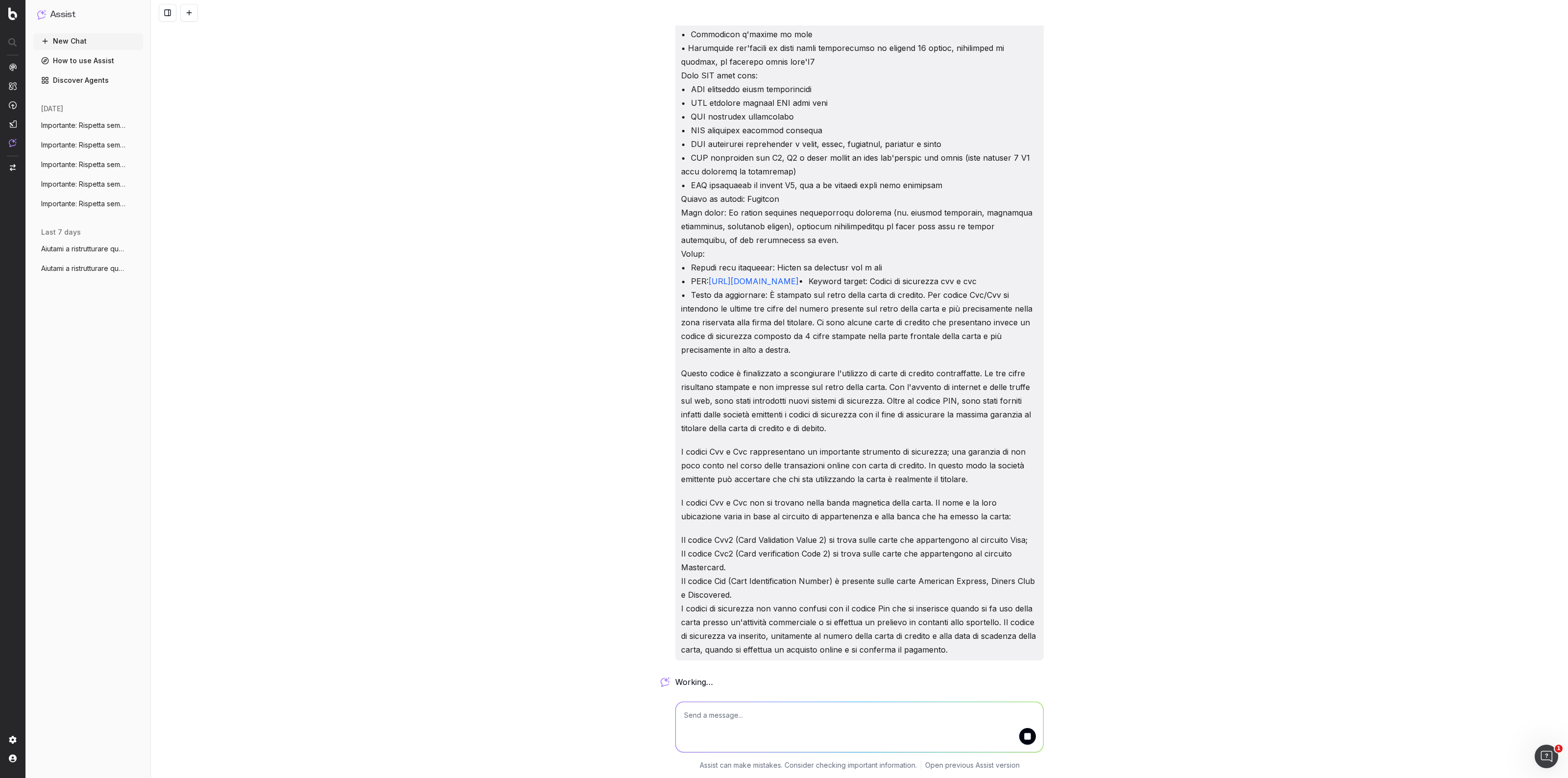
click at [187, 12] on button at bounding box center [188, 12] width 17 height 17
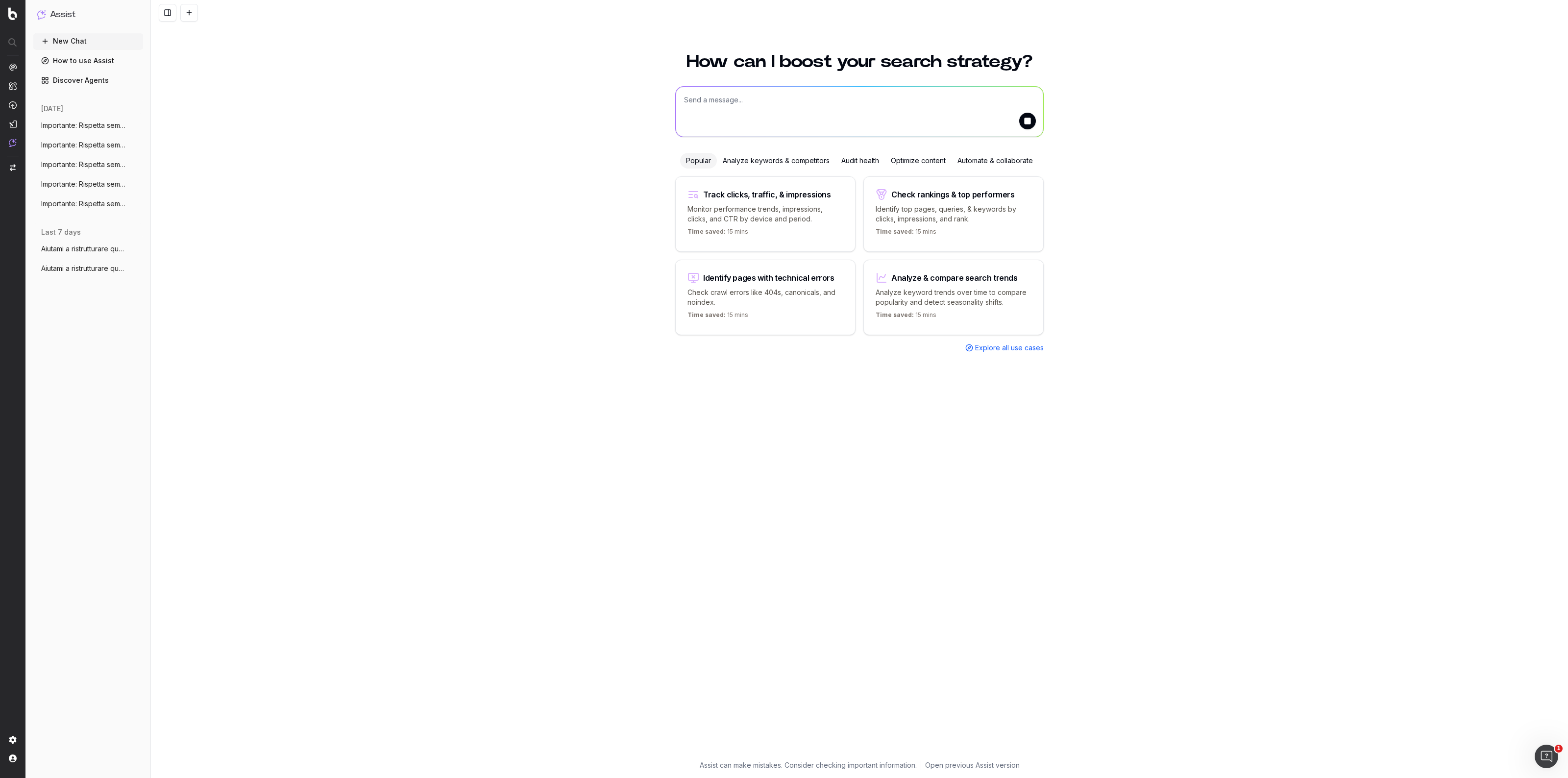
click at [706, 105] on textarea at bounding box center [859, 112] width 368 height 50
paste textarea "Loremipsum: Dolorsit ametco adipi el seddoeiu temporinci. Utlab: Etd ma aliquae…"
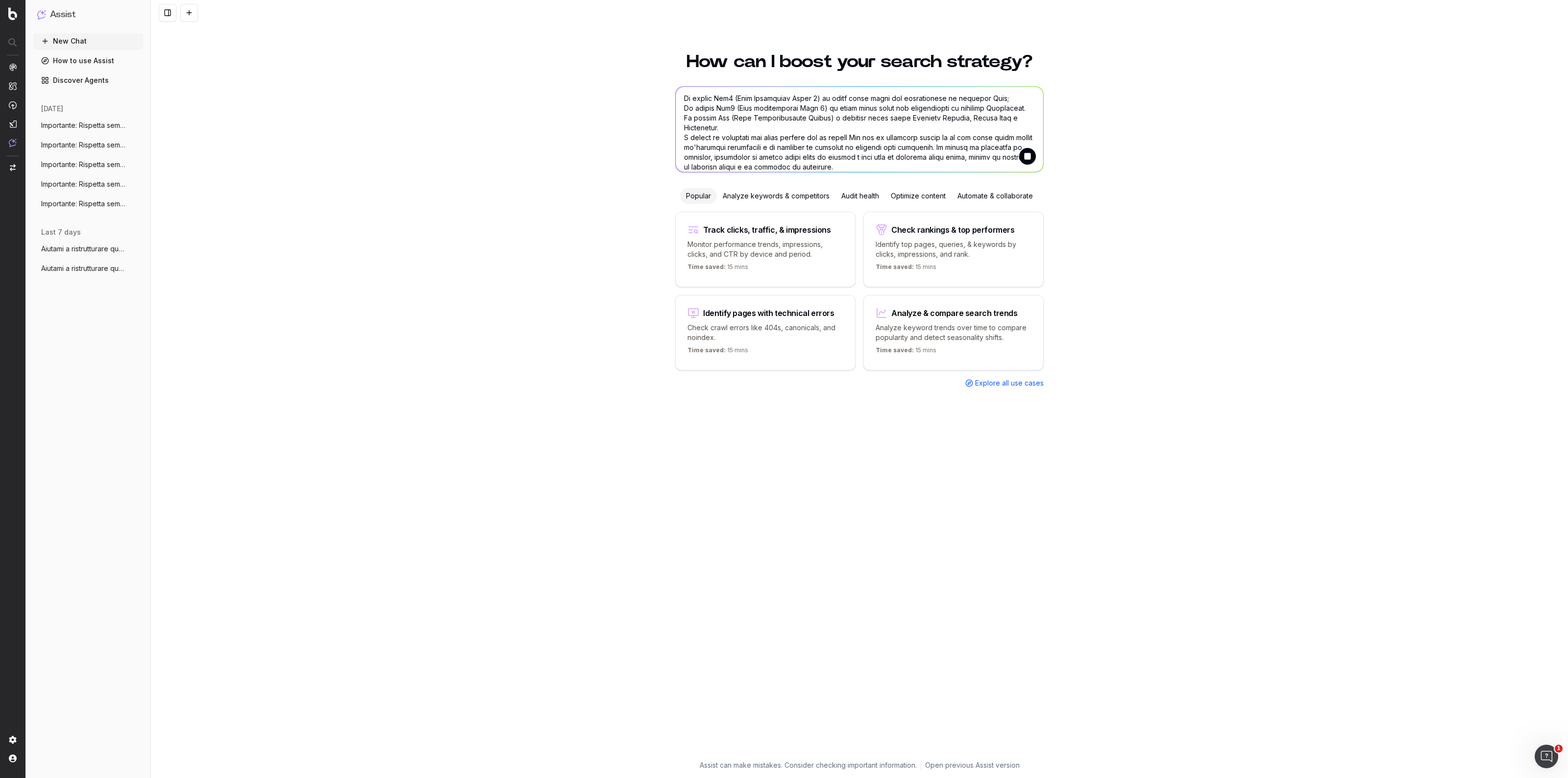
type textarea "Loremipsum: Dolorsit ametco adipi el seddoeiu temporinci. Utlab: Etd ma aliquae…"
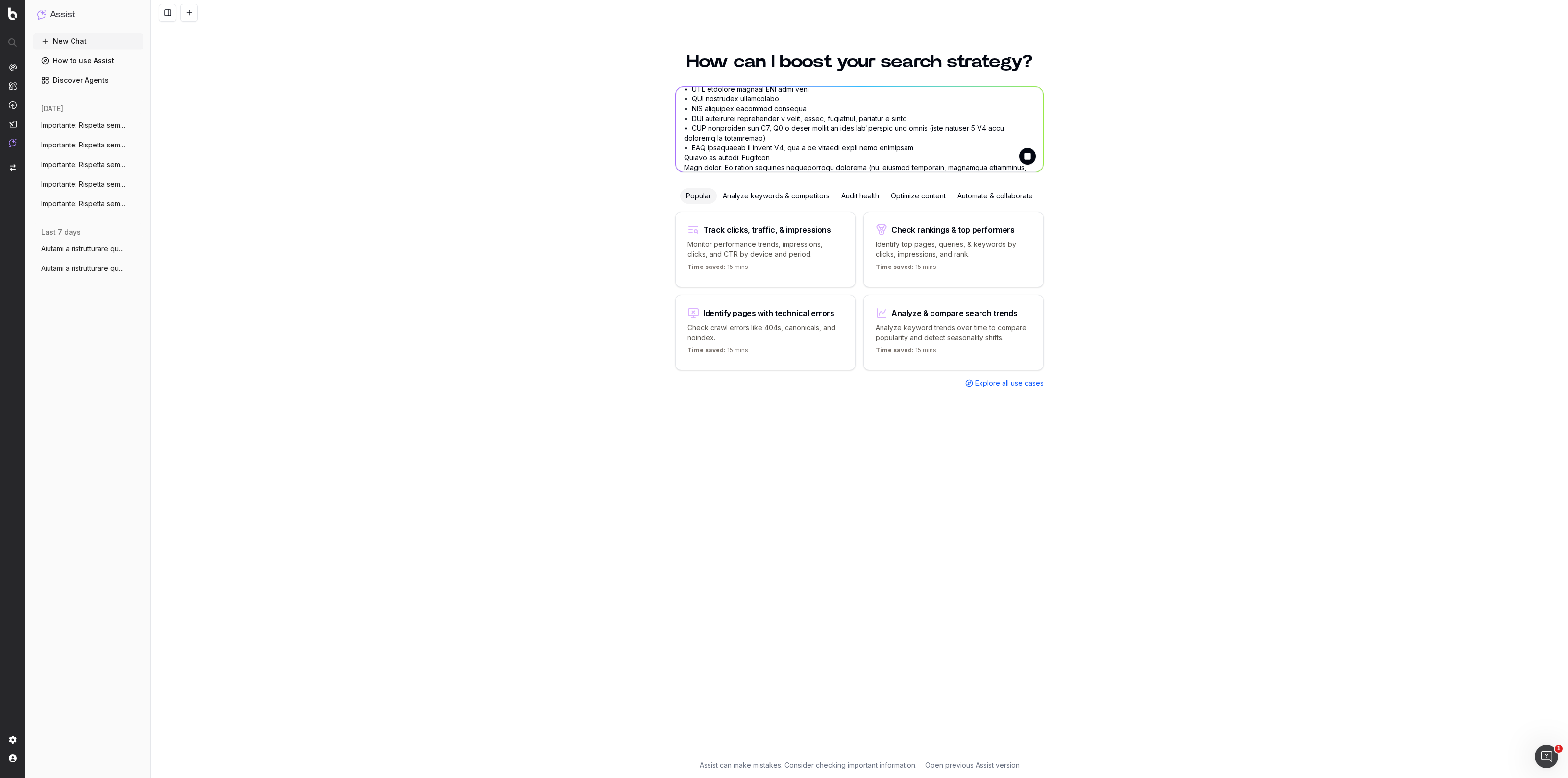
scroll to position [0, 0]
drag, startPoint x: 854, startPoint y: 157, endPoint x: 529, endPoint y: -37, distance: 378.5
click at [529, 0] on html "Assist New Chat How to use Assist Discover Agents today Importante: Rispetta se…" at bounding box center [784, 389] width 1568 height 778
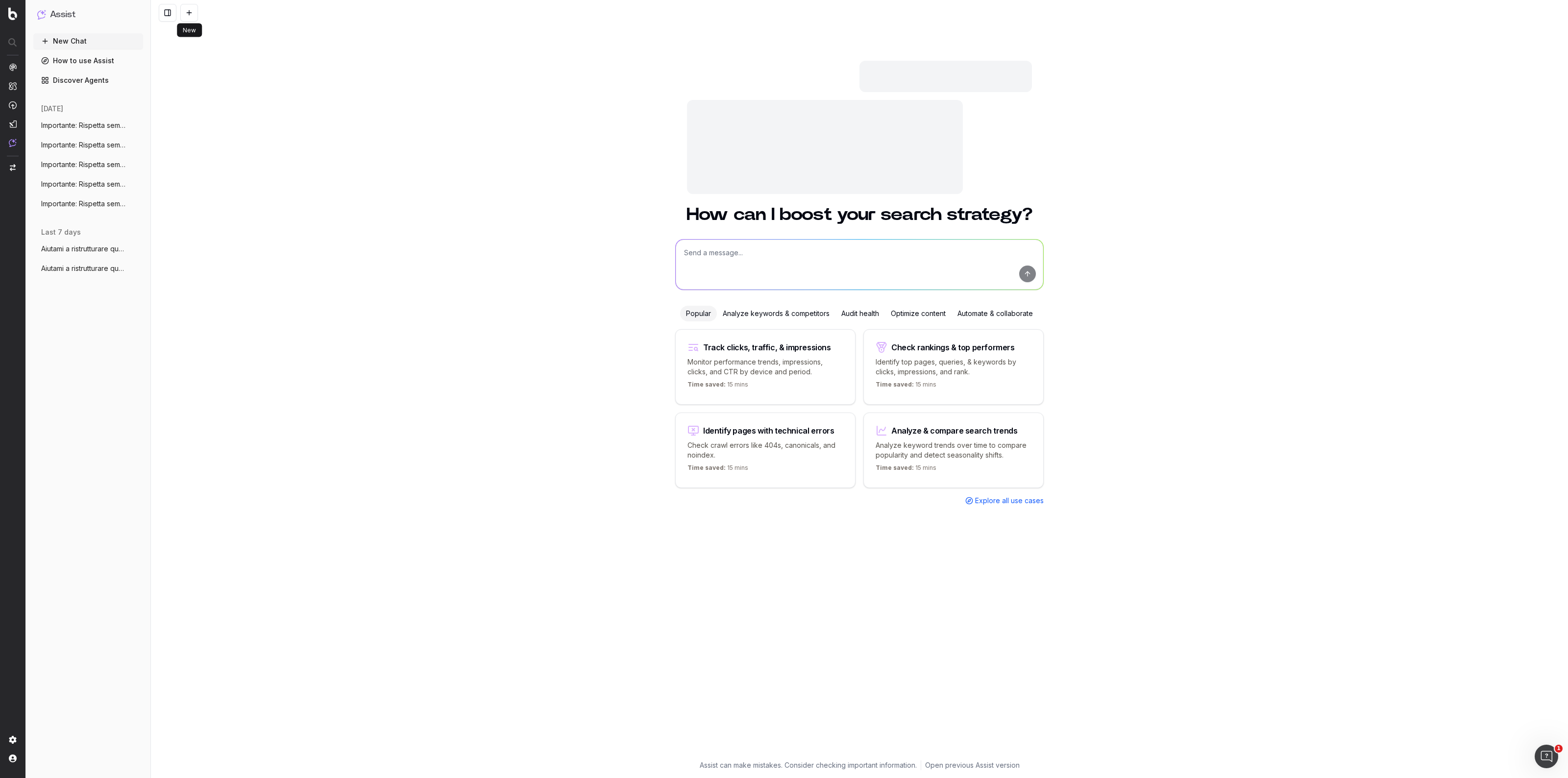
click at [192, 15] on button at bounding box center [188, 12] width 17 height 17
click at [741, 258] on textarea at bounding box center [859, 264] width 368 height 50
paste textarea "Loremipsum: Dolorsit ametco adipi el seddoeiu temporinci. Utlab: Etd ma aliquae…"
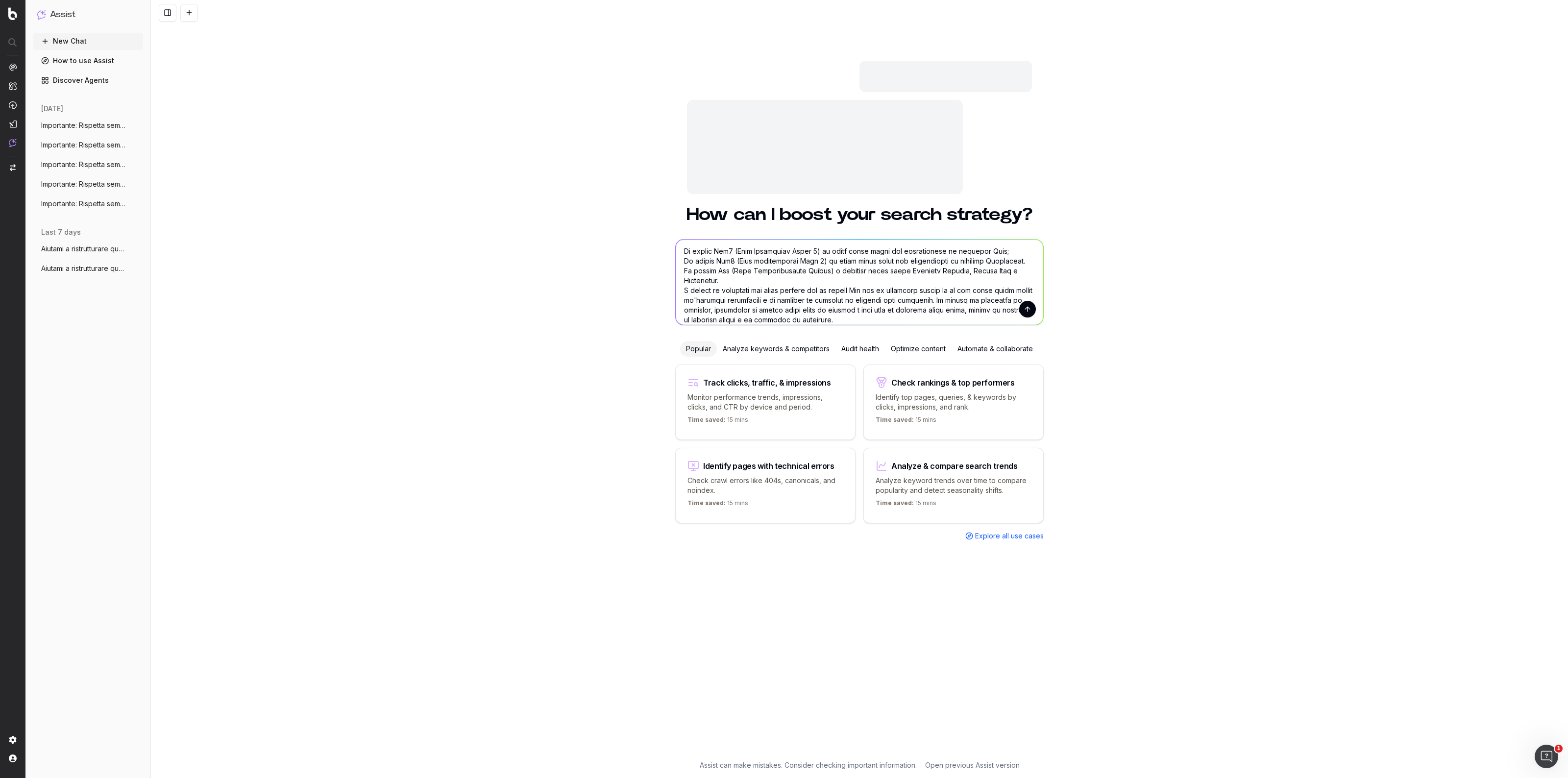
type textarea "Loremipsum: Dolorsit ametco adipi el seddoeiu temporinci. Utlab: Etd ma aliquae…"
click at [1033, 312] on button "submit" at bounding box center [1028, 309] width 16 height 16
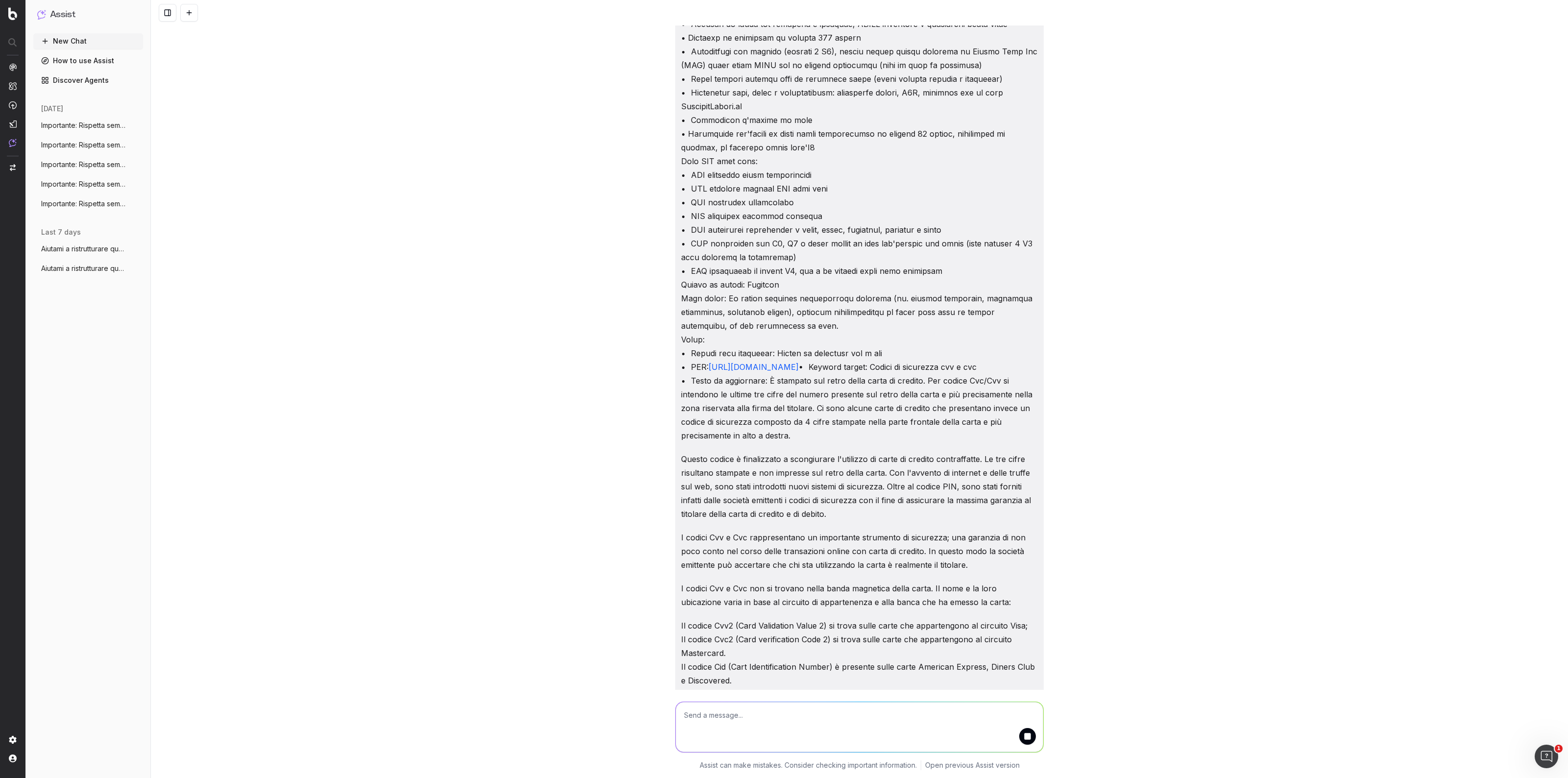
scroll to position [346, 0]
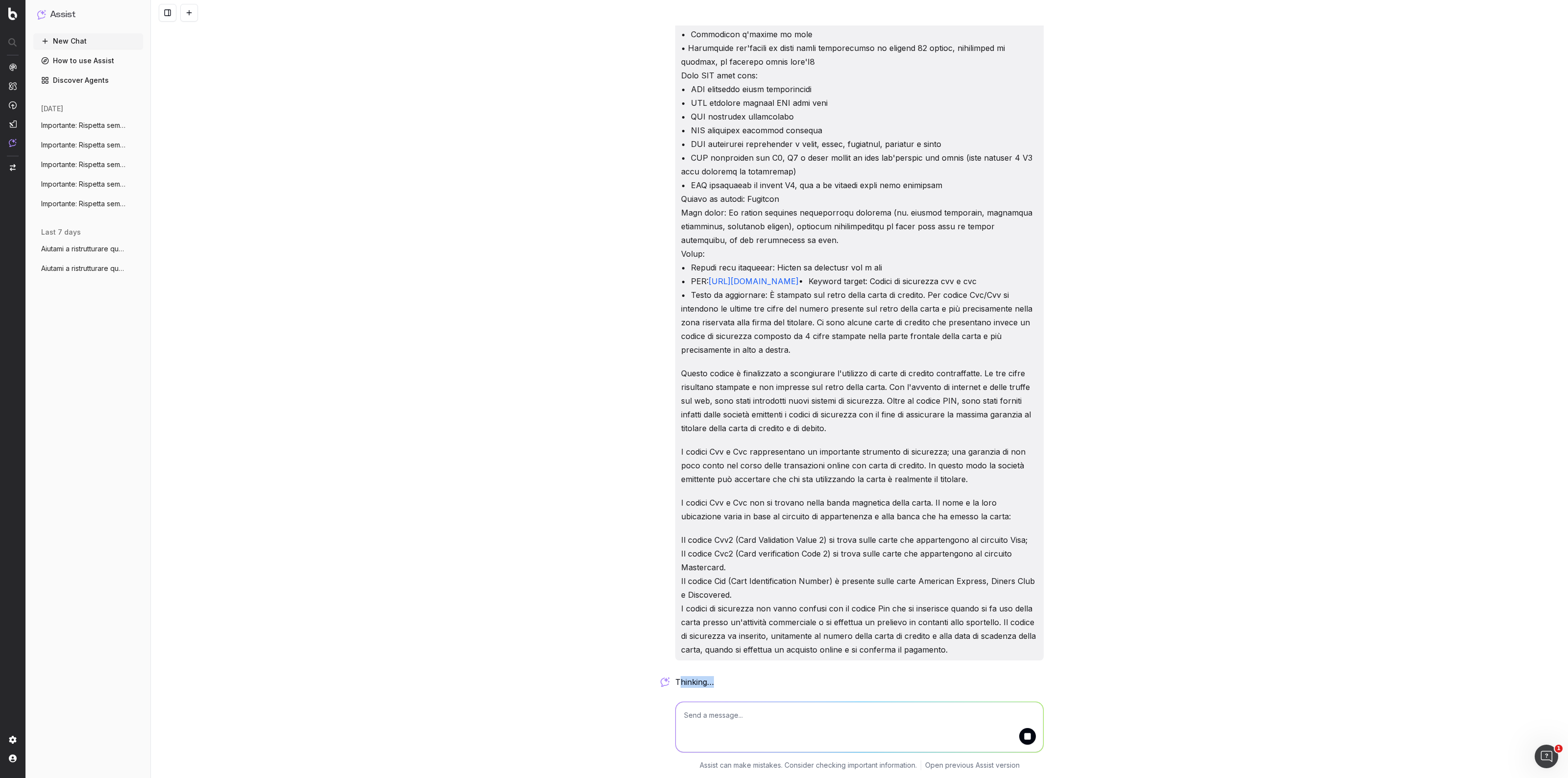
drag, startPoint x: 674, startPoint y: 681, endPoint x: 711, endPoint y: 685, distance: 37.2
click at [711, 685] on div "thinking …" at bounding box center [859, 683] width 368 height 14
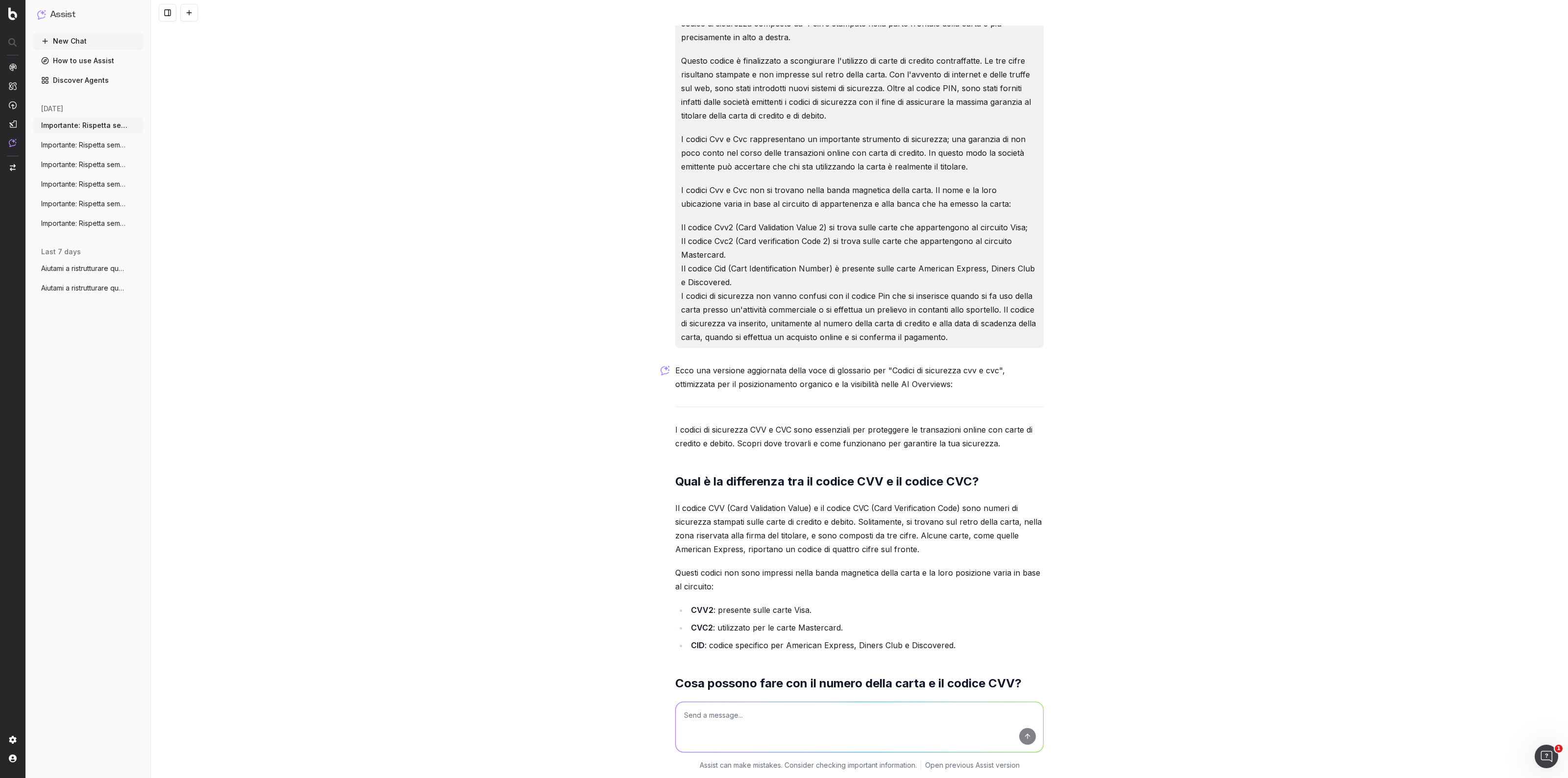
scroll to position [499, 0]
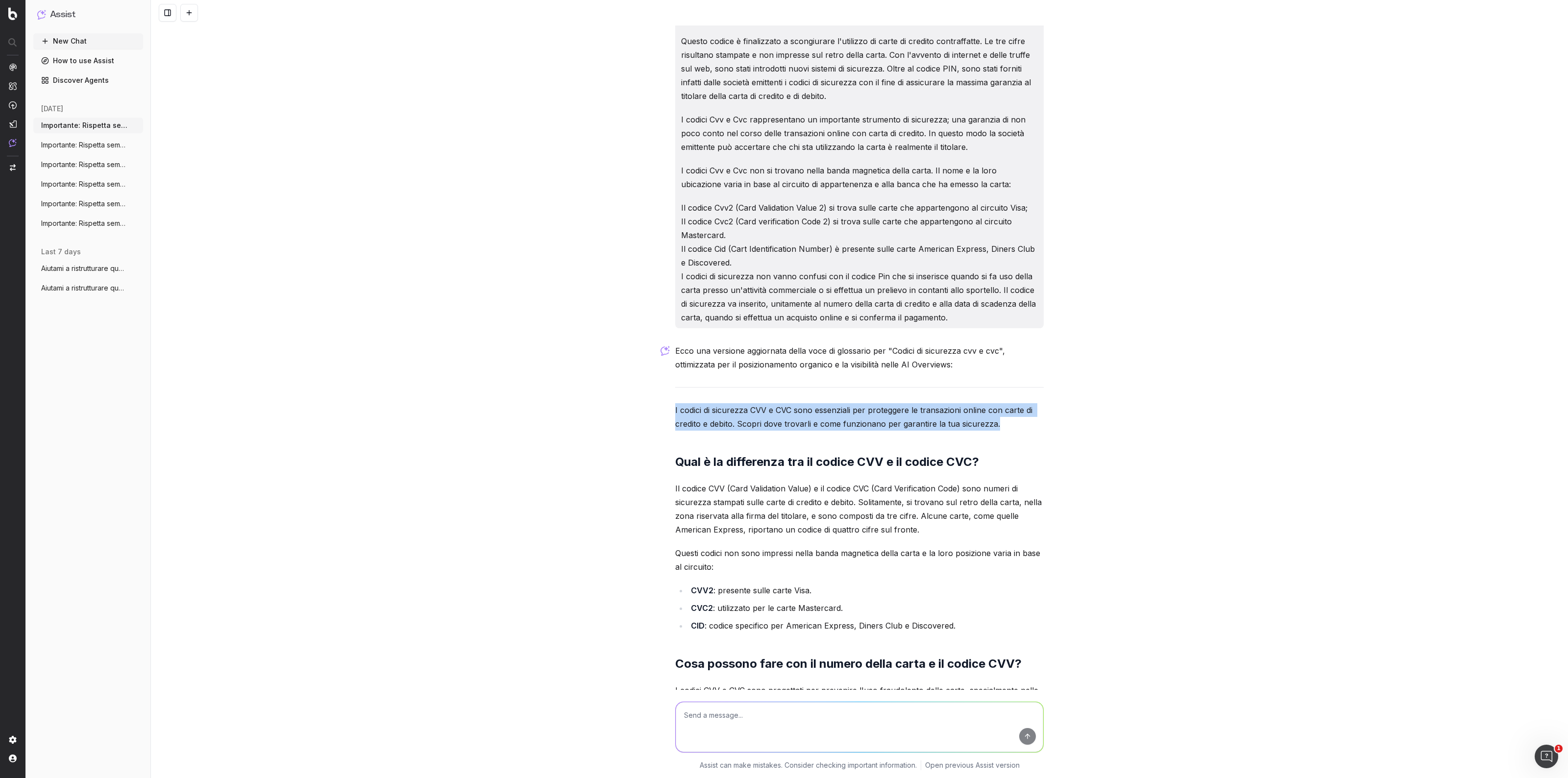
drag, startPoint x: 668, startPoint y: 437, endPoint x: 1006, endPoint y: 450, distance: 338.2
click at [1006, 450] on div "[URL][DOMAIN_NAME] • Keyword target: Codici di sicurezza cvv e cvc • Testo da a…" at bounding box center [859, 204] width 377 height 1355
copy p "I codici di sicurezza CVV e CVC sono essenziali per proteggere le transazioni o…"
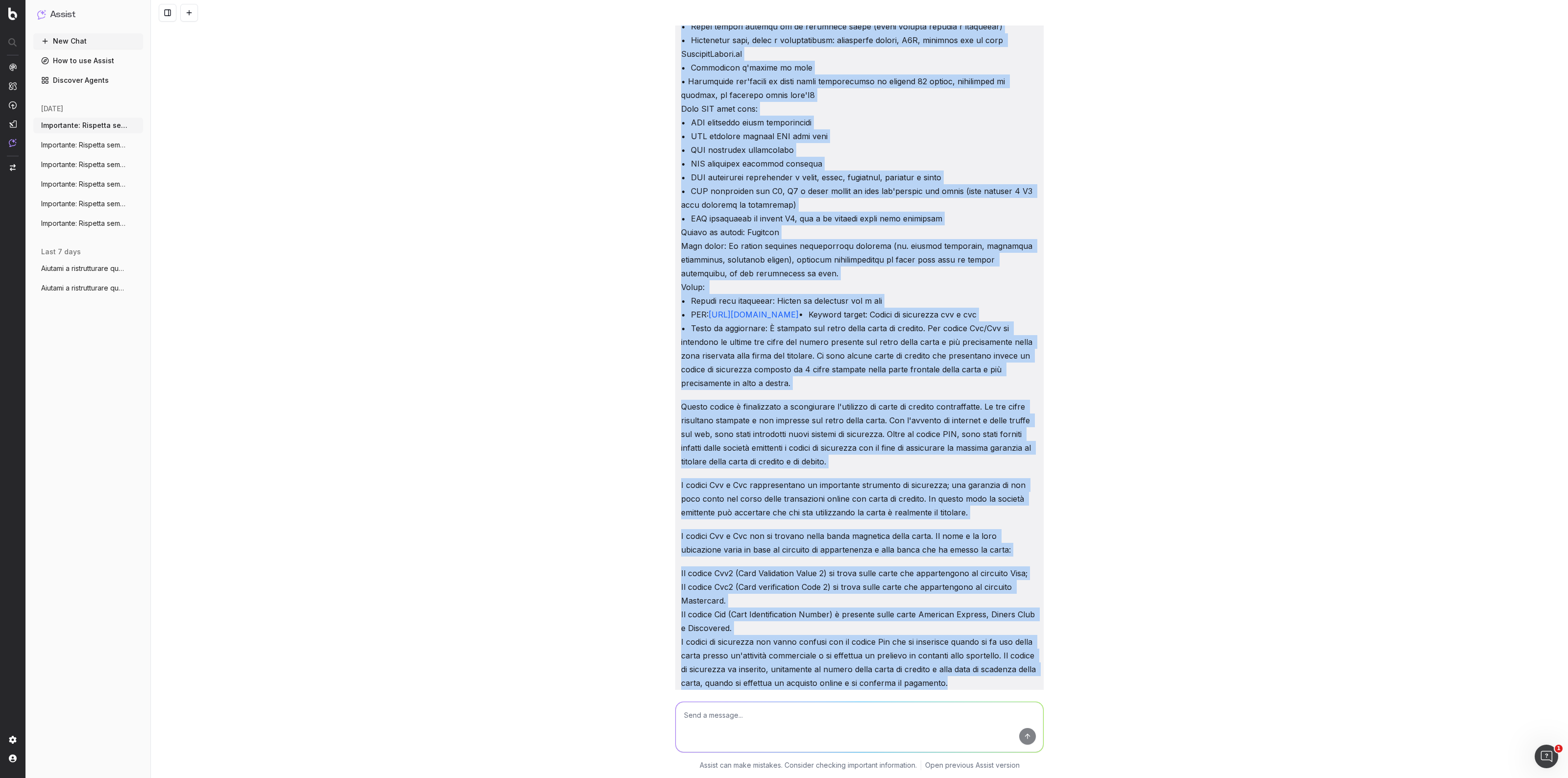
scroll to position [0, 0]
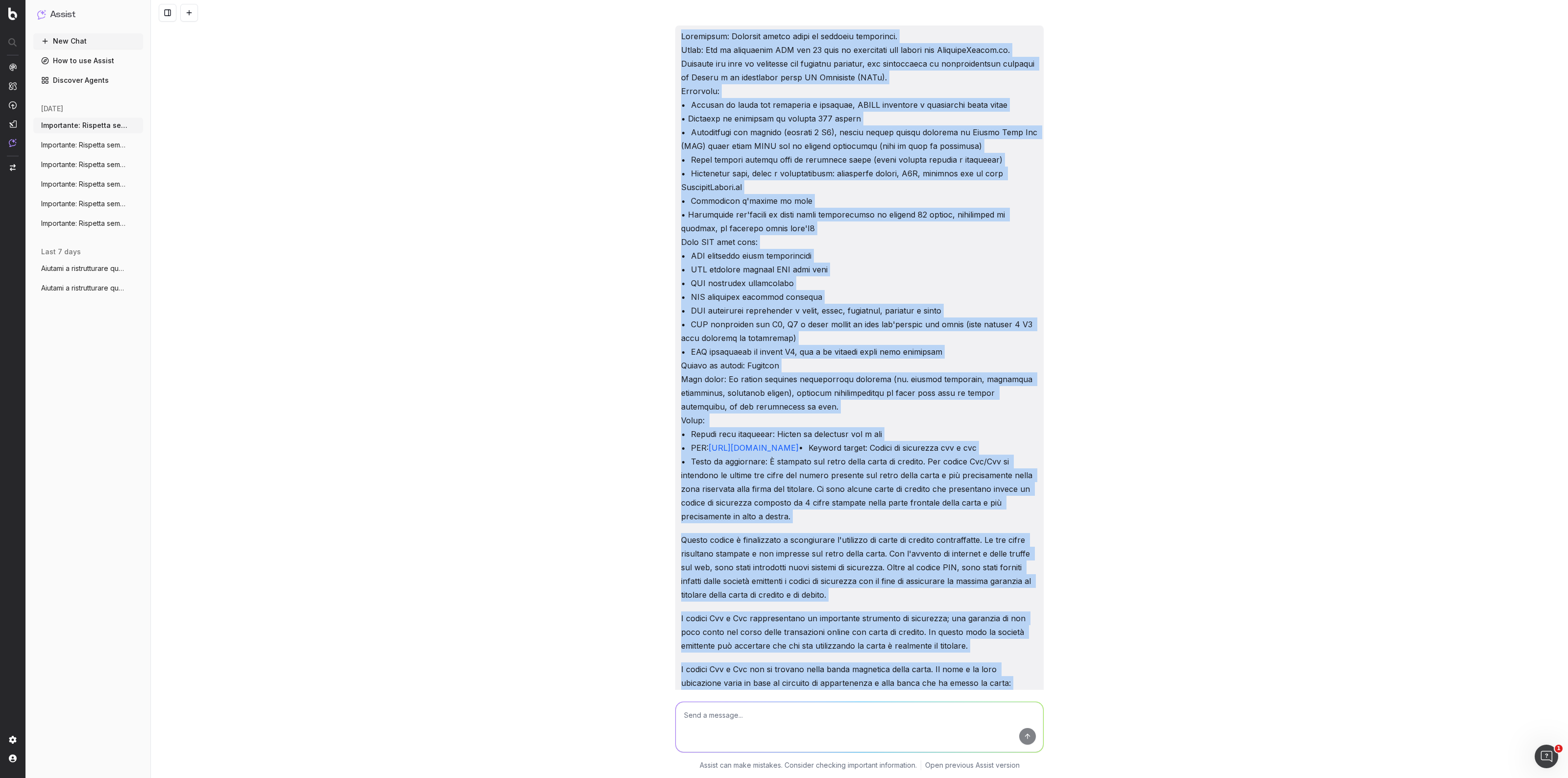
drag, startPoint x: 946, startPoint y: 526, endPoint x: 663, endPoint y: -9, distance: 605.2
click at [663, 0] on html "Assist New Chat How to use Assist Discover Agents [DATE] Importante: Rispetta s…" at bounding box center [784, 389] width 1568 height 778
copy div "Loremipsum: Dolorsit ametco adipi el seddoeiu temporinci. Utlab: Etd ma aliquae…"
click at [770, 383] on p "[URL][DOMAIN_NAME] • Keyword target: Codici di sicurezza cvv e cvc • Testo da a…" at bounding box center [859, 276] width 357 height 494
drag, startPoint x: 947, startPoint y: 598, endPoint x: 675, endPoint y: 36, distance: 624.4
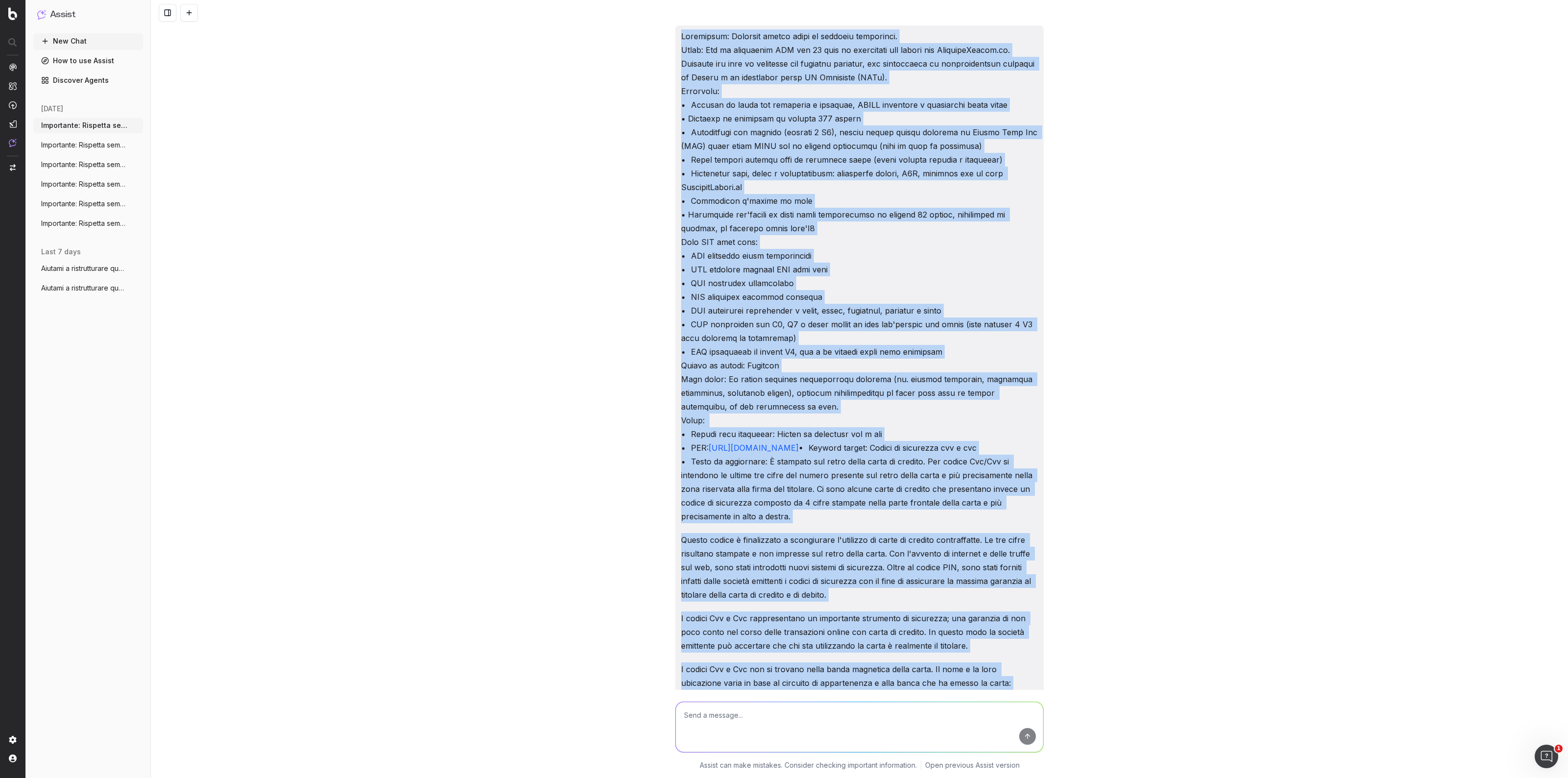
click at [676, 36] on div "[URL][DOMAIN_NAME] • Keyword target: Codici di sicurezza cvv e cvc • Testo da a…" at bounding box center [859, 426] width 368 height 802
copy div "Loremipsum: Dolorsit ametco adipi el seddoeiu temporinci. Utlab: Etd ma aliquae…"
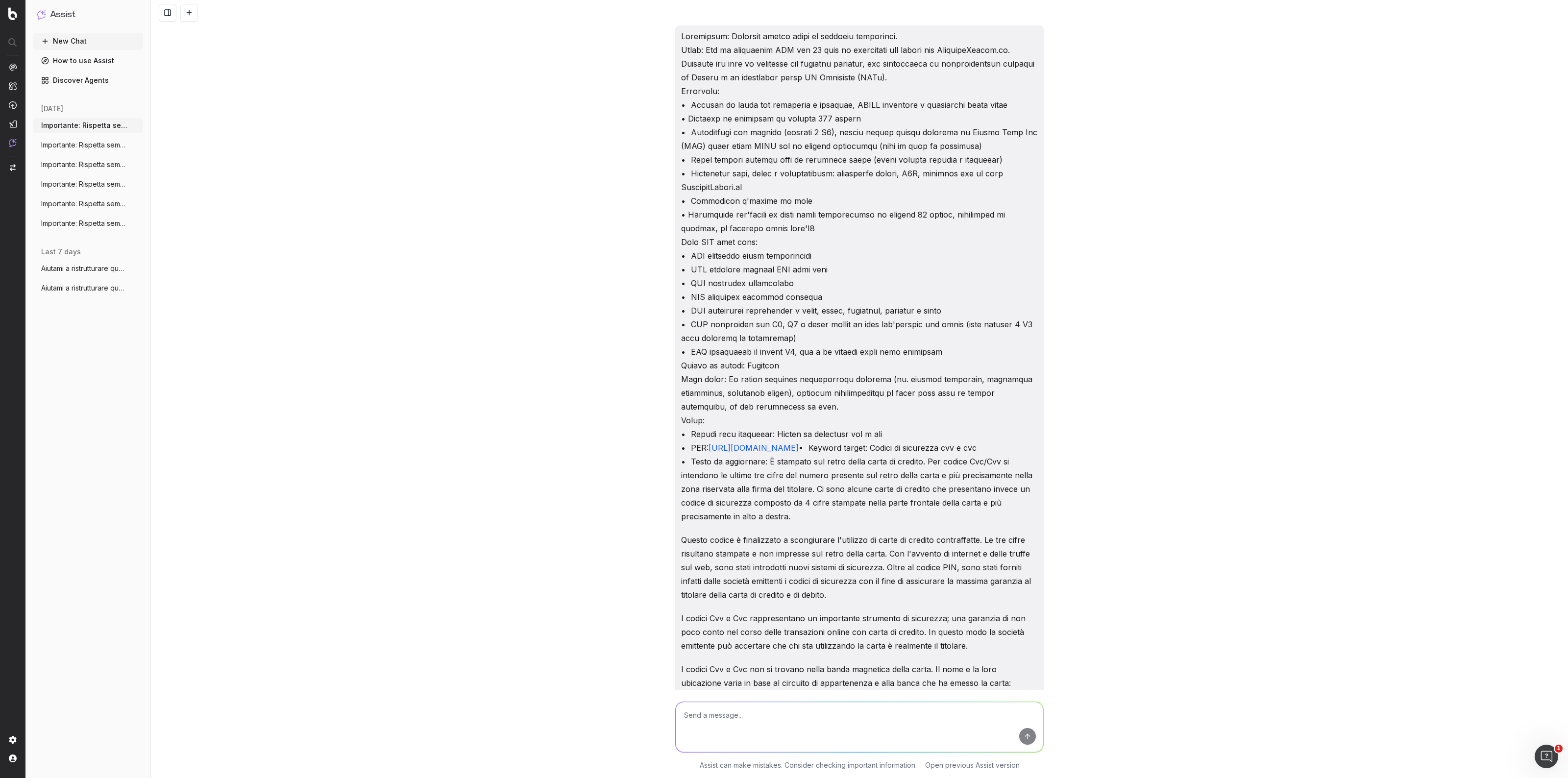
click at [730, 716] on textarea at bounding box center [859, 727] width 368 height 50
paste textarea "Loremipsum: Dolorsit ametco adipi el seddoeiu temporinci. Utlab: Etd ma aliquae…"
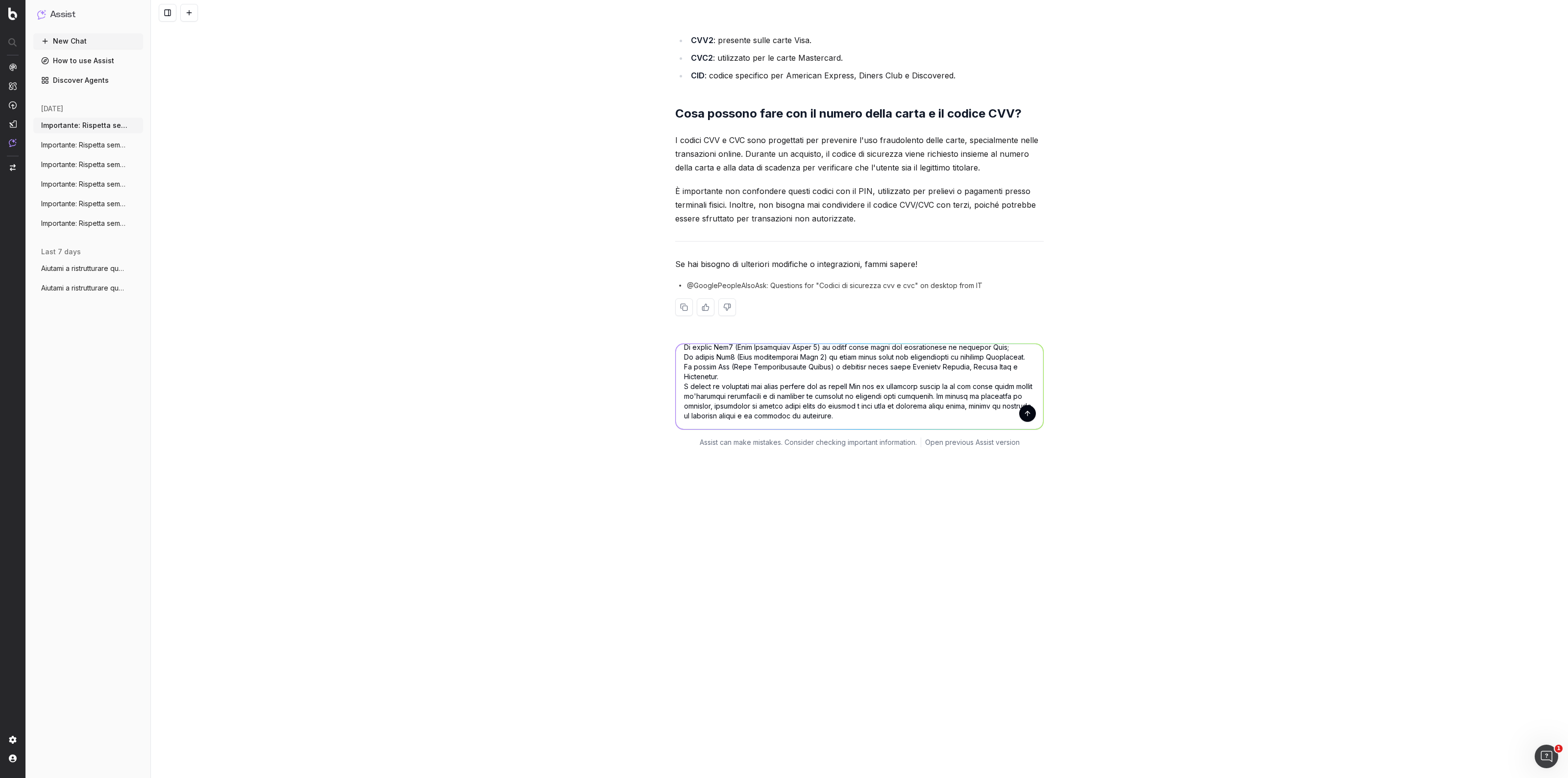
scroll to position [1185, 0]
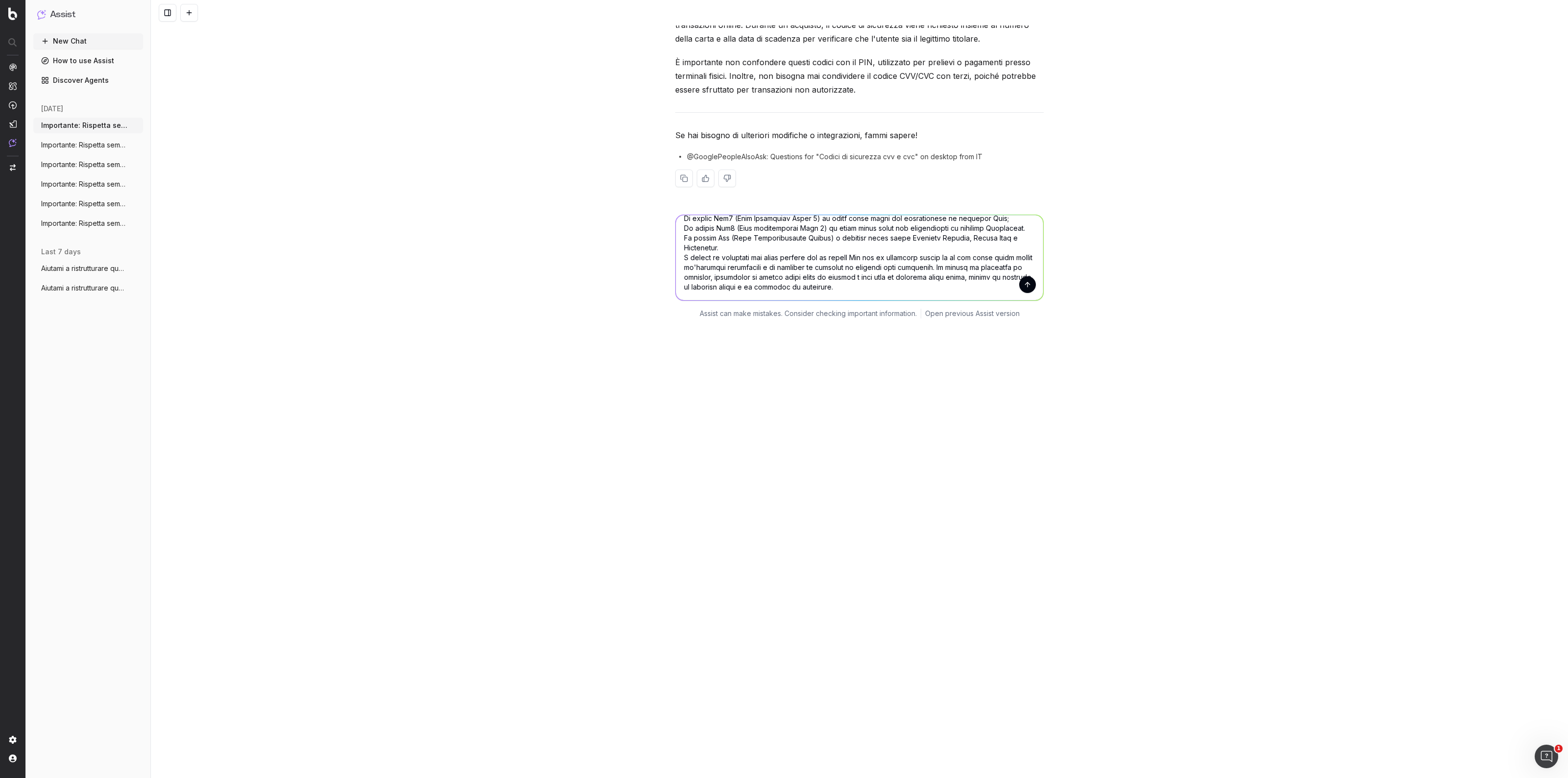
drag, startPoint x: 756, startPoint y: 684, endPoint x: 861, endPoint y: 807, distance: 161.7
click at [861, 778] on html "Assist New Chat How to use Assist Discover Agents [DATE] Importante: Rispetta s…" at bounding box center [784, 389] width 1568 height 778
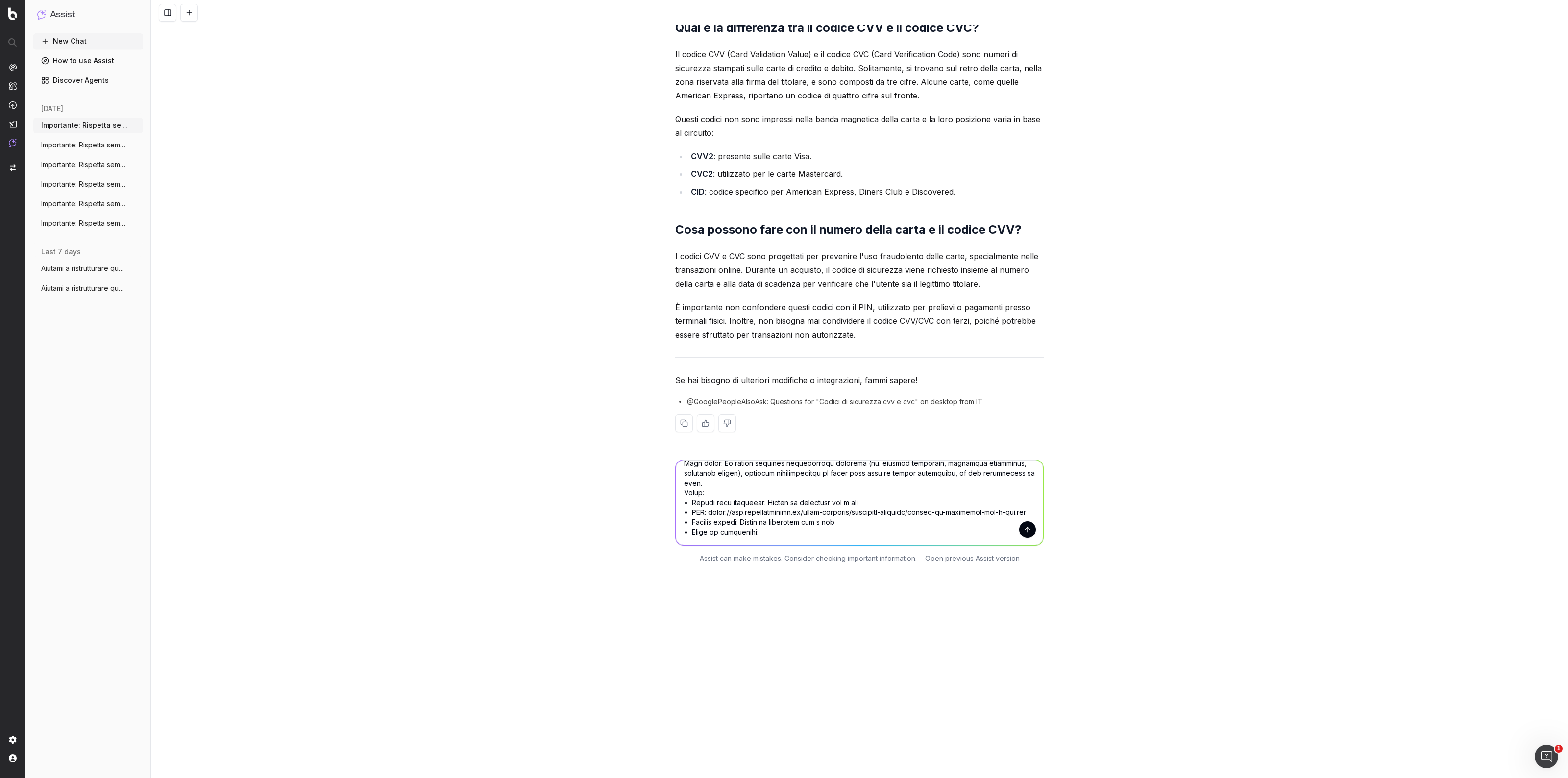
paste textarea "Loremi do sitametco adi e sed D eiusmodt inc utlab etdol magna al enimadm. Ven …"
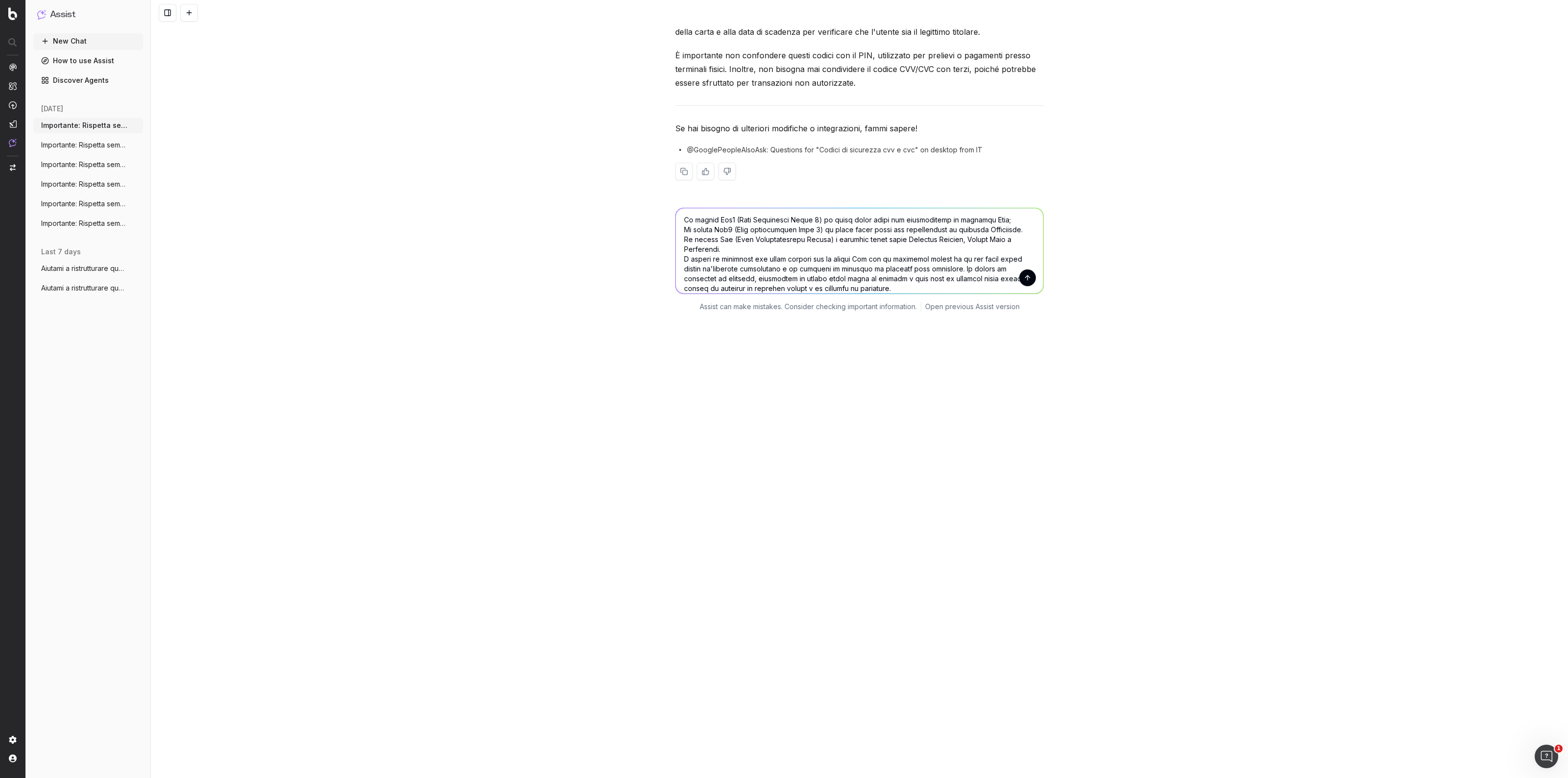
type textarea "Loremipsum: Dolorsit ametco adipi el seddoeiu temporinci. Utlab: Etd ma aliquae…"
click at [1019, 286] on button "submit" at bounding box center [1028, 278] width 16 height 16
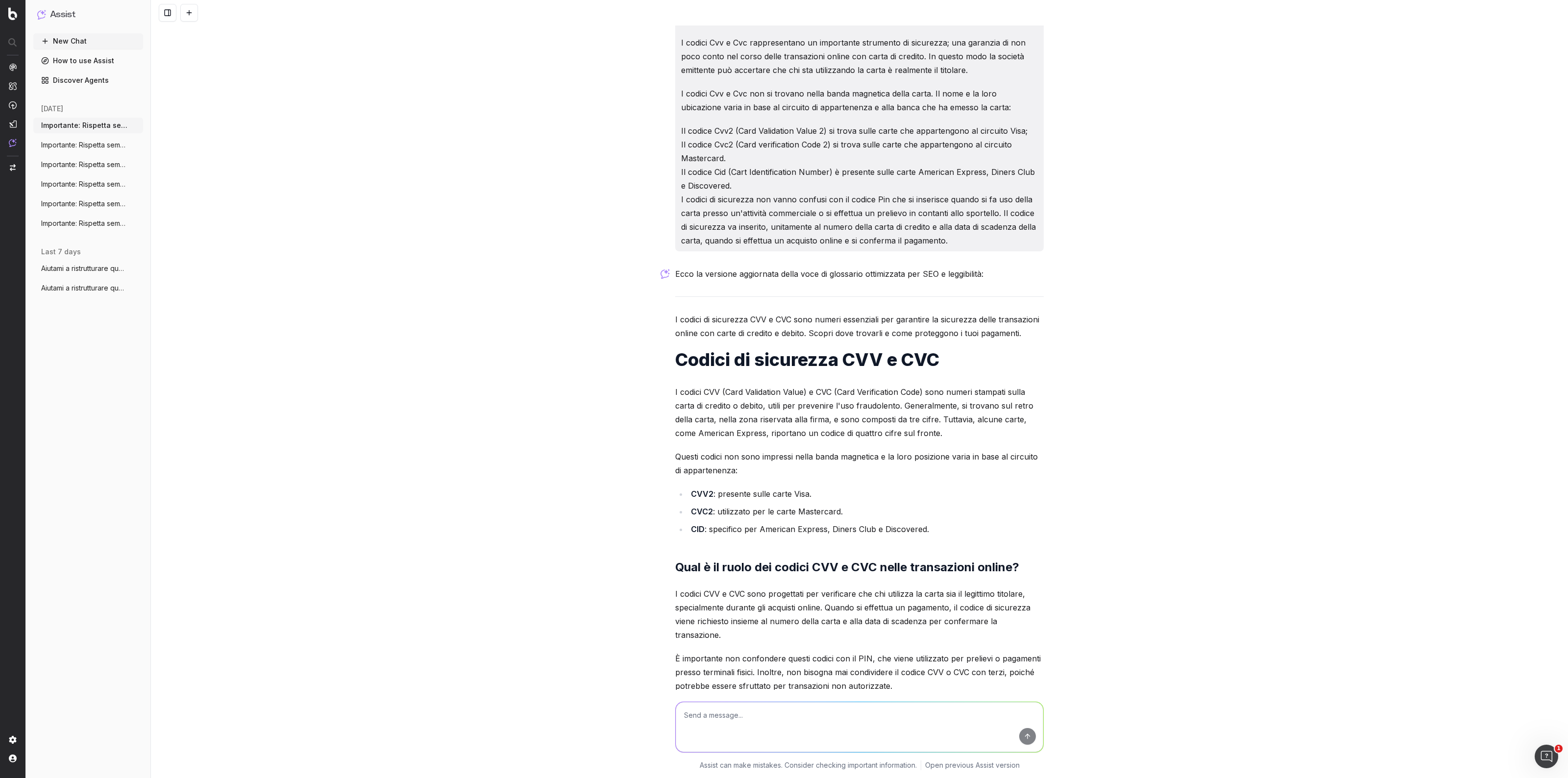
scroll to position [1951, 0]
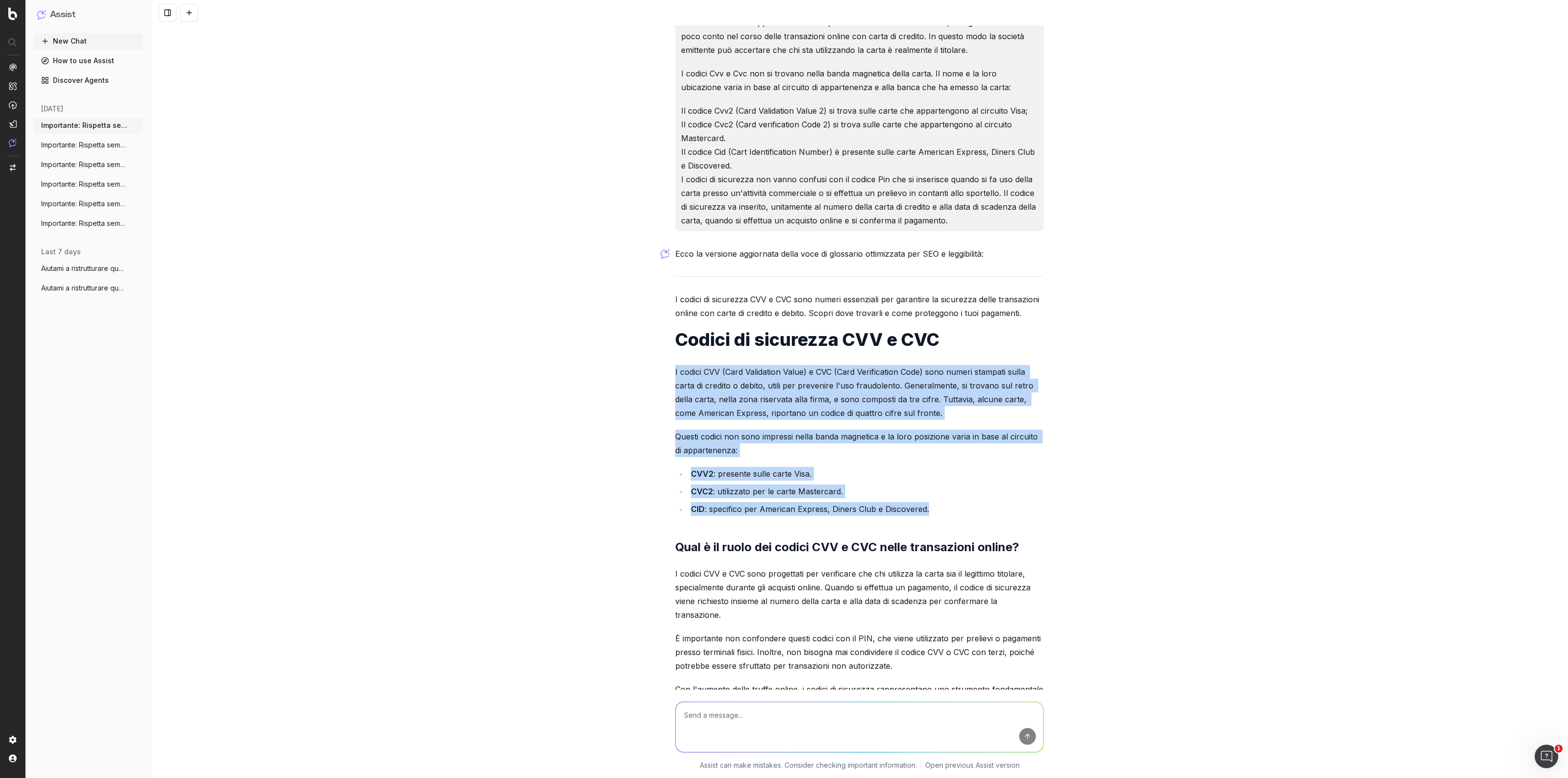
drag, startPoint x: 670, startPoint y: 424, endPoint x: 936, endPoint y: 562, distance: 299.7
click at [936, 562] on div "Ecco la versione aggiornata della voce di glossario ottimizzata per SEO e leggi…" at bounding box center [859, 522] width 368 height 551
copy div "I codici CVV (Card Validation Value) e CVC (Card Verification Code) sono numeri…"
click at [108, 152] on button "Importante: Rispetta sempre tutte le seg" at bounding box center [88, 144] width 110 height 16
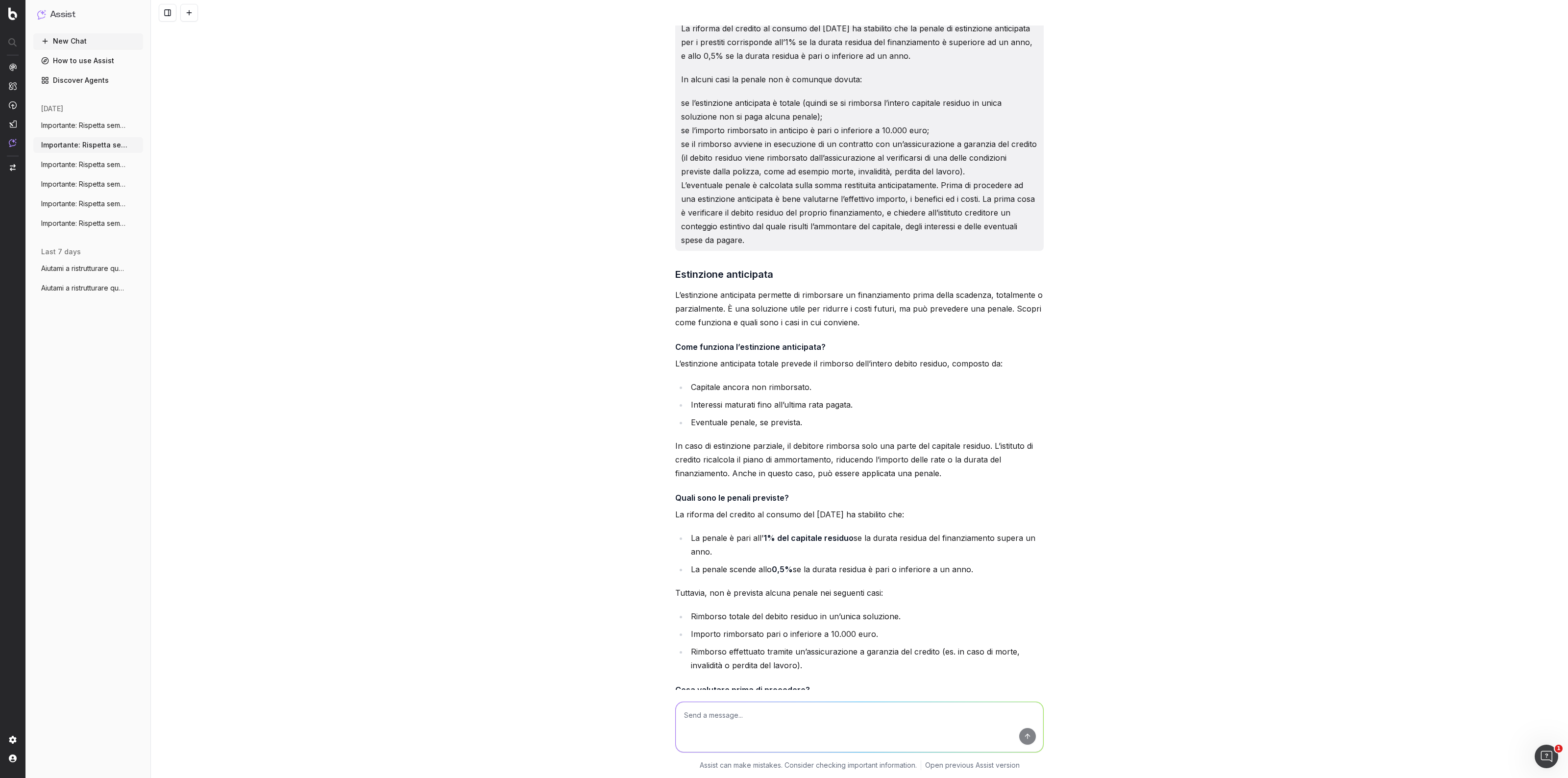
scroll to position [3299, 0]
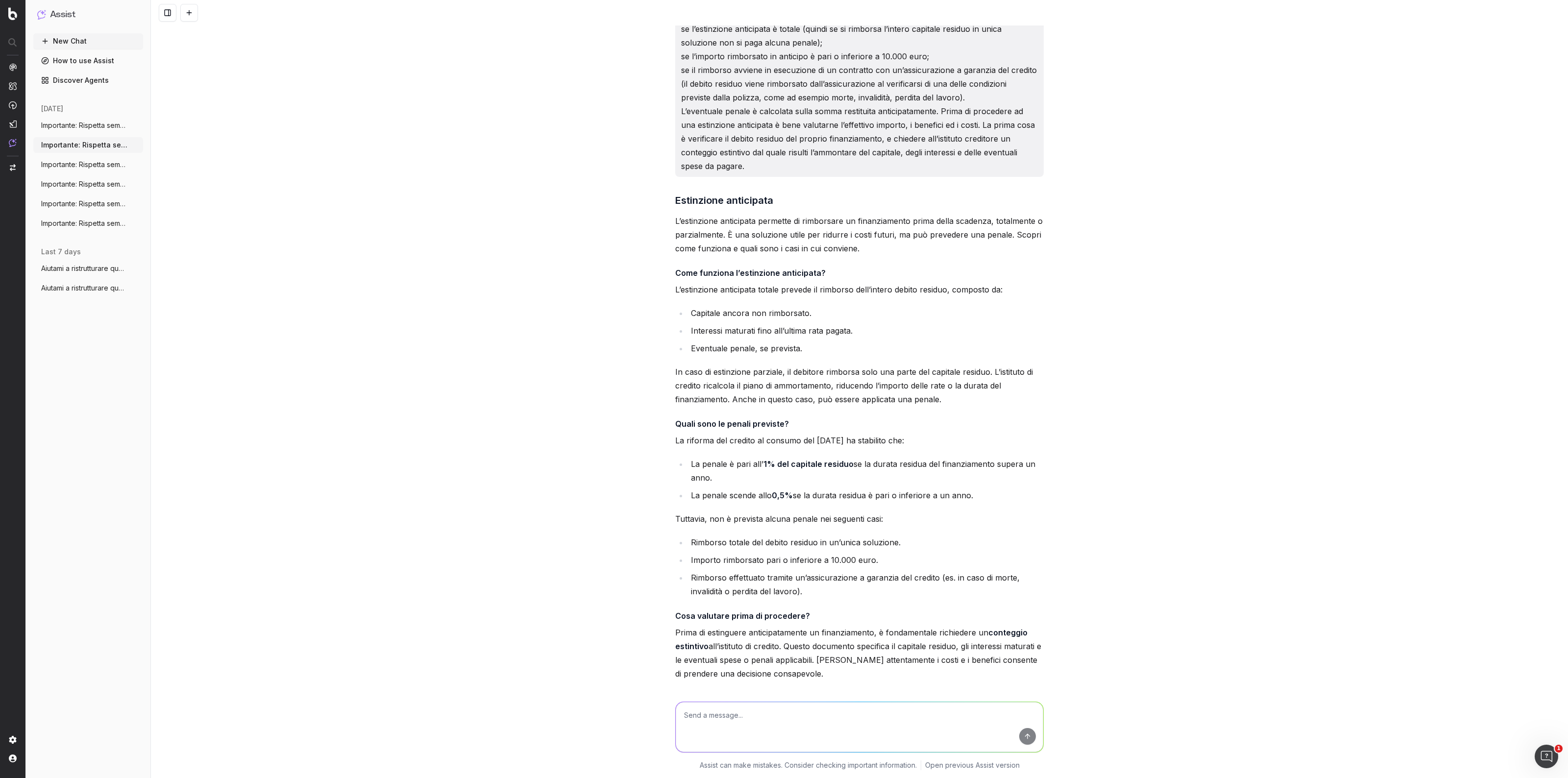
click at [99, 127] on span "Importante: Rispetta sempre tutte le seg" at bounding box center [84, 125] width 86 height 10
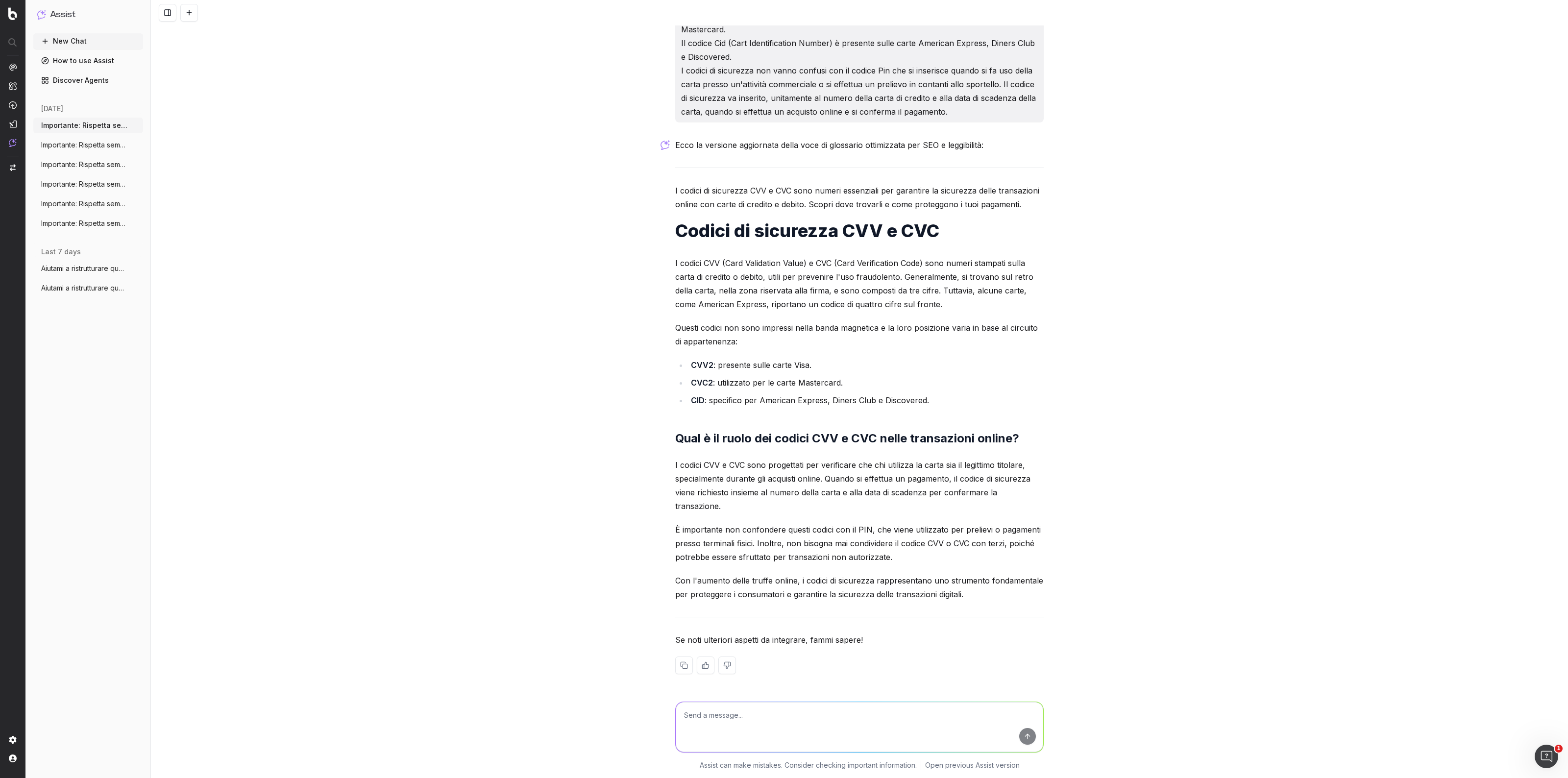
scroll to position [2100, 0]
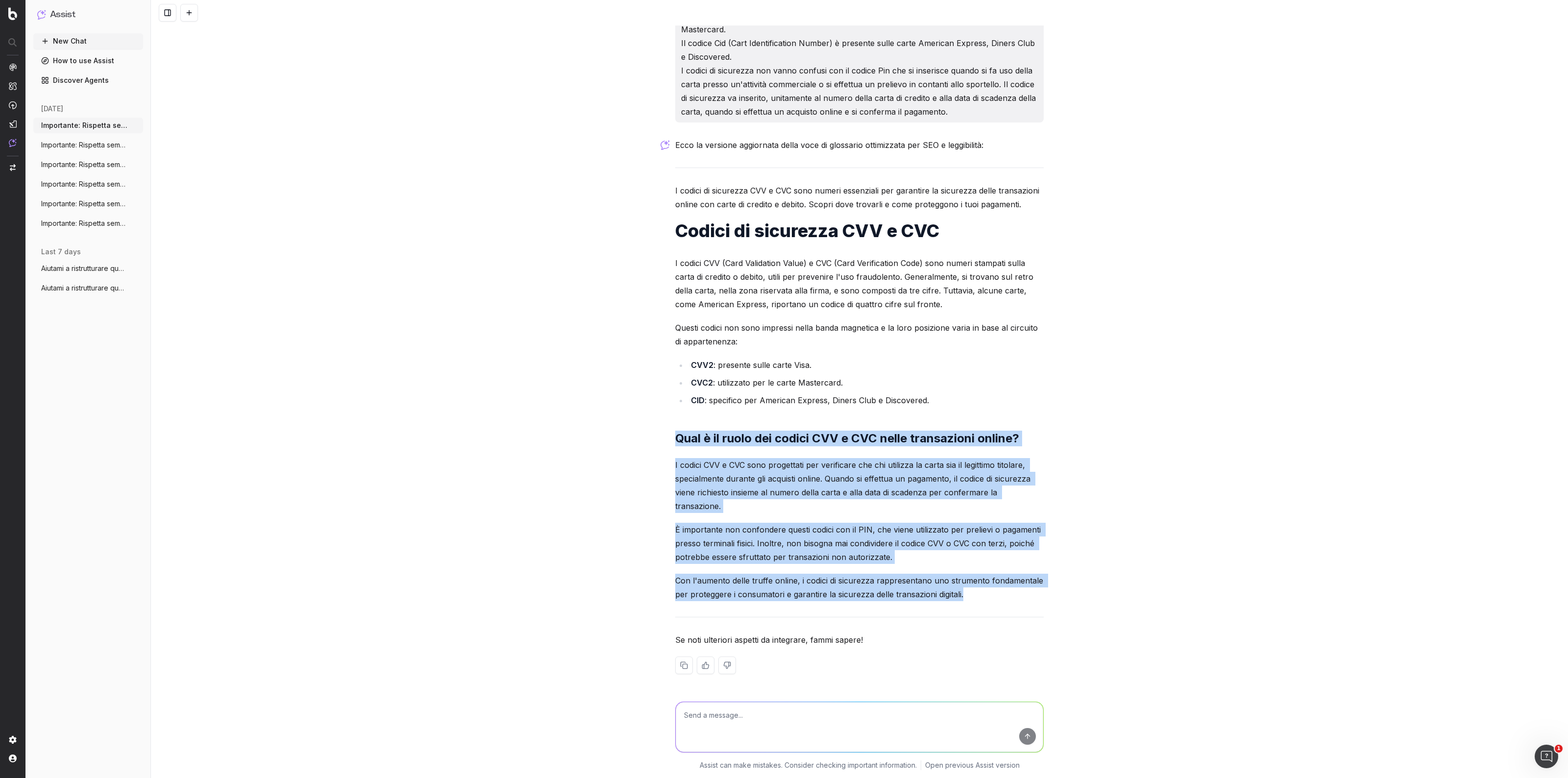
drag, startPoint x: 670, startPoint y: 449, endPoint x: 965, endPoint y: 593, distance: 328.3
click at [965, 593] on div "Ecco la versione aggiornata della voce di glossario ottimizzata per SEO e leggi…" at bounding box center [859, 413] width 368 height 551
copy div "Qual è il ruolo dei codici CVV e CVC nelle transazioni online? I codici CVV e C…"
click at [688, 442] on div "Ecco la versione aggiornata della voce di glossario ottimizzata per SEO e leggi…" at bounding box center [859, 413] width 368 height 551
drag, startPoint x: 672, startPoint y: 451, endPoint x: 1008, endPoint y: 589, distance: 363.2
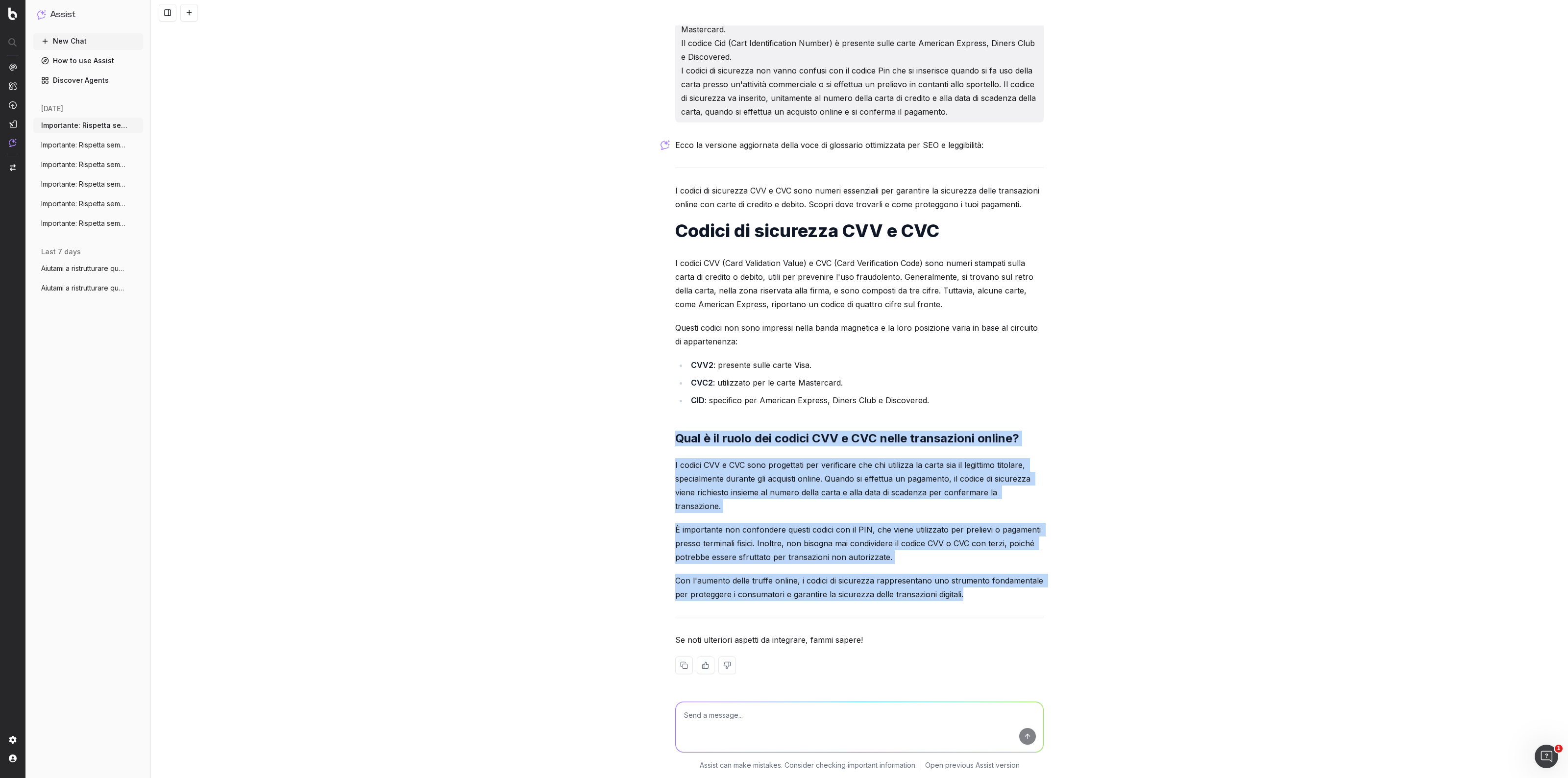
click at [1008, 589] on div "Ecco la versione aggiornata della voce di glossario ottimizzata per SEO e leggi…" at bounding box center [859, 413] width 368 height 551
copy div "Qual è il ruolo dei codici CVV e CVC nelle transazioni online? I codici CVV e C…"
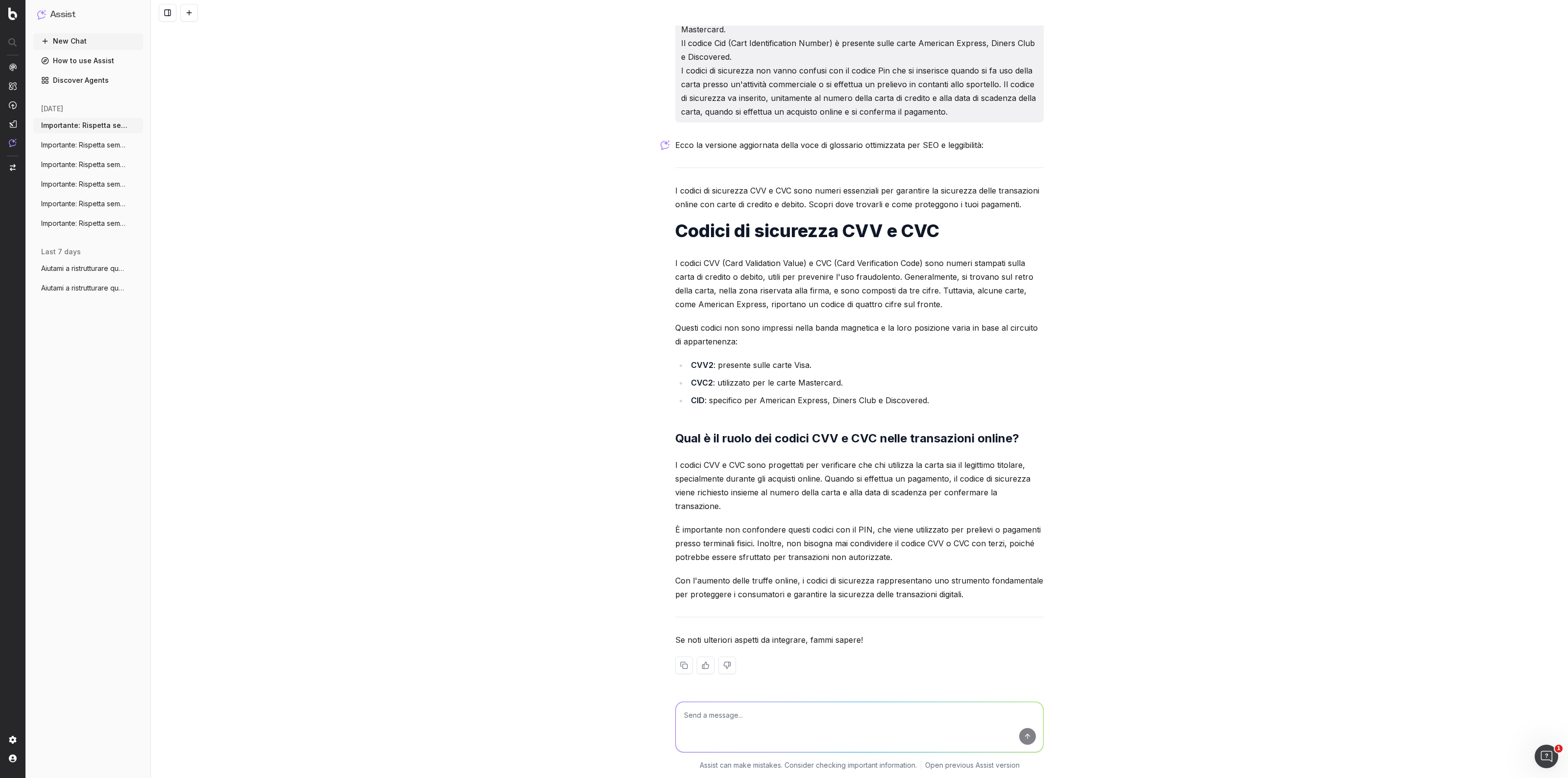
click at [631, 386] on div "[URL][DOMAIN_NAME] • Keyword target: Codici di sicurezza cvv e cvc • Testo da a…" at bounding box center [859, 389] width 1417 height 778
